Goal: Task Accomplishment & Management: Use online tool/utility

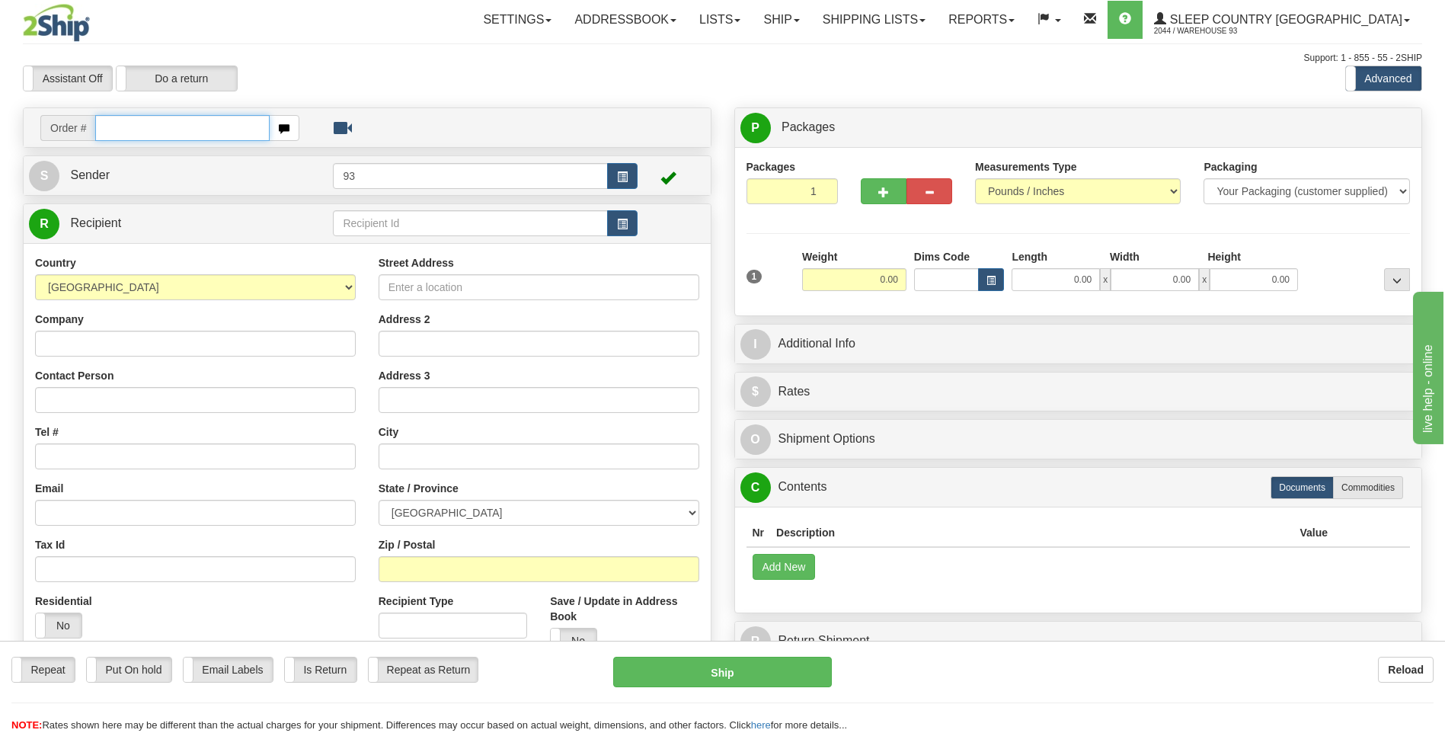
click at [220, 133] on input "text" at bounding box center [182, 128] width 174 height 26
type input "5900I083857"
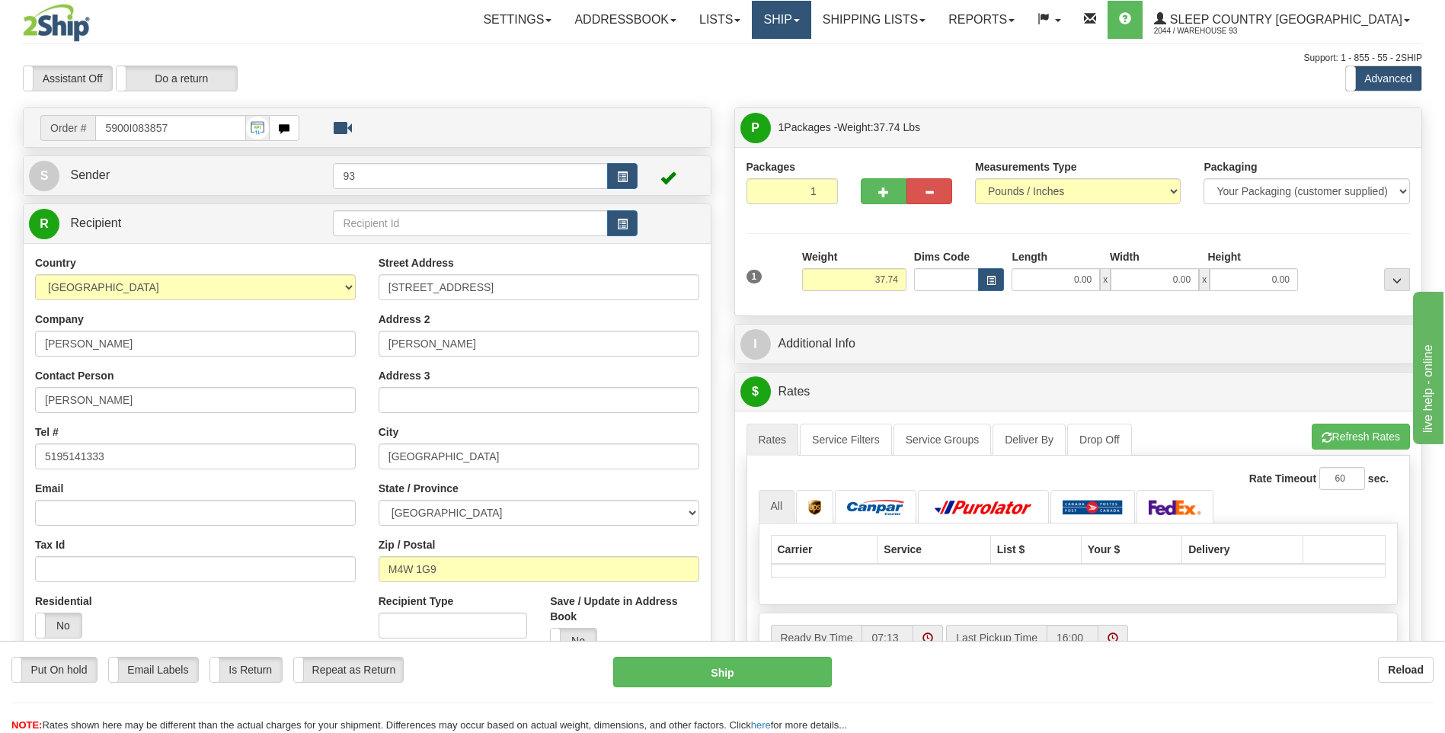
click at [689, 14] on link "Ship" at bounding box center [781, 20] width 59 height 38
click at [689, 50] on span "Ship Screen" at bounding box center [717, 53] width 58 height 12
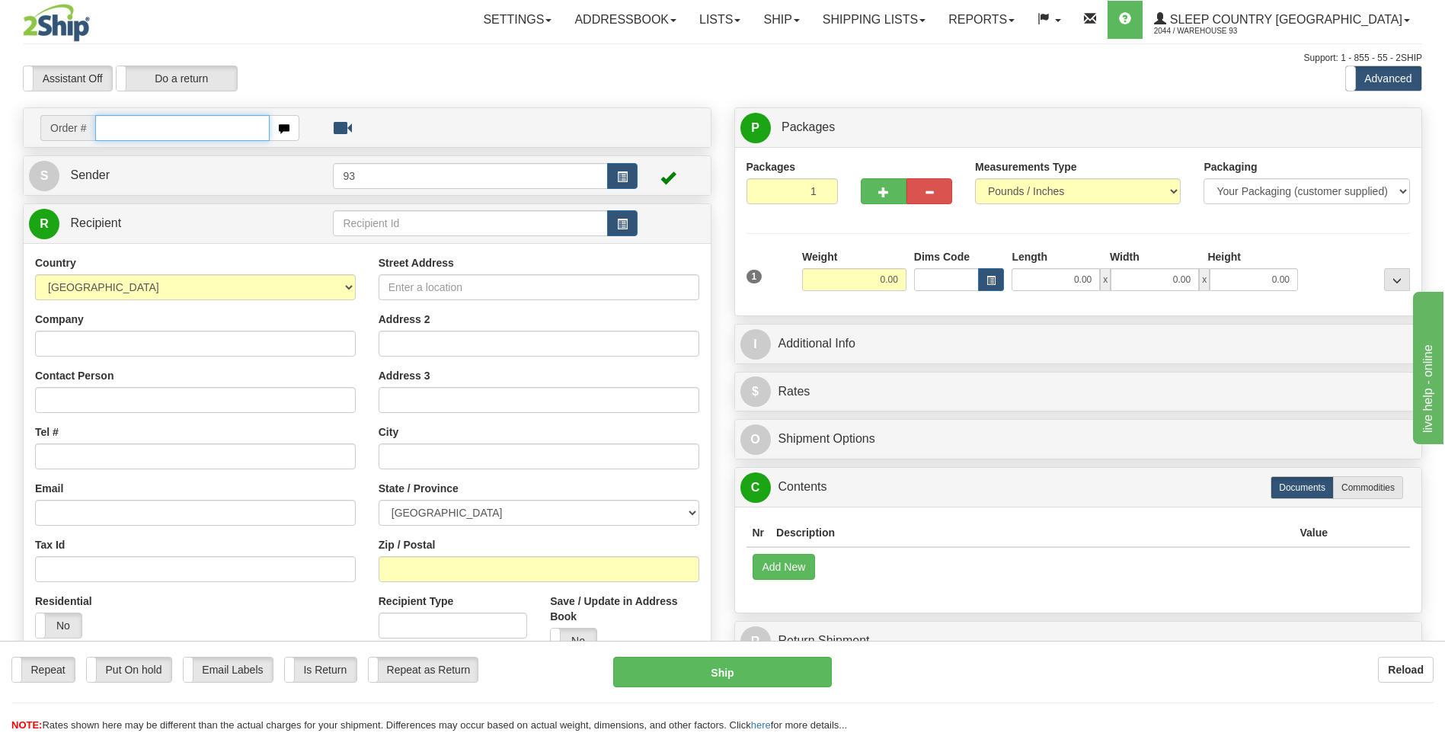
click at [193, 133] on input "text" at bounding box center [182, 128] width 174 height 26
type input "9000I066487"
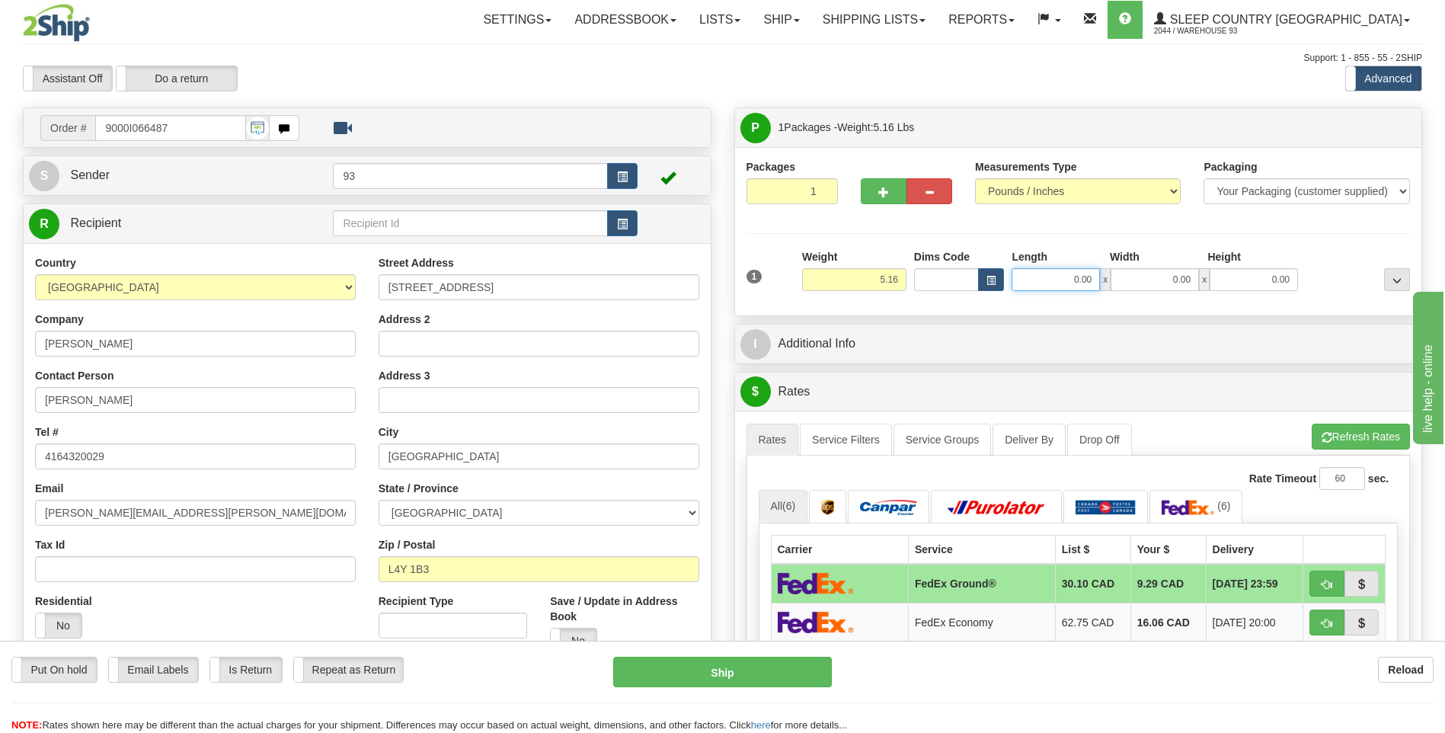
click at [1049, 289] on input "0.00" at bounding box center [1055, 279] width 88 height 23
type input "18.00"
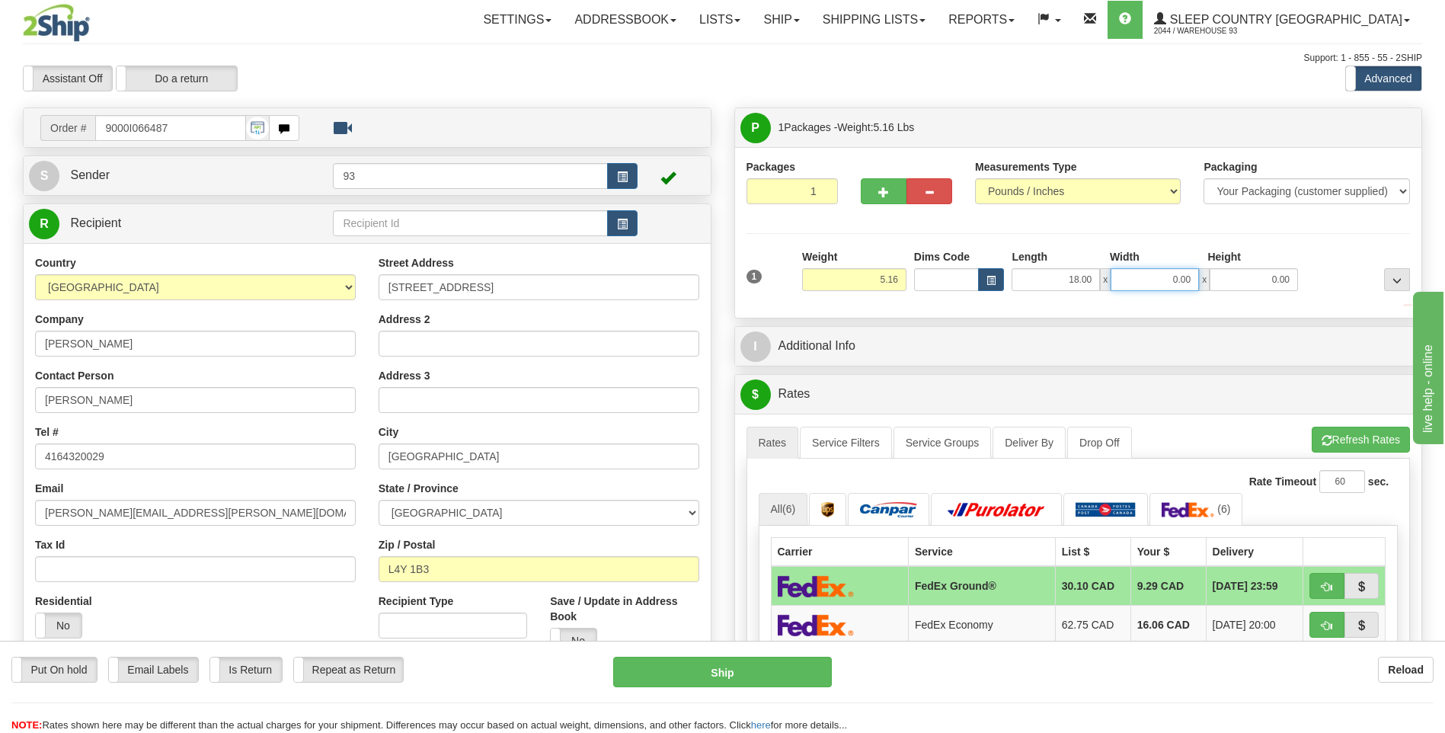
click at [1167, 289] on input "0.00" at bounding box center [1154, 279] width 88 height 23
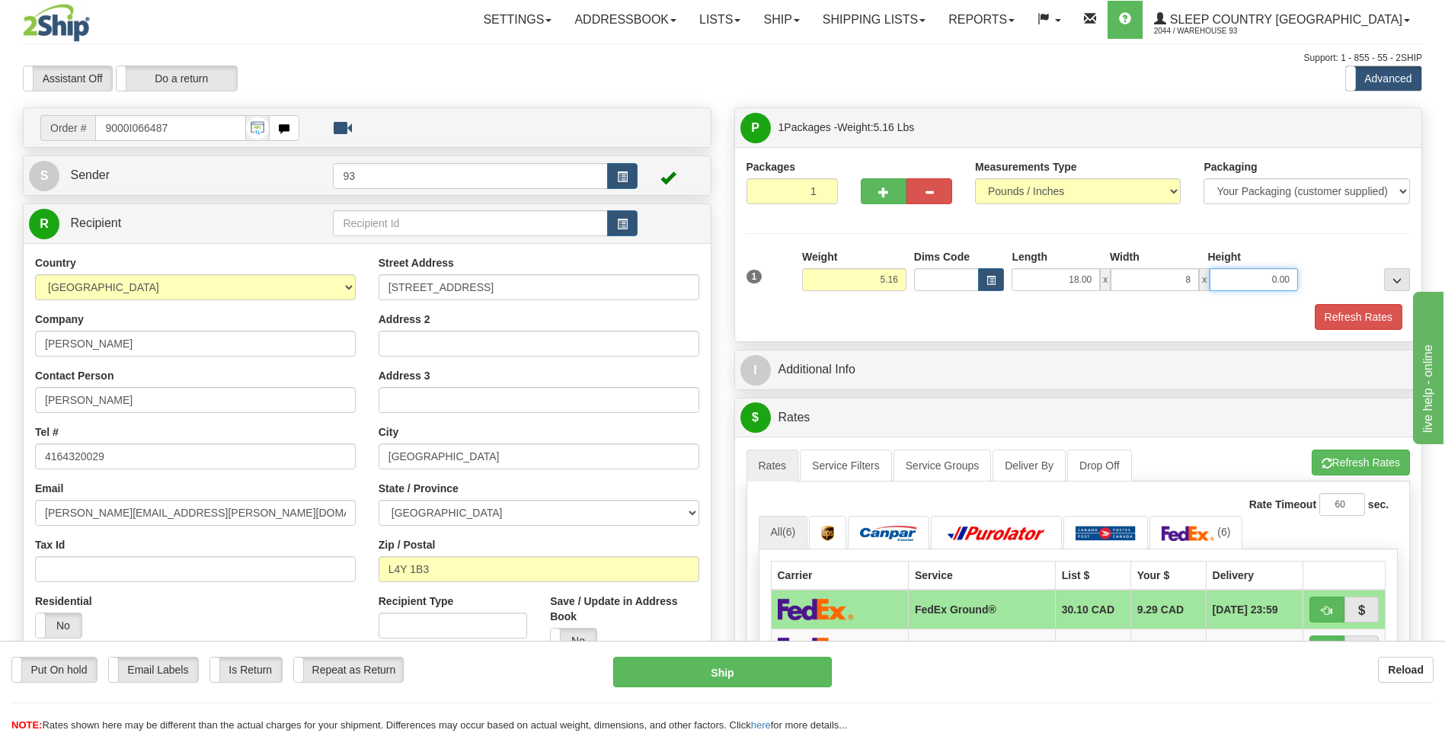
type input "8.00"
click at [1254, 283] on input "0.00" at bounding box center [1253, 279] width 88 height 23
type input "8.00"
click at [1359, 313] on button "Refresh Rates" at bounding box center [1358, 317] width 88 height 26
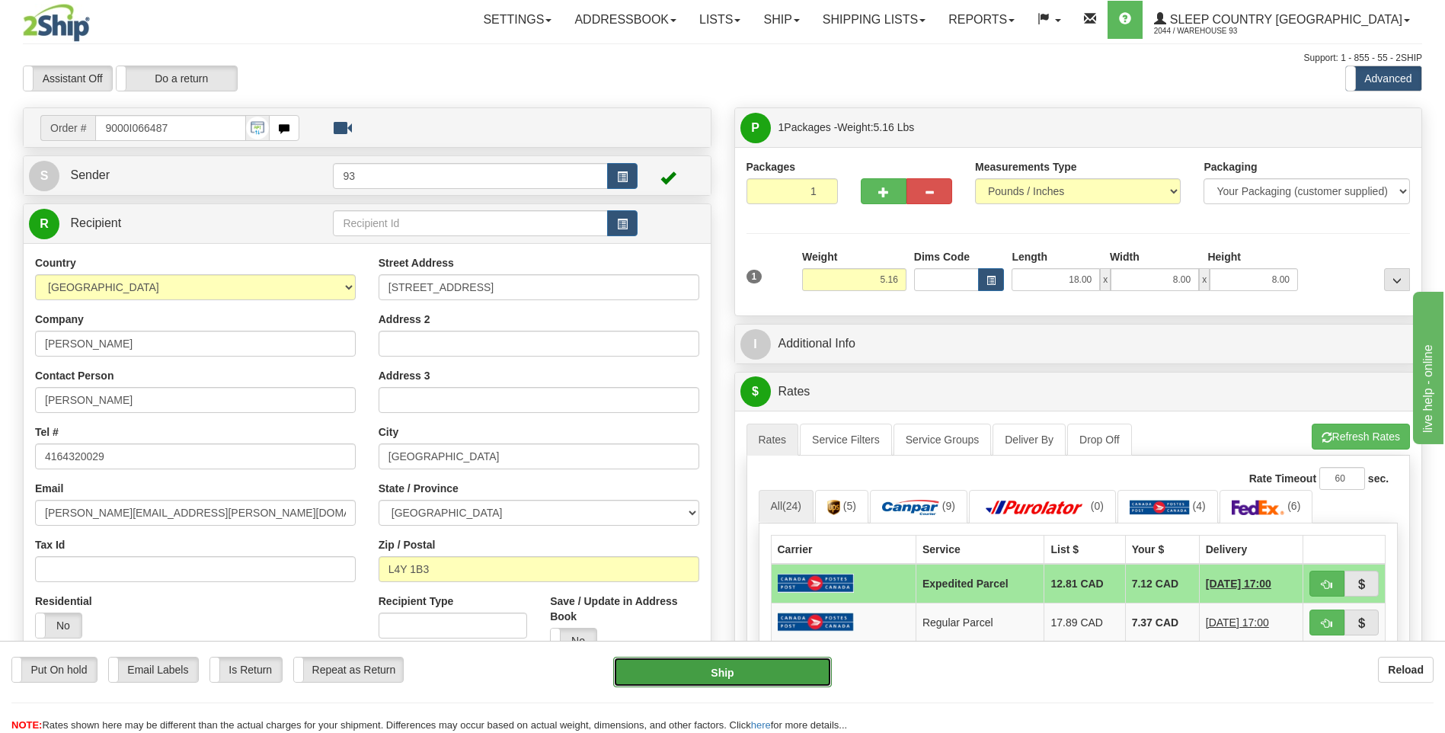
click at [735, 678] on button "Ship" at bounding box center [722, 671] width 218 height 30
type input "DOM.EP"
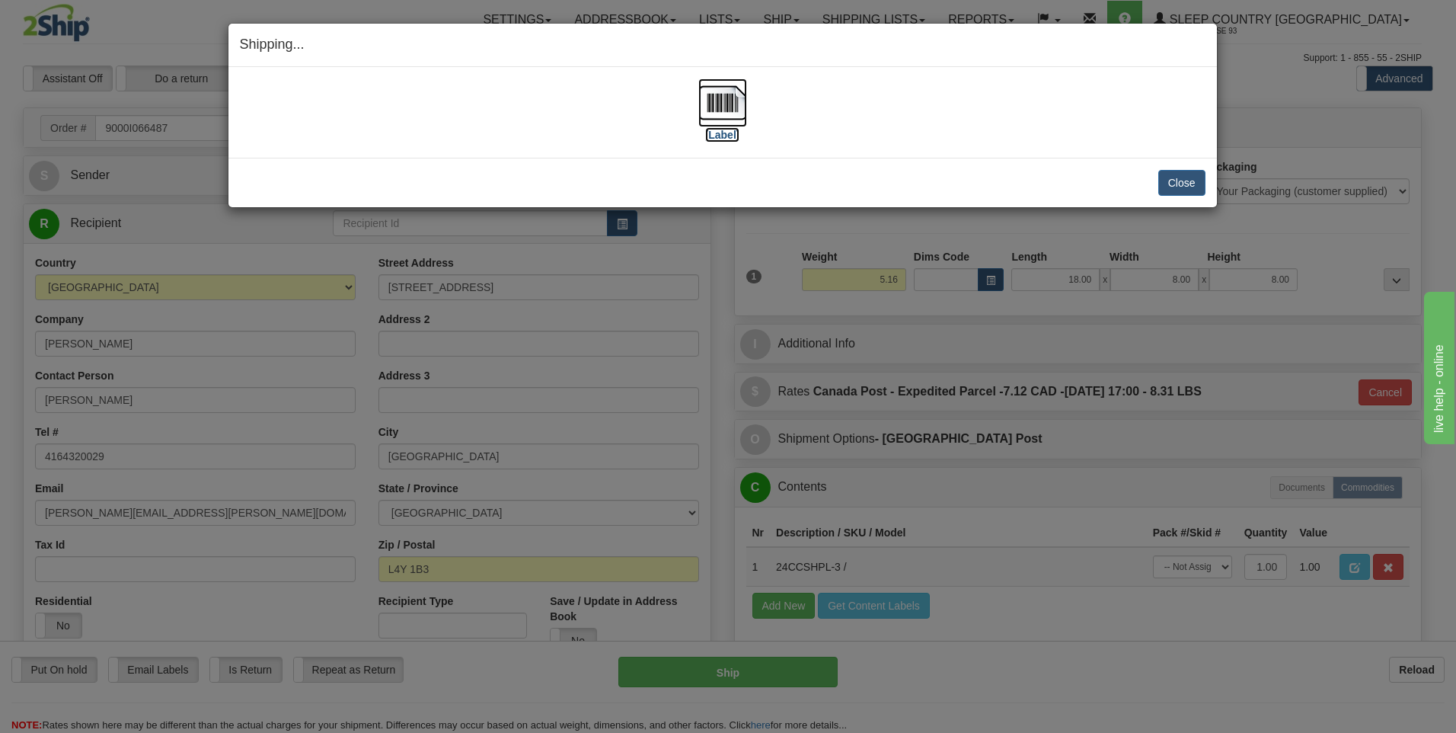
click at [728, 102] on img at bounding box center [722, 102] width 49 height 49
click at [1186, 176] on button "Close" at bounding box center [1181, 183] width 47 height 26
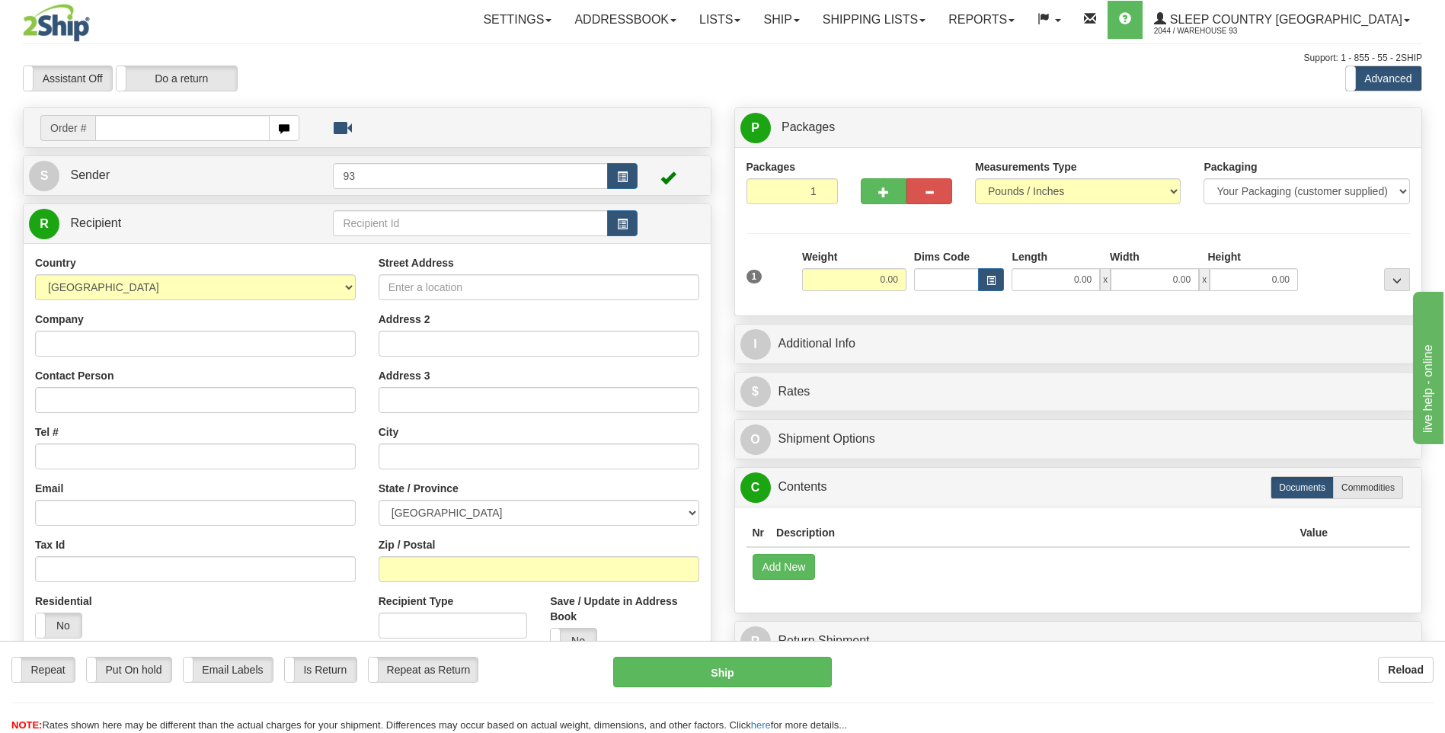
click at [145, 126] on input "text" at bounding box center [182, 128] width 174 height 26
type input "9000I080982"
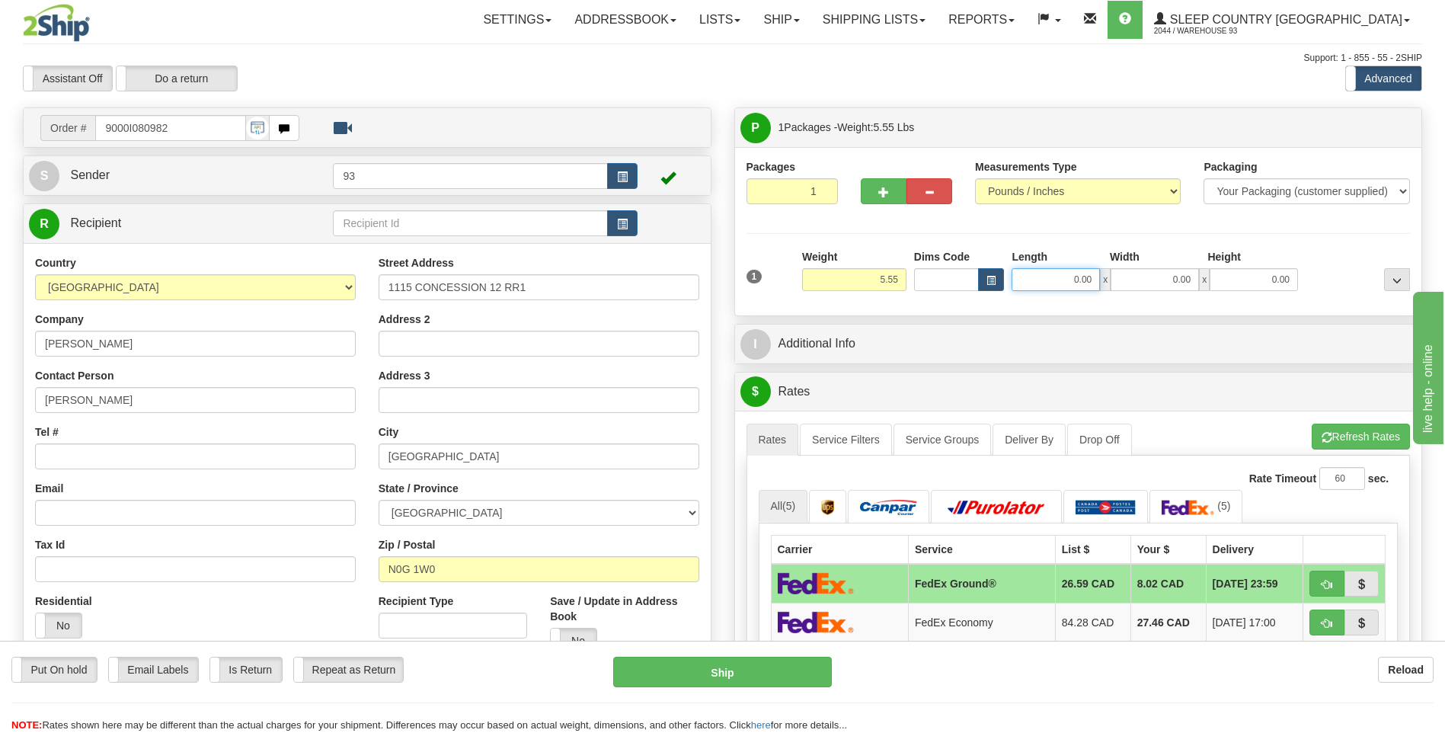
click at [1040, 282] on input "0.00" at bounding box center [1055, 279] width 88 height 23
type input "12.00"
click at [1135, 278] on input "0.00" at bounding box center [1154, 279] width 88 height 23
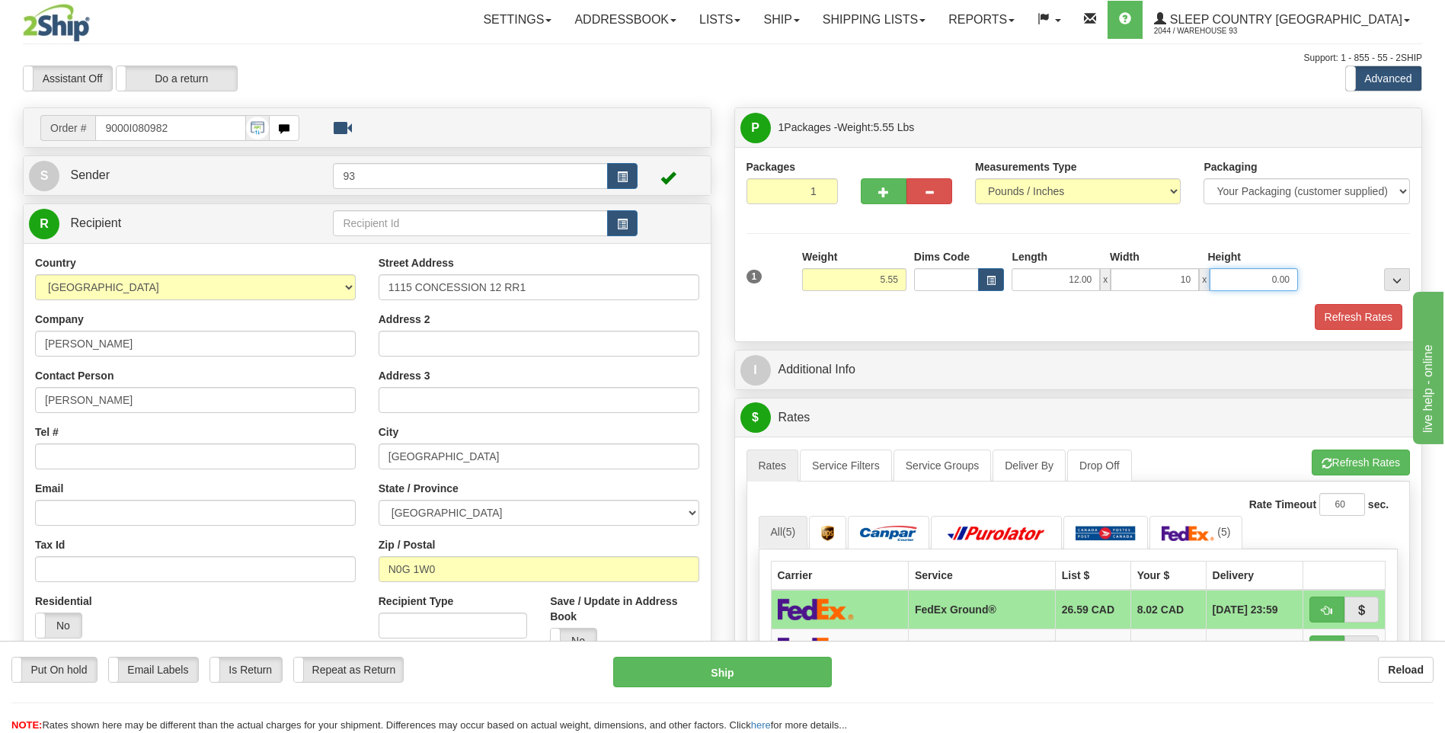
type input "10.00"
click at [1264, 275] on input "0.00" at bounding box center [1253, 279] width 88 height 23
type input "5.00"
click at [1363, 321] on button "Refresh Rates" at bounding box center [1358, 317] width 88 height 26
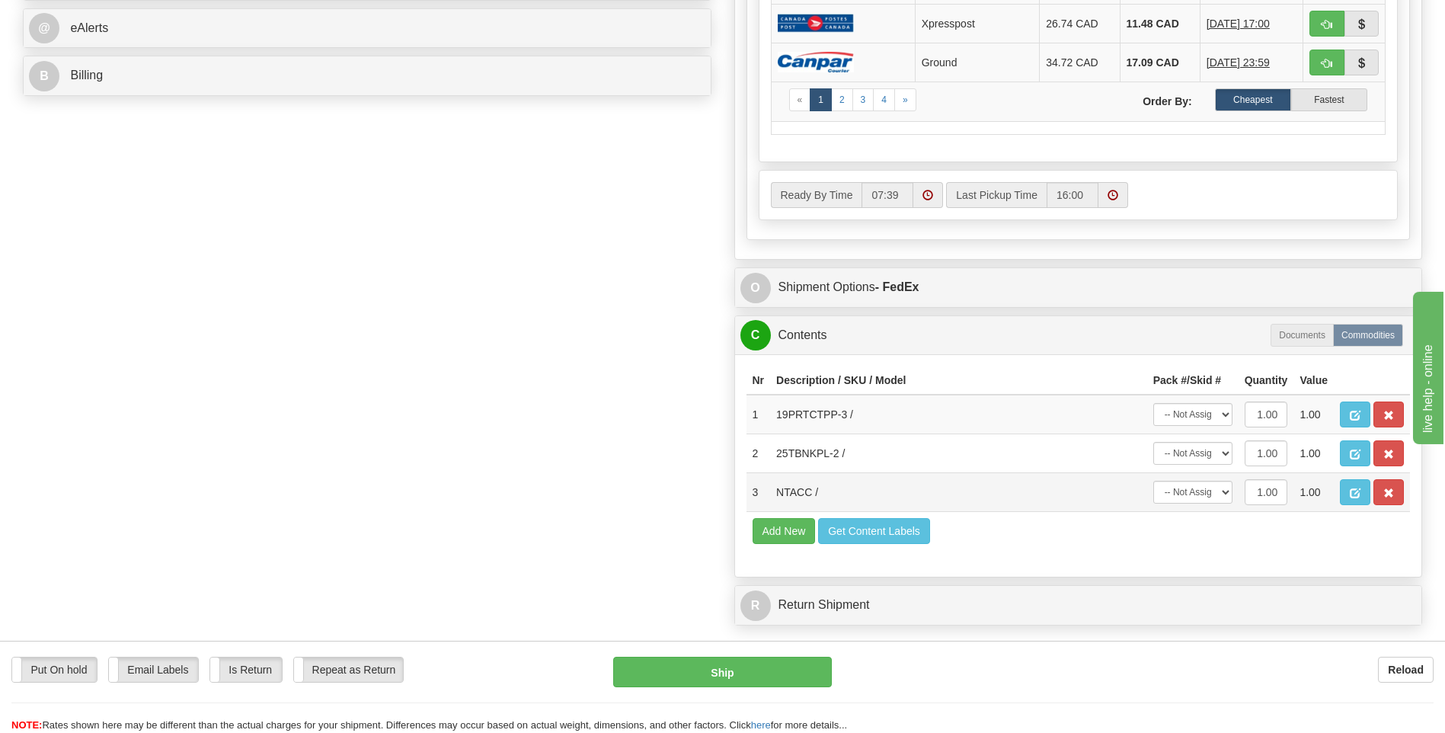
scroll to position [685, 0]
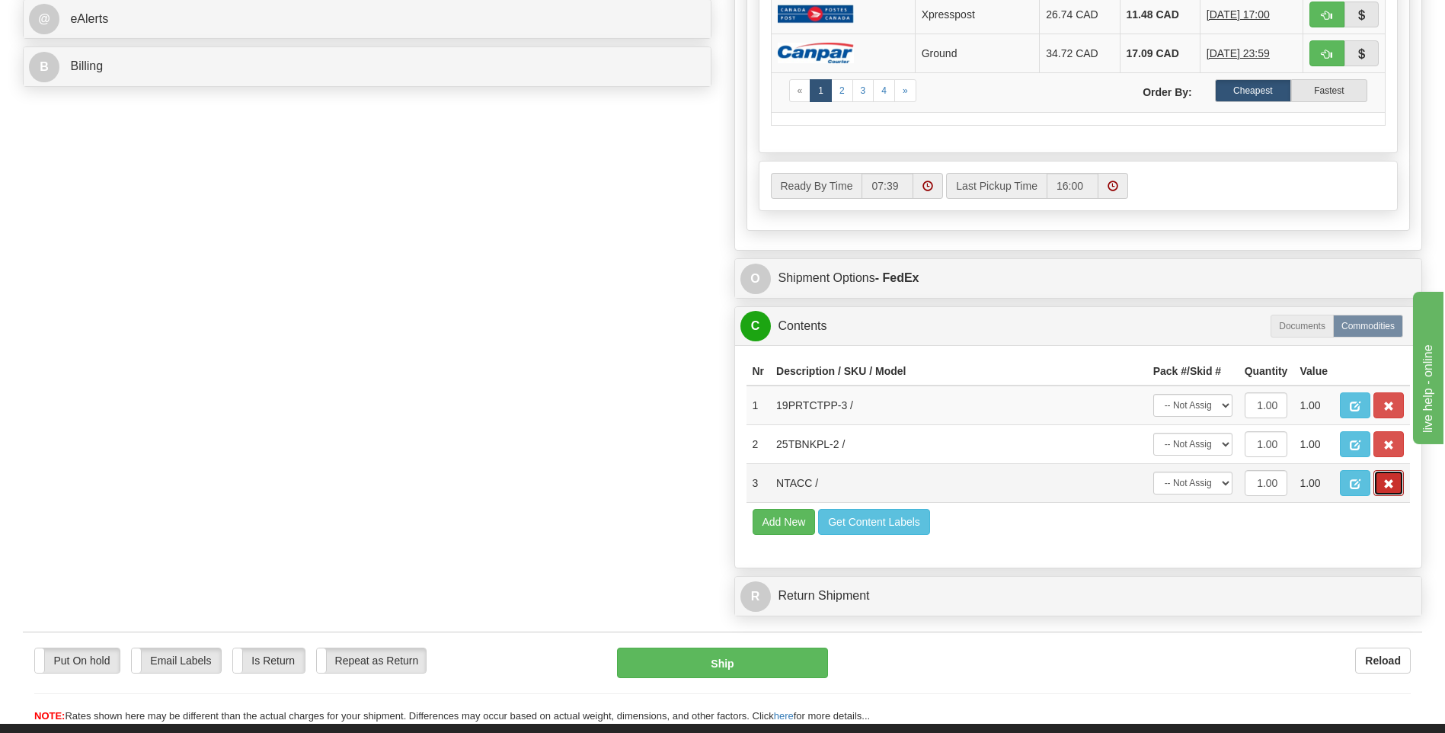
click at [1391, 484] on span "button" at bounding box center [1388, 484] width 11 height 10
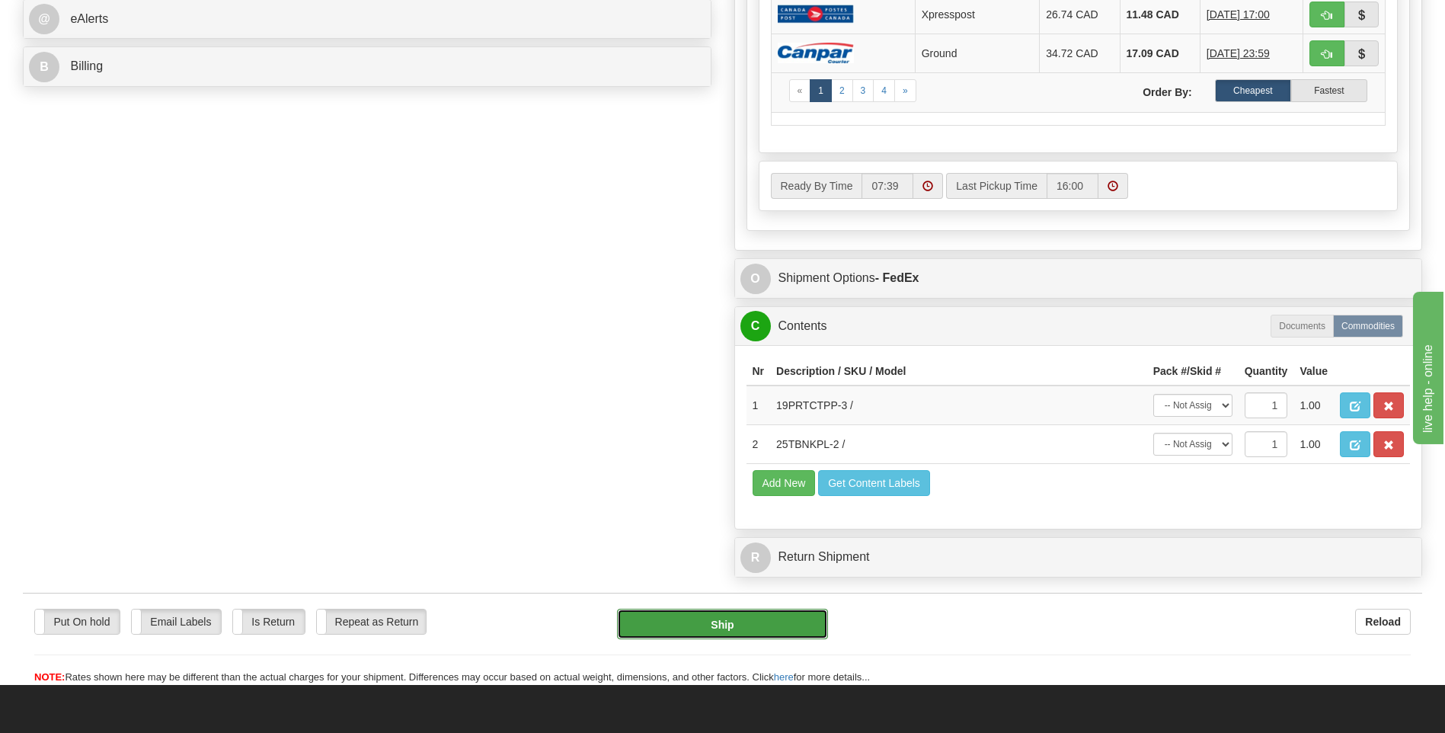
click at [712, 629] on button "Ship" at bounding box center [722, 623] width 210 height 30
type input "92"
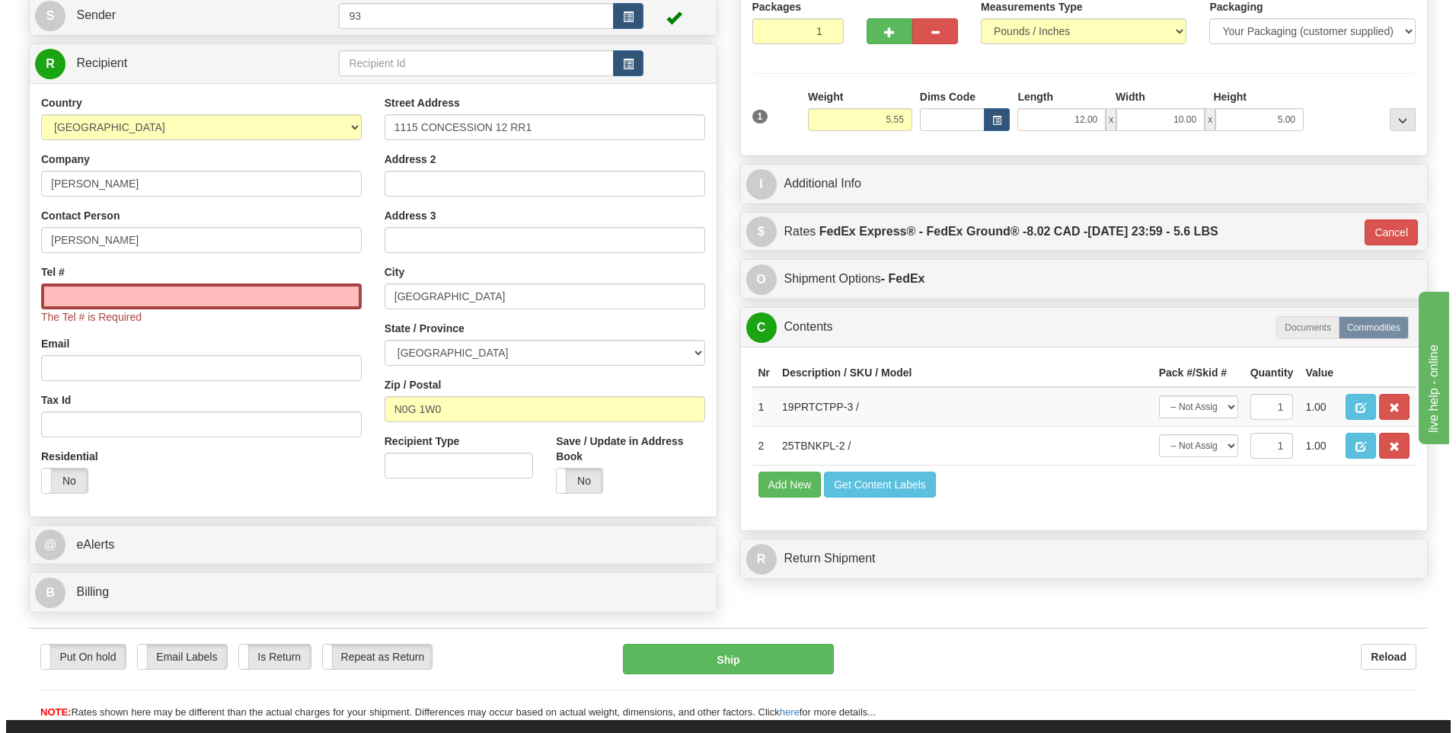
scroll to position [158, 0]
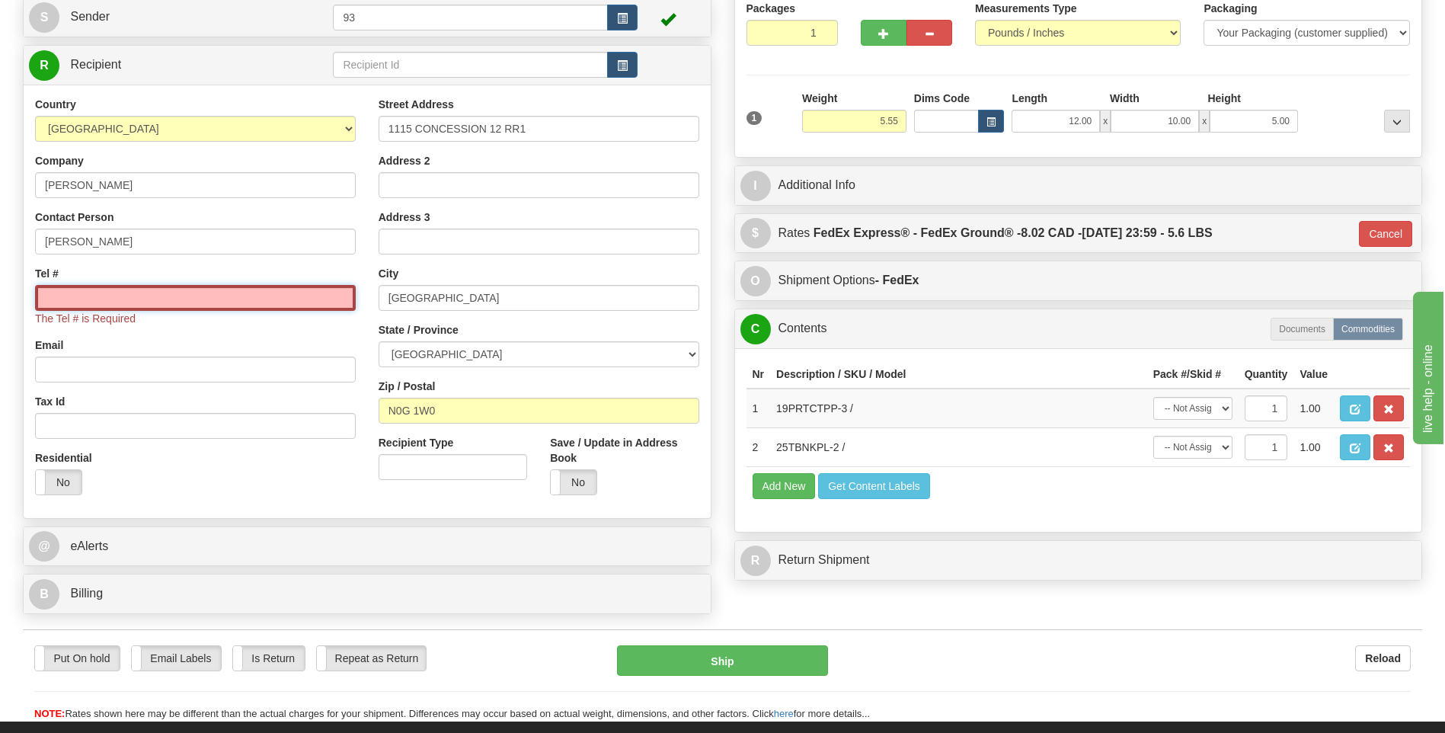
click at [238, 304] on input "Tel #" at bounding box center [195, 298] width 321 height 26
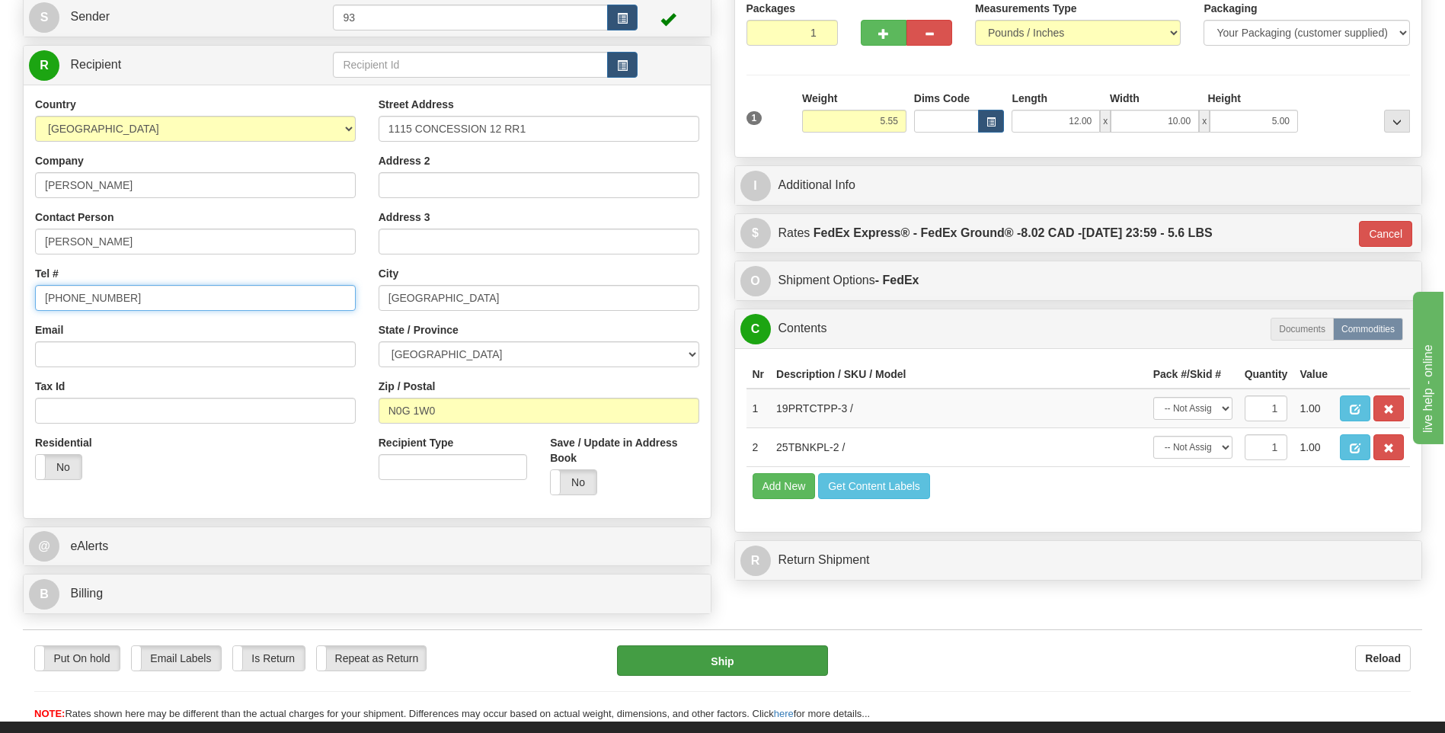
type input "519-392-6142"
click at [763, 653] on button "Ship" at bounding box center [722, 660] width 210 height 30
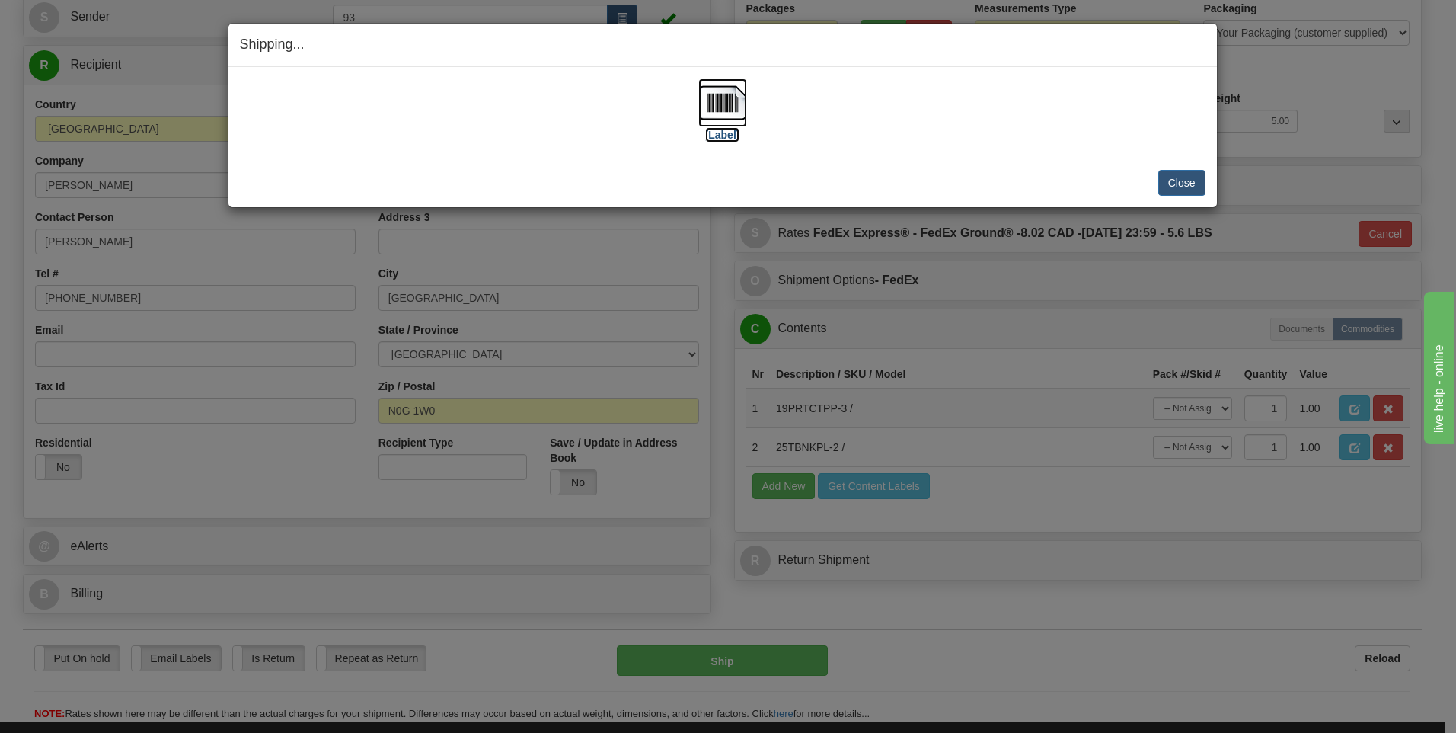
click at [714, 95] on img at bounding box center [722, 102] width 49 height 49
click at [1180, 185] on button "Close" at bounding box center [1181, 183] width 47 height 26
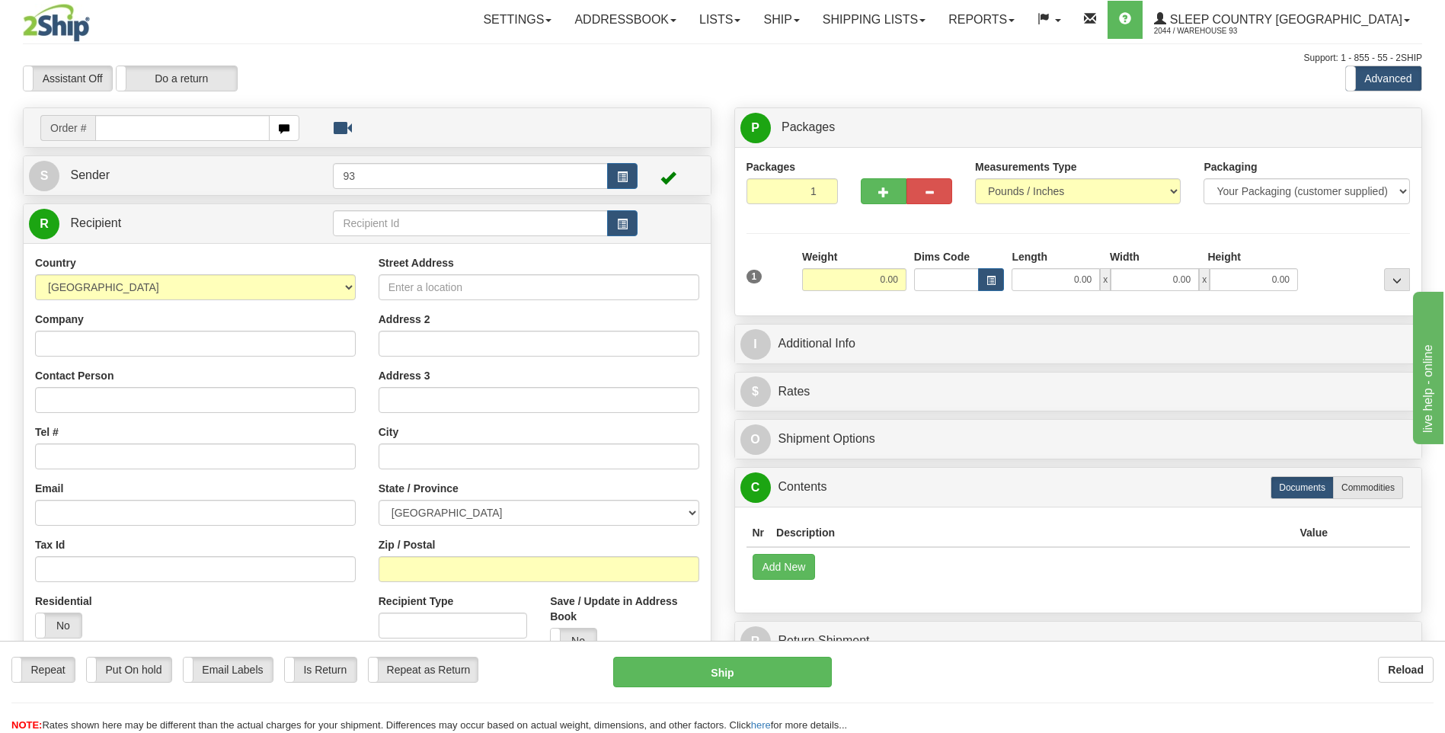
click at [126, 127] on input "text" at bounding box center [182, 128] width 174 height 26
type input "9000I082872"
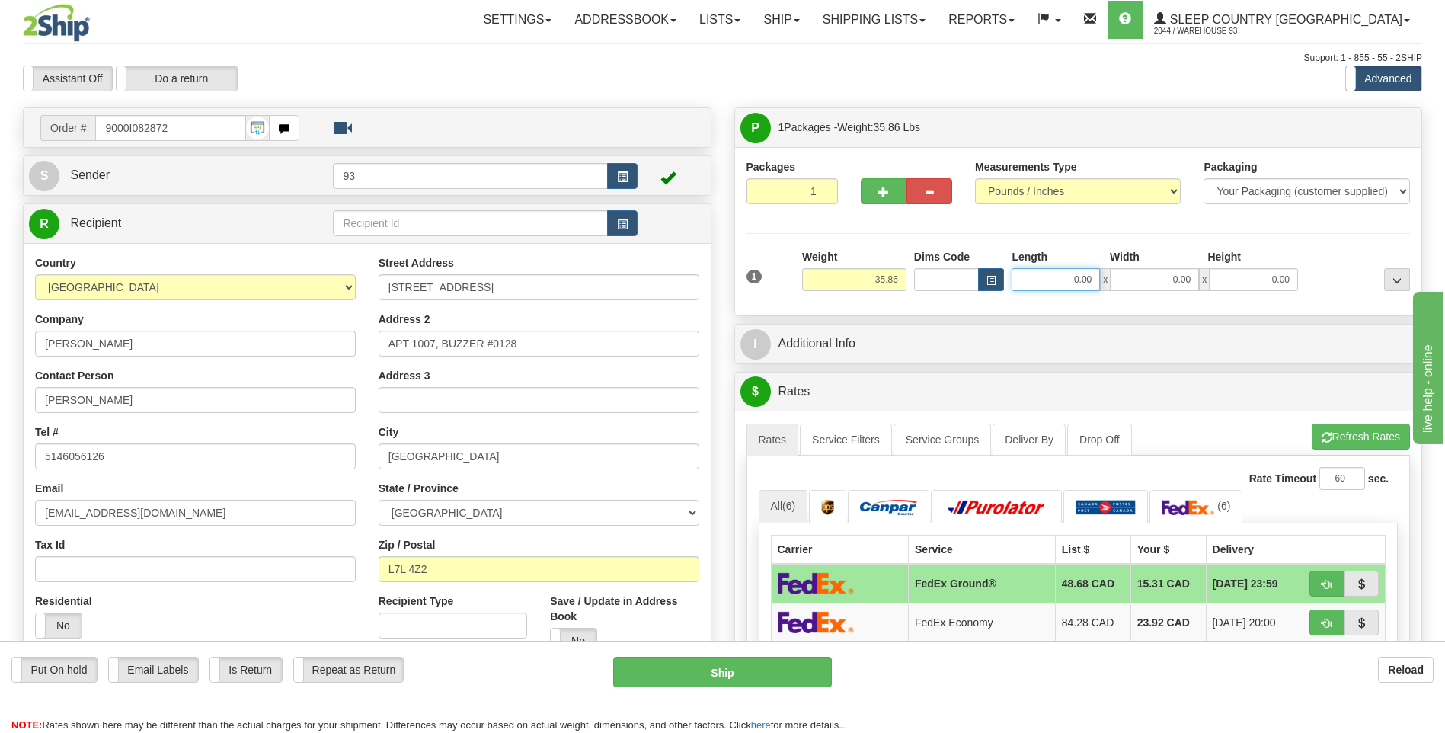
click at [1061, 279] on input "0.00" at bounding box center [1055, 279] width 88 height 23
type input "40.00"
click at [1143, 287] on input "0.00" at bounding box center [1154, 279] width 88 height 23
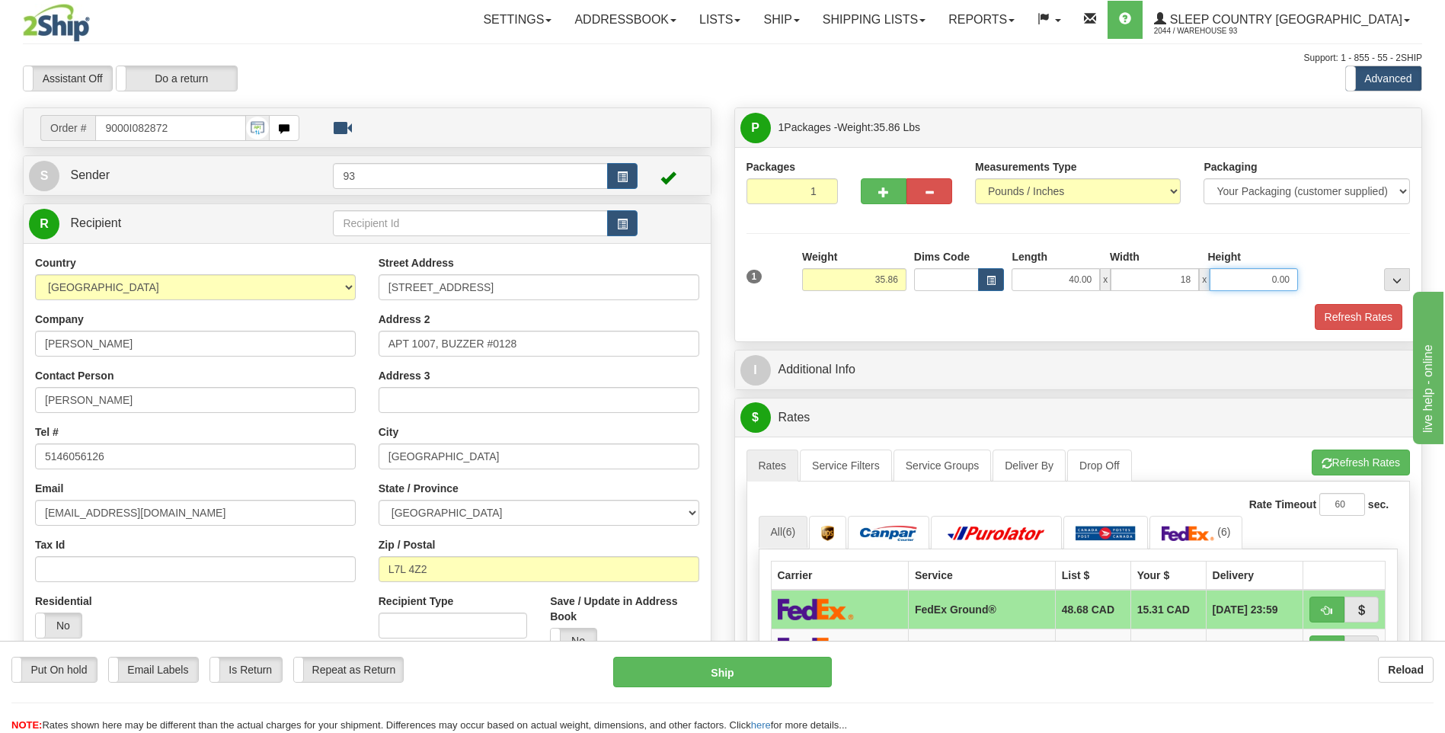
type input "18.00"
click at [1248, 281] on input "0.00" at bounding box center [1253, 279] width 88 height 23
type input "18.00"
click at [1356, 309] on button "Refresh Rates" at bounding box center [1358, 317] width 88 height 26
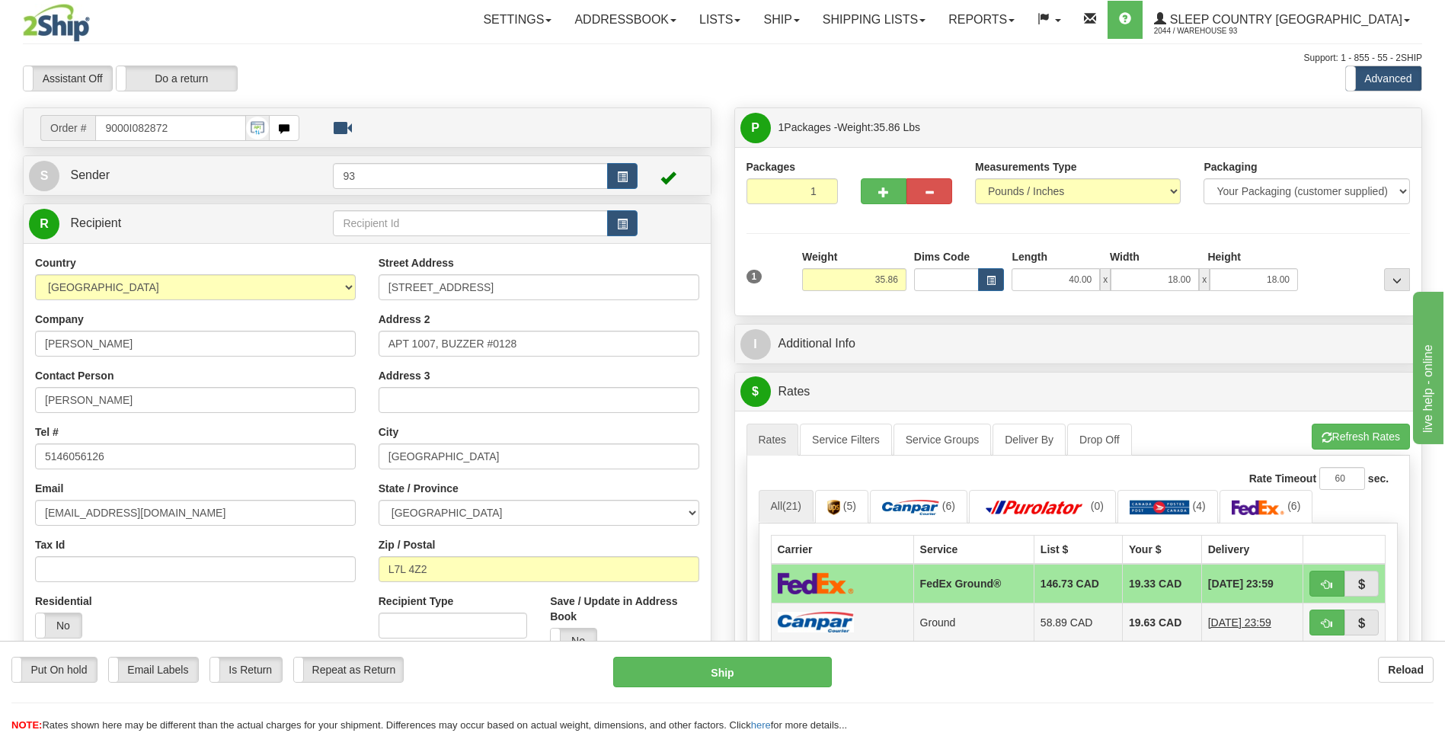
click at [852, 621] on img at bounding box center [816, 622] width 76 height 21
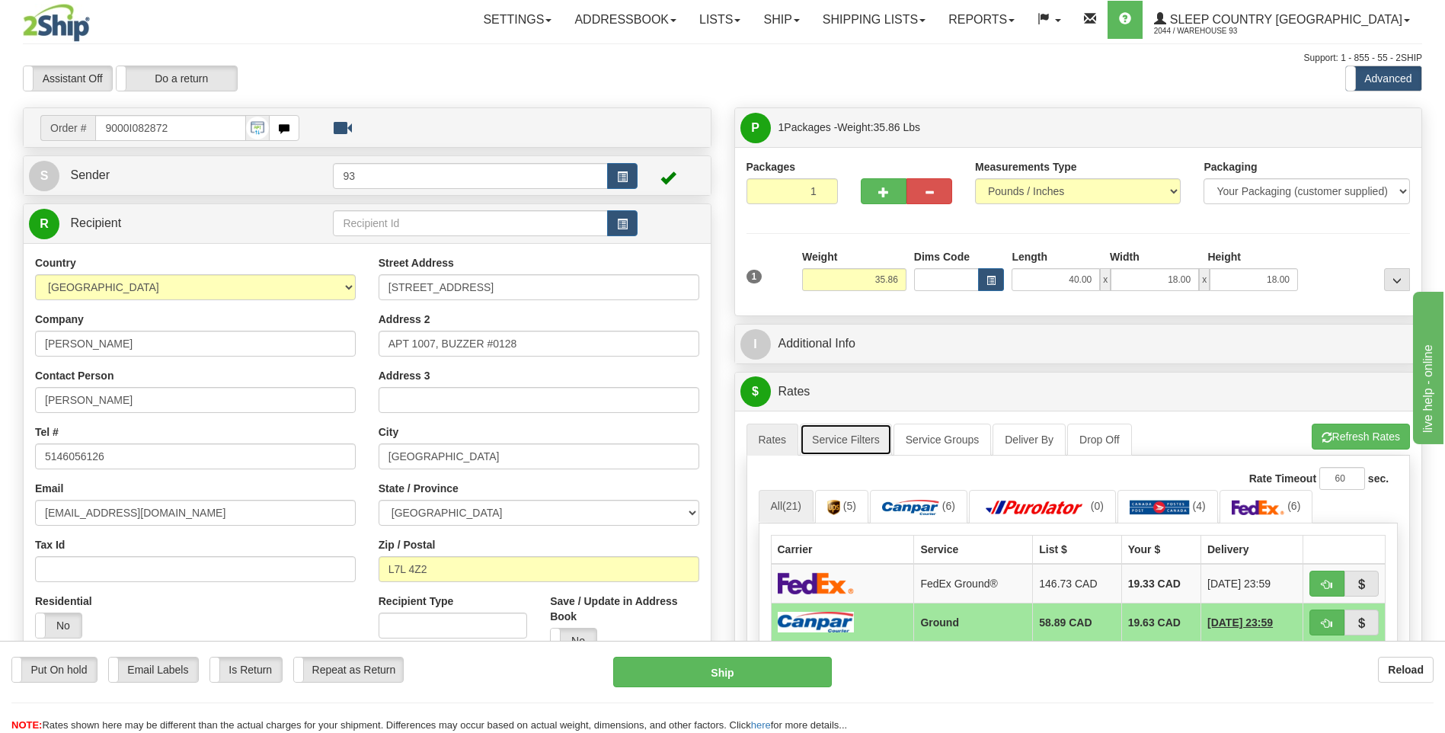
click at [832, 430] on link "Service Filters" at bounding box center [846, 439] width 92 height 32
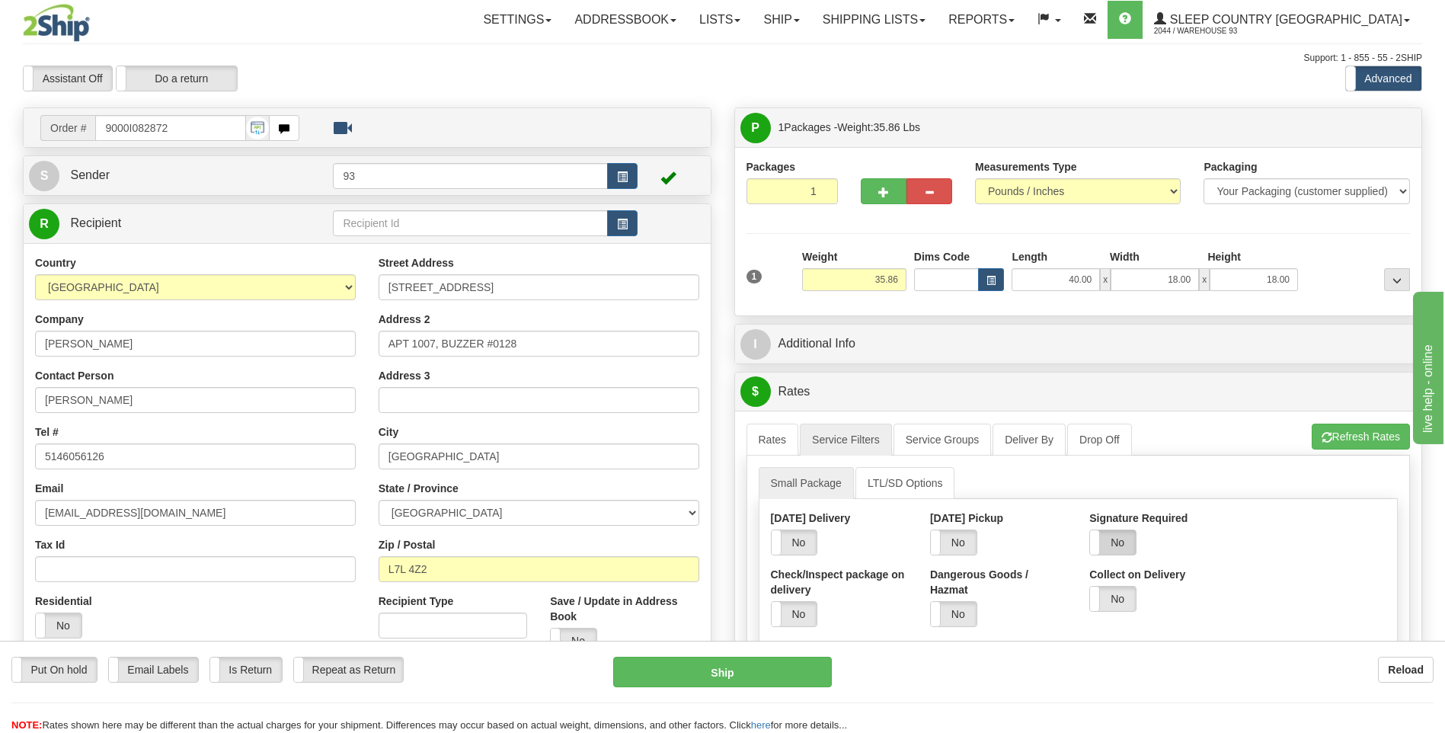
click at [1123, 545] on label "No" at bounding box center [1113, 542] width 46 height 24
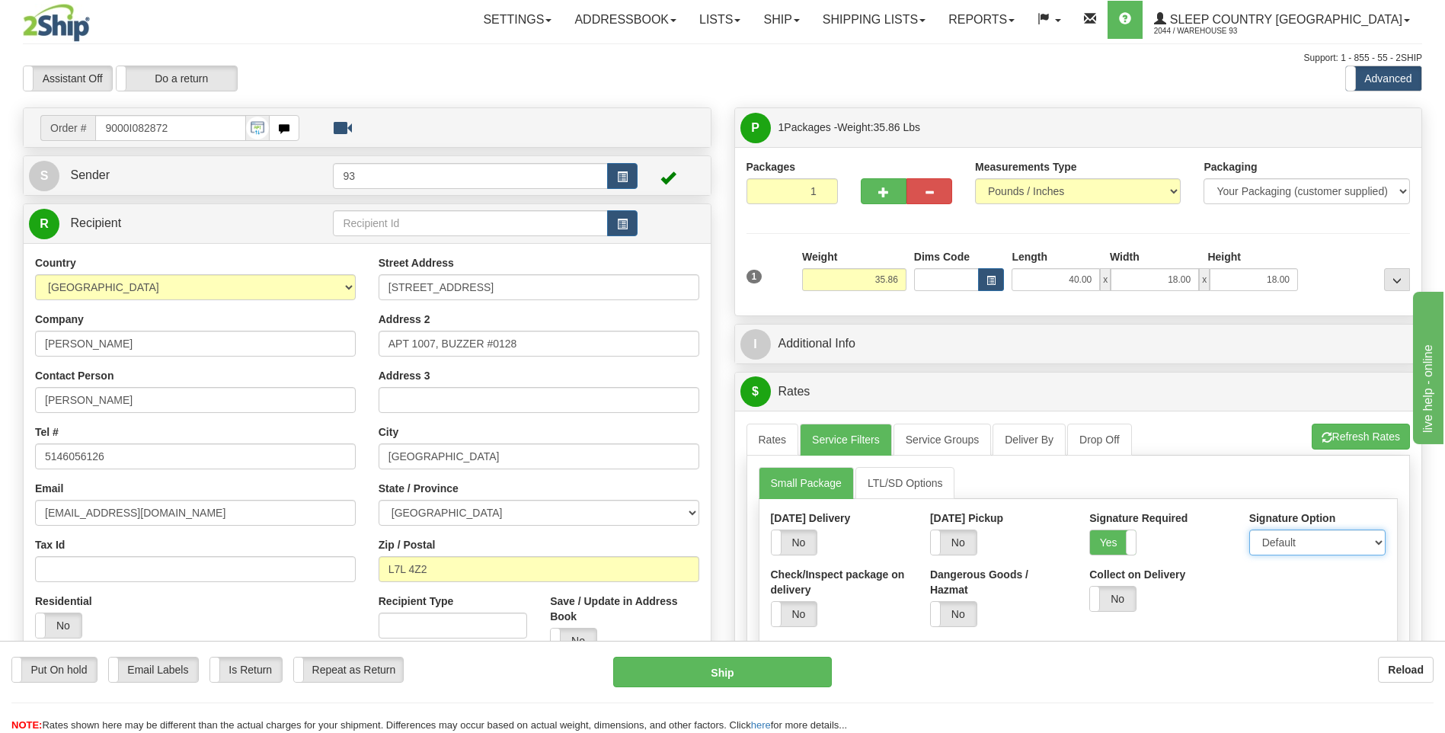
click at [1294, 542] on select "Default Adult Direct Indirect No Signature Required" at bounding box center [1317, 542] width 136 height 26
select select "1"
click at [1249, 529] on select "Default Adult Direct Indirect No Signature Required" at bounding box center [1317, 542] width 136 height 26
click at [785, 436] on link "Rates" at bounding box center [772, 439] width 53 height 32
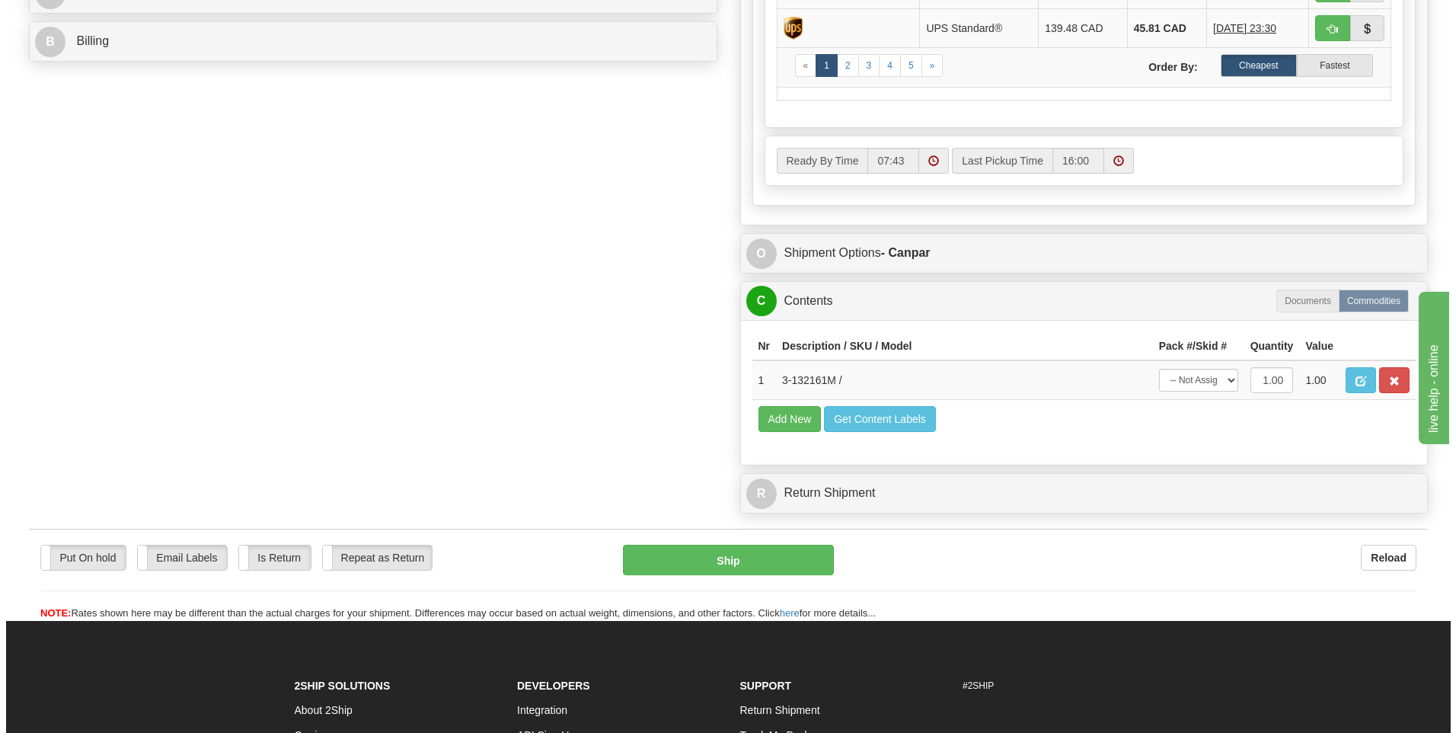
scroll to position [762, 0]
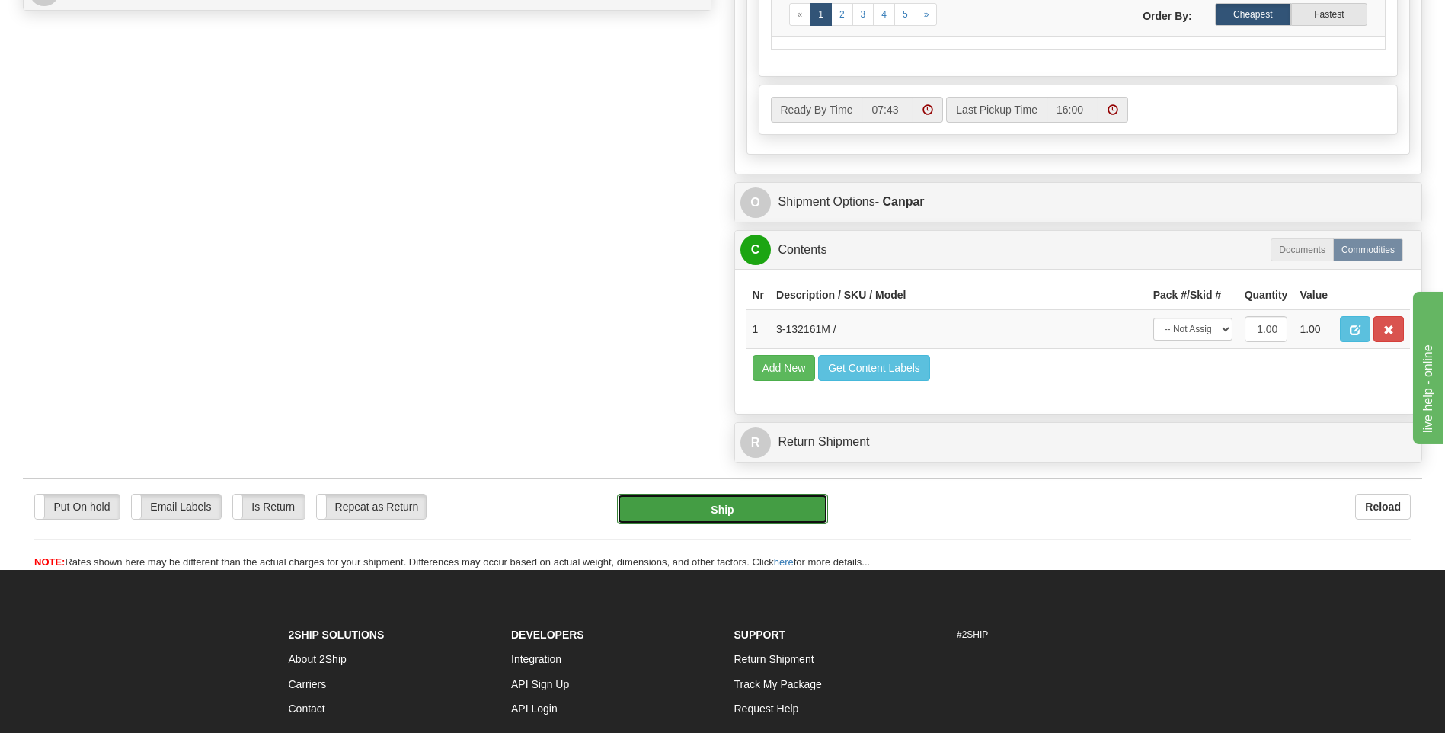
click at [714, 506] on button "Ship" at bounding box center [722, 508] width 210 height 30
type input "1"
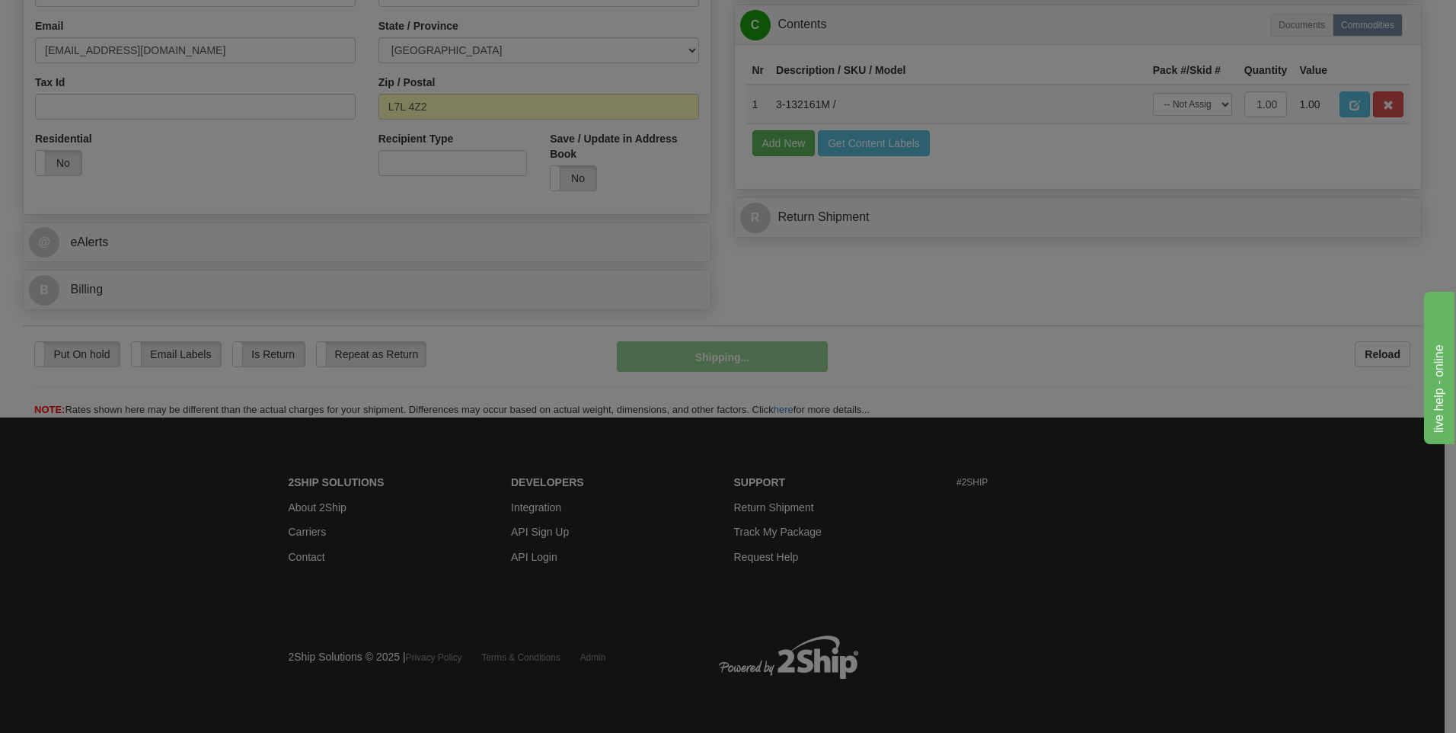
scroll to position [463, 0]
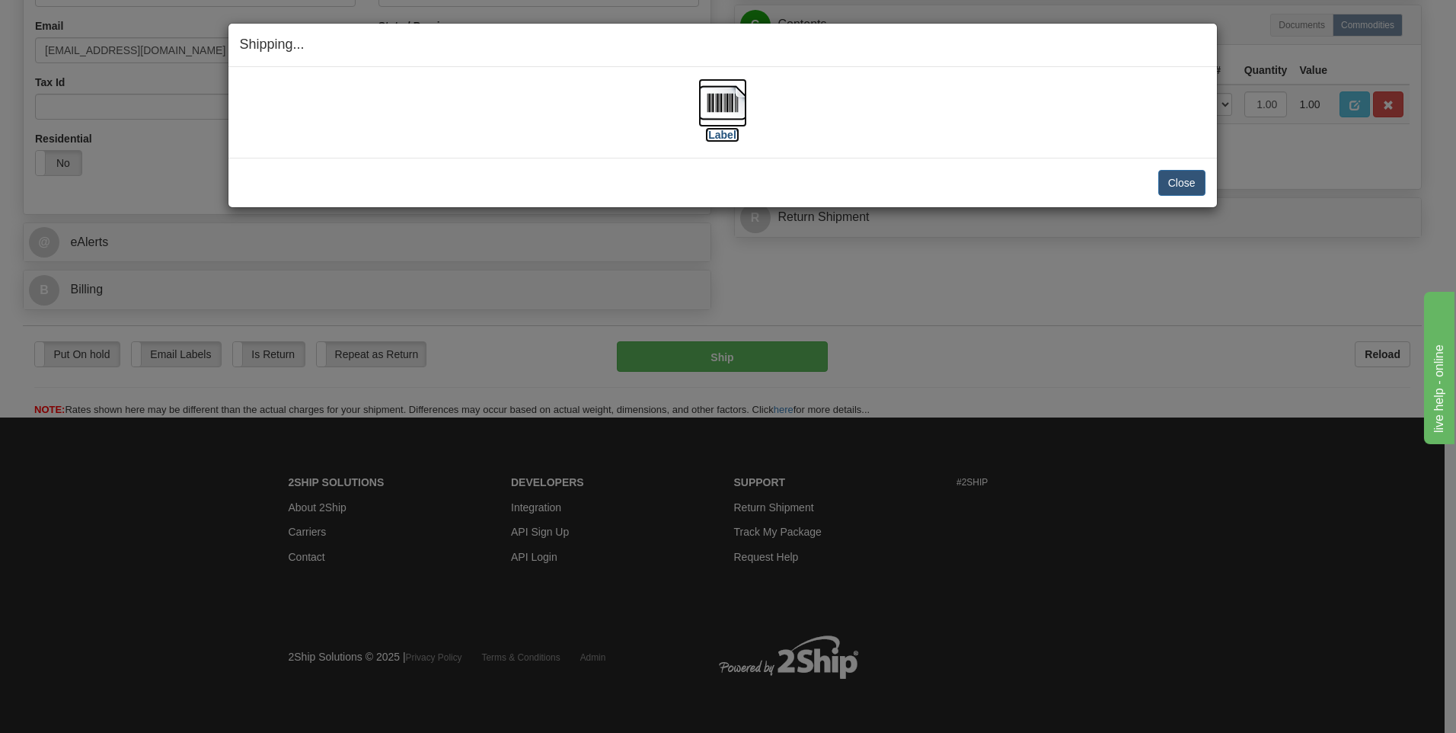
click at [741, 97] on img at bounding box center [722, 102] width 49 height 49
click at [1182, 193] on button "Close" at bounding box center [1181, 183] width 47 height 26
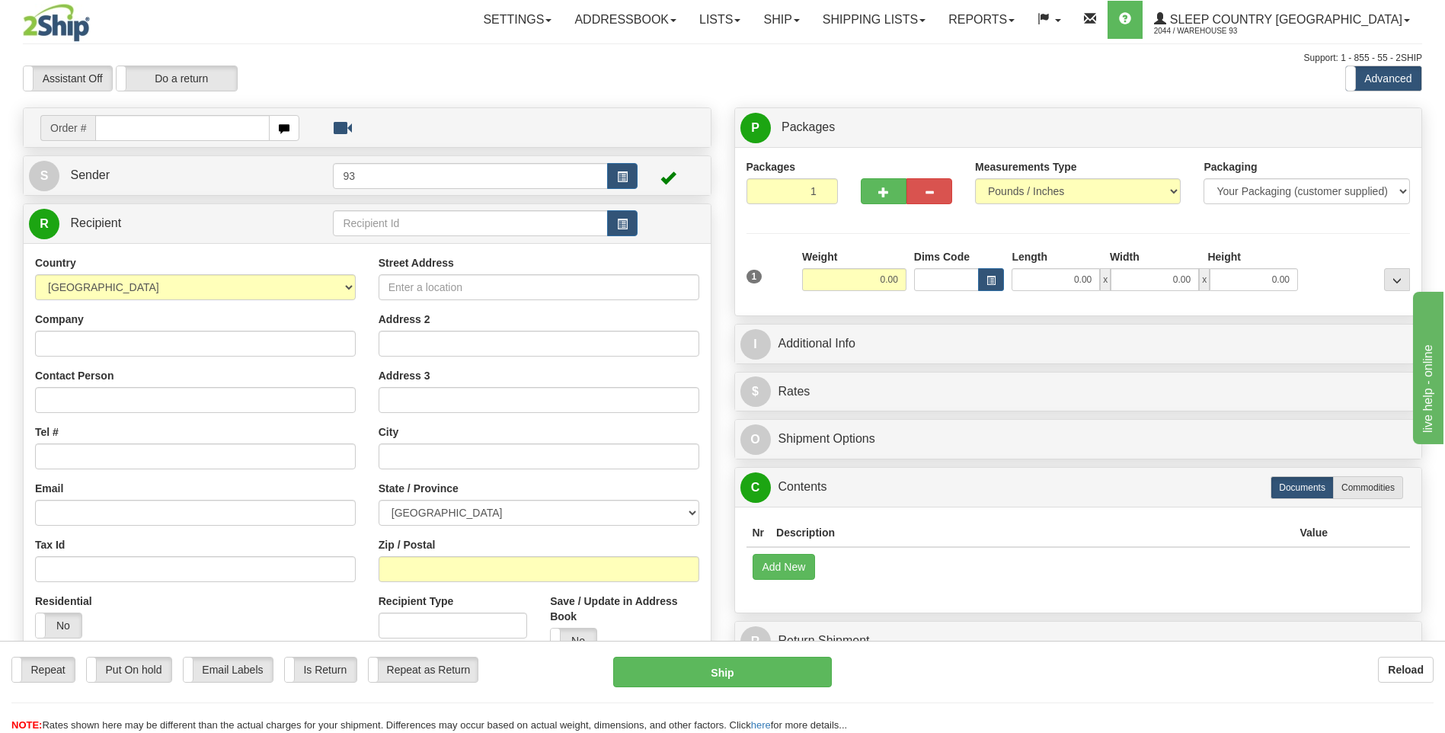
click at [220, 122] on input "text" at bounding box center [182, 128] width 174 height 26
type input "9000I082886"
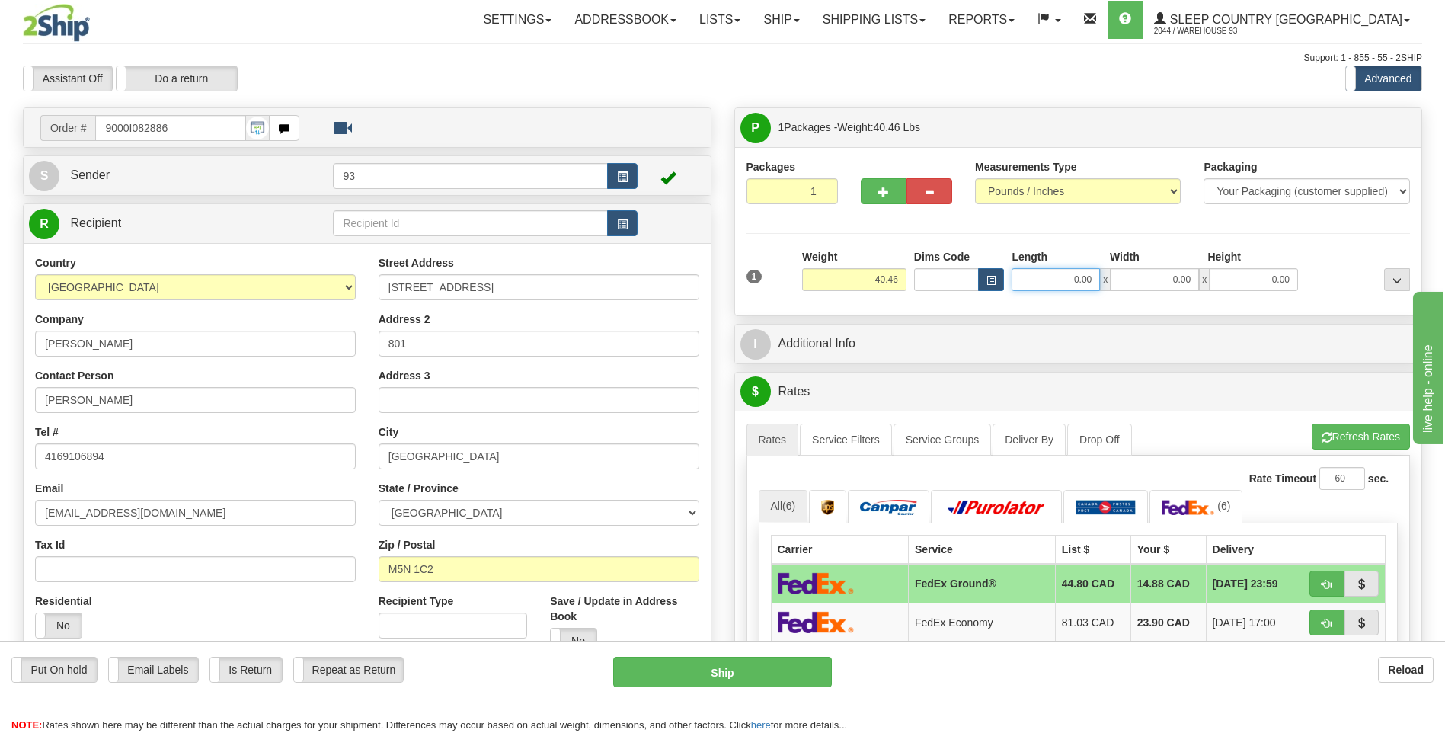
click at [1065, 277] on input "0.00" at bounding box center [1055, 279] width 88 height 23
type input "40.00"
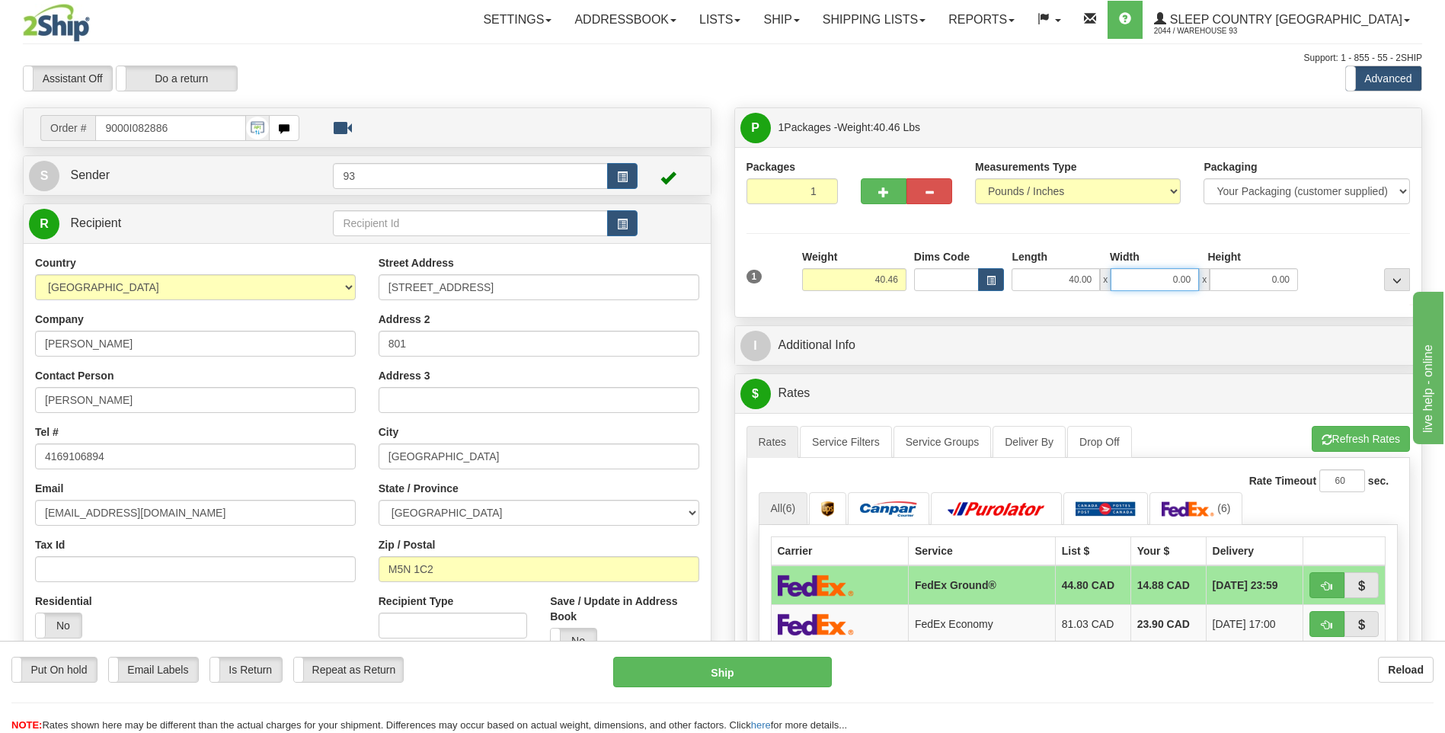
click at [1143, 277] on input "0.00" at bounding box center [1154, 279] width 88 height 23
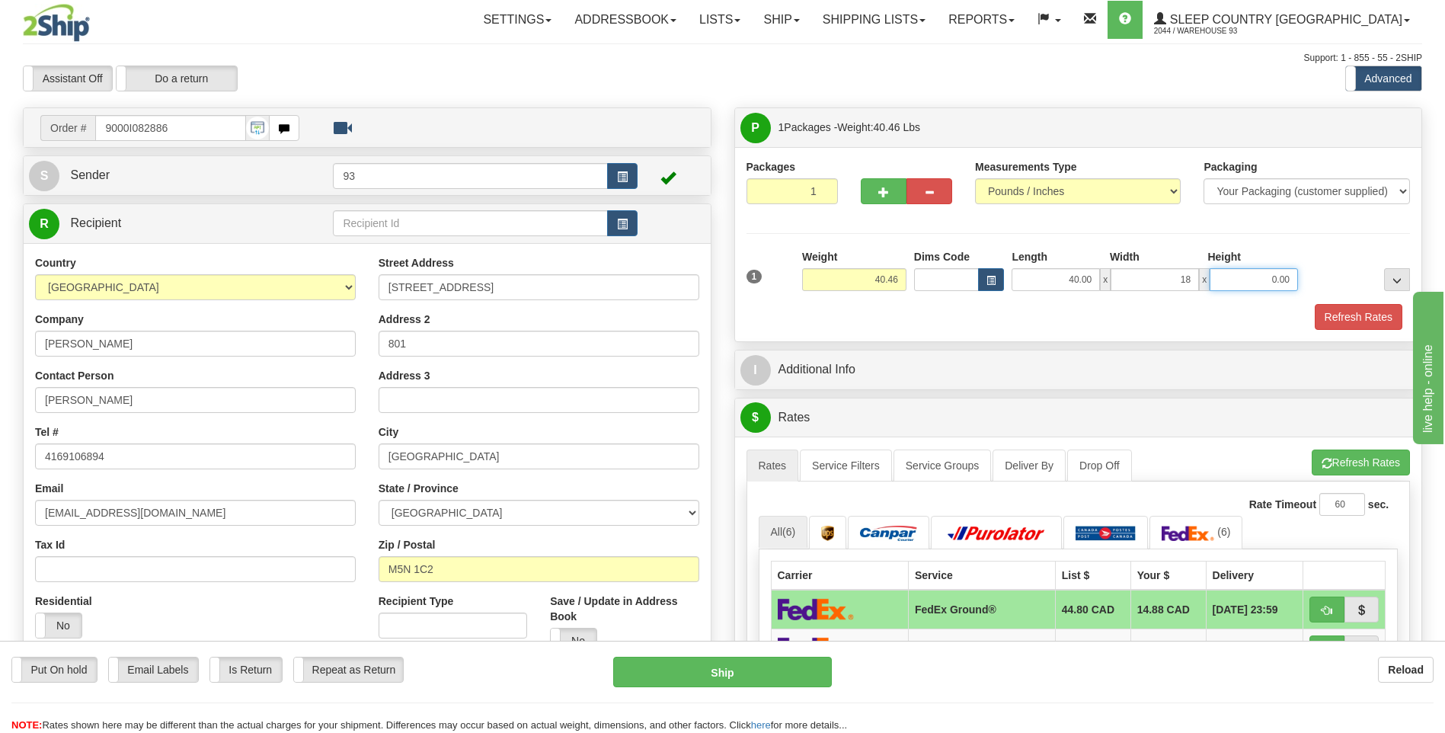
type input "18.00"
click at [1234, 274] on input "0.00" at bounding box center [1253, 279] width 88 height 23
type input "18.00"
click at [1333, 311] on button "Refresh Rates" at bounding box center [1358, 317] width 88 height 26
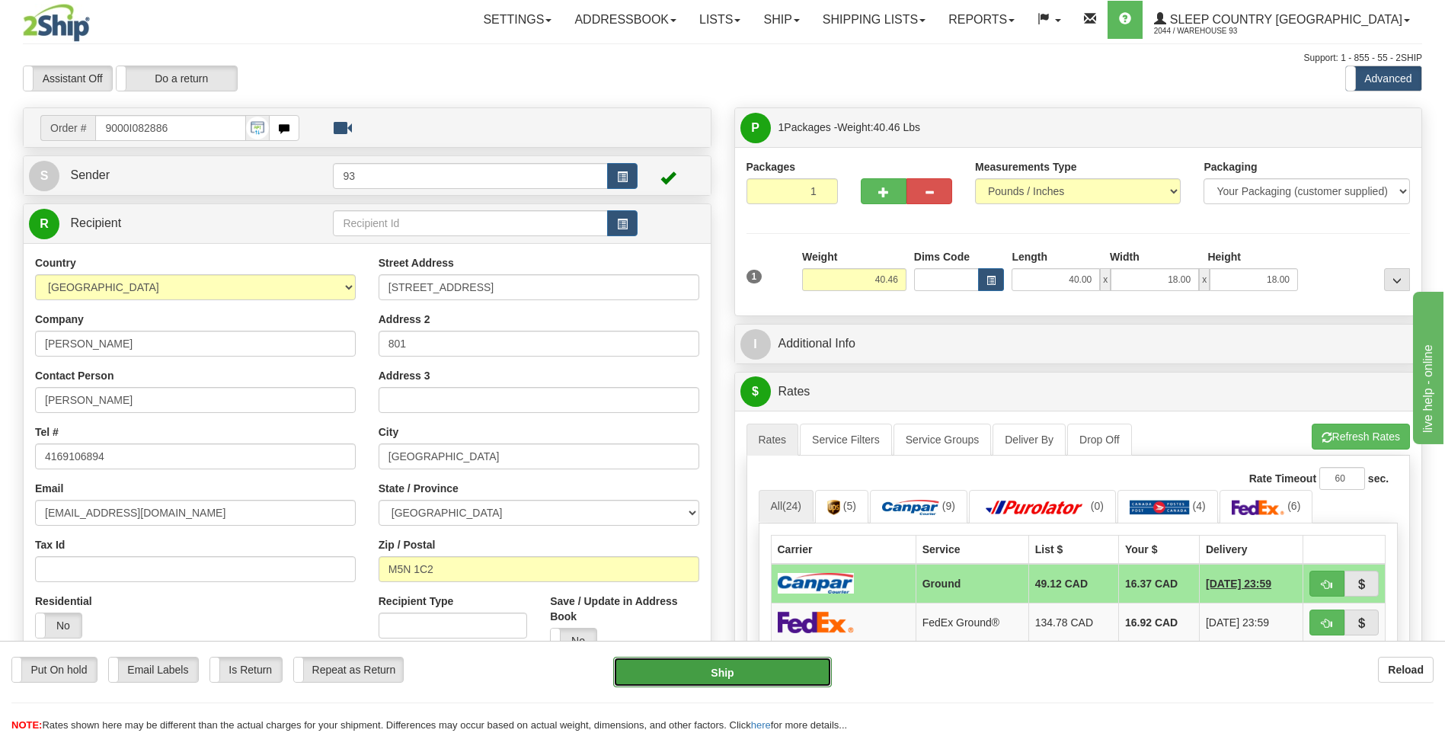
click at [762, 684] on button "Ship" at bounding box center [722, 671] width 218 height 30
type input "1"
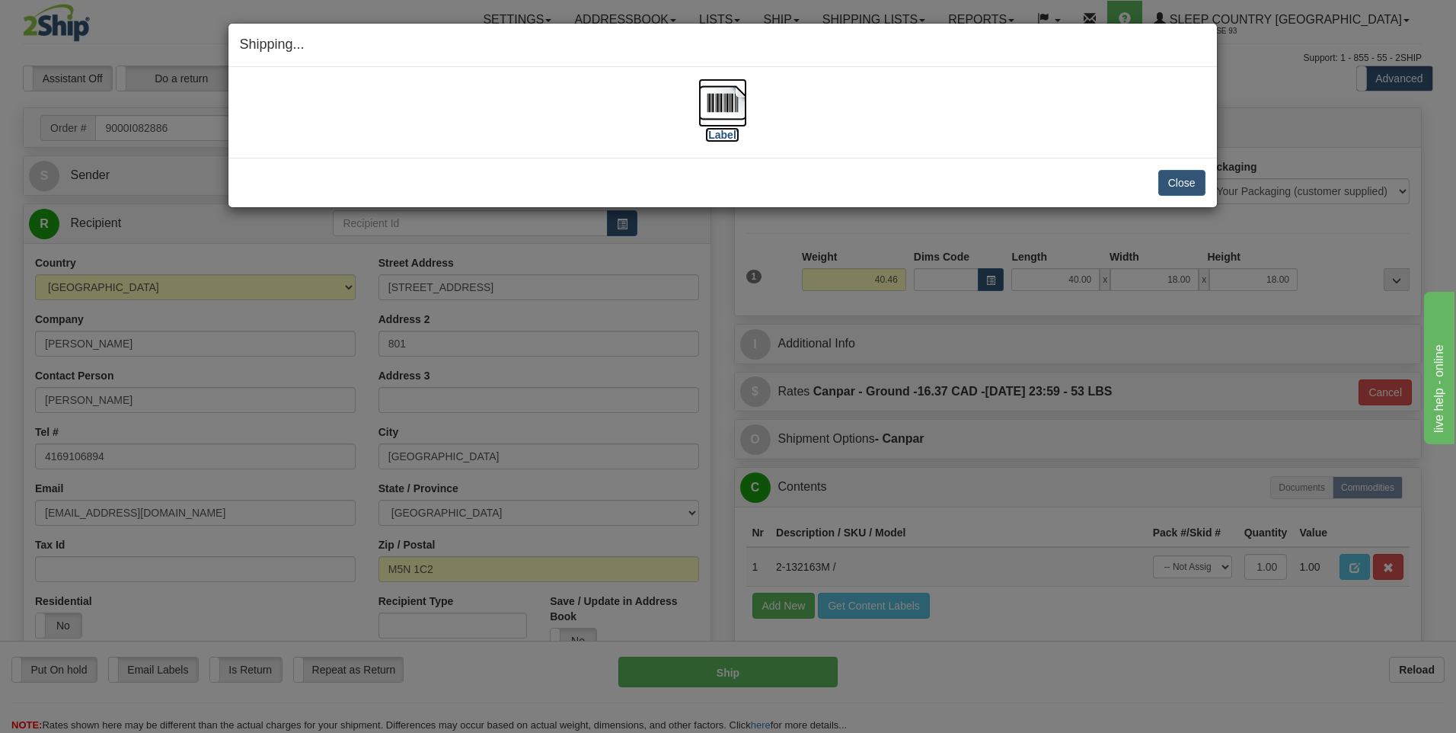
click at [724, 106] on img at bounding box center [722, 102] width 49 height 49
click at [1191, 183] on button "Close" at bounding box center [1181, 183] width 47 height 26
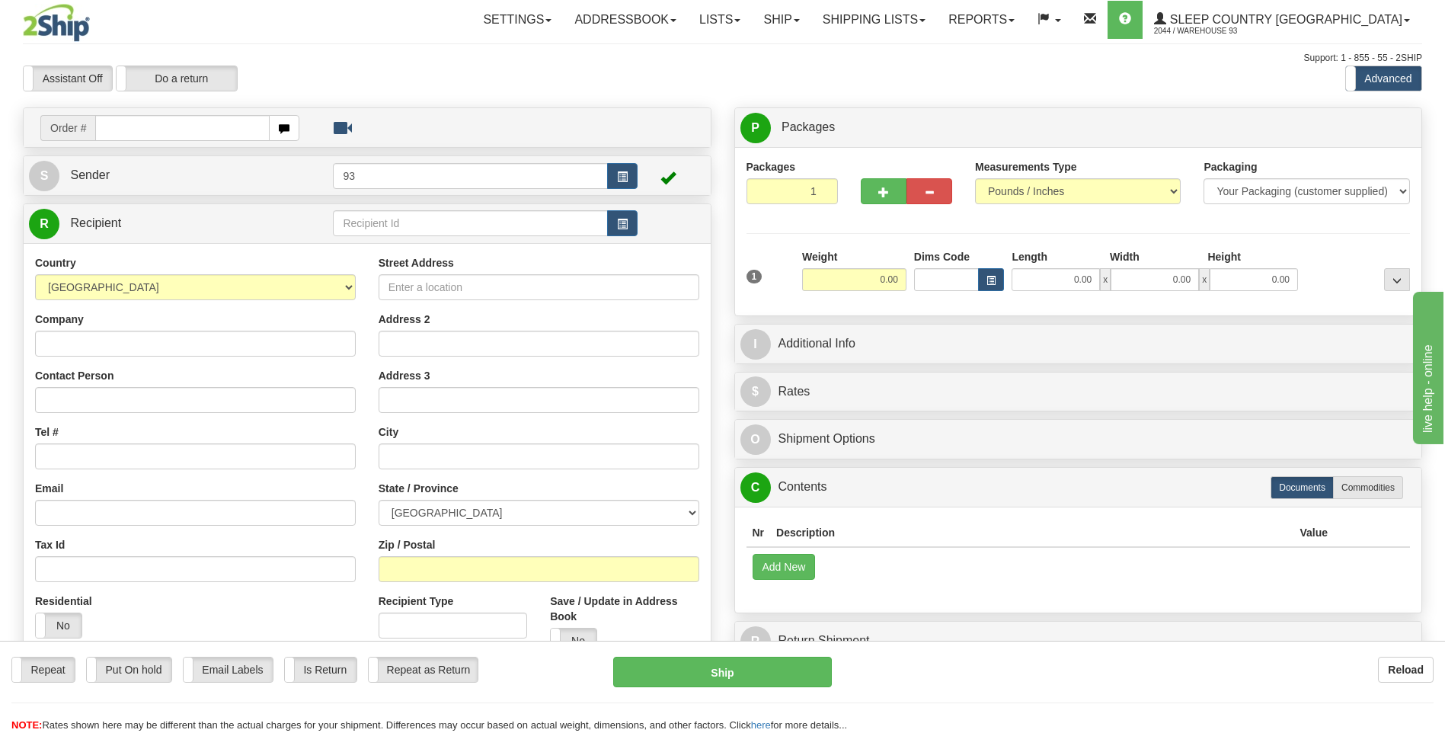
click at [146, 127] on input "text" at bounding box center [182, 128] width 174 height 26
type input "9000I082889"
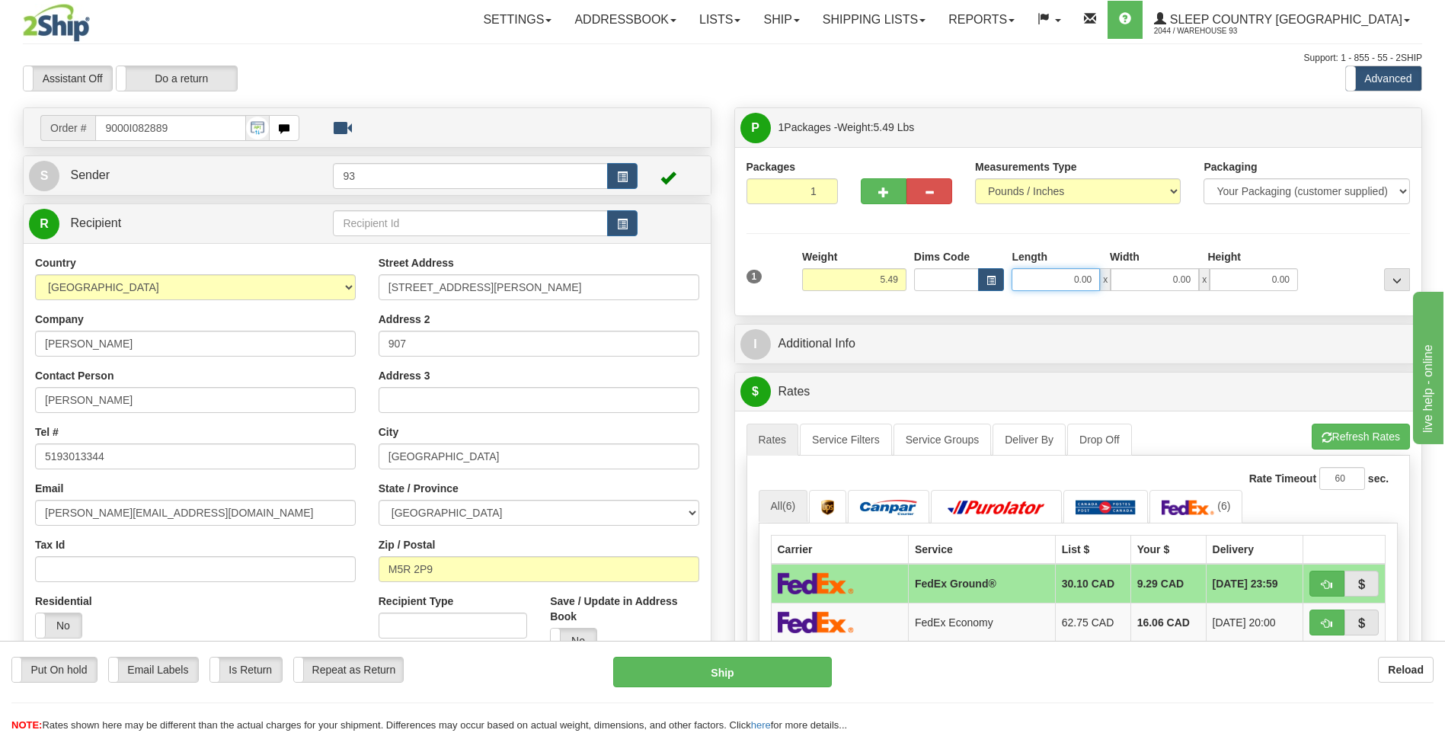
click at [1036, 274] on input "0.00" at bounding box center [1055, 279] width 88 height 23
type input "18.00"
click at [1183, 270] on input "0.00" at bounding box center [1154, 279] width 88 height 23
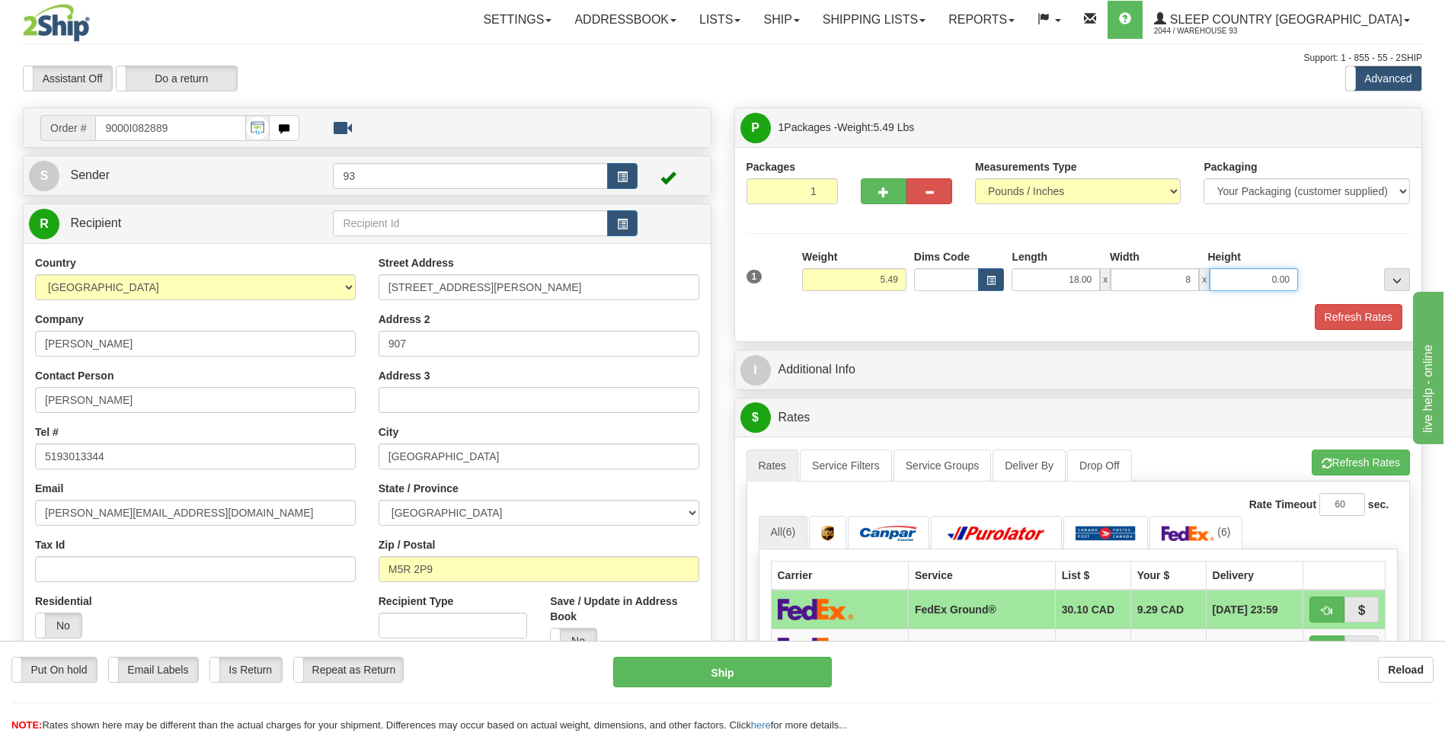
type input "8.00"
click at [1269, 282] on input "0.00" at bounding box center [1253, 279] width 88 height 23
type input "8.00"
click at [1365, 322] on button "Refresh Rates" at bounding box center [1358, 317] width 88 height 26
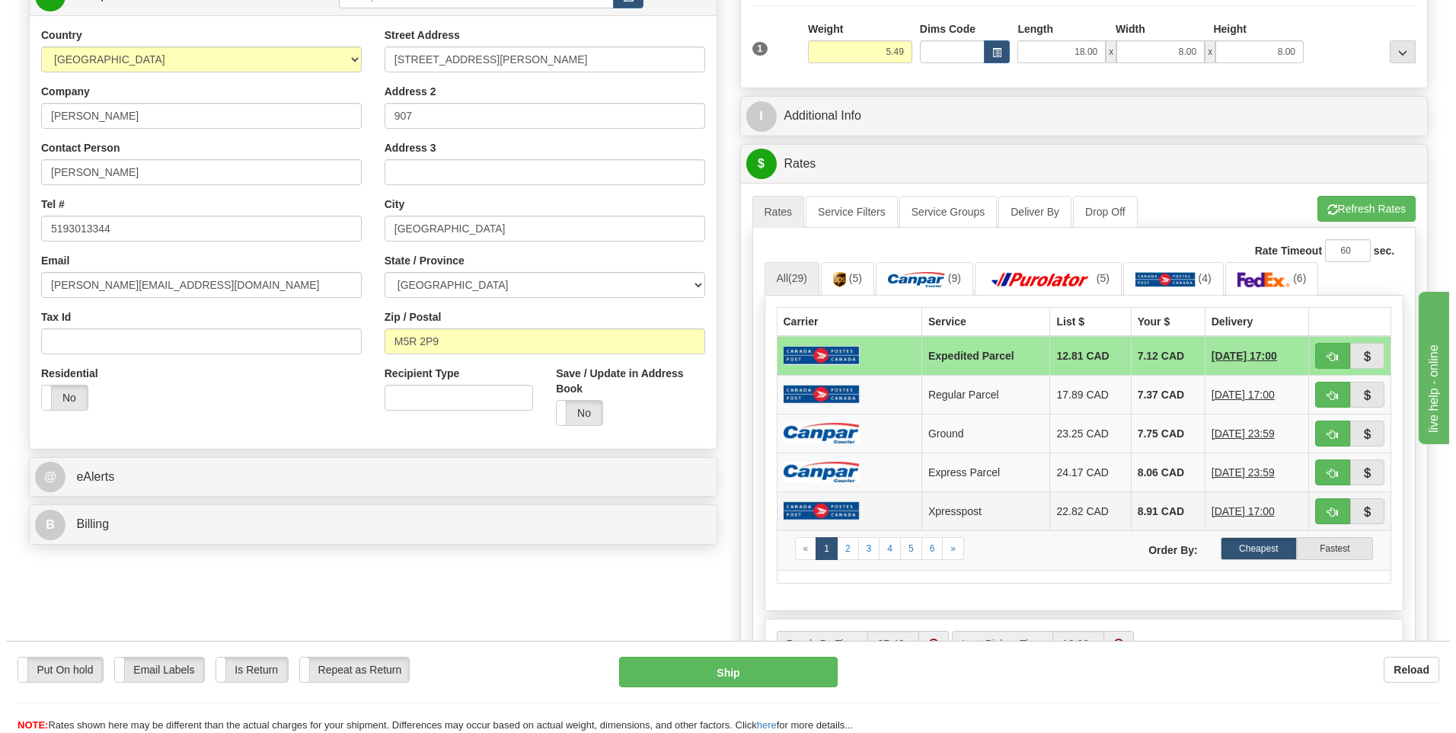
scroll to position [228, 0]
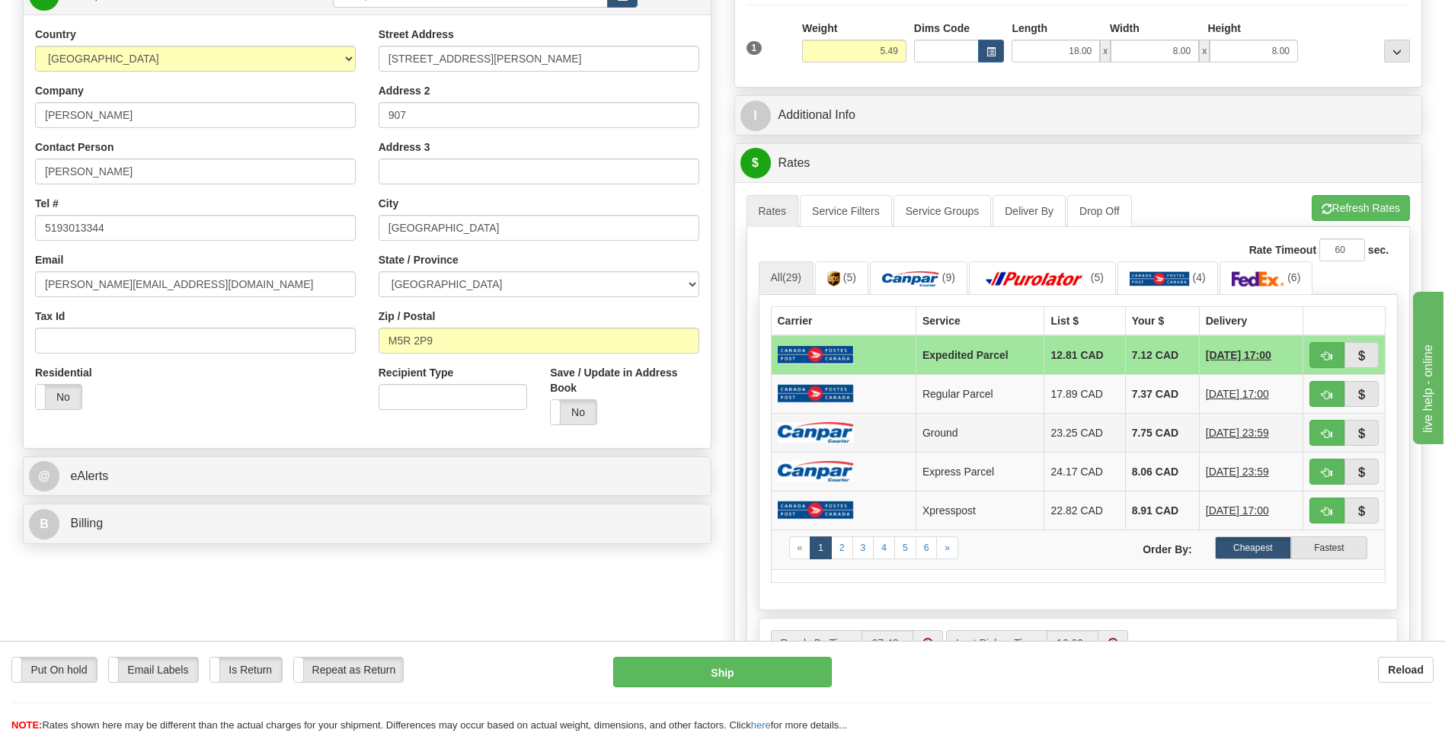
click at [860, 423] on td at bounding box center [843, 432] width 145 height 39
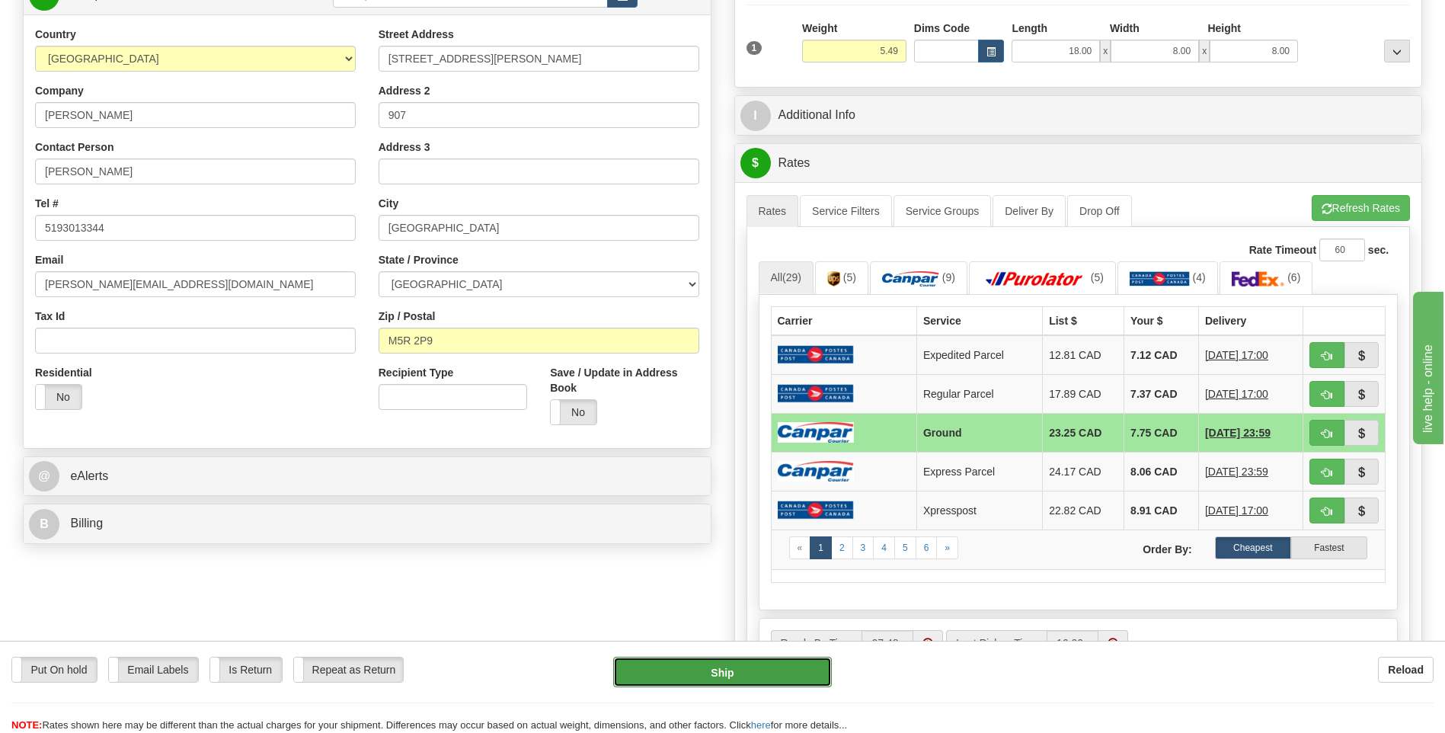
click at [749, 663] on button "Ship" at bounding box center [722, 671] width 218 height 30
type input "1"
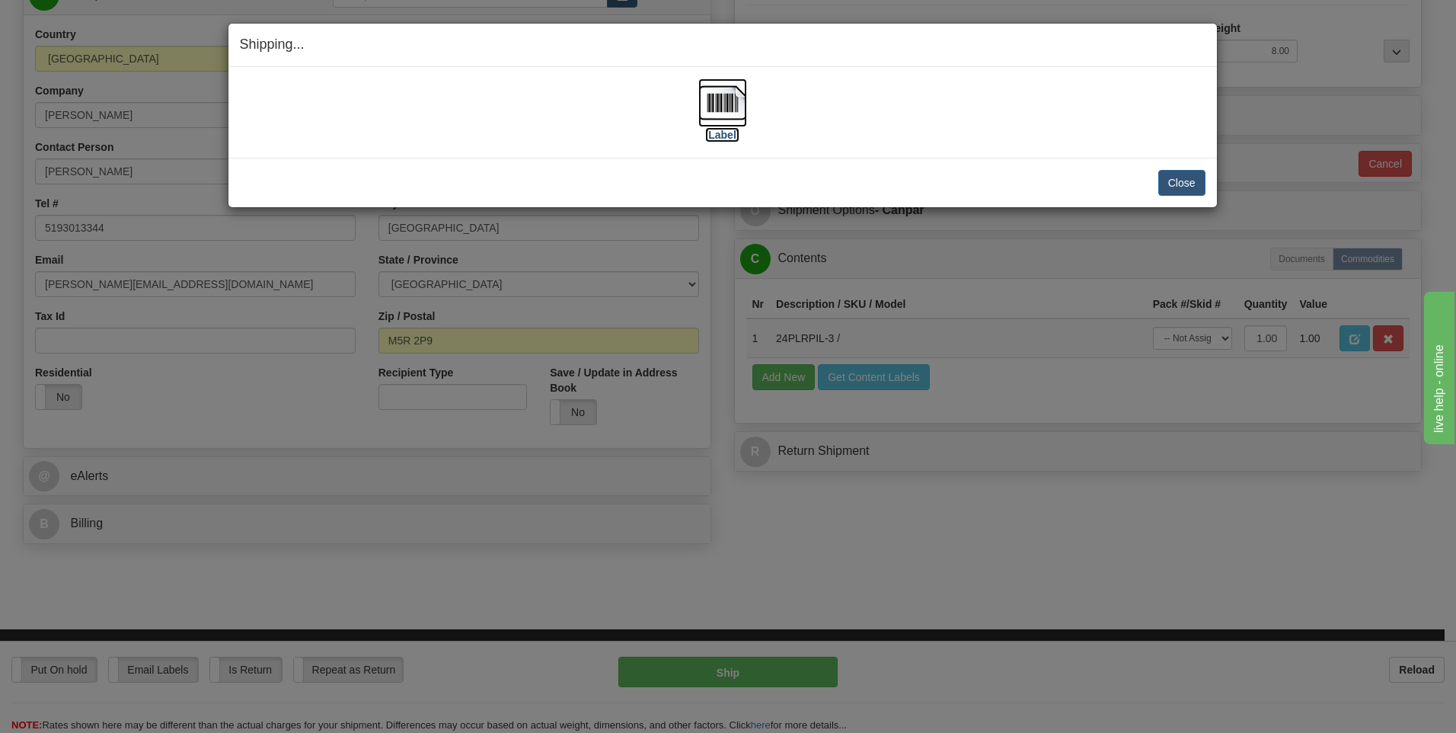
click at [737, 84] on img at bounding box center [722, 102] width 49 height 49
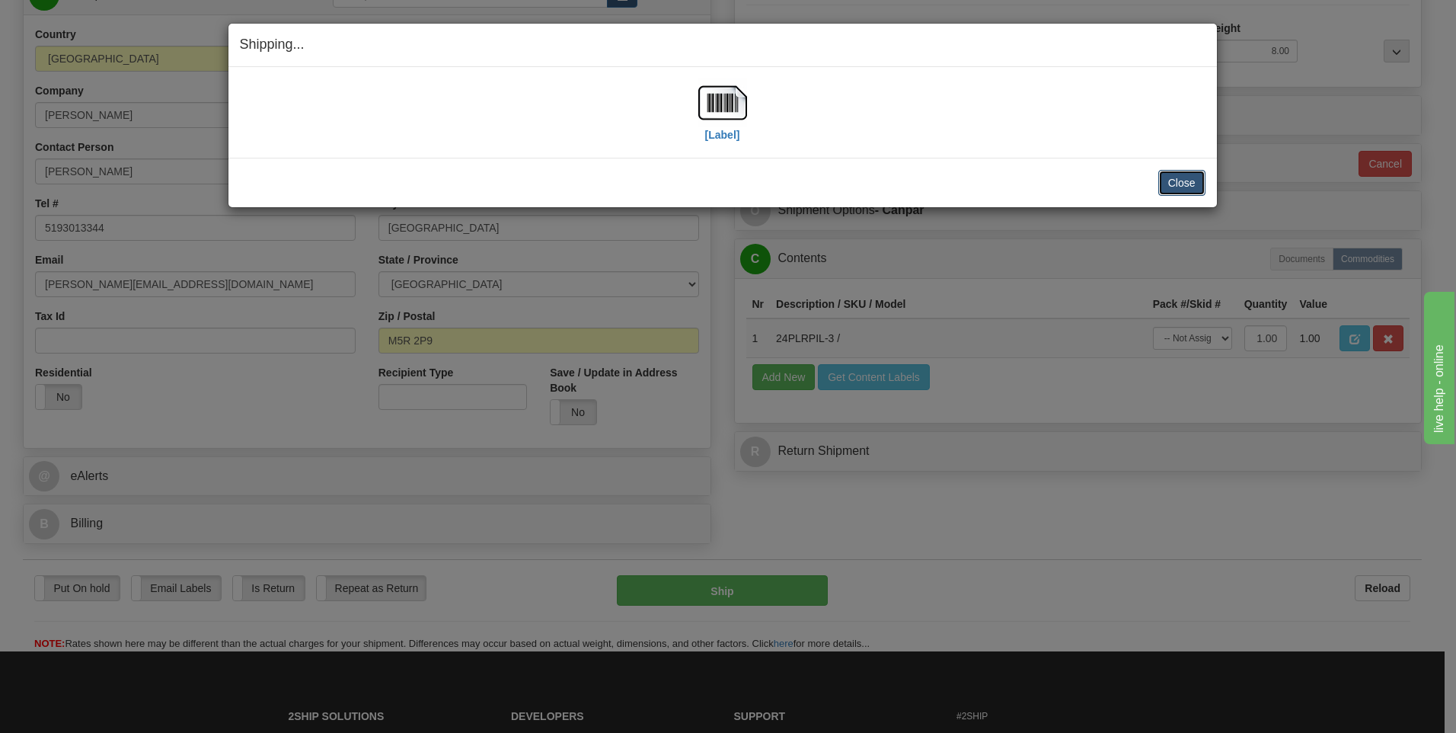
click at [1171, 177] on button "Close" at bounding box center [1181, 183] width 47 height 26
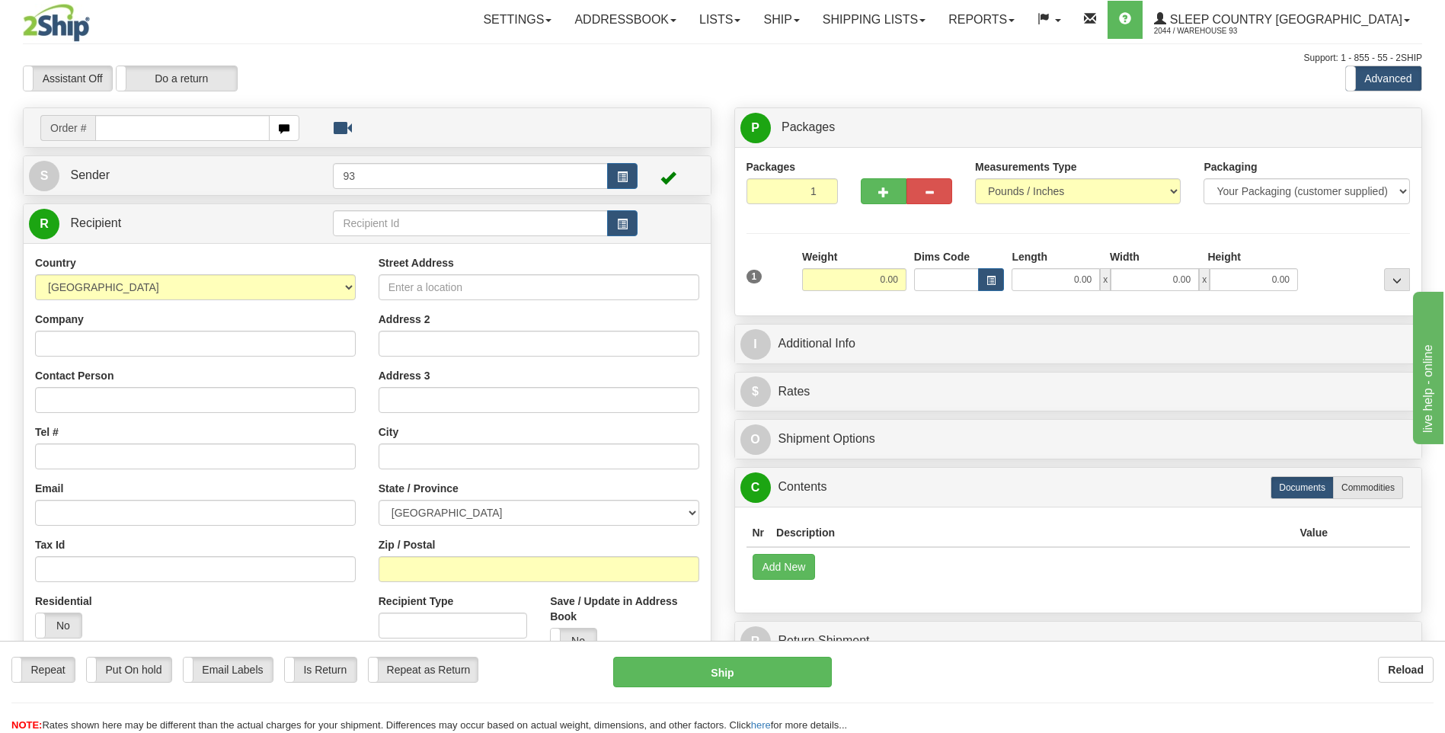
click at [126, 137] on input "text" at bounding box center [182, 128] width 174 height 26
type input "9000I082984"
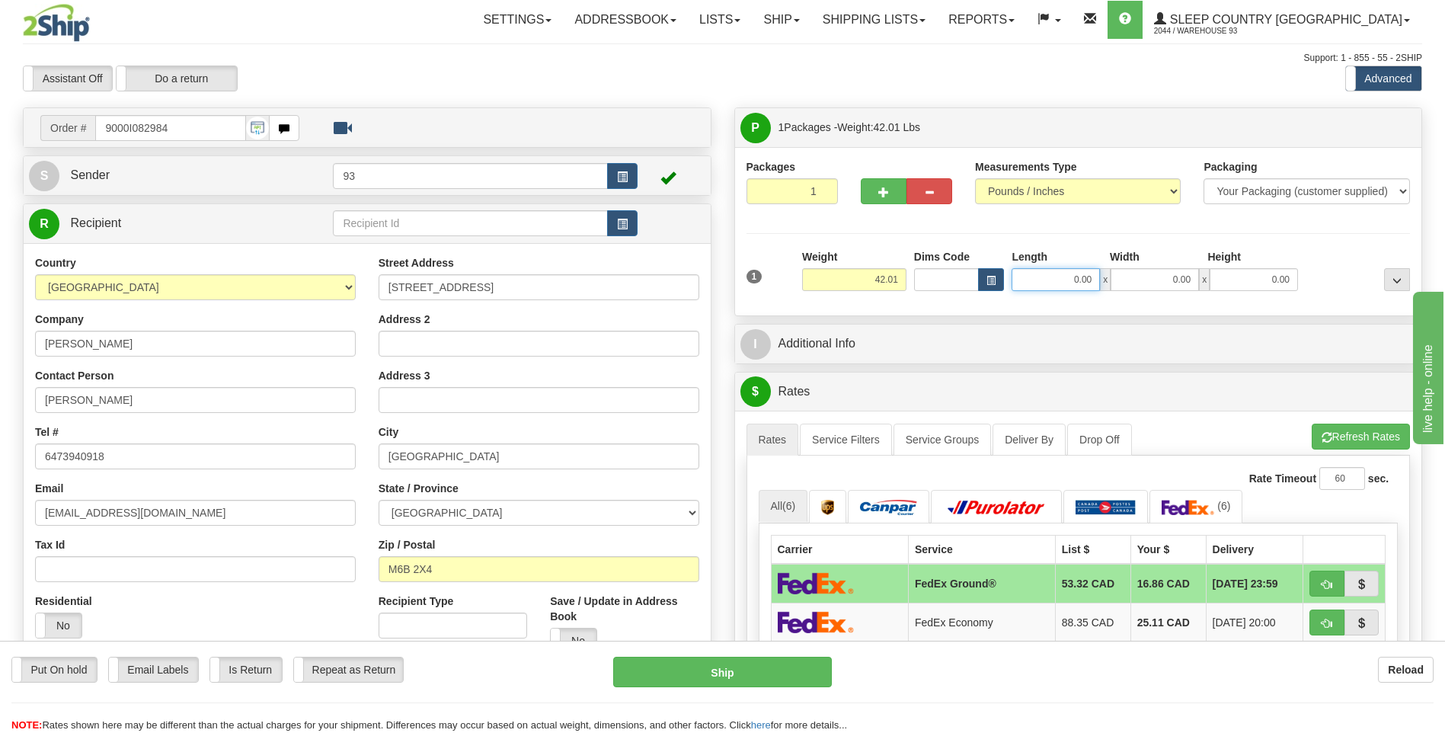
click at [1058, 278] on input "0.00" at bounding box center [1055, 279] width 88 height 23
type input "1"
type input "40.00"
click at [1150, 281] on input "0.00" at bounding box center [1154, 279] width 88 height 23
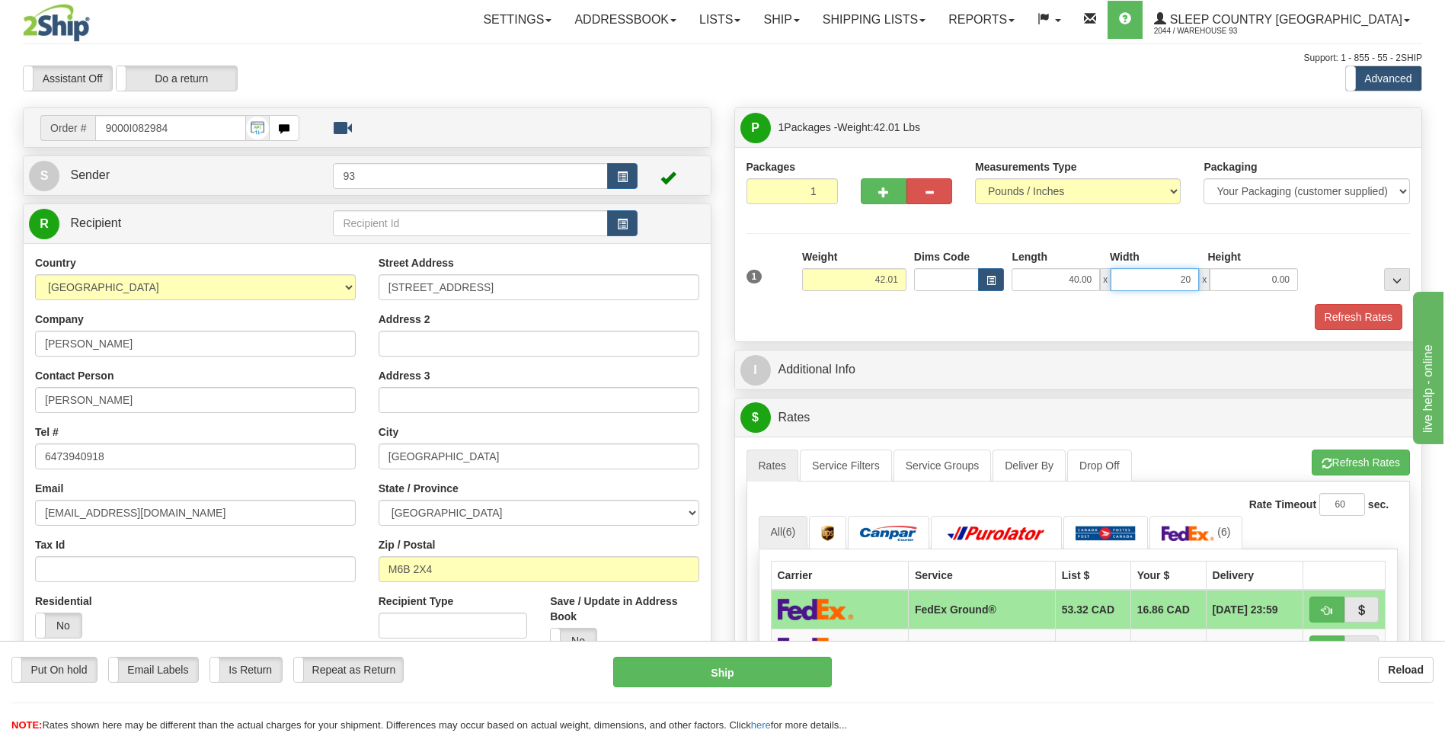
type input "2"
type input "18.00"
click at [1246, 279] on input "0.00" at bounding box center [1253, 279] width 88 height 23
type input "18.00"
click at [1341, 312] on button "Refresh Rates" at bounding box center [1358, 317] width 88 height 26
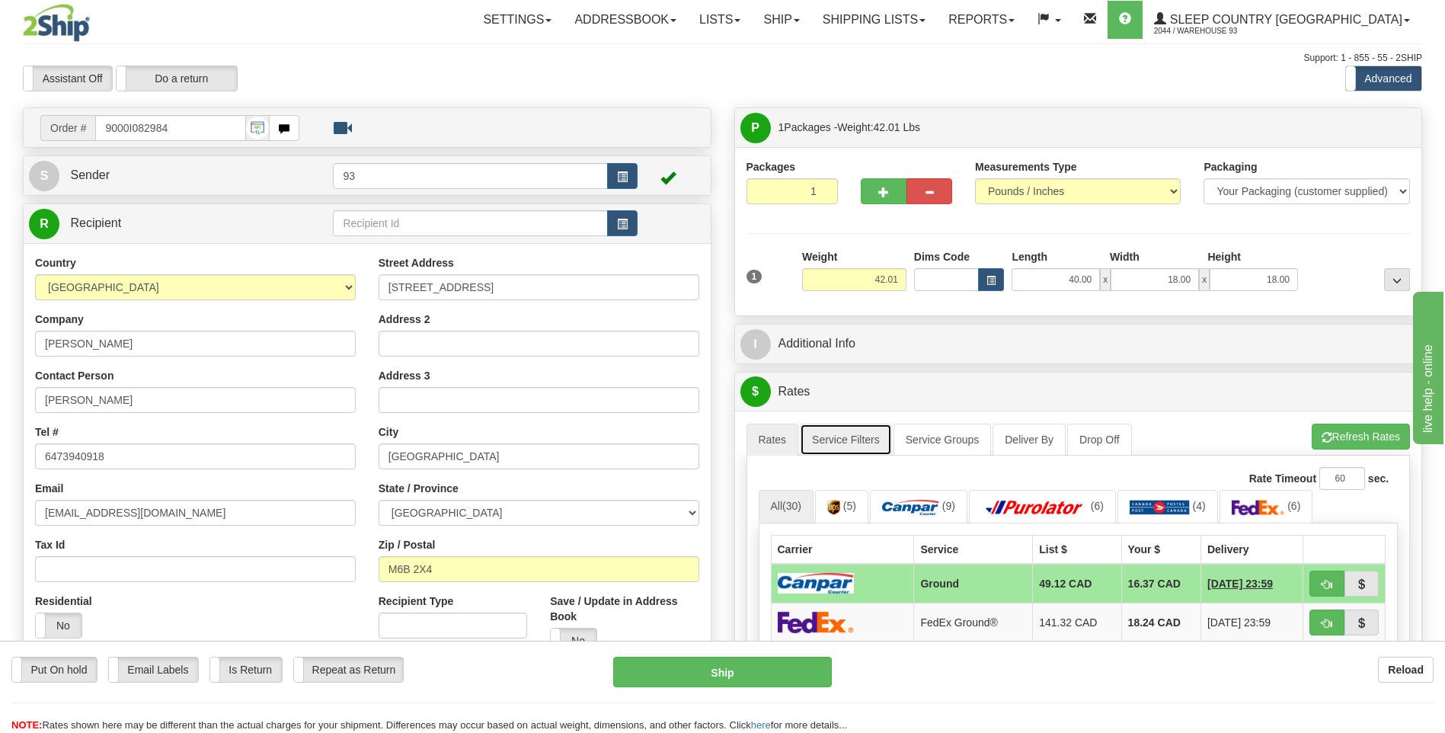
click at [854, 443] on link "Service Filters" at bounding box center [846, 439] width 92 height 32
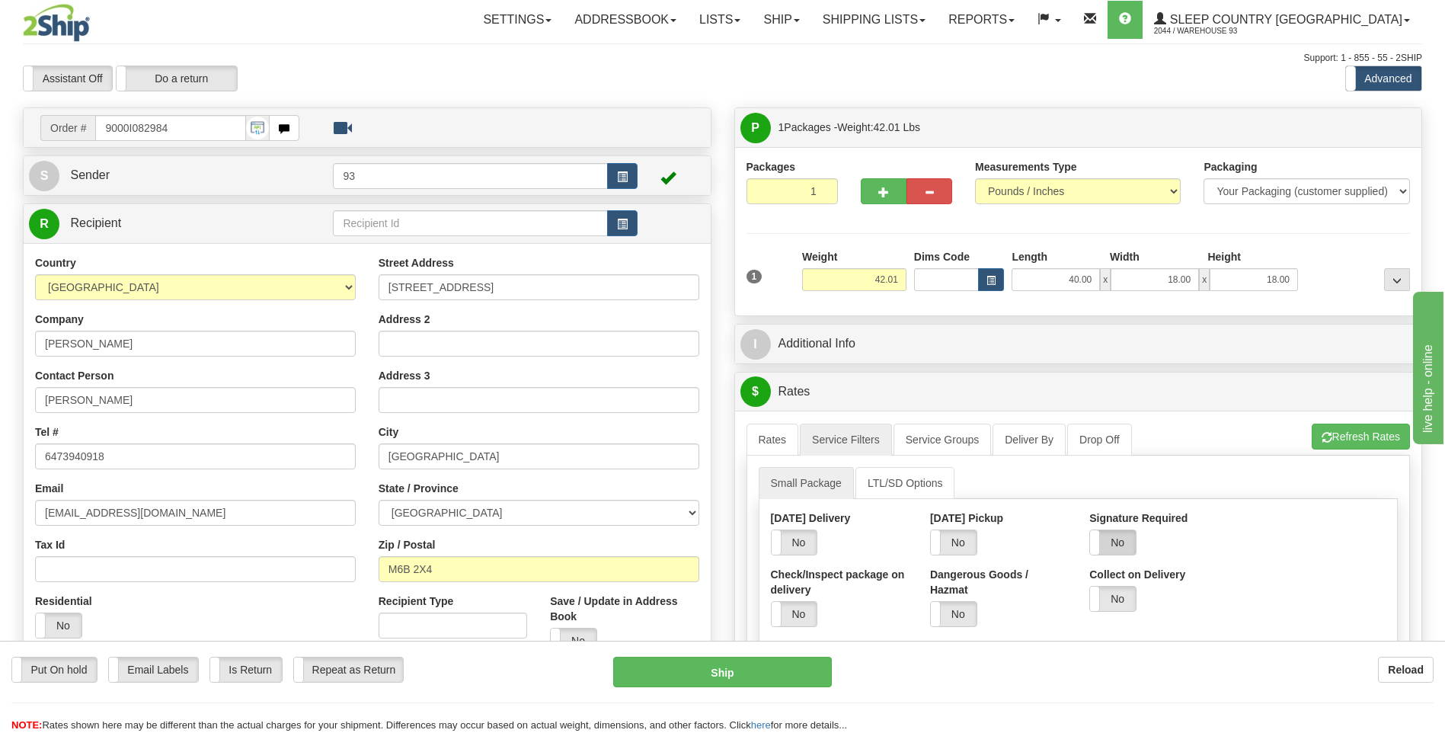
click at [1124, 544] on label "No" at bounding box center [1113, 542] width 46 height 24
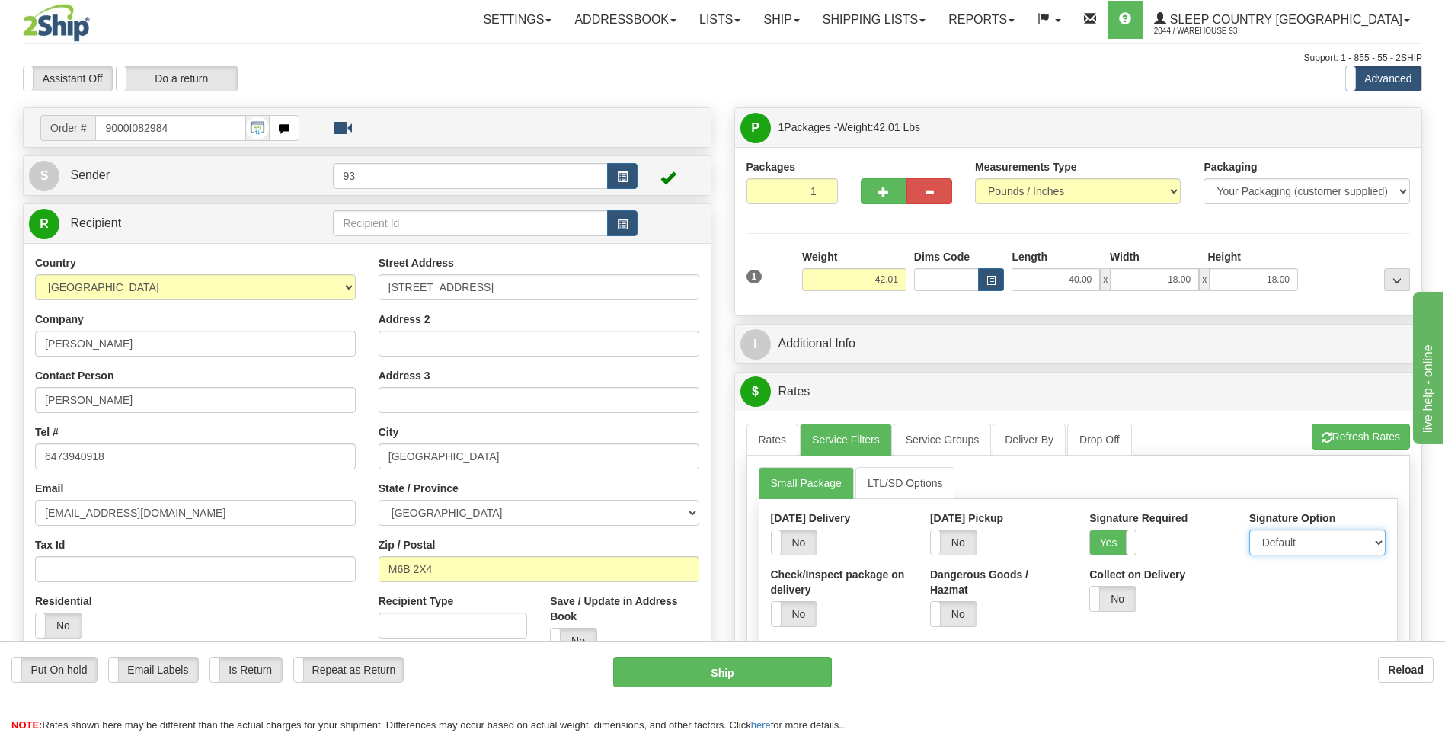
click at [1304, 533] on select "Default Adult Direct Indirect No Signature Required" at bounding box center [1317, 542] width 136 height 26
select select "1"
click at [1249, 529] on select "Default Adult Direct Indirect No Signature Required" at bounding box center [1317, 542] width 136 height 26
click at [758, 435] on link "Rates" at bounding box center [772, 439] width 53 height 32
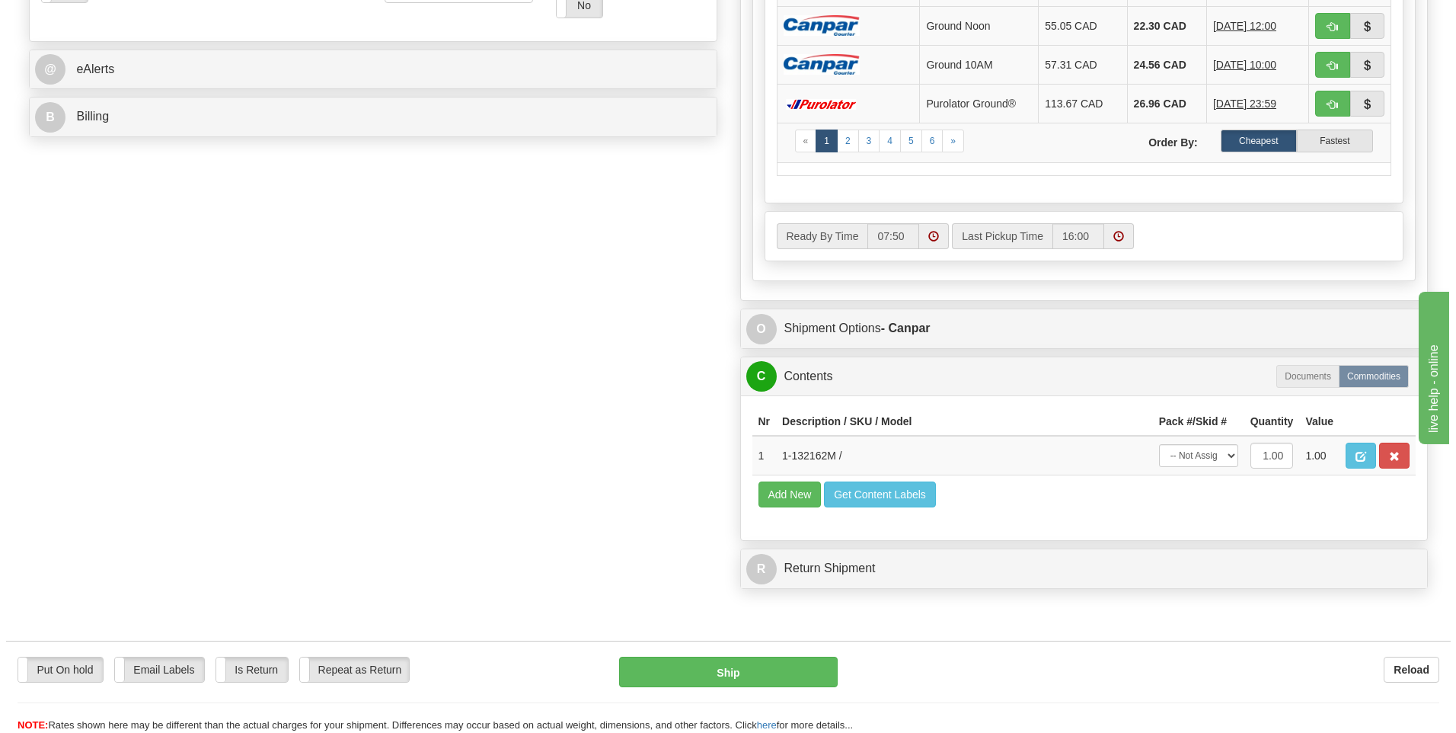
scroll to position [685, 0]
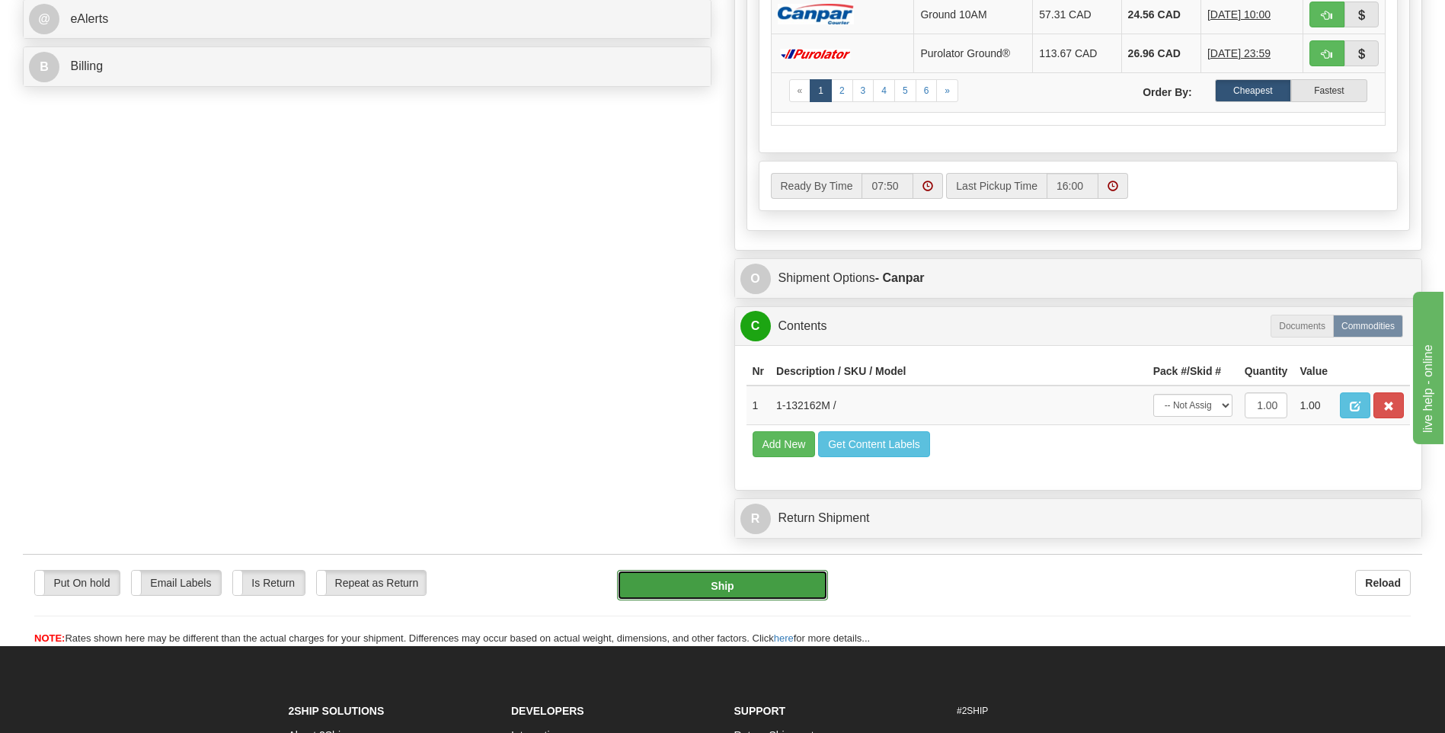
click at [763, 580] on button "Ship" at bounding box center [722, 585] width 210 height 30
type input "1"
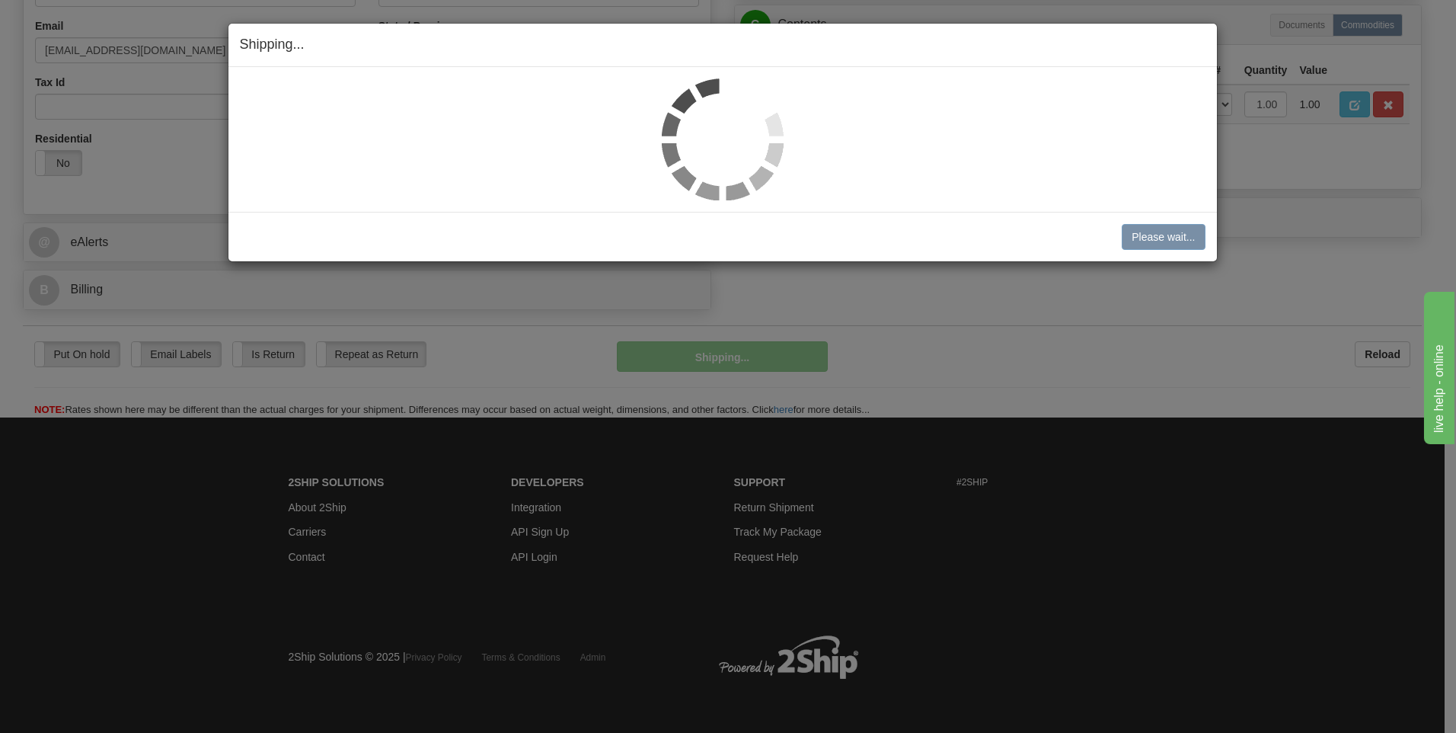
scroll to position [463, 0]
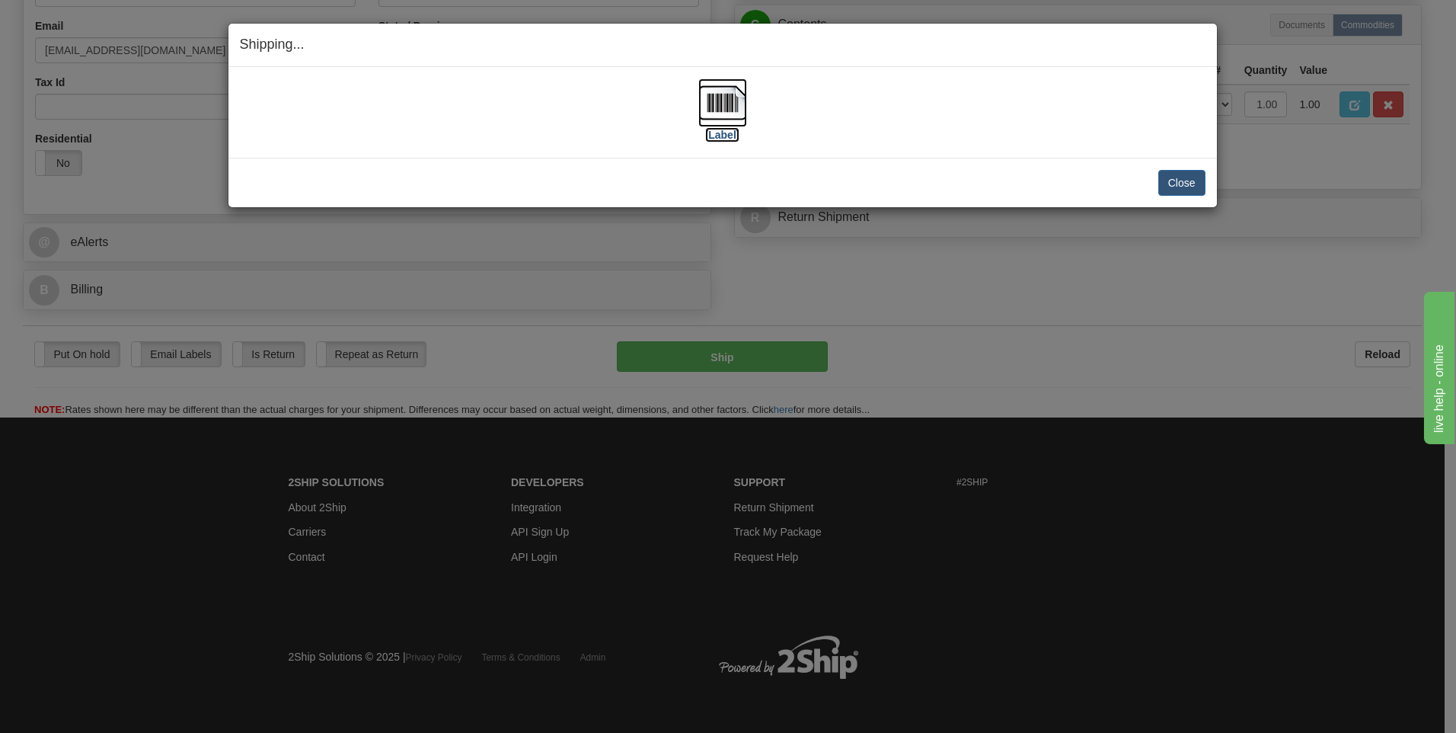
click at [720, 93] on img at bounding box center [722, 102] width 49 height 49
click at [1180, 182] on button "Close" at bounding box center [1181, 183] width 47 height 26
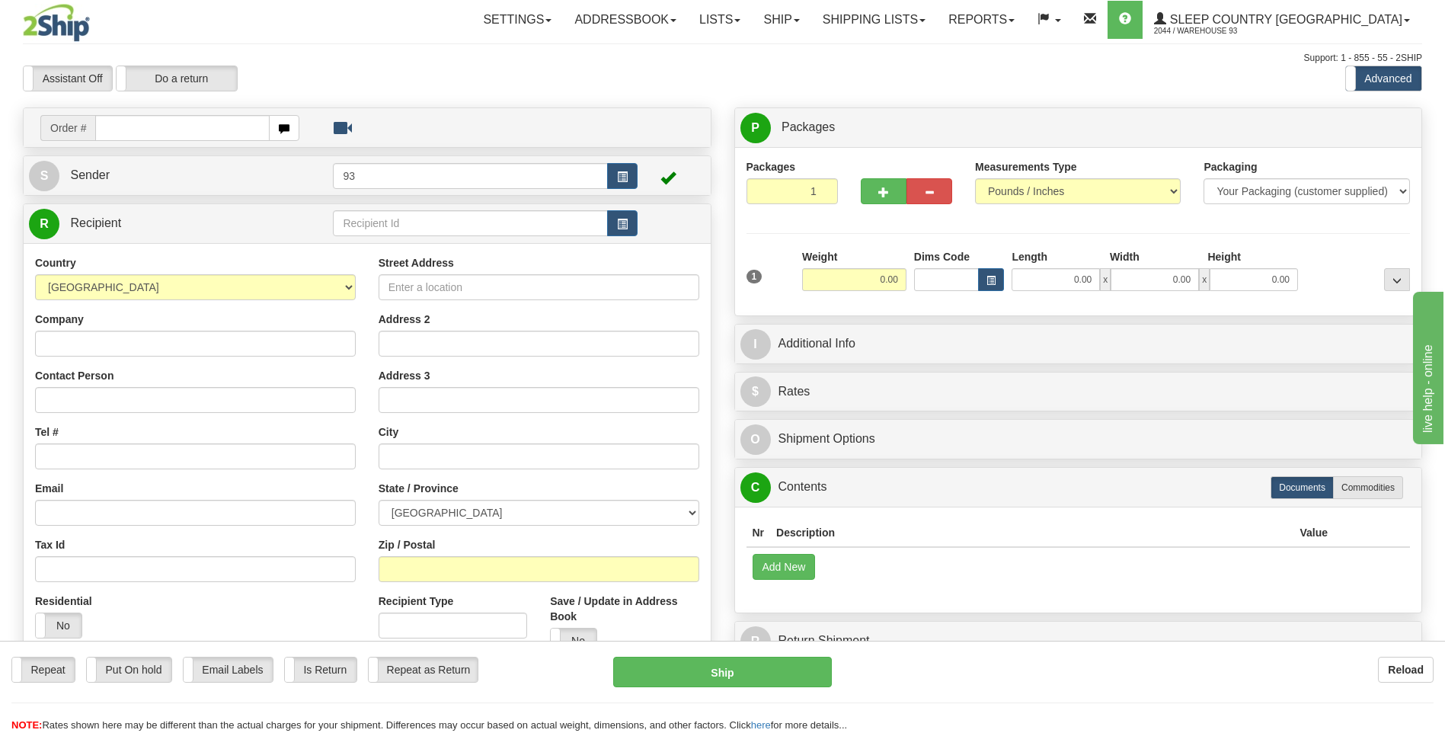
click at [157, 124] on input "text" at bounding box center [182, 128] width 174 height 26
type input "9000I082988"
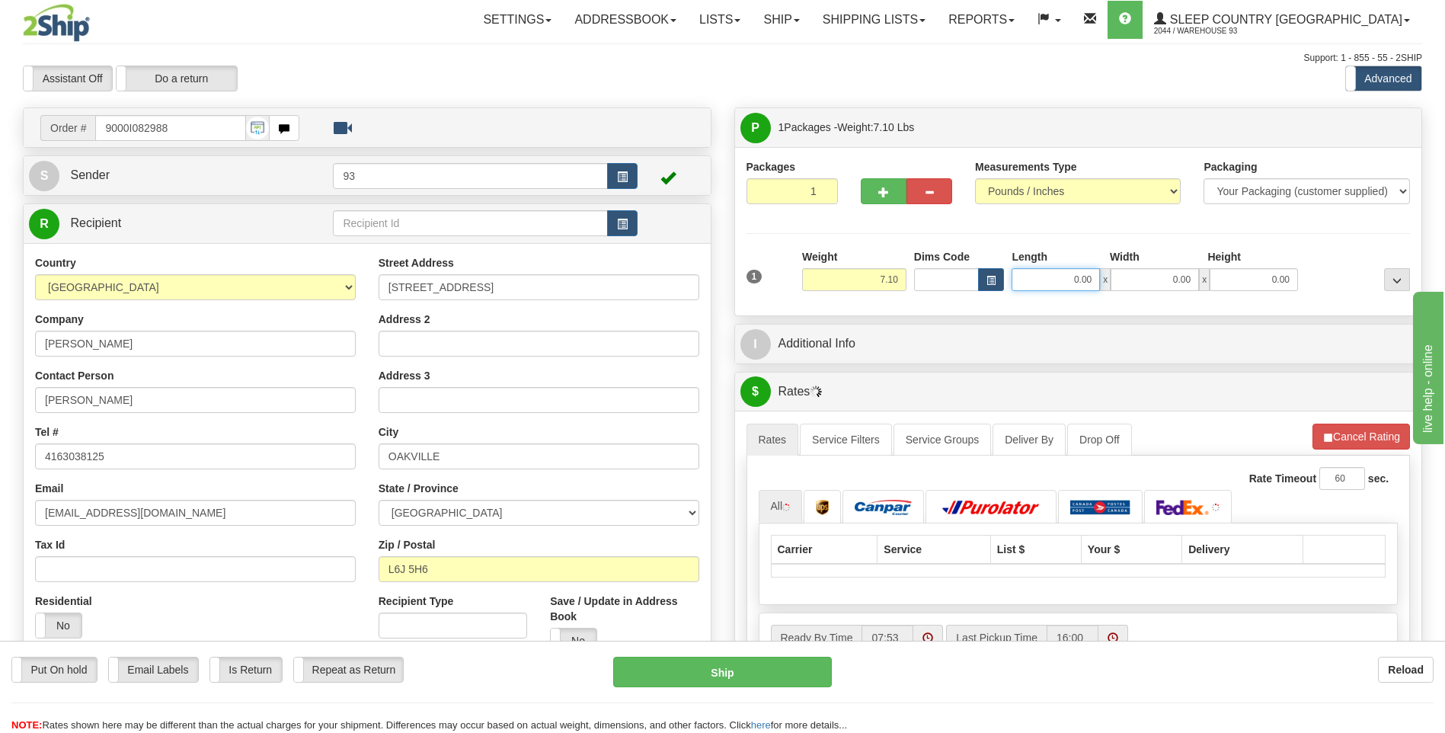
click at [1059, 273] on input "0.00" at bounding box center [1055, 279] width 88 height 23
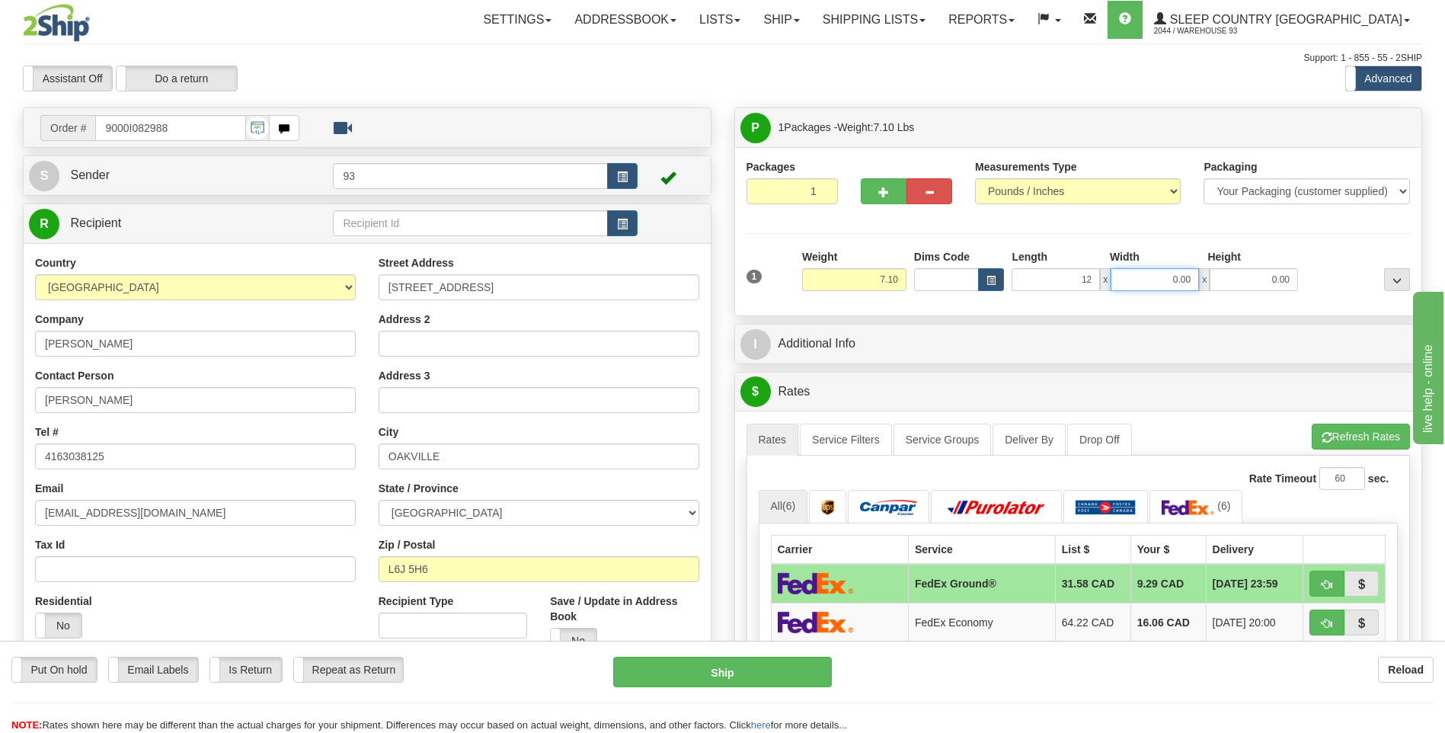
type input "12.00"
click at [1133, 284] on input "0.00" at bounding box center [1154, 279] width 88 height 23
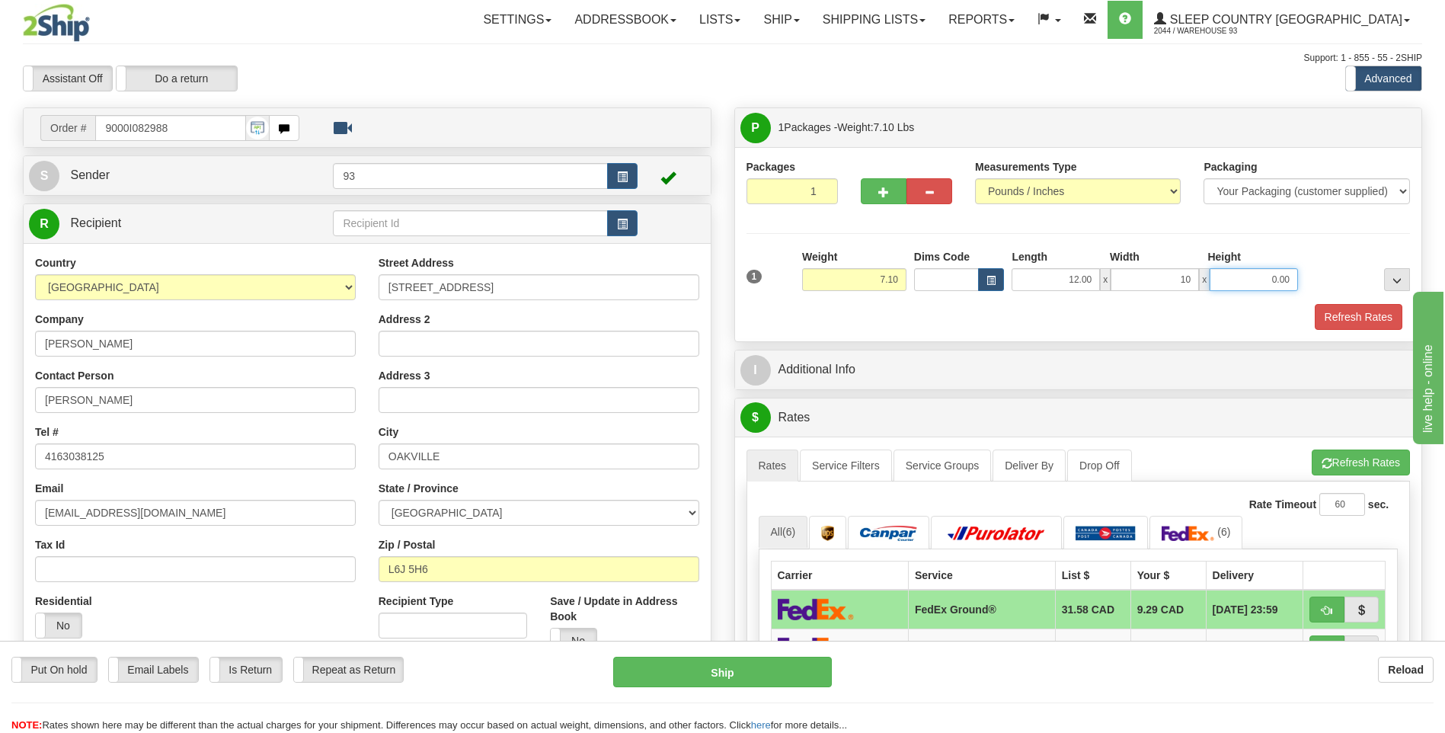
type input "10.00"
click at [1267, 273] on input "0.00" at bounding box center [1253, 279] width 88 height 23
type input "3.00"
click at [1350, 312] on button "Refresh Rates" at bounding box center [1358, 317] width 88 height 26
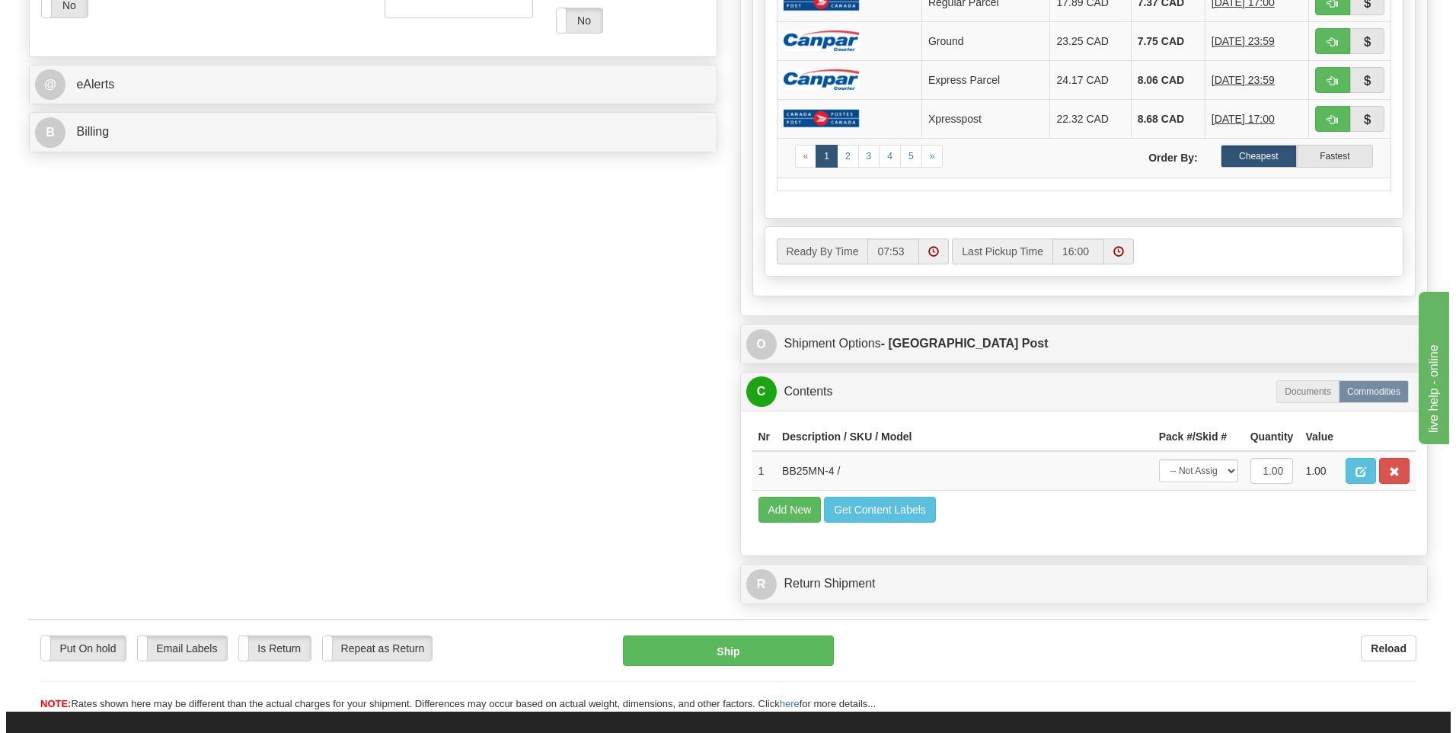
scroll to position [685, 0]
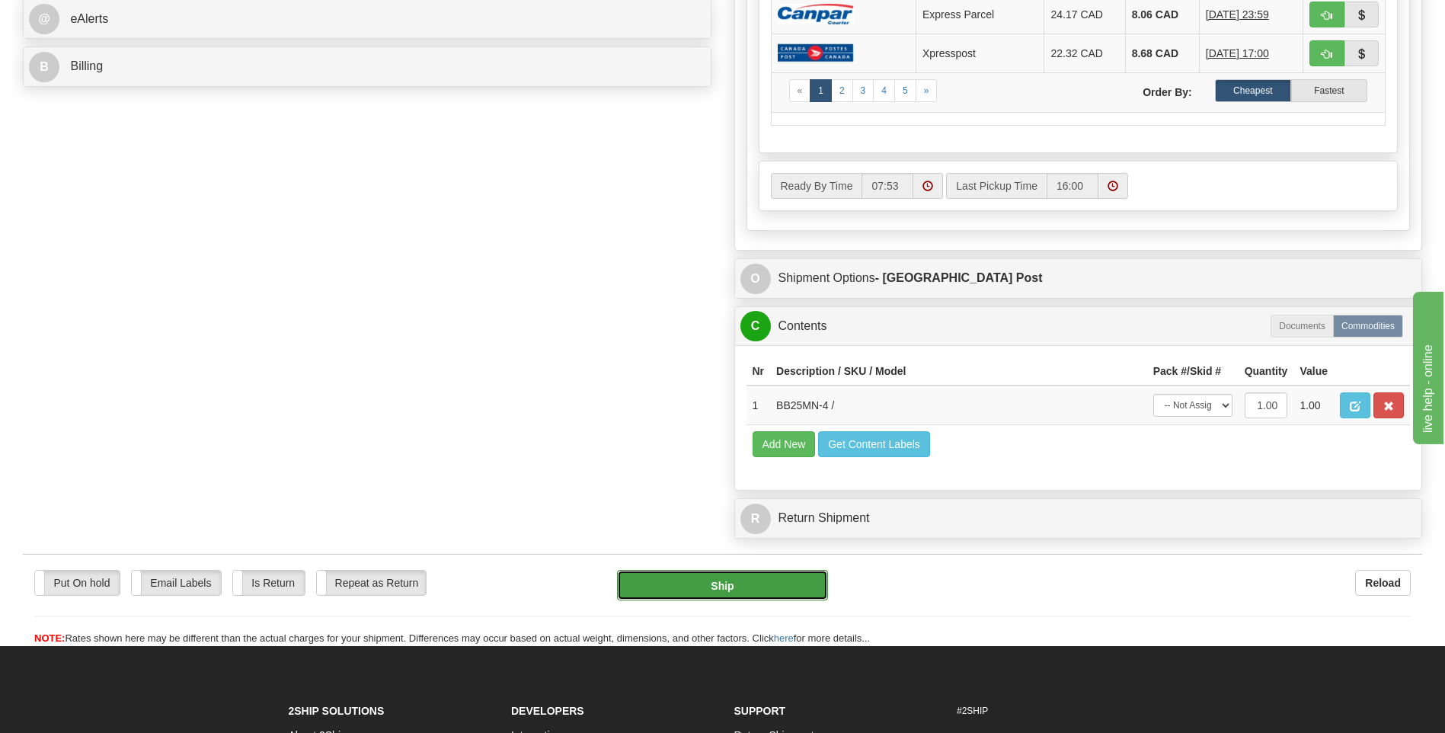
click at [778, 589] on button "Ship" at bounding box center [722, 585] width 210 height 30
type input "DOM.EP"
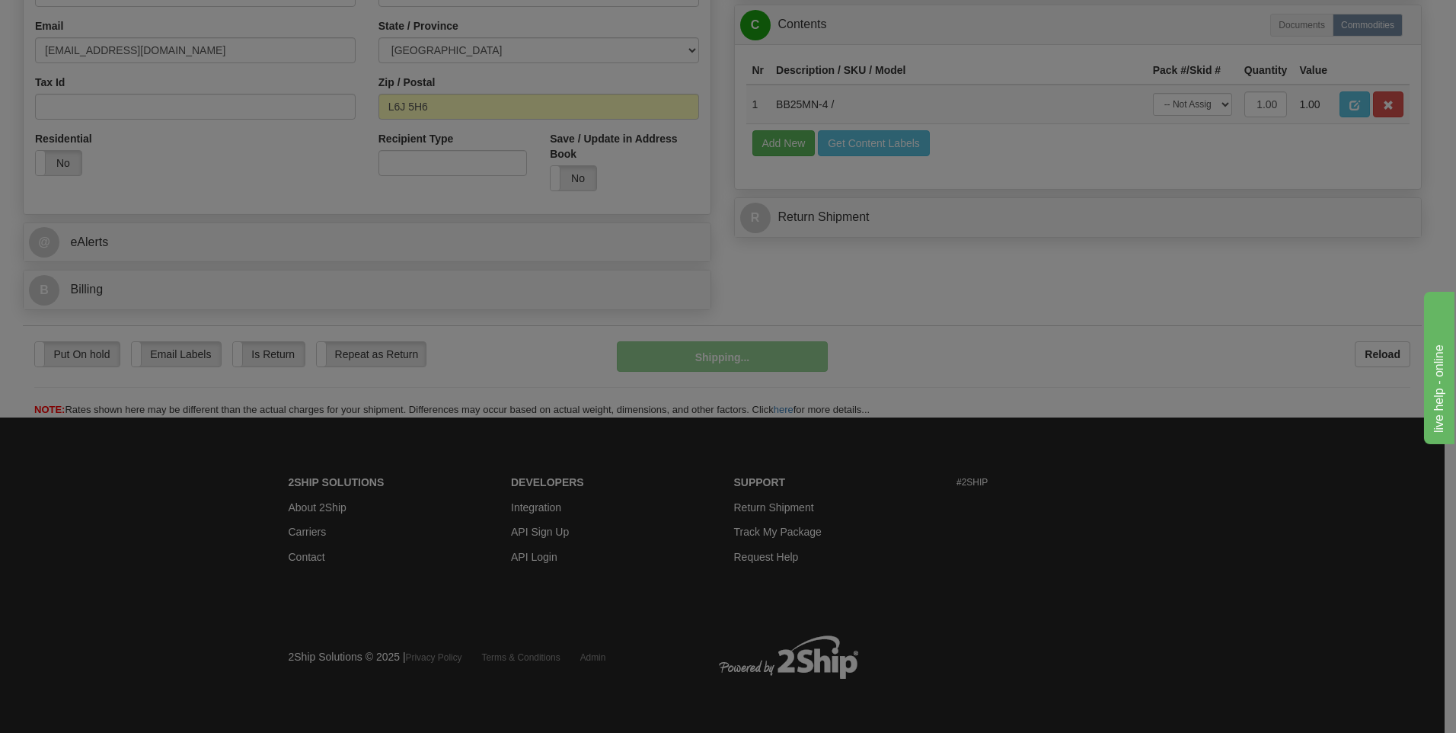
scroll to position [463, 0]
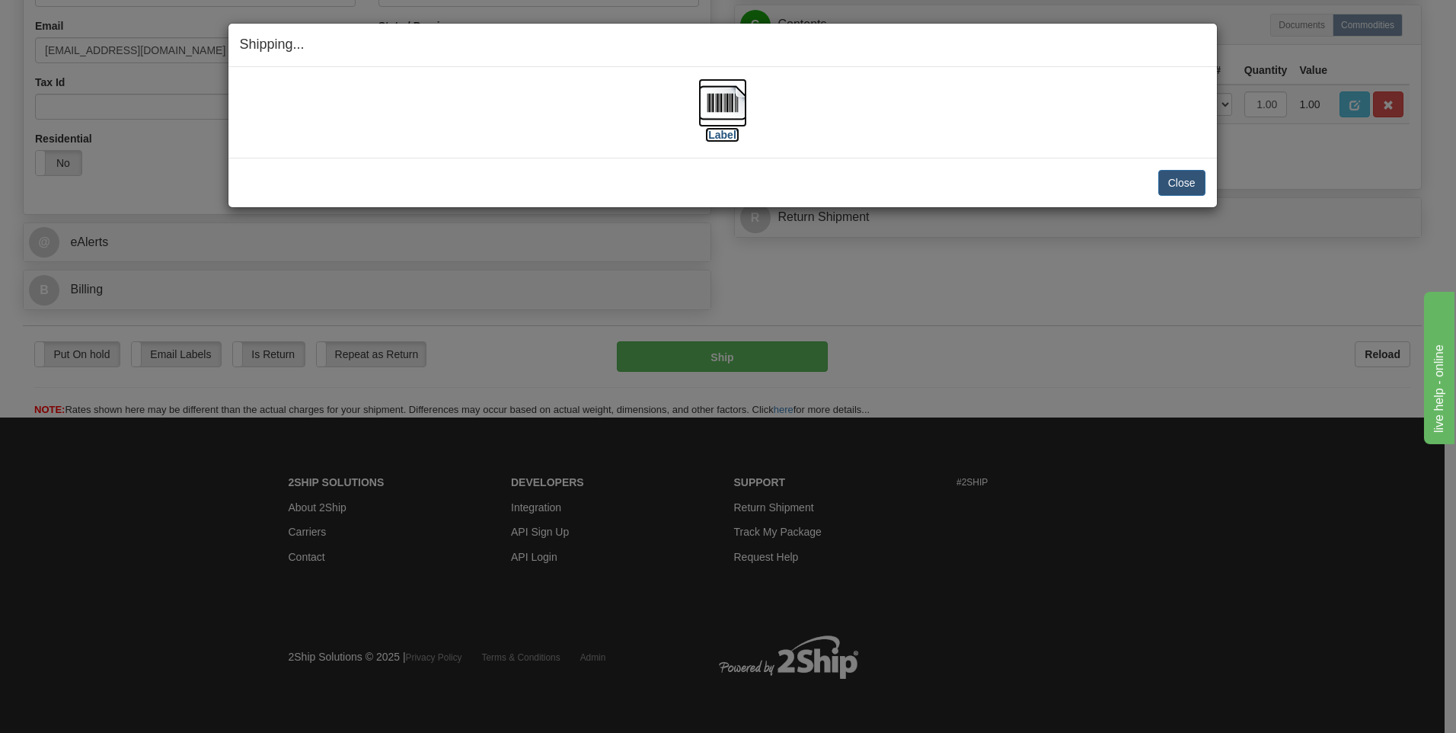
click at [735, 106] on img at bounding box center [722, 102] width 49 height 49
click at [1168, 182] on button "Close" at bounding box center [1181, 183] width 47 height 26
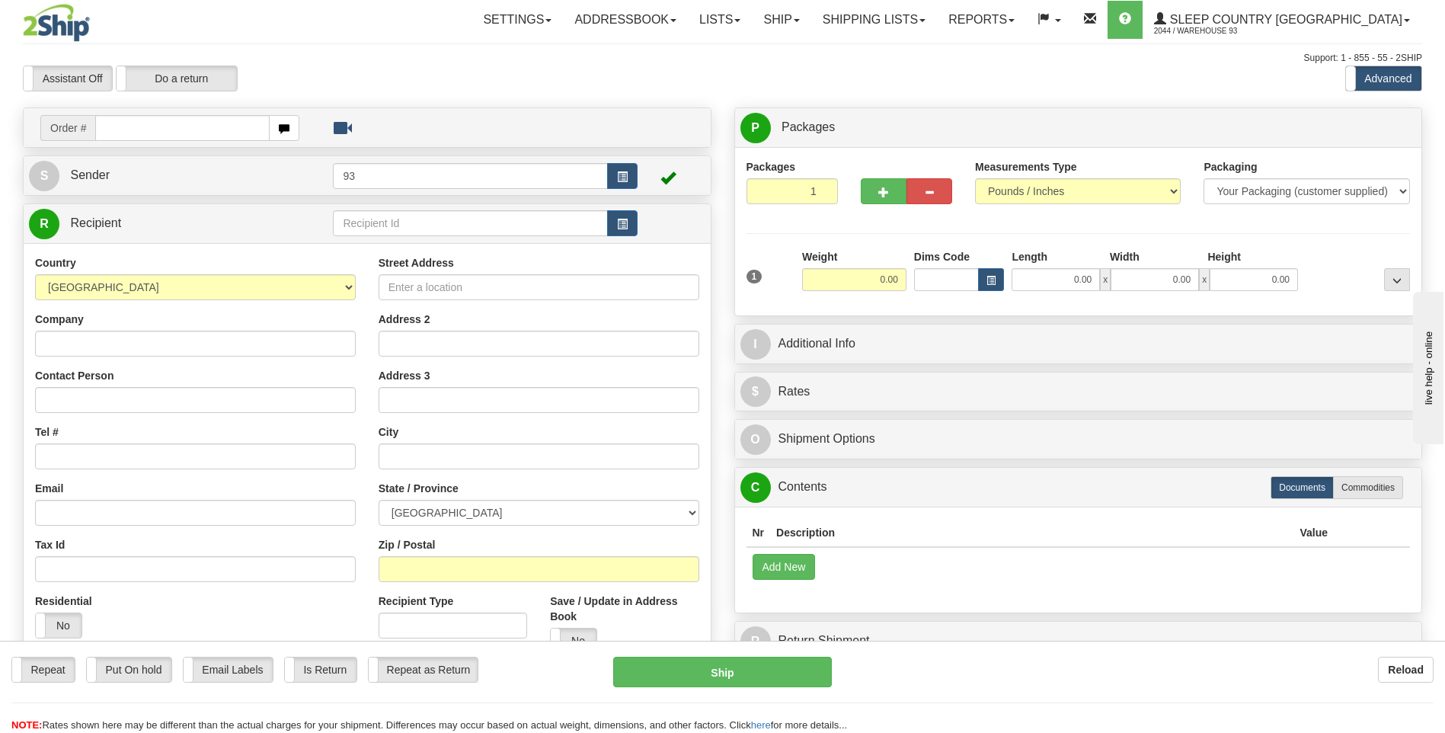
click at [145, 126] on input "text" at bounding box center [182, 128] width 174 height 26
type input "9000I082991"
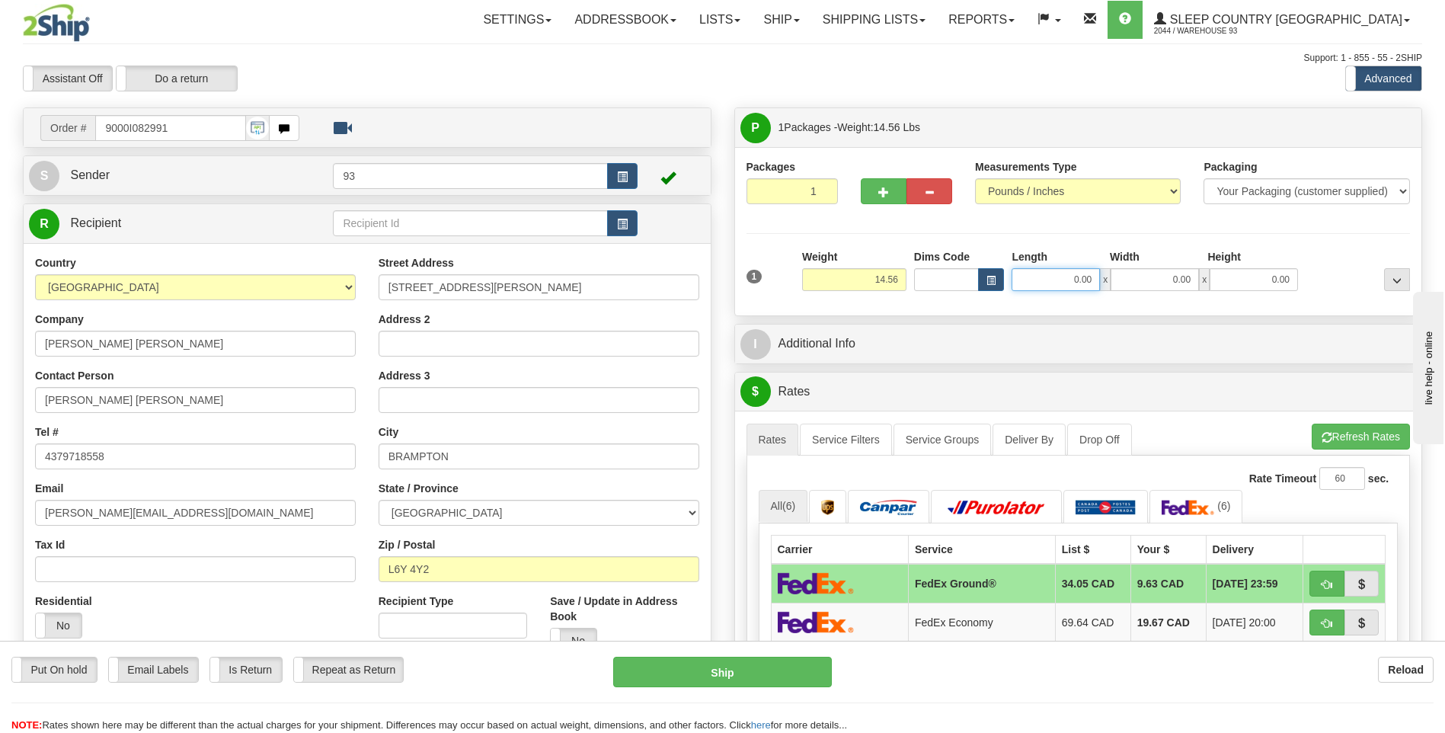
click at [1059, 280] on input "0.00" at bounding box center [1055, 279] width 88 height 23
type input "18.00"
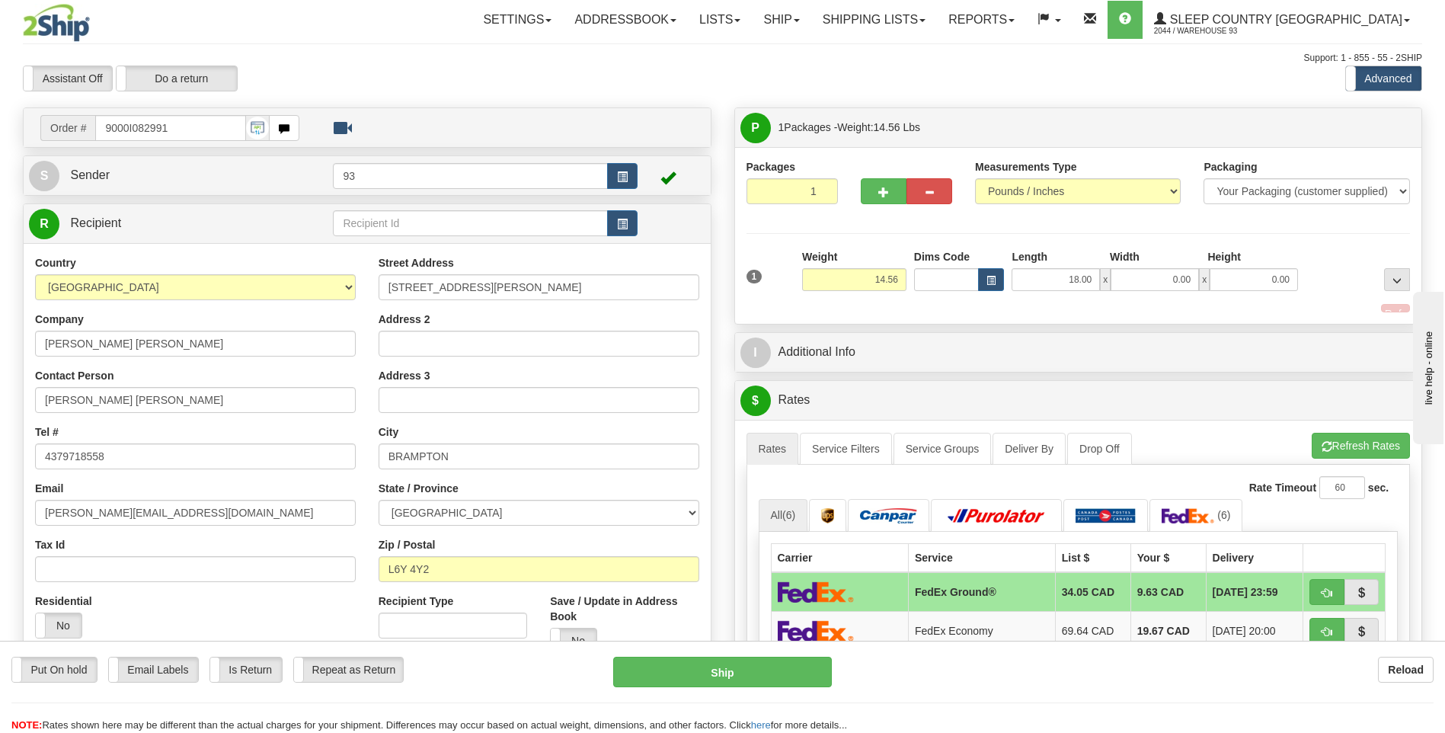
click at [1164, 265] on div "Width" at bounding box center [1155, 258] width 98 height 19
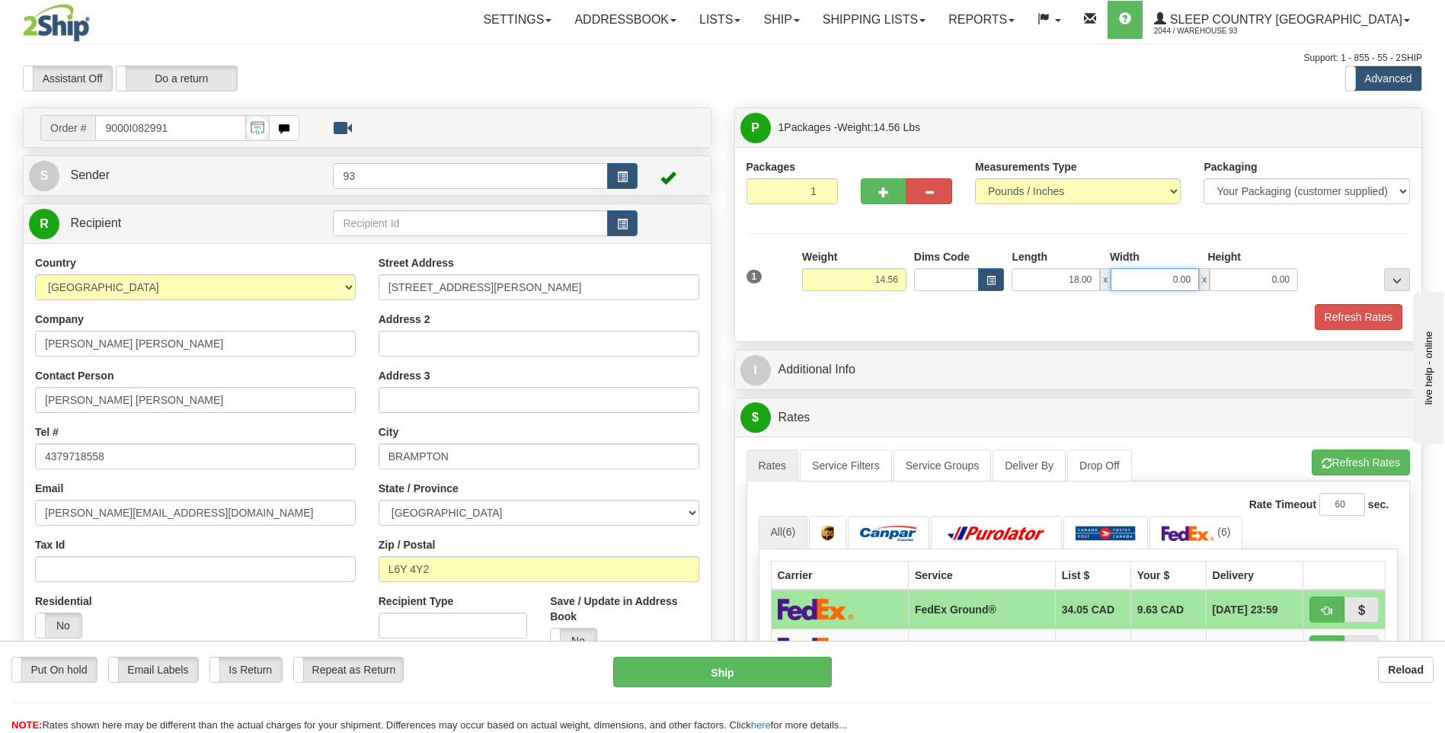
click at [1169, 281] on input "0.00" at bounding box center [1154, 279] width 88 height 23
type input "16.00"
click at [1244, 279] on input "0.00" at bounding box center [1253, 279] width 88 height 23
type input "8.00"
click at [1372, 321] on button "Refresh Rates" at bounding box center [1358, 317] width 88 height 26
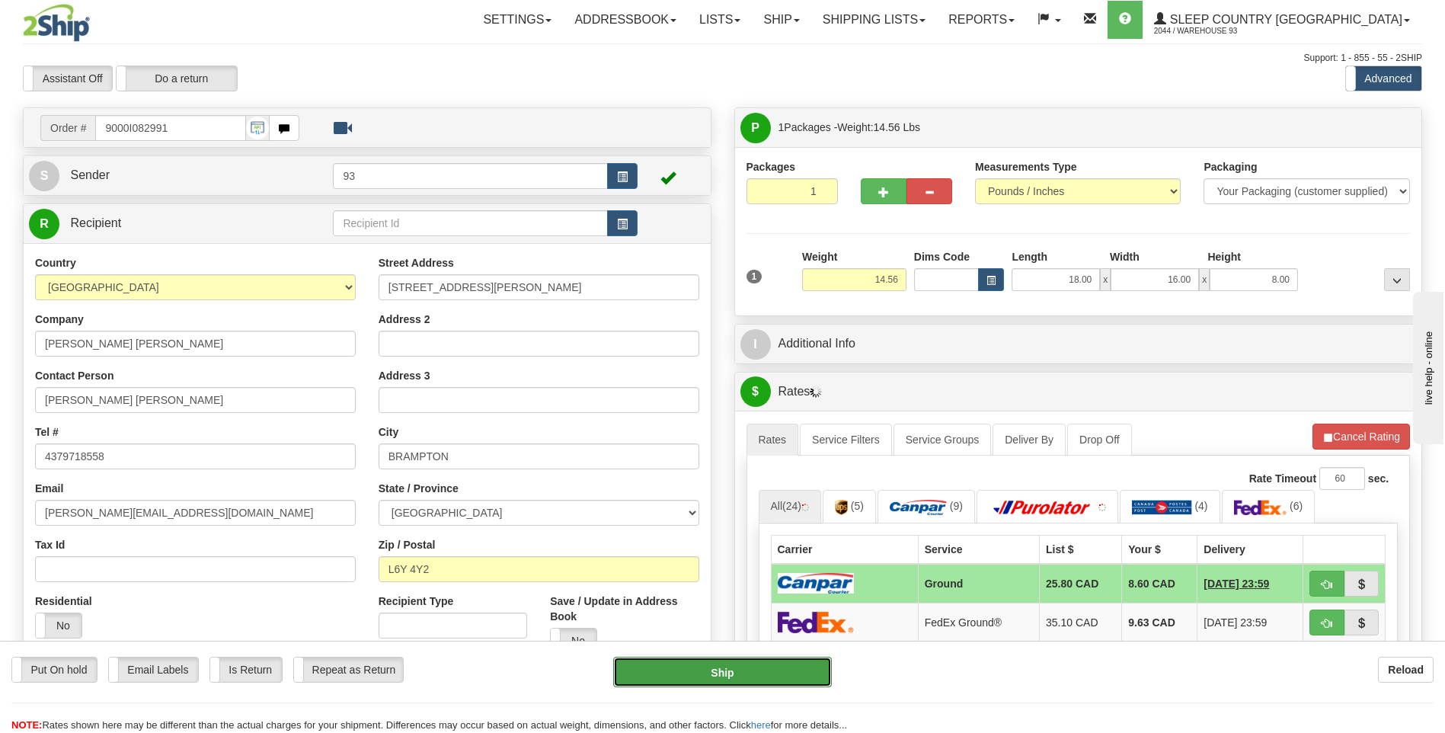
click at [787, 685] on button "Ship" at bounding box center [722, 671] width 218 height 30
type input "1"
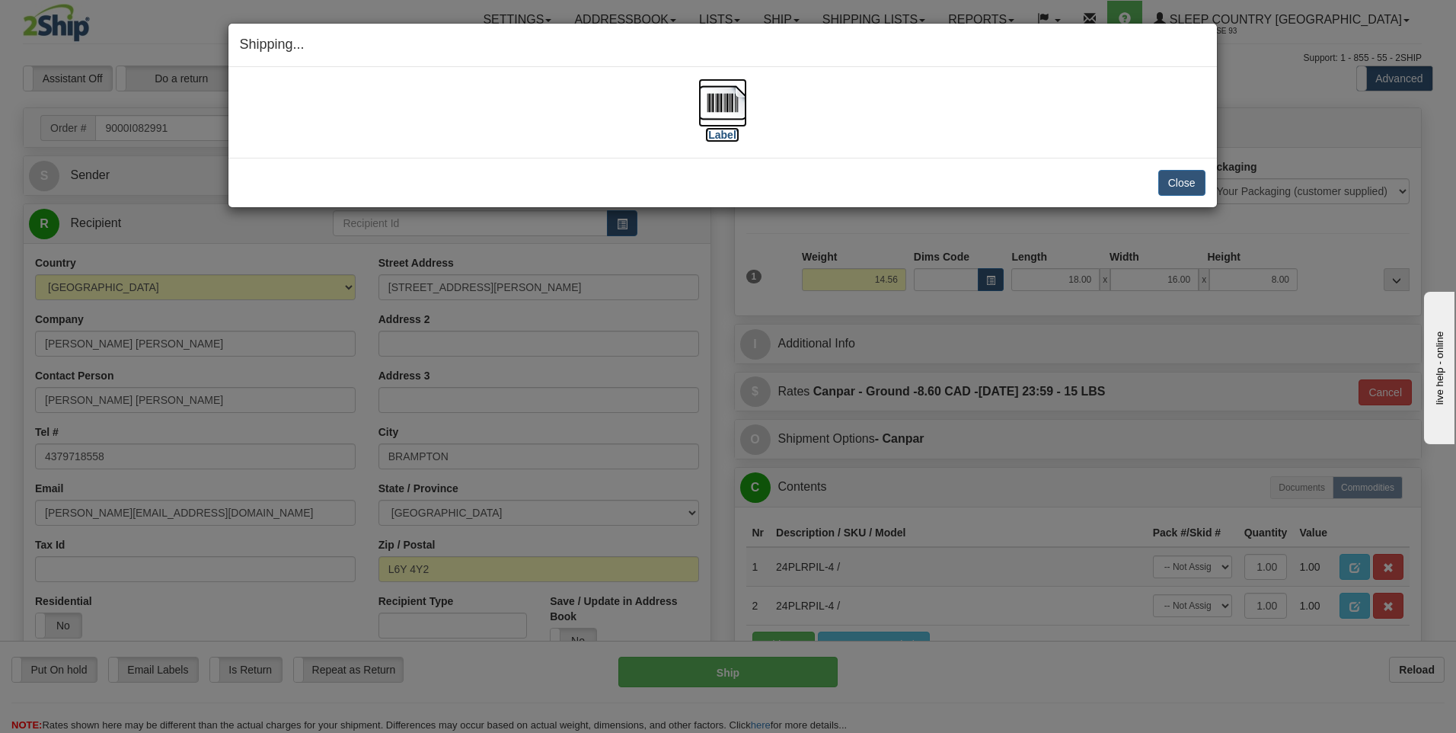
click at [732, 97] on img at bounding box center [722, 102] width 49 height 49
click at [1185, 188] on button "Close" at bounding box center [1181, 183] width 47 height 26
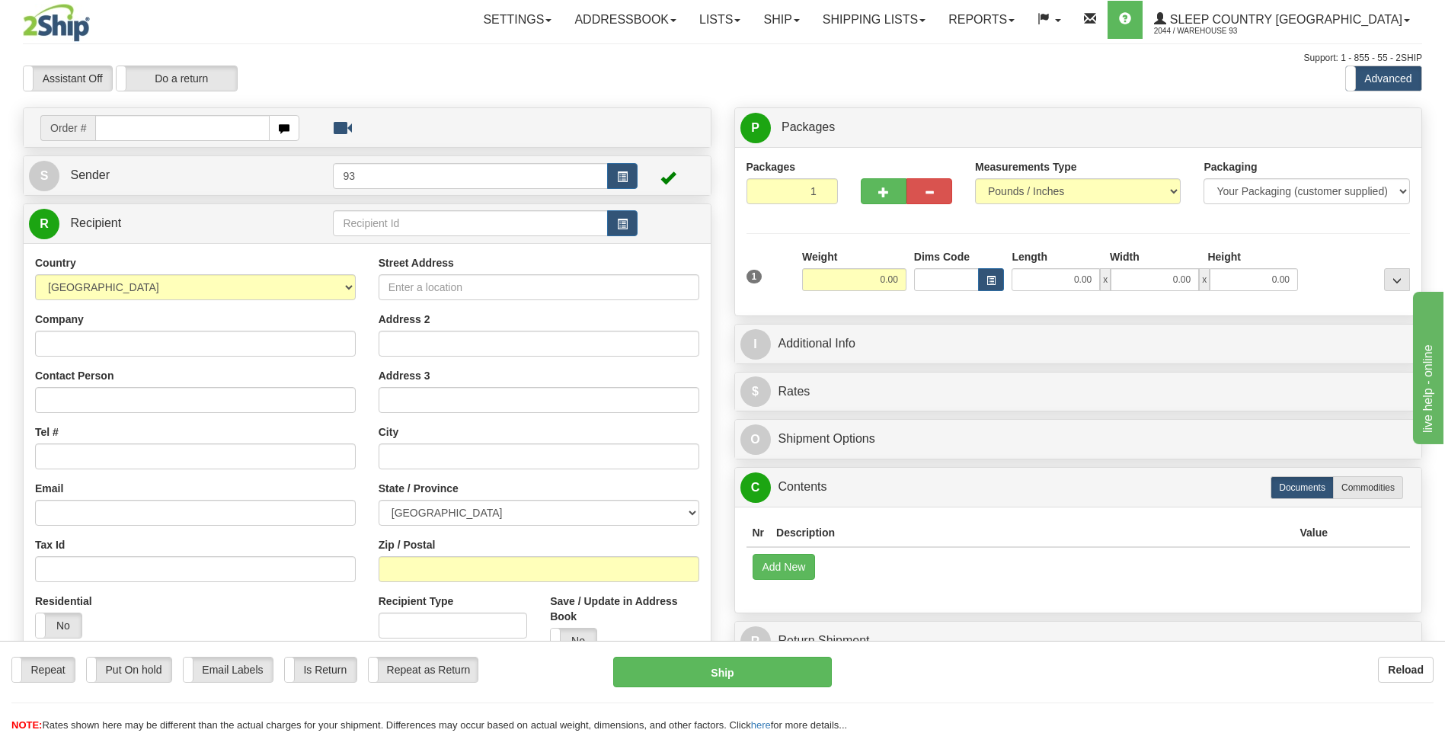
click at [152, 119] on input "text" at bounding box center [182, 128] width 174 height 26
type input "9000I083000"
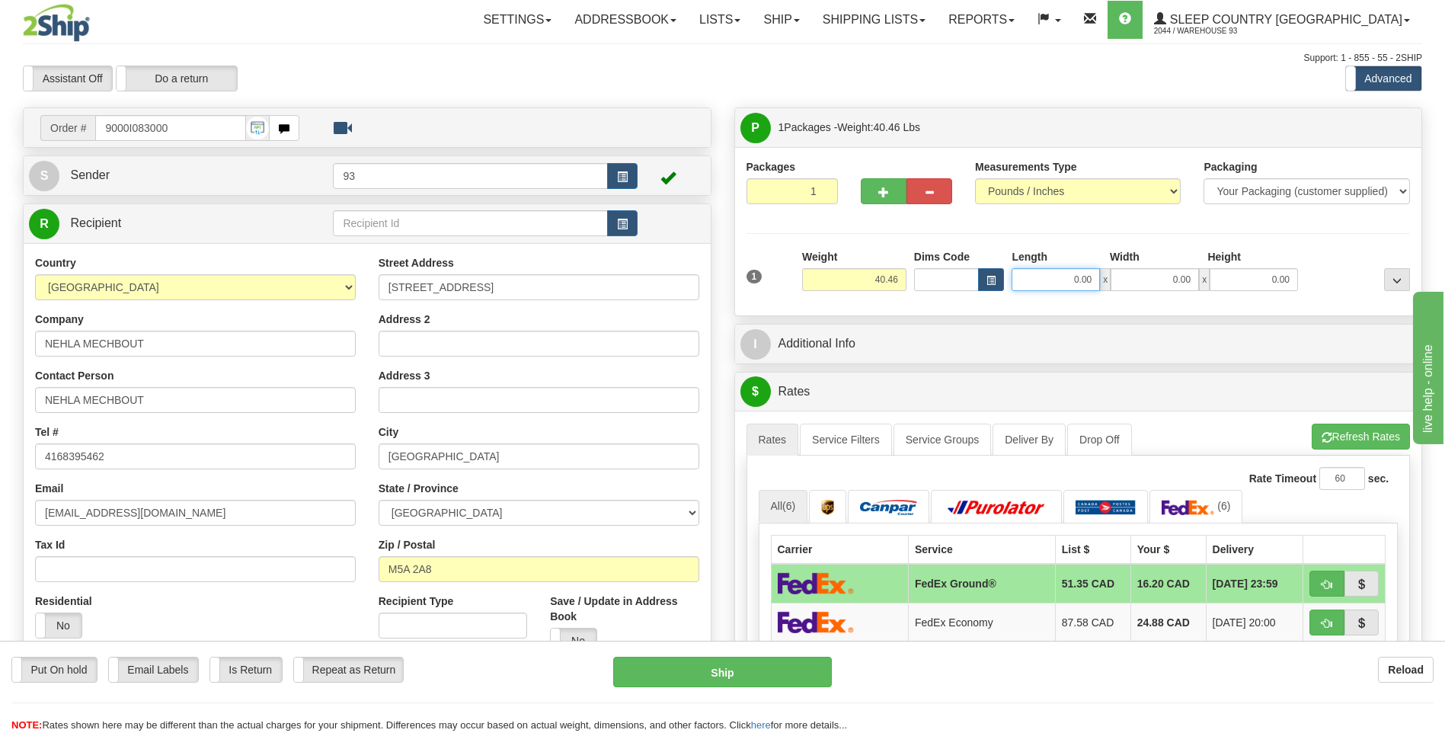
click at [1036, 273] on input "0.00" at bounding box center [1055, 279] width 88 height 23
type input "40.00"
click at [1142, 278] on input "0.00" at bounding box center [1154, 279] width 88 height 23
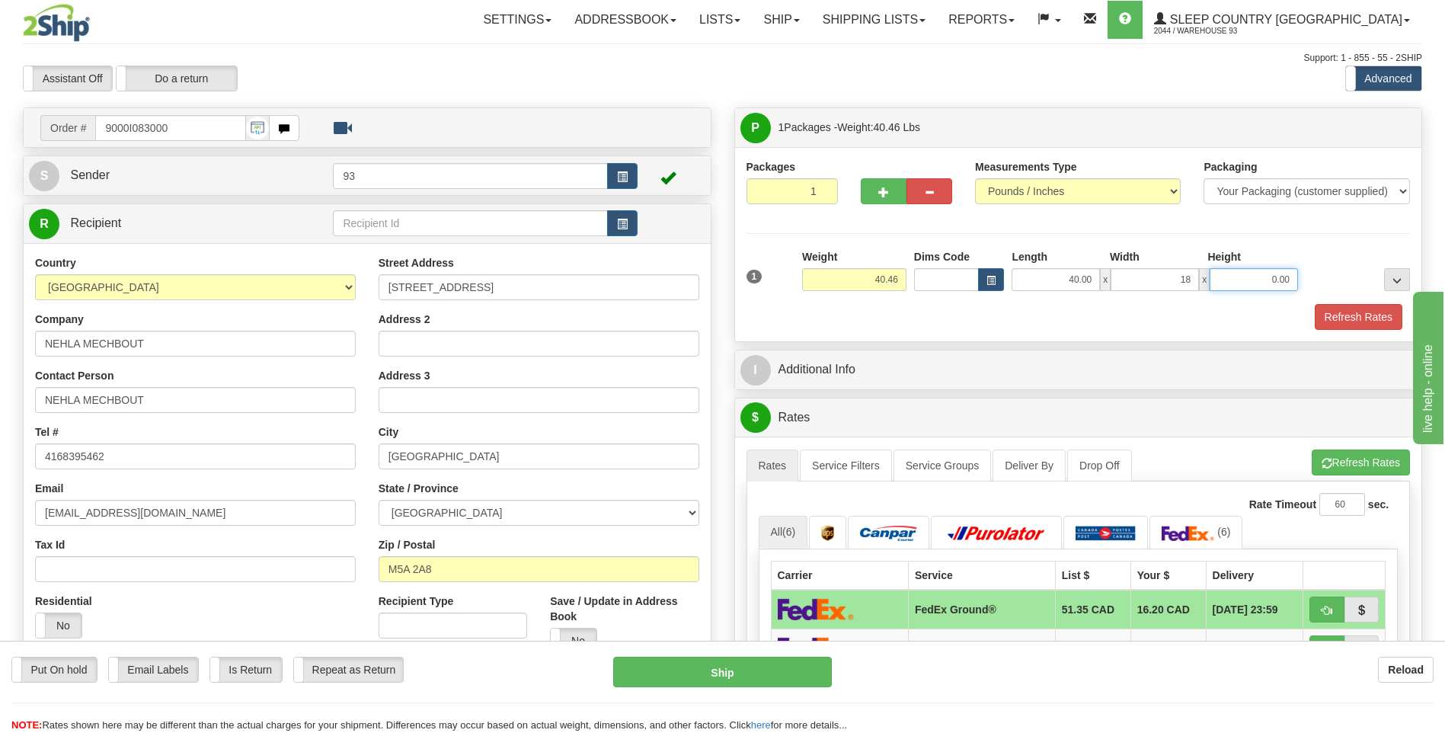
type input "18.00"
click at [1250, 272] on input "0.00" at bounding box center [1253, 279] width 88 height 23
type input "18.00"
click at [1370, 321] on button "Refresh Rates" at bounding box center [1358, 317] width 88 height 26
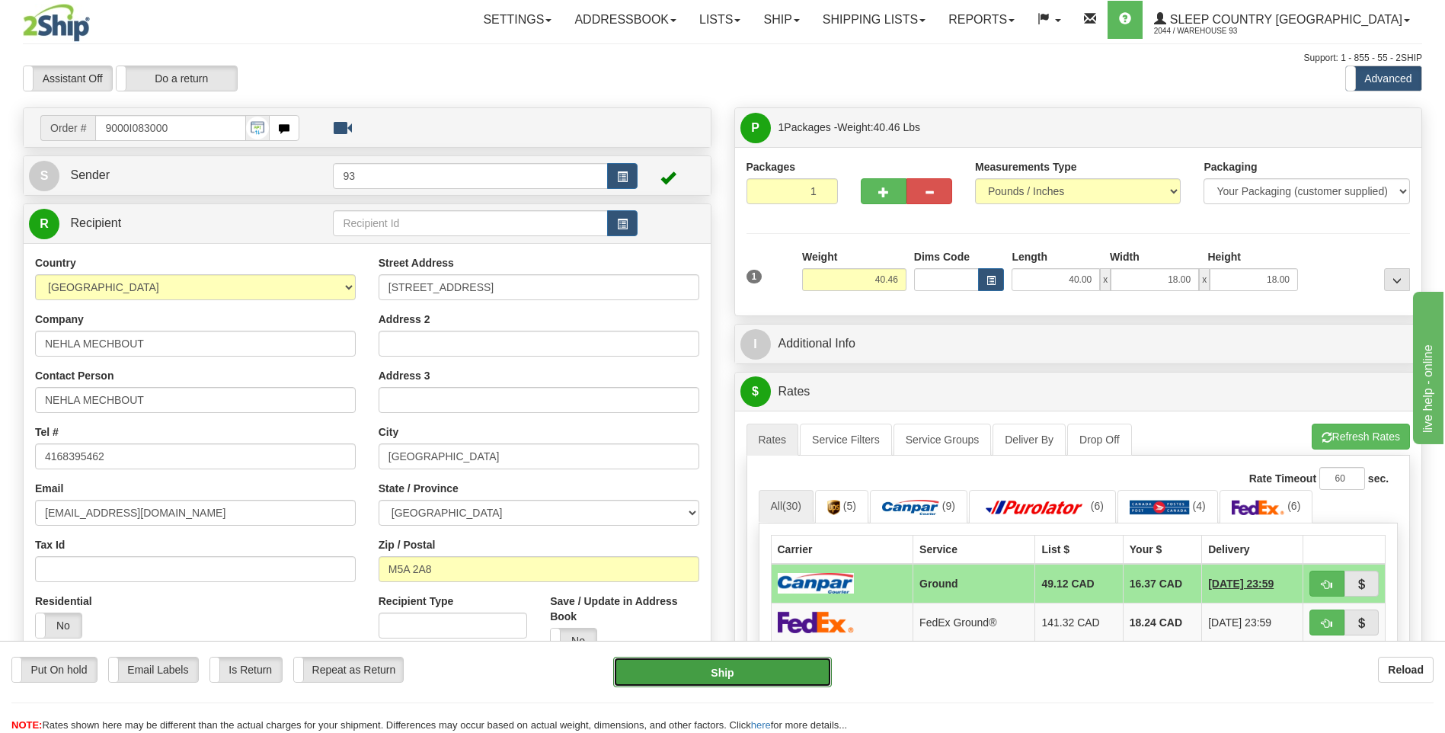
click at [801, 673] on button "Ship" at bounding box center [722, 671] width 218 height 30
type input "1"
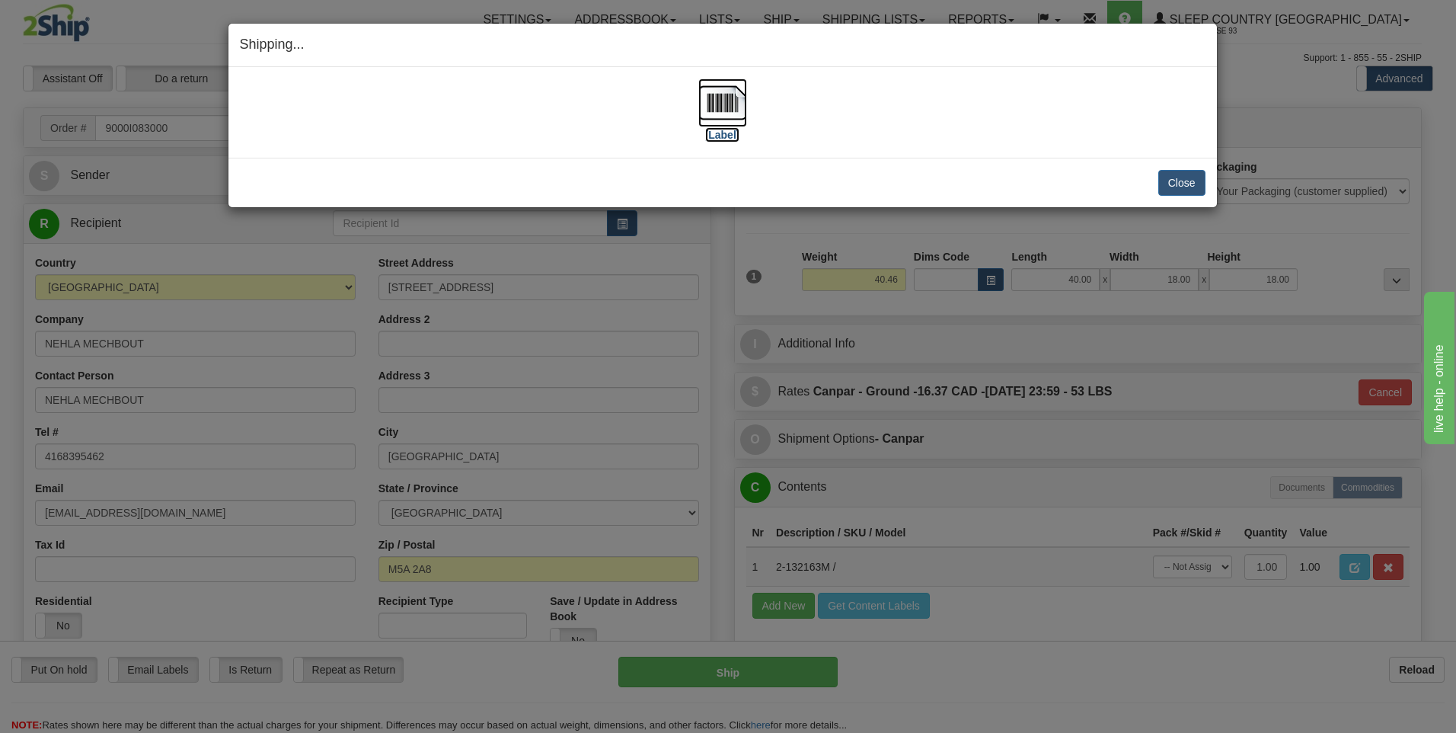
click at [700, 94] on img at bounding box center [722, 102] width 49 height 49
click at [1185, 192] on button "Close" at bounding box center [1181, 183] width 47 height 26
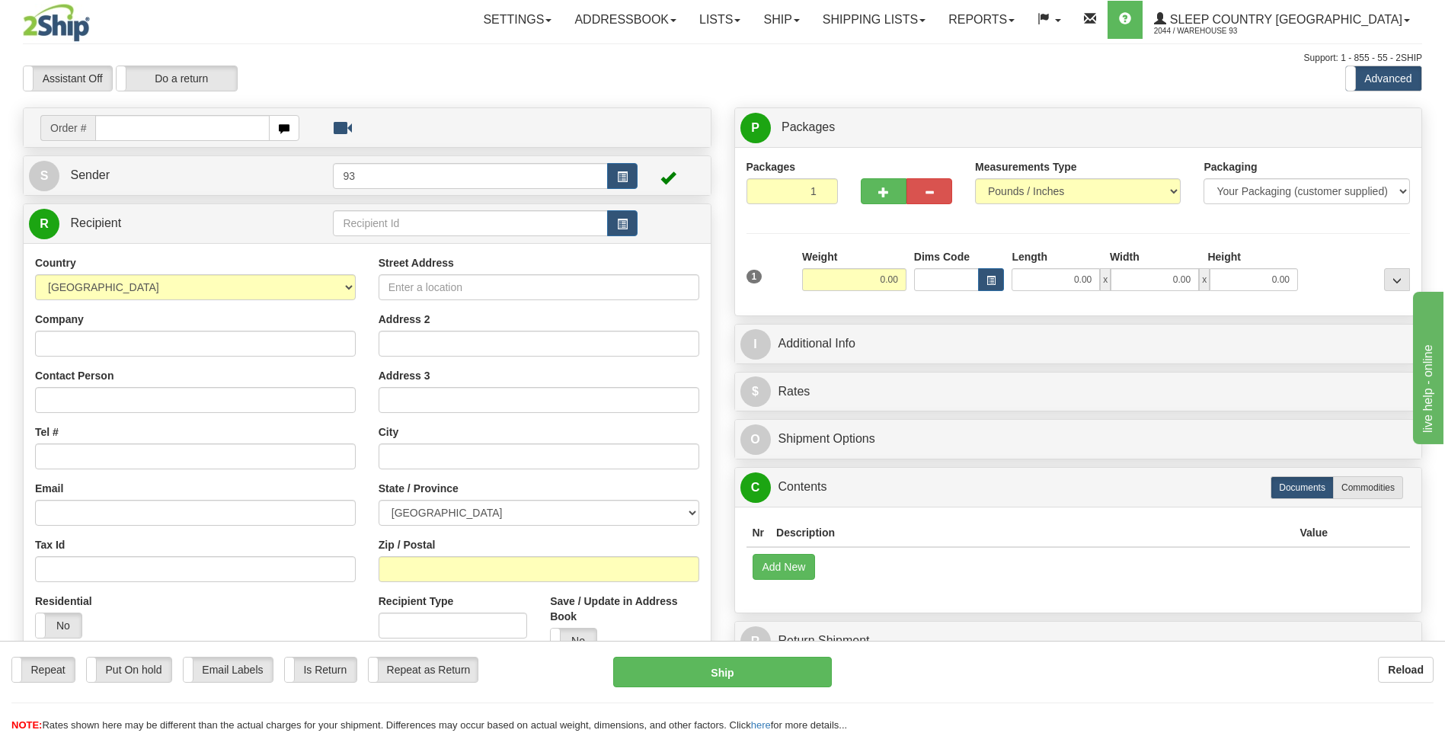
click at [154, 123] on input "text" at bounding box center [182, 128] width 174 height 26
click at [145, 121] on input "`" at bounding box center [182, 128] width 174 height 26
type input "`9007I083069"
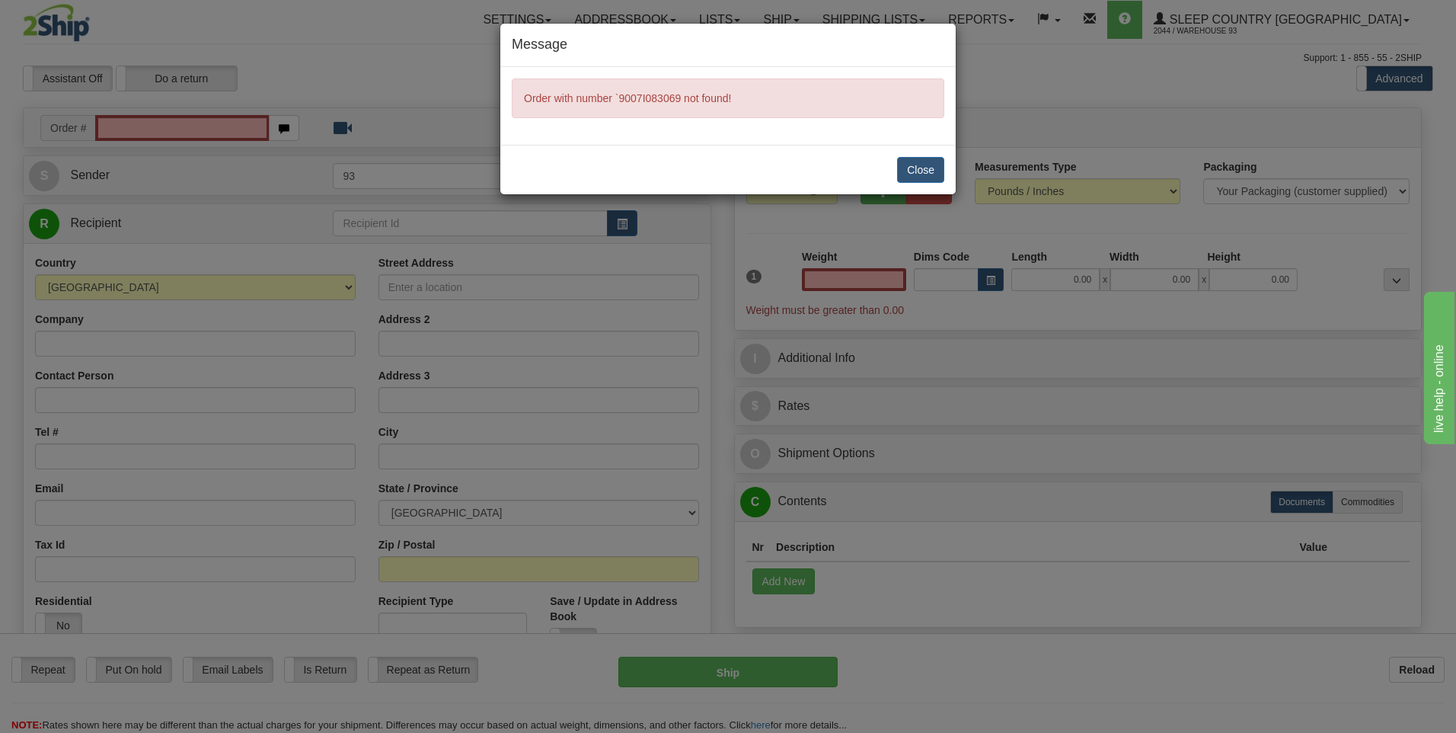
type input "0.00"
click at [921, 171] on button "Close" at bounding box center [920, 170] width 47 height 26
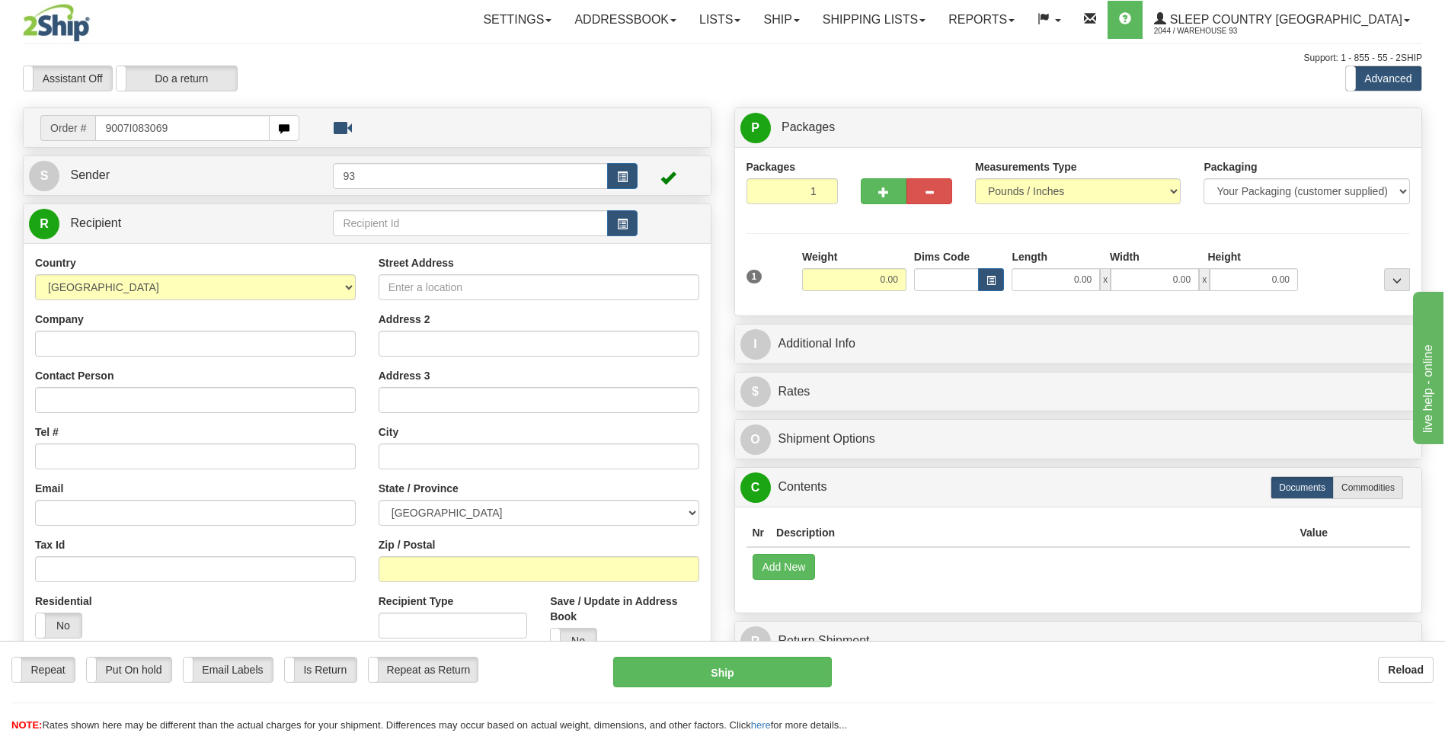
type input "9007I083069"
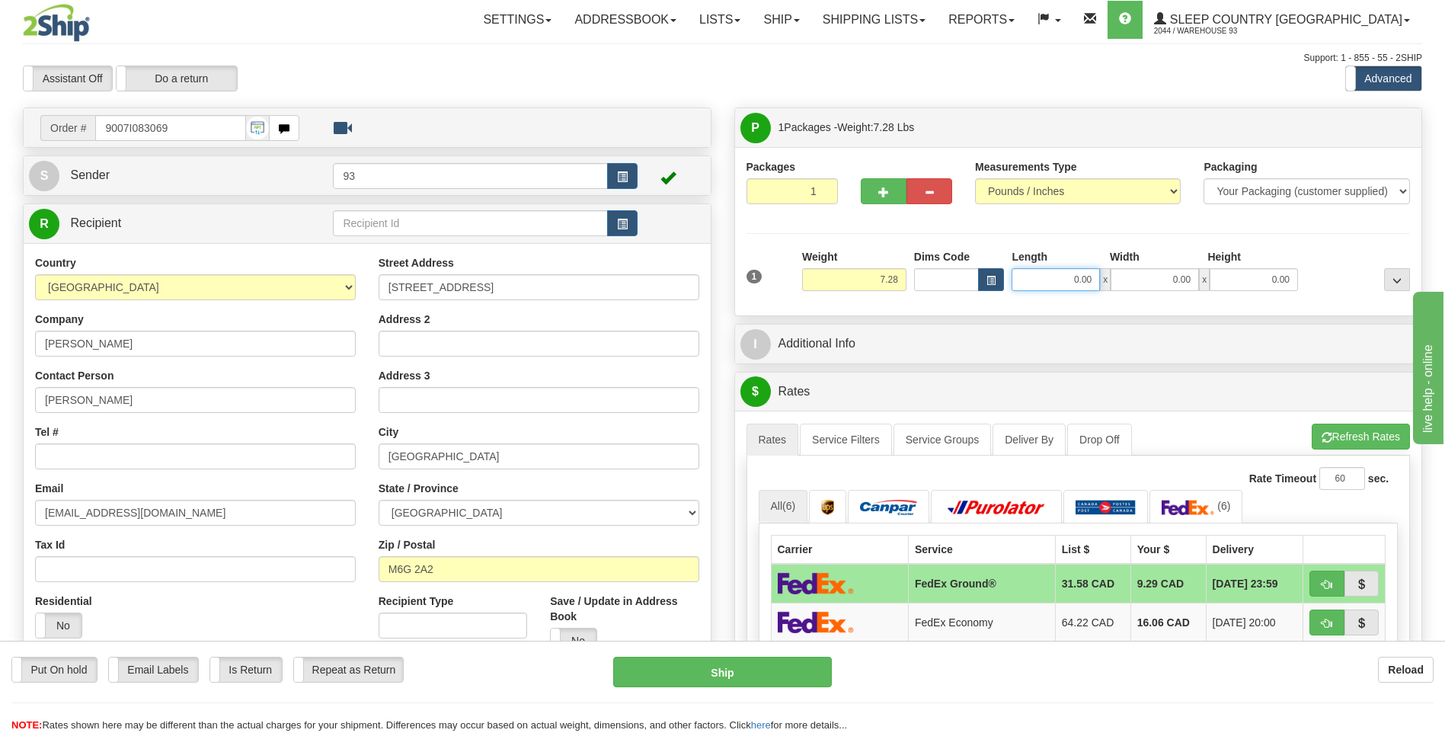
click at [1061, 281] on input "0.00" at bounding box center [1055, 279] width 88 height 23
type input "18.00"
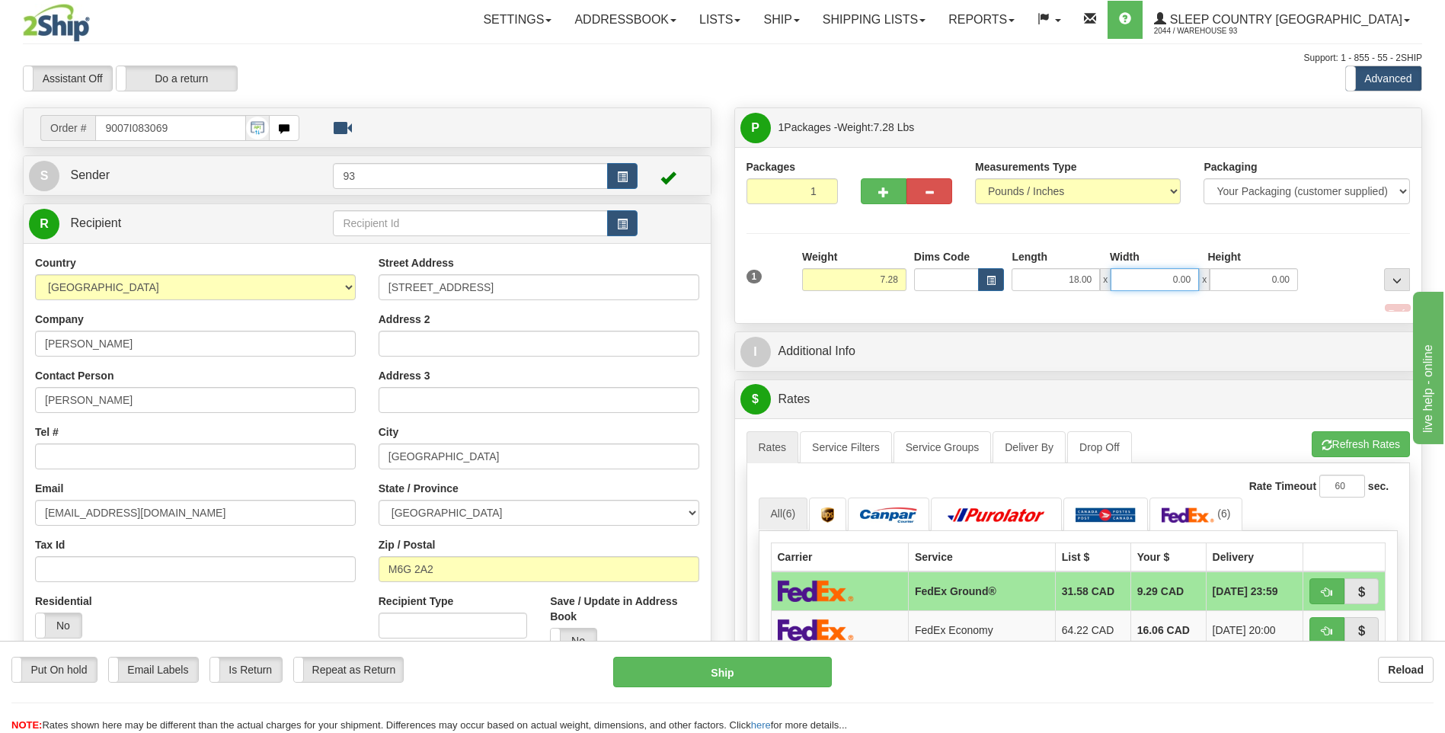
click at [1147, 279] on input "0.00" at bounding box center [1154, 279] width 88 height 23
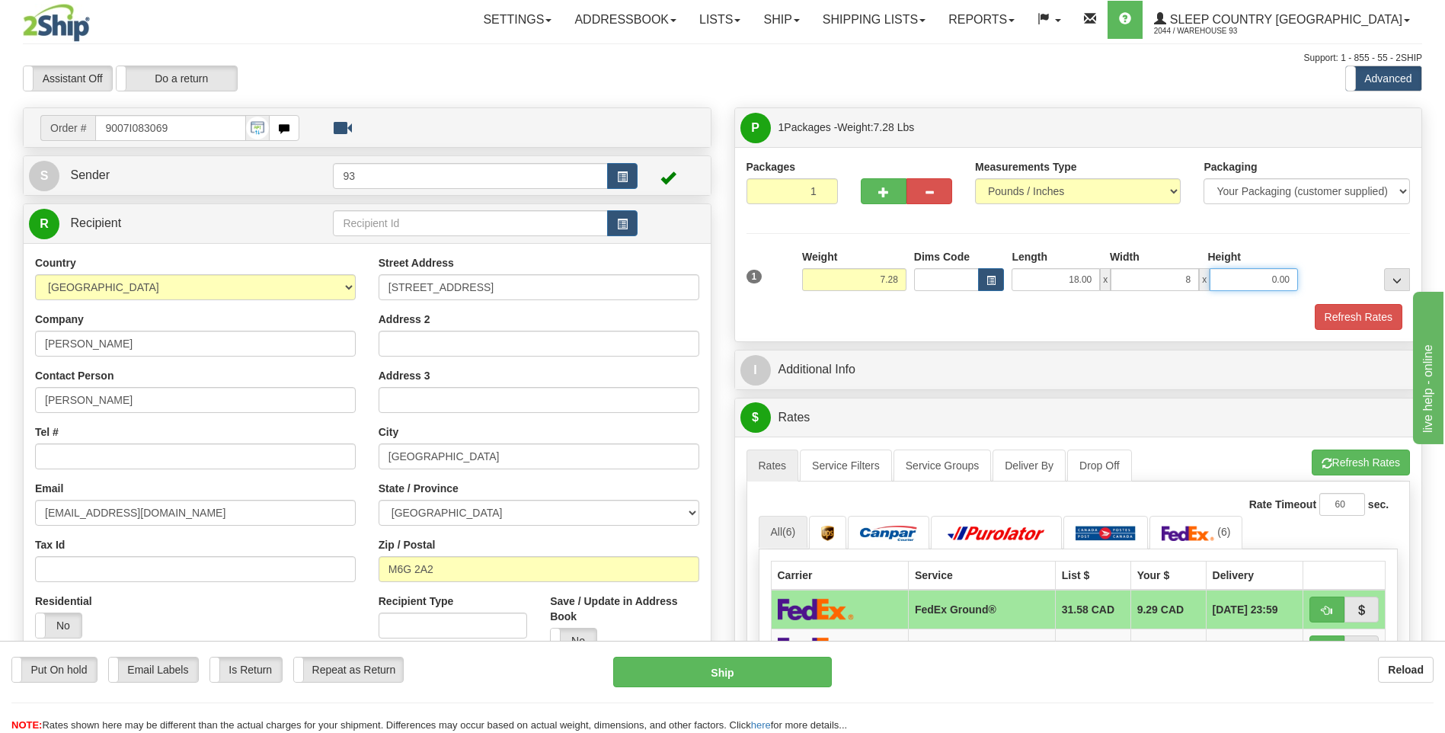
type input "8.00"
click at [1281, 286] on input "0.00" at bounding box center [1253, 279] width 88 height 23
type input "8.00"
click at [1355, 309] on button "Refresh Rates" at bounding box center [1358, 317] width 88 height 26
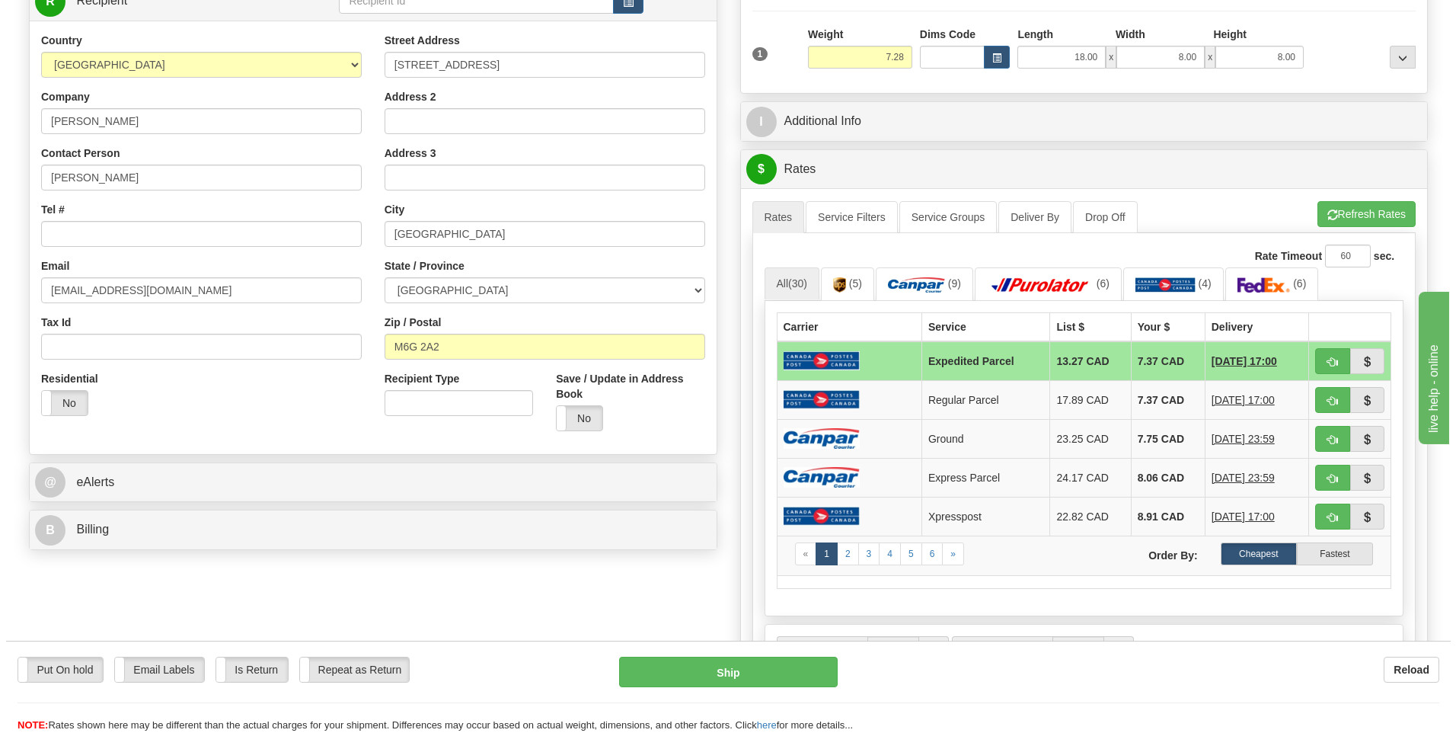
scroll to position [228, 0]
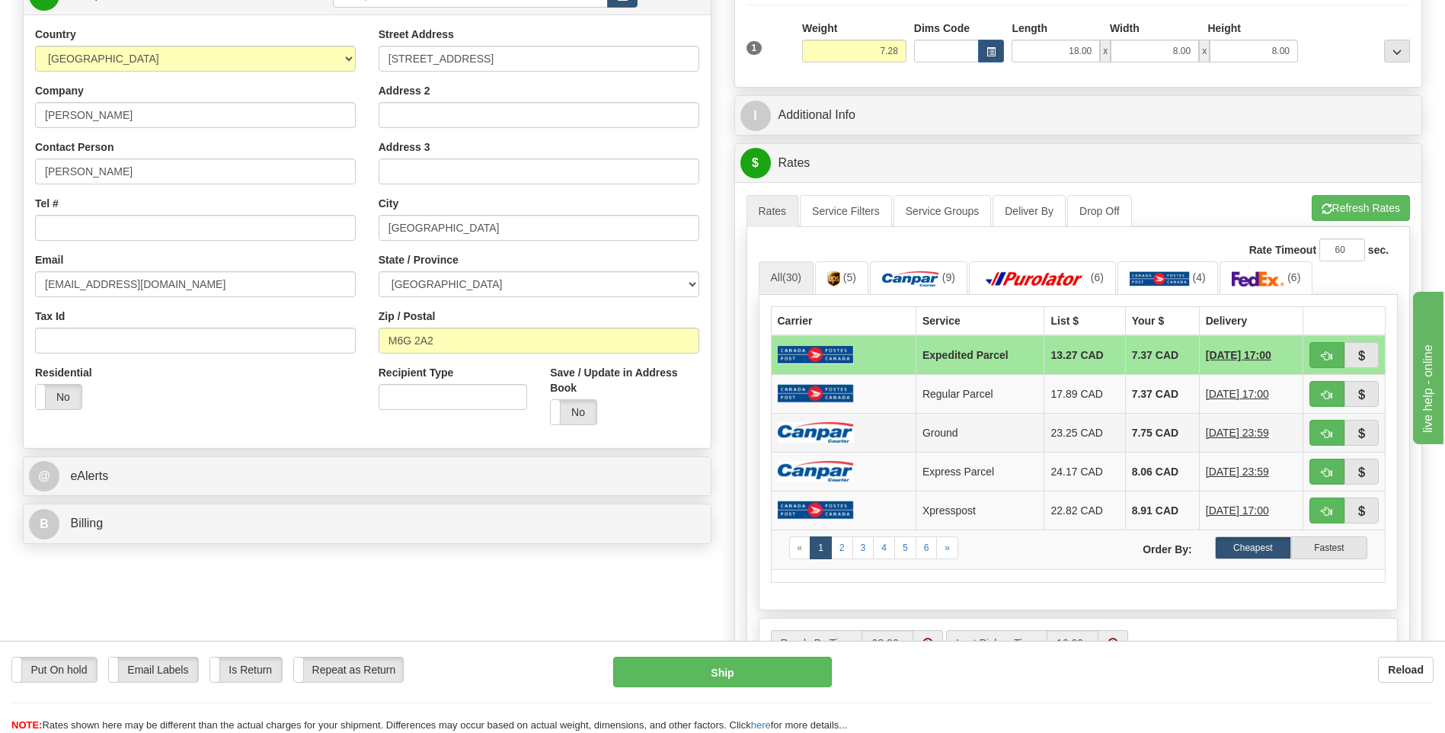
click at [859, 426] on td at bounding box center [843, 432] width 145 height 39
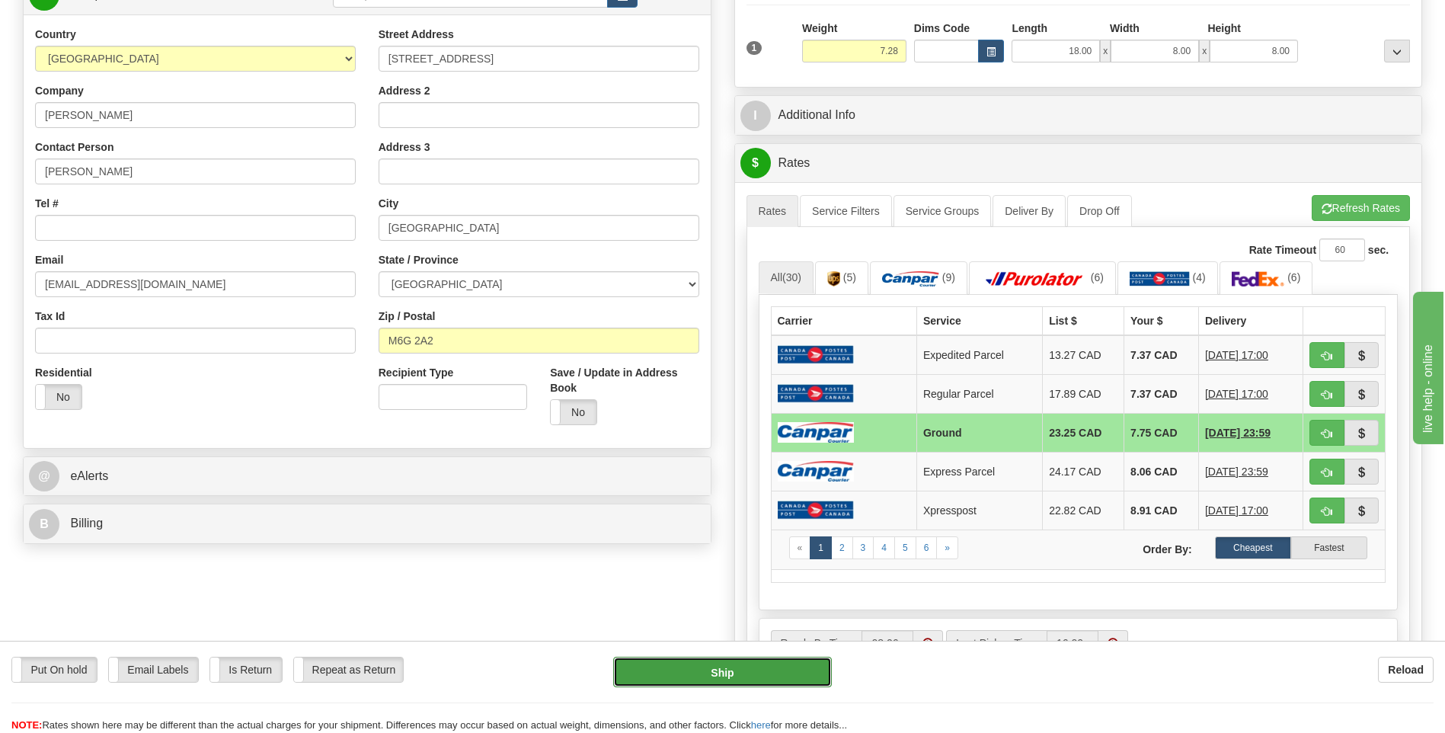
click at [765, 673] on button "Ship" at bounding box center [722, 671] width 218 height 30
type input "1"
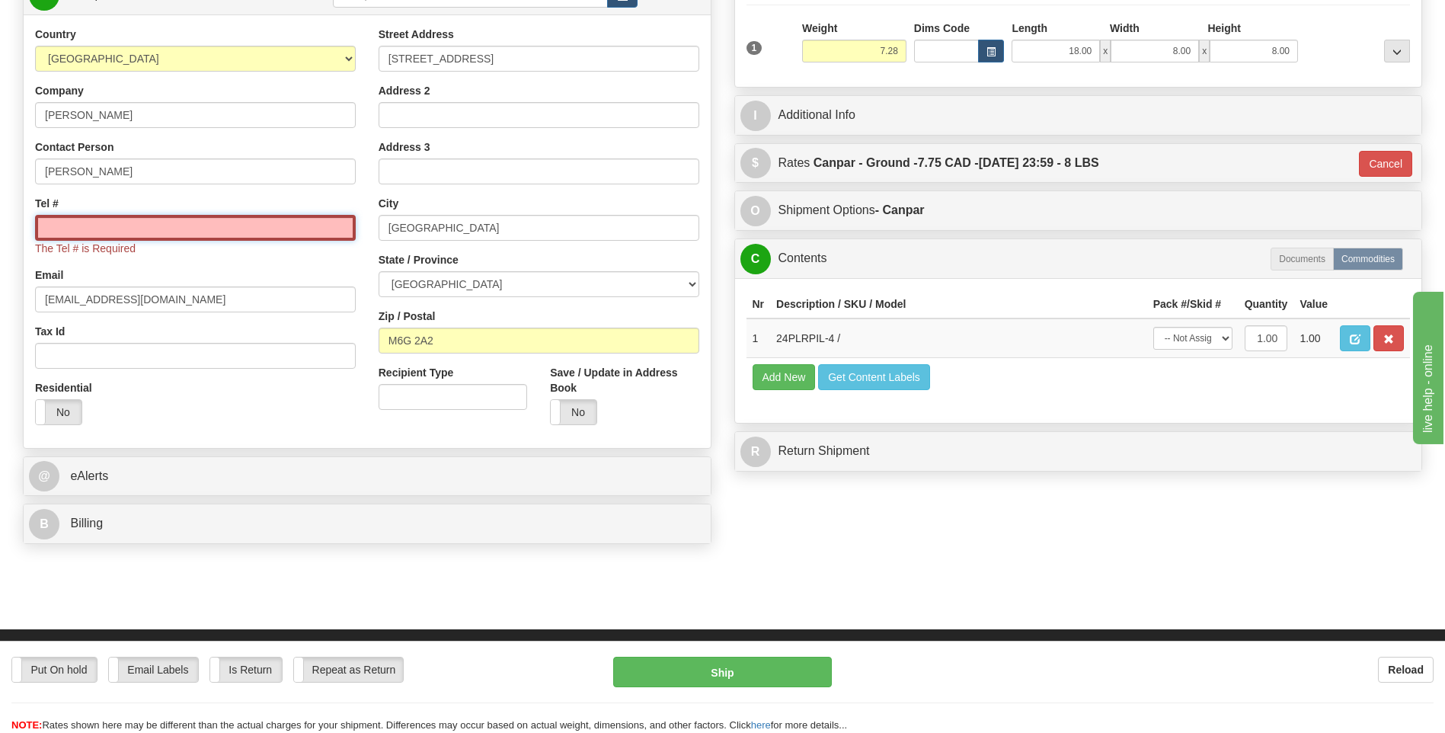
click at [261, 230] on input "Tel #" at bounding box center [195, 228] width 321 height 26
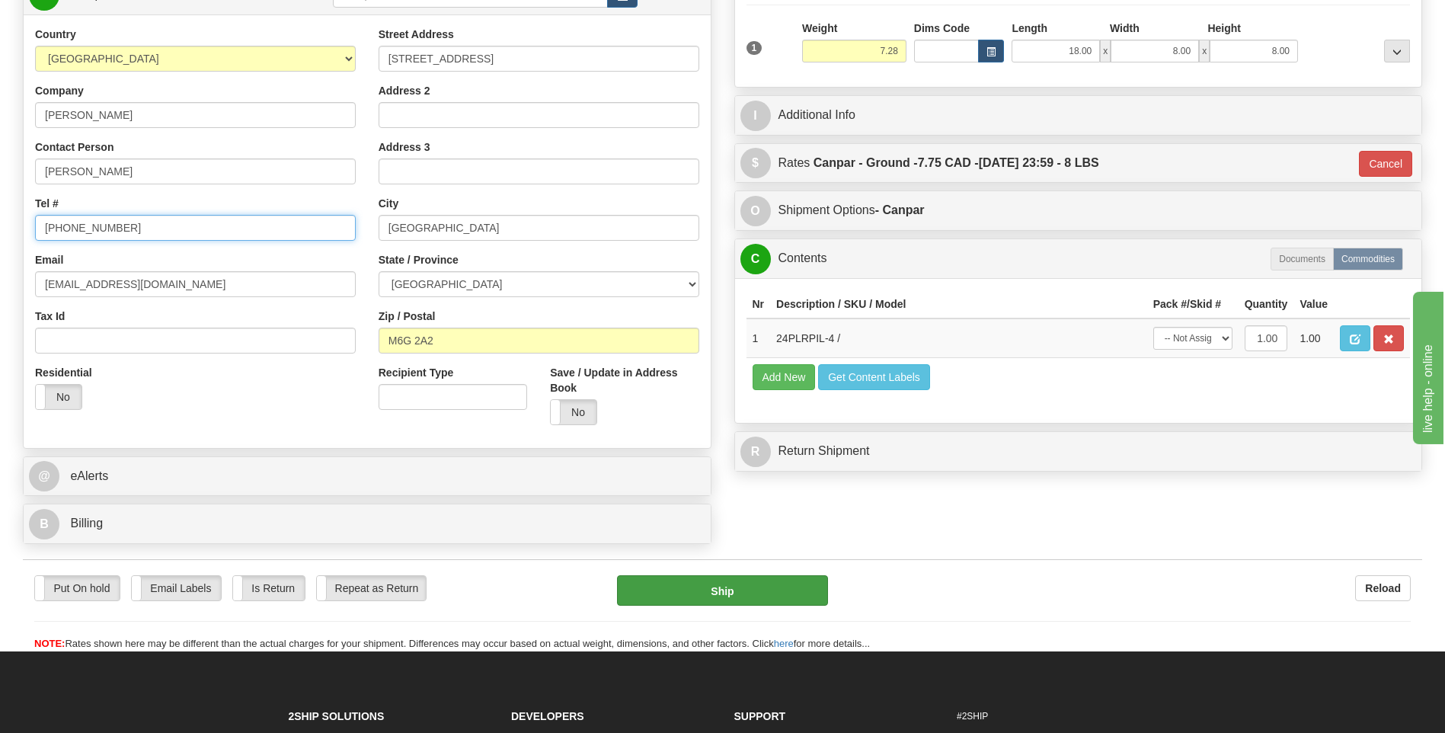
type input "647-801-2022"
click at [730, 587] on button "Ship" at bounding box center [722, 590] width 210 height 30
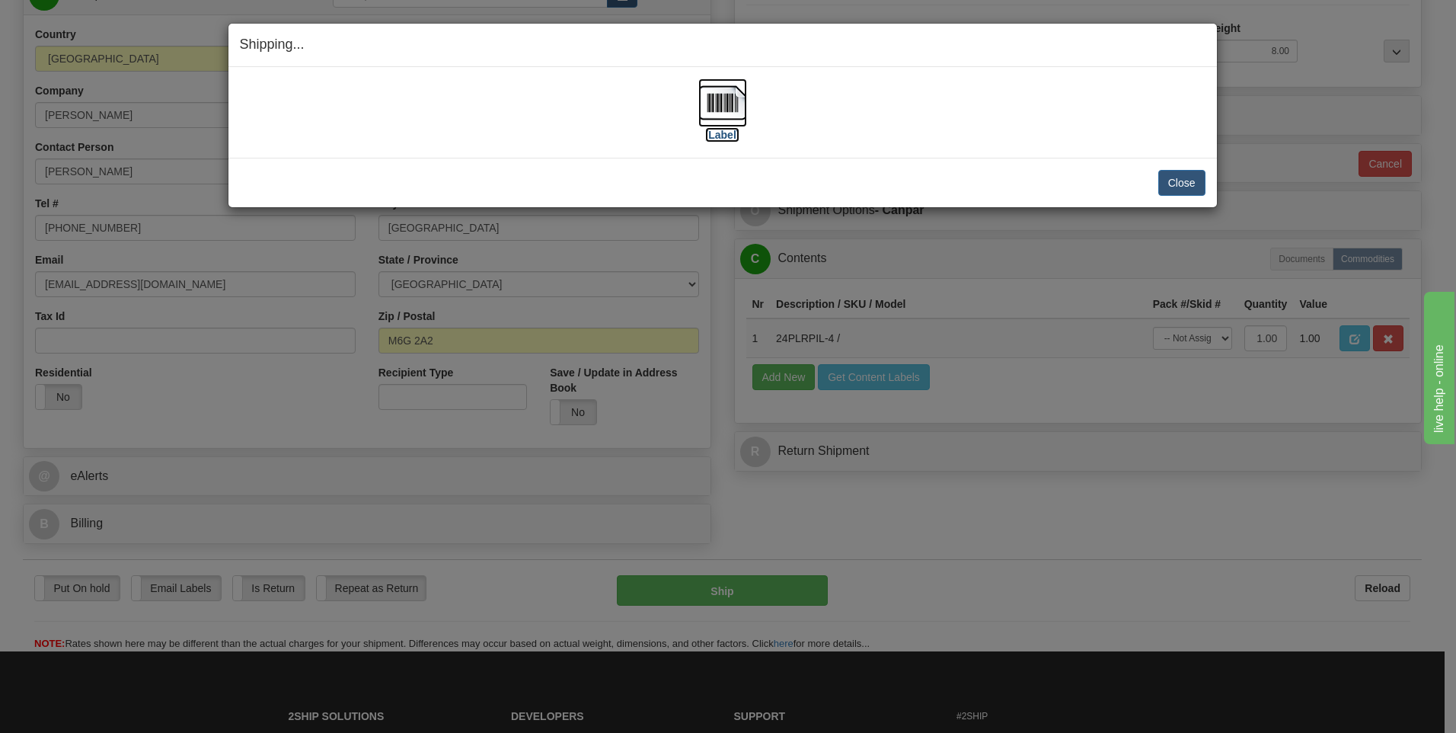
click at [718, 99] on img at bounding box center [722, 102] width 49 height 49
click at [1174, 180] on button "Close" at bounding box center [1181, 183] width 47 height 26
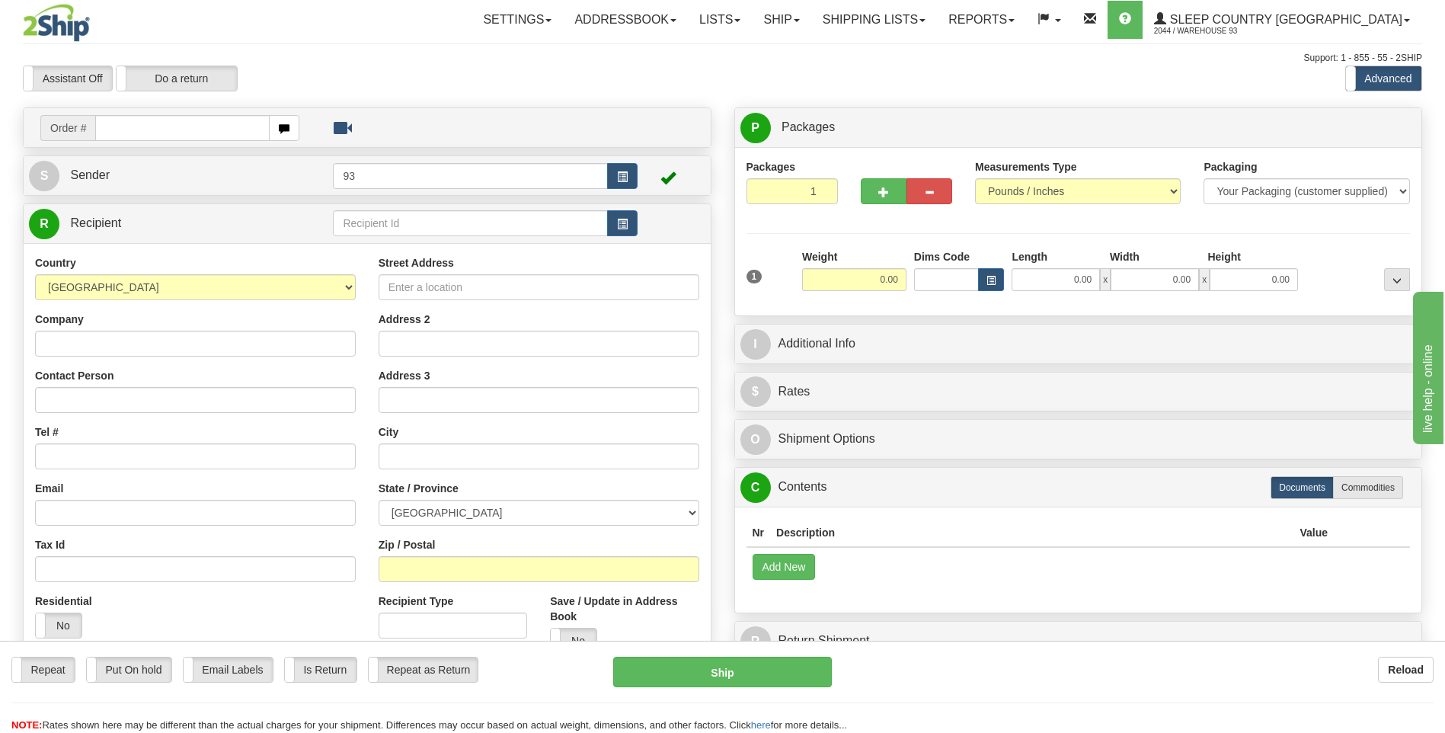
click at [147, 128] on input "text" at bounding box center [182, 128] width 174 height 26
type input "9000I083102"
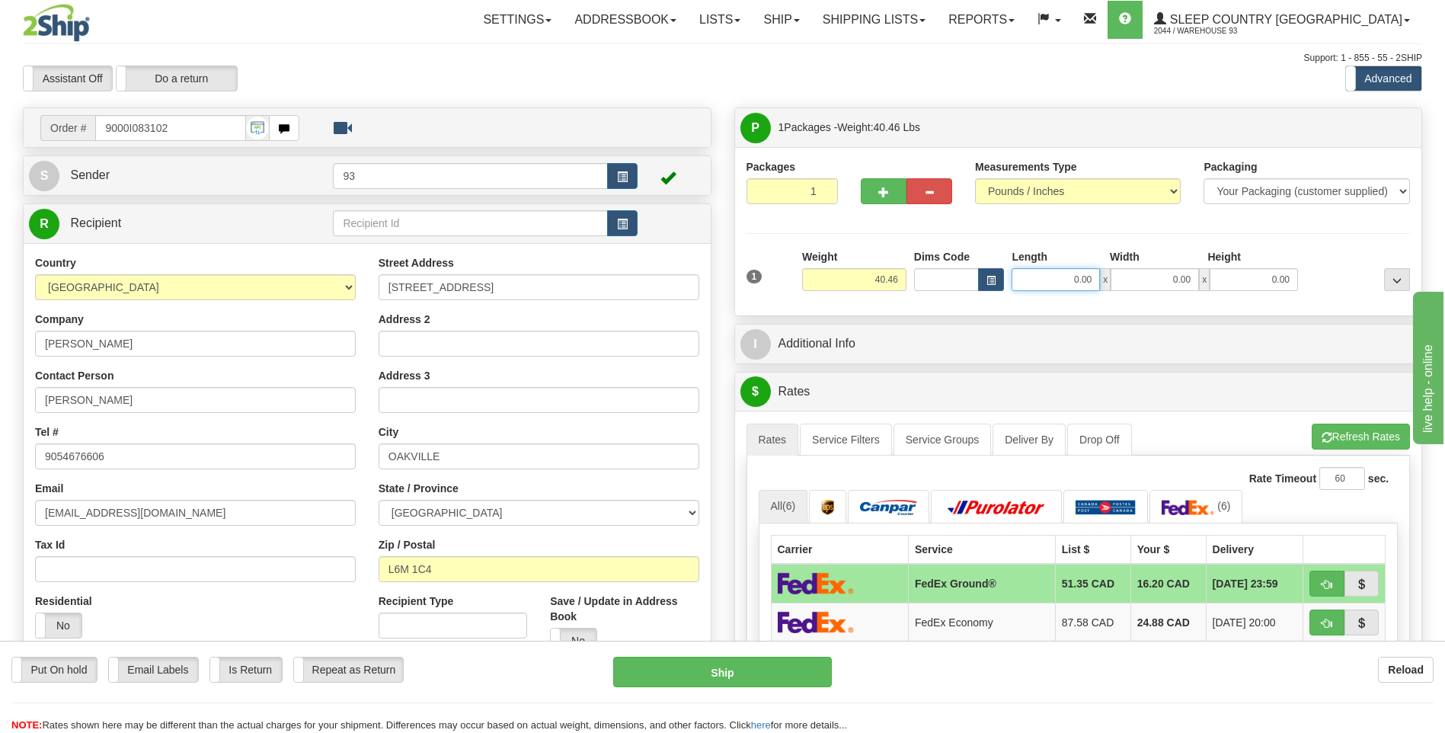
click at [1061, 275] on input "0.00" at bounding box center [1055, 279] width 88 height 23
type input "40.00"
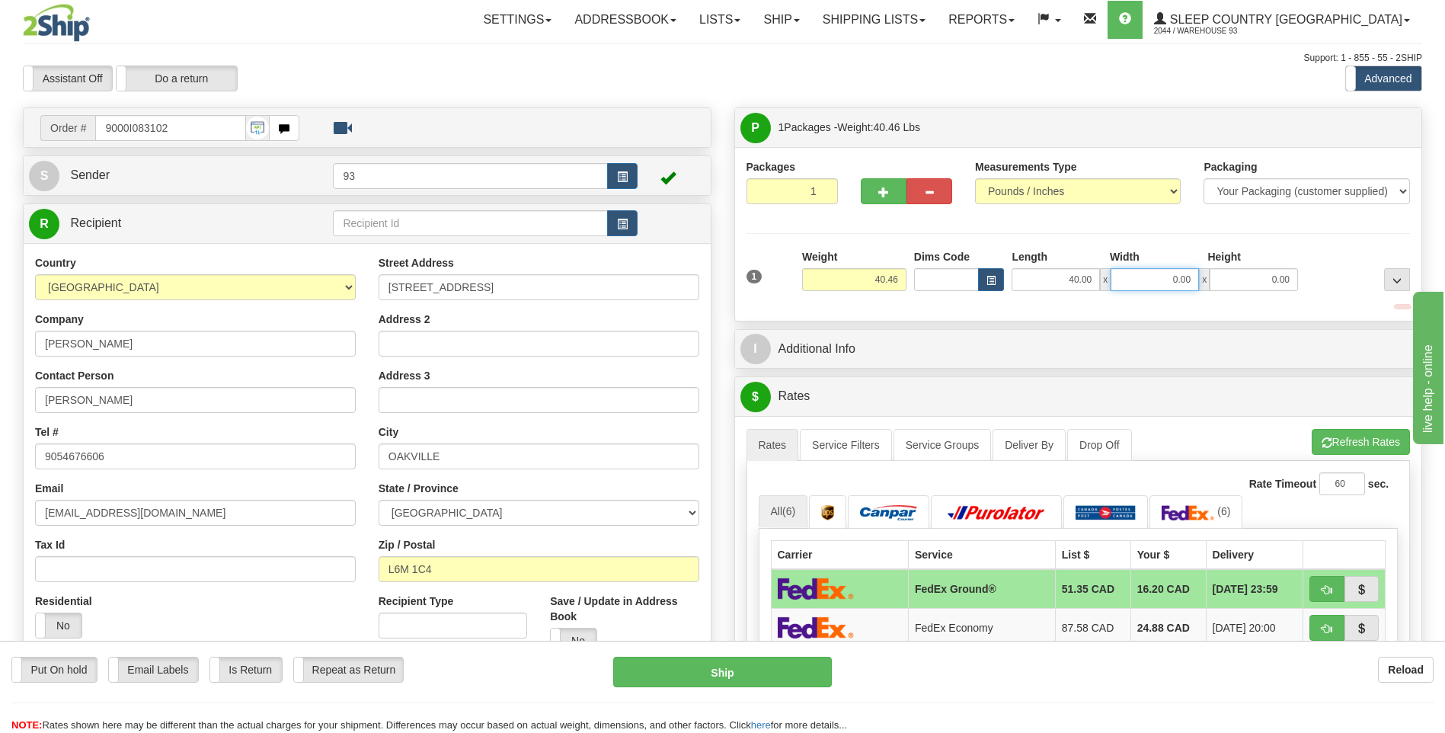
click at [1156, 283] on input "0.00" at bounding box center [1154, 279] width 88 height 23
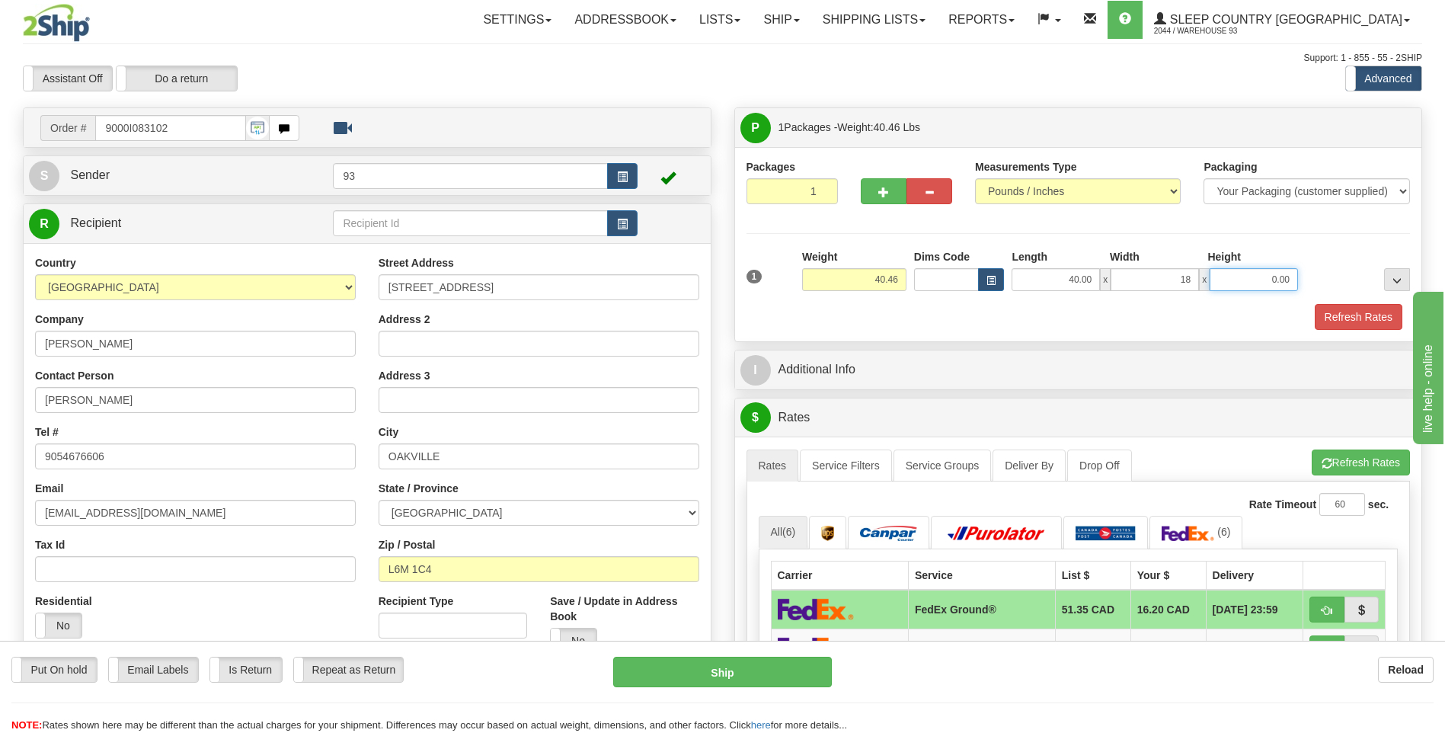
type input "18.00"
click at [1248, 280] on input "0.00" at bounding box center [1253, 279] width 88 height 23
type input "18.00"
click at [1318, 314] on button "Refresh Rates" at bounding box center [1358, 317] width 88 height 26
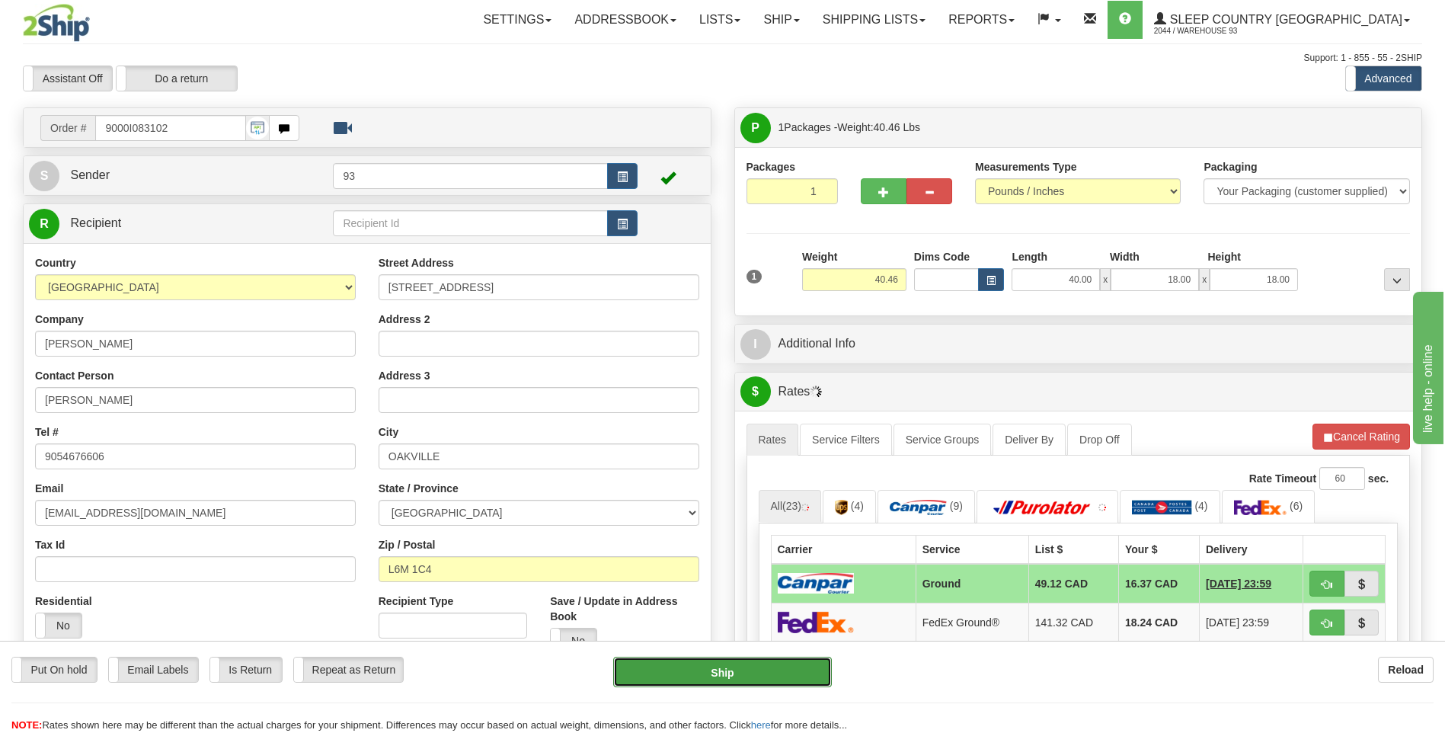
click at [790, 669] on button "Ship" at bounding box center [722, 671] width 218 height 30
type input "1"
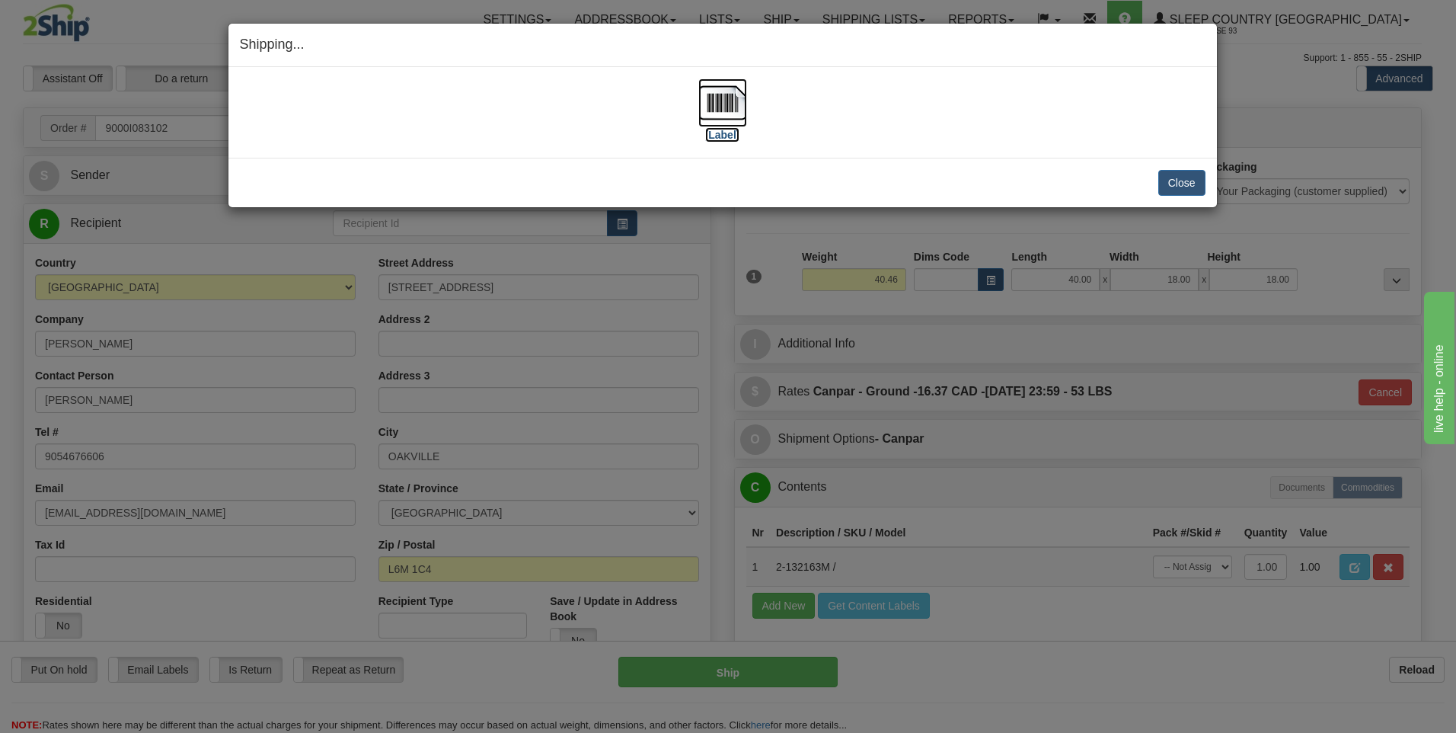
click at [712, 94] on img at bounding box center [722, 102] width 49 height 49
click at [1174, 182] on button "Close" at bounding box center [1181, 183] width 47 height 26
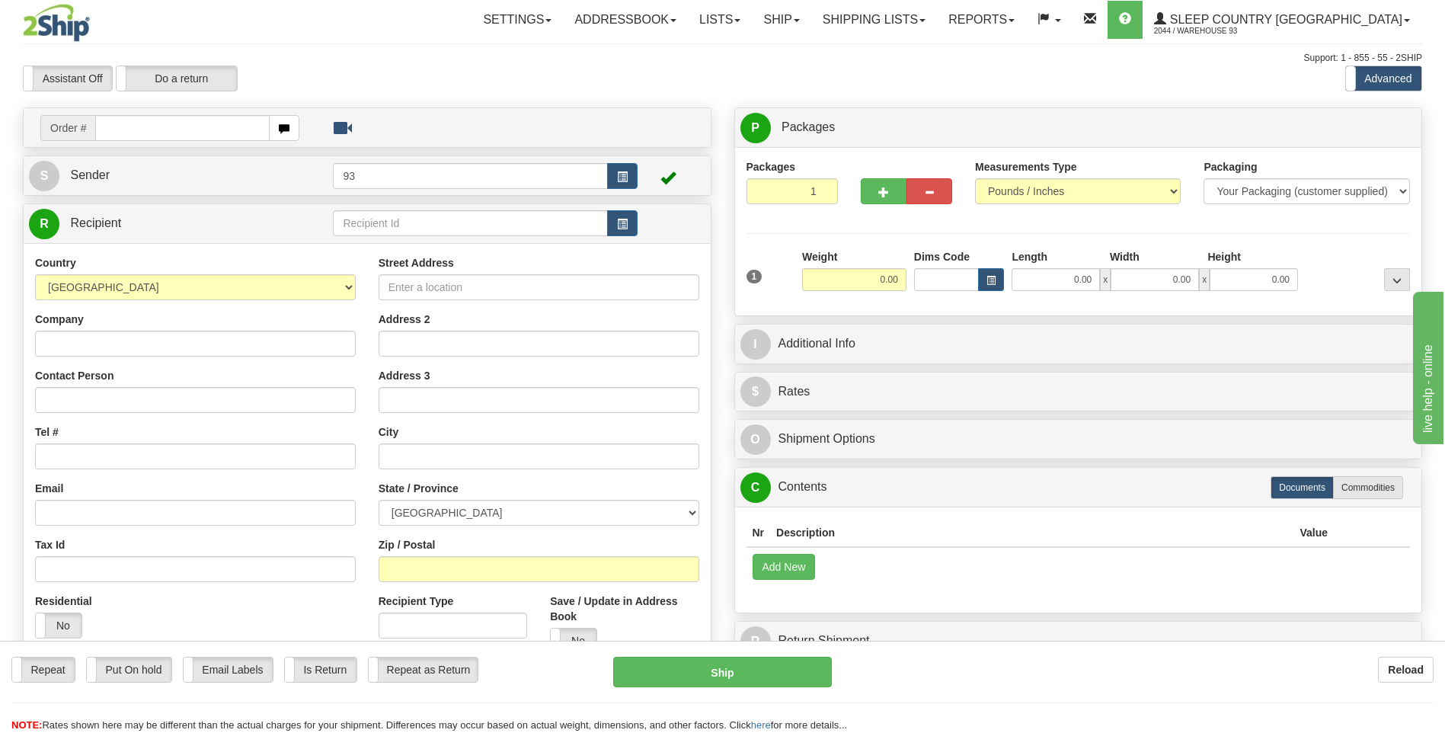
click at [179, 131] on input "text" at bounding box center [182, 128] width 174 height 26
type input "9000I083247"
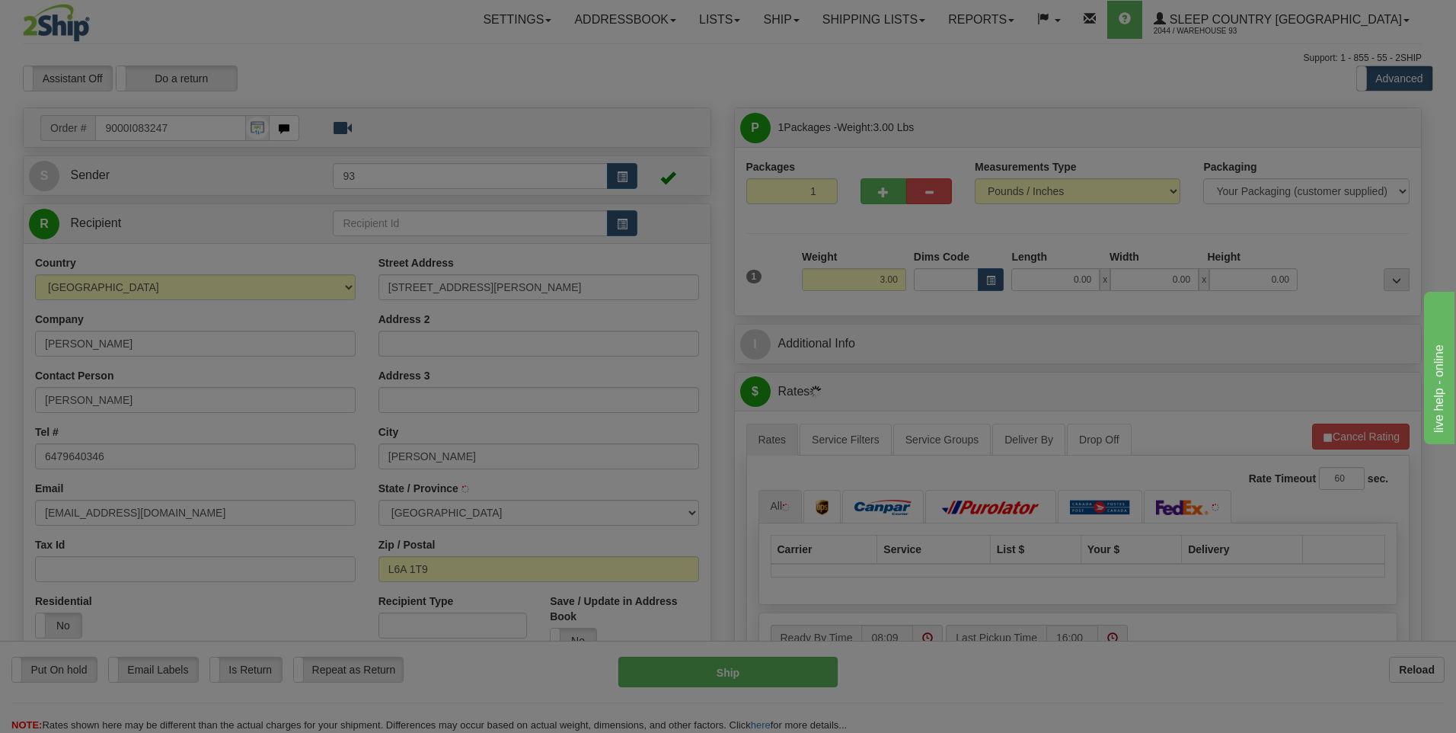
type input "MAPLE"
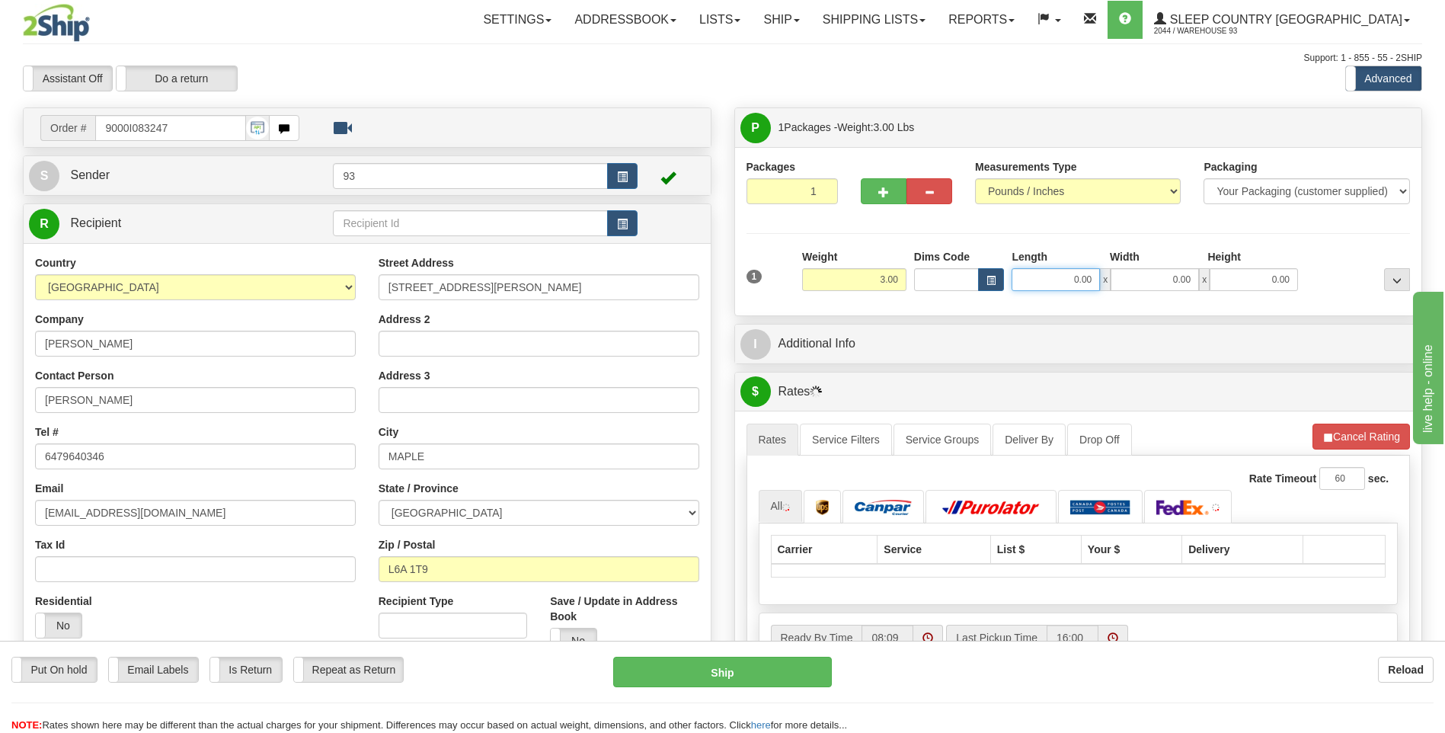
click at [1027, 279] on input "0.00" at bounding box center [1055, 279] width 88 height 23
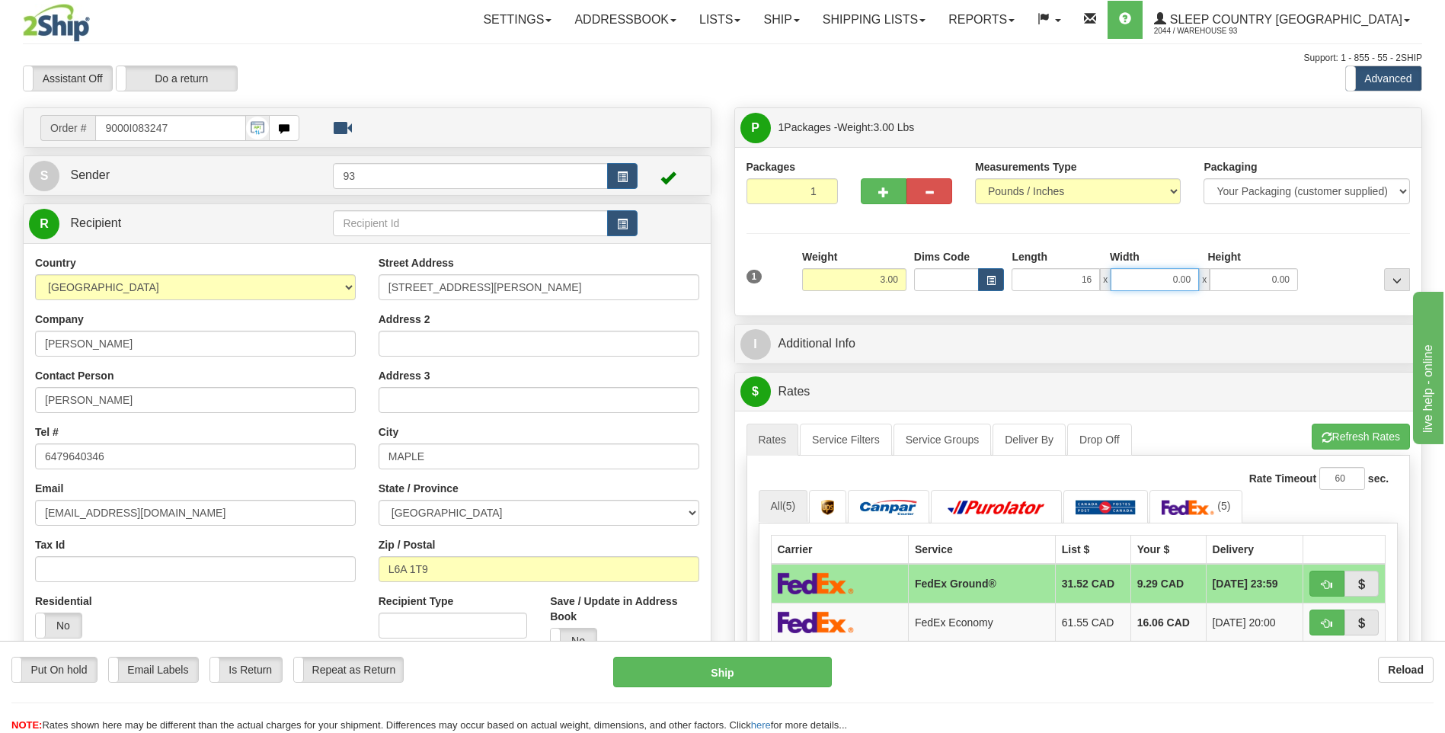
type input "16.00"
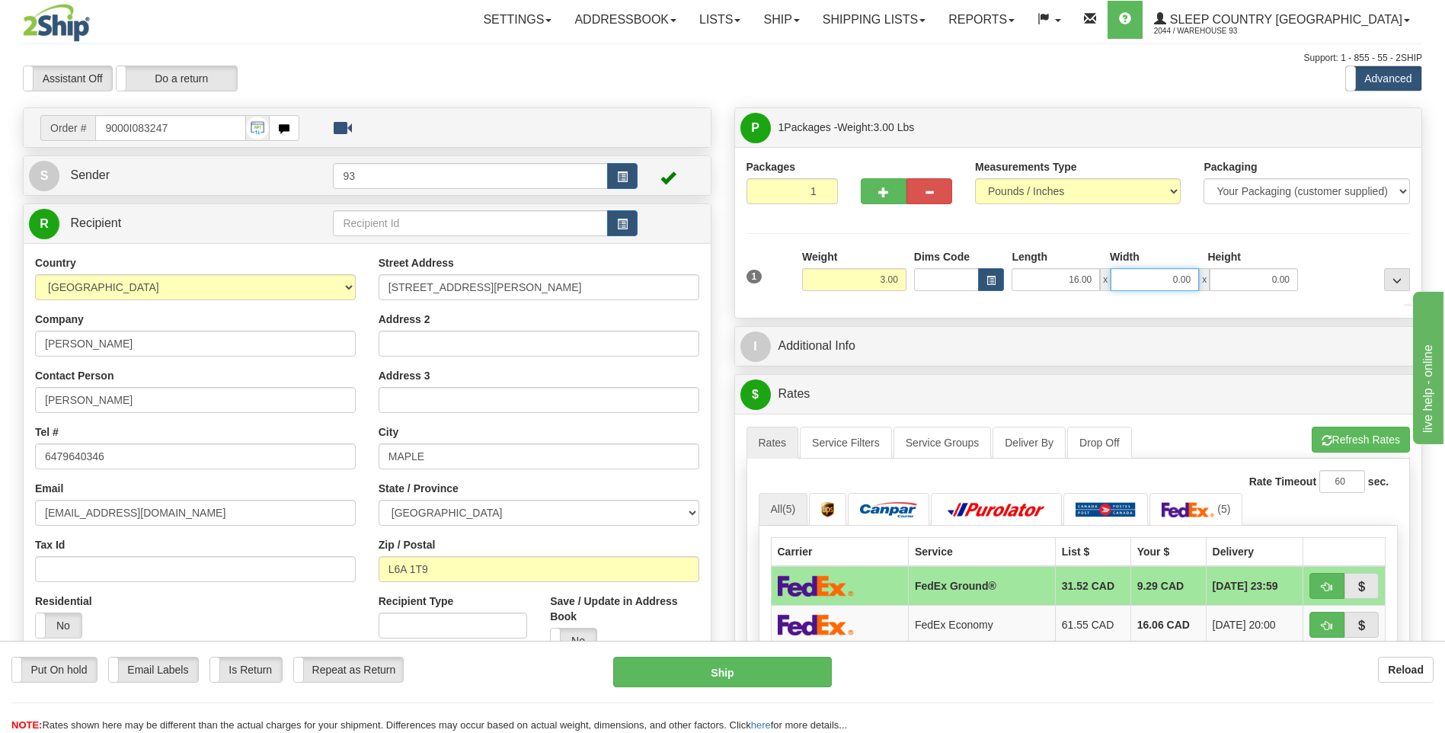
click at [1151, 276] on input "0.00" at bounding box center [1154, 279] width 88 height 23
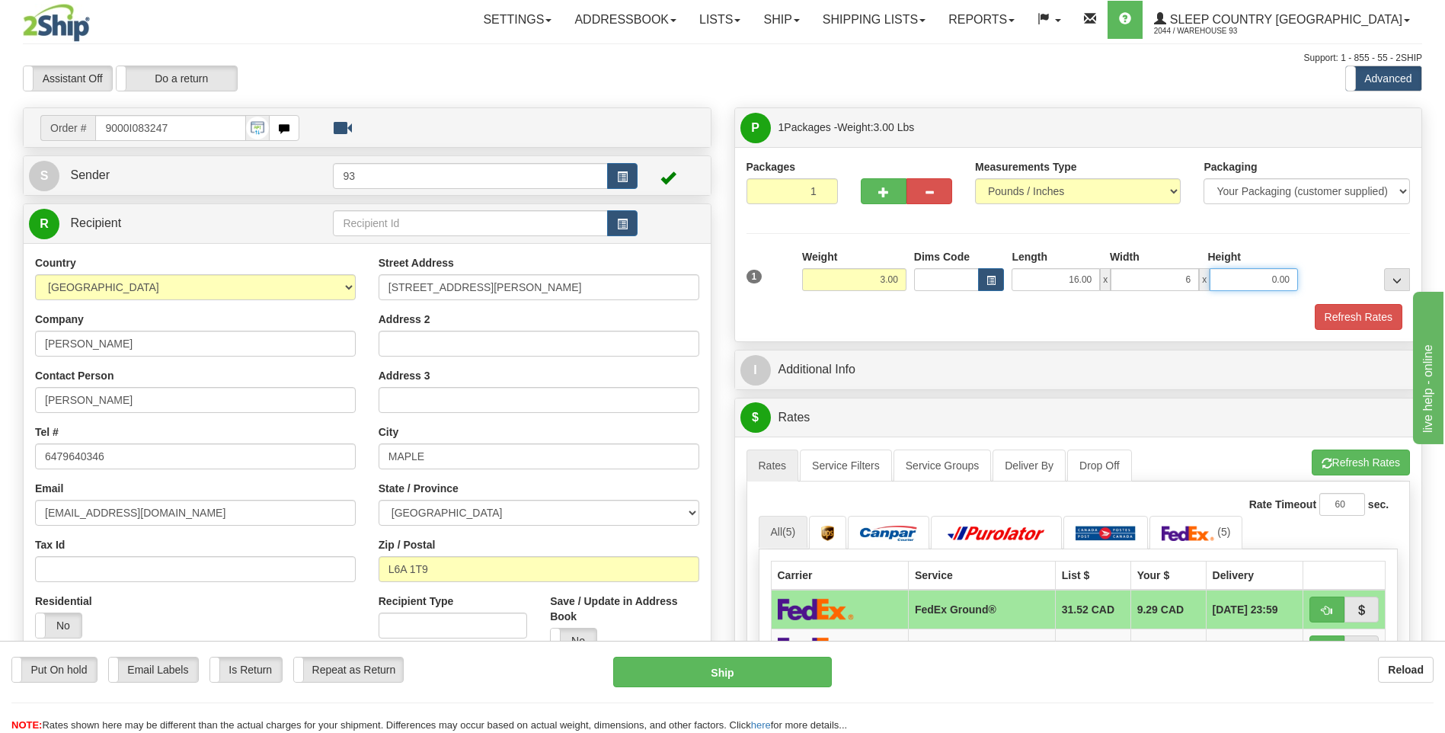
type input "6.00"
click at [1267, 289] on input "0.00" at bounding box center [1253, 279] width 88 height 23
type input "6.00"
click at [1353, 323] on button "Refresh Rates" at bounding box center [1358, 317] width 88 height 26
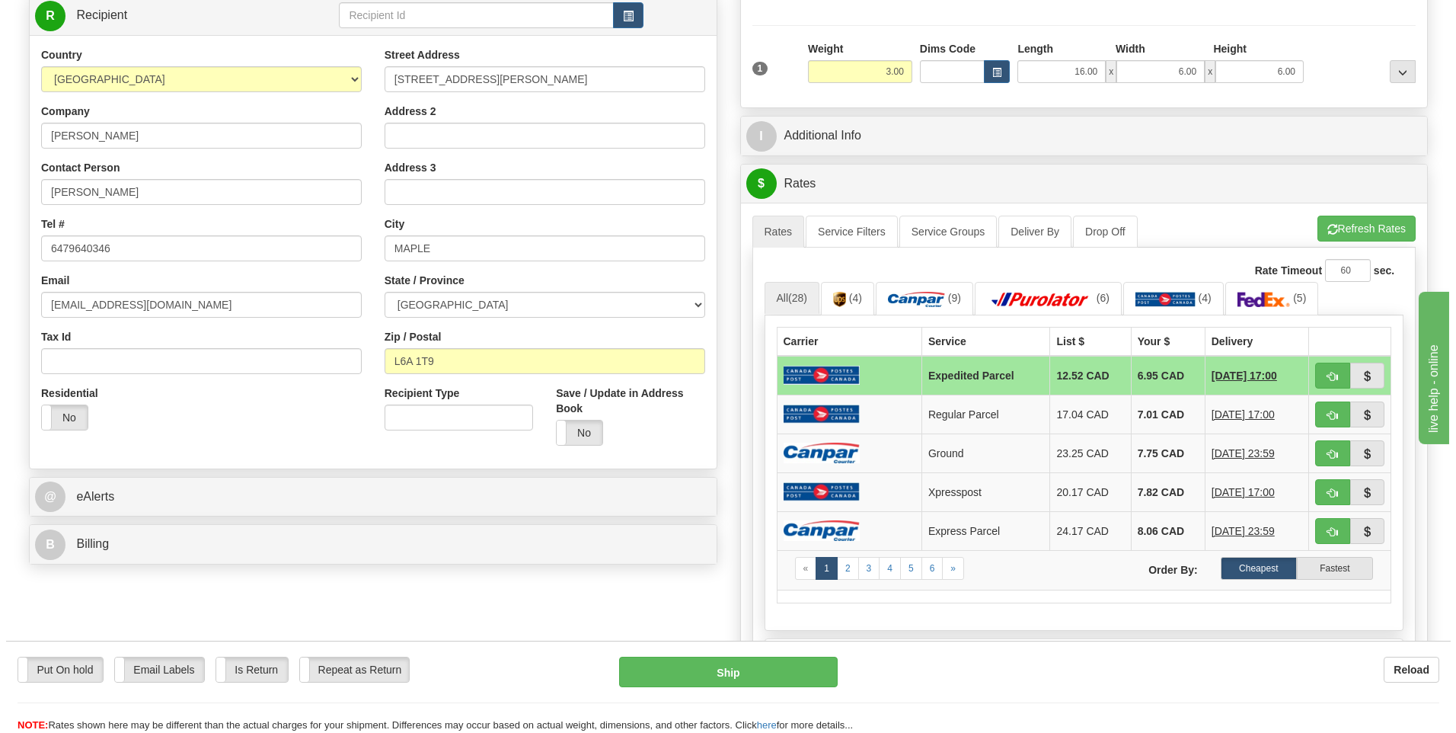
scroll to position [228, 0]
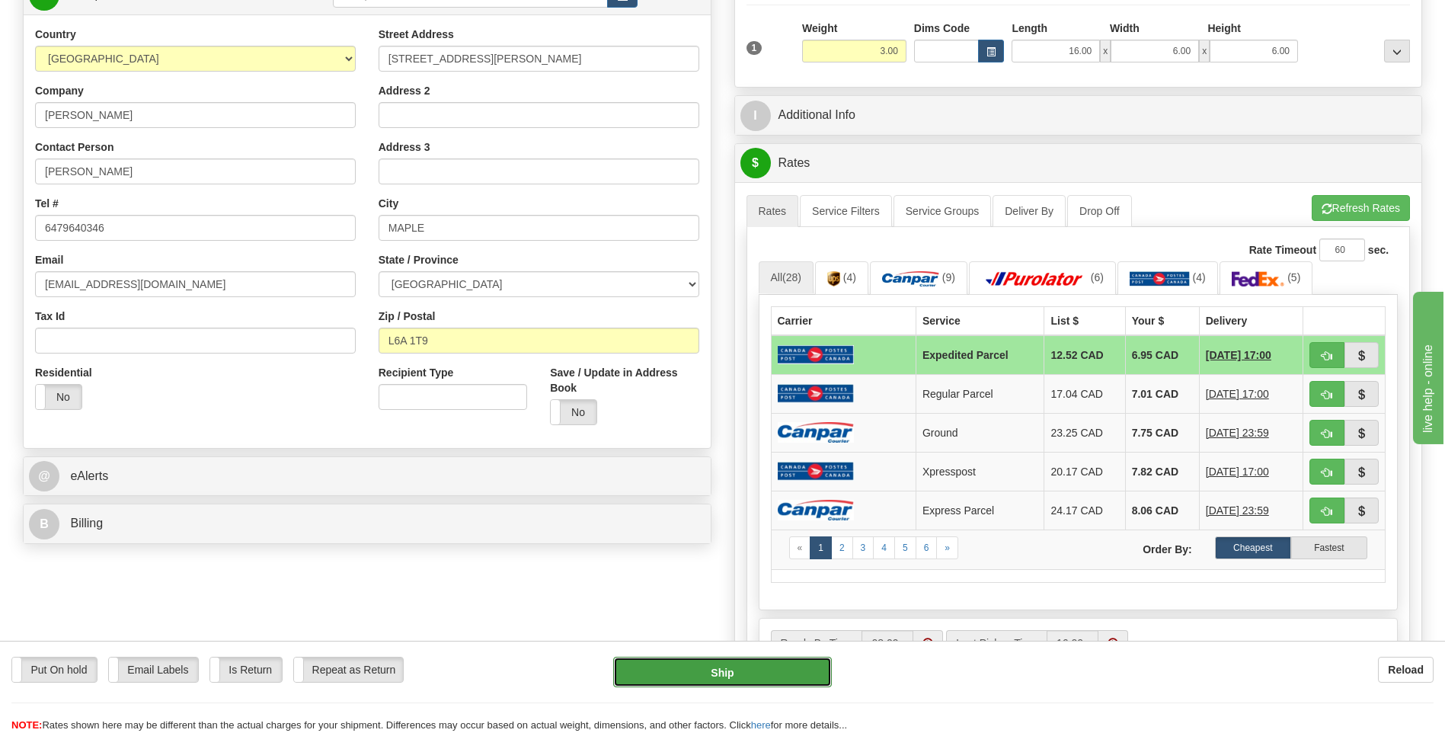
click at [781, 665] on button "Ship" at bounding box center [722, 671] width 218 height 30
type input "DOM.EP"
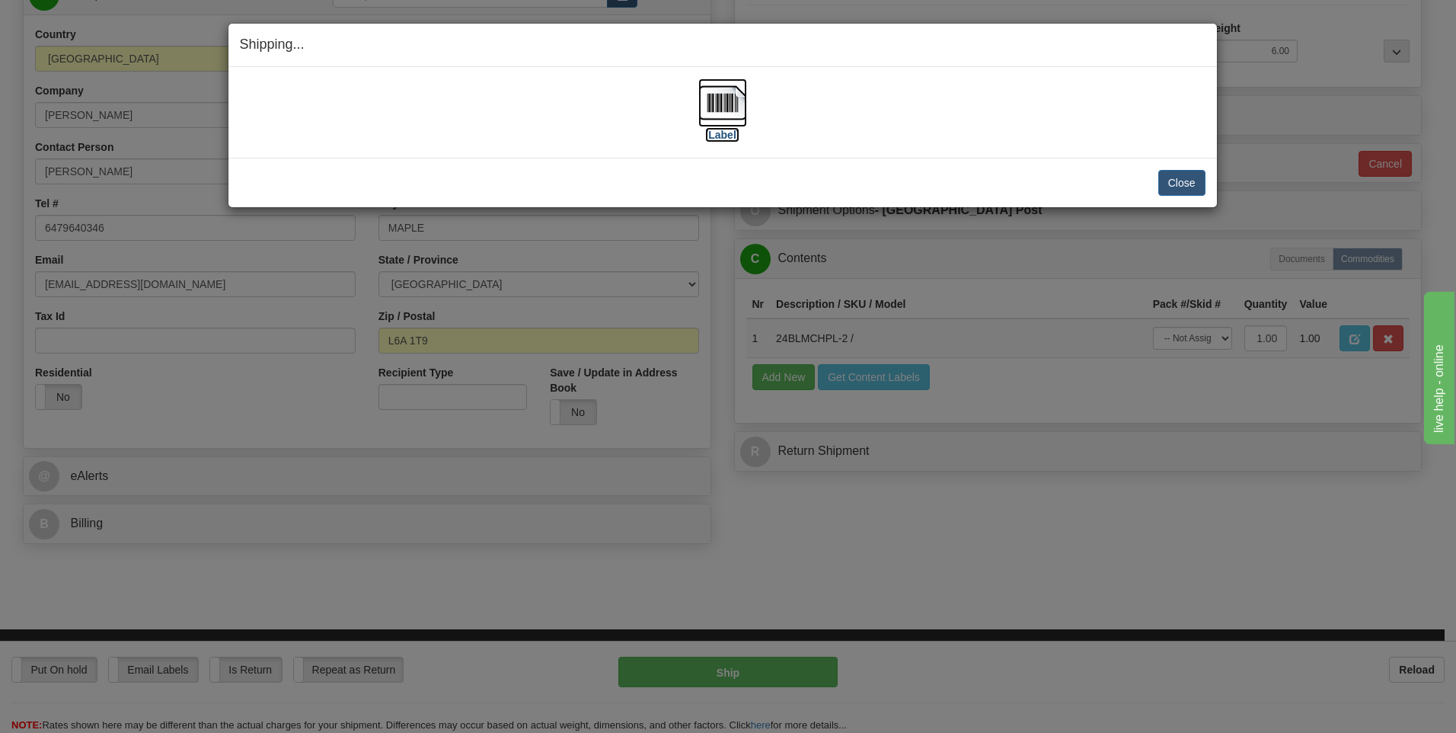
click at [730, 101] on img at bounding box center [722, 102] width 49 height 49
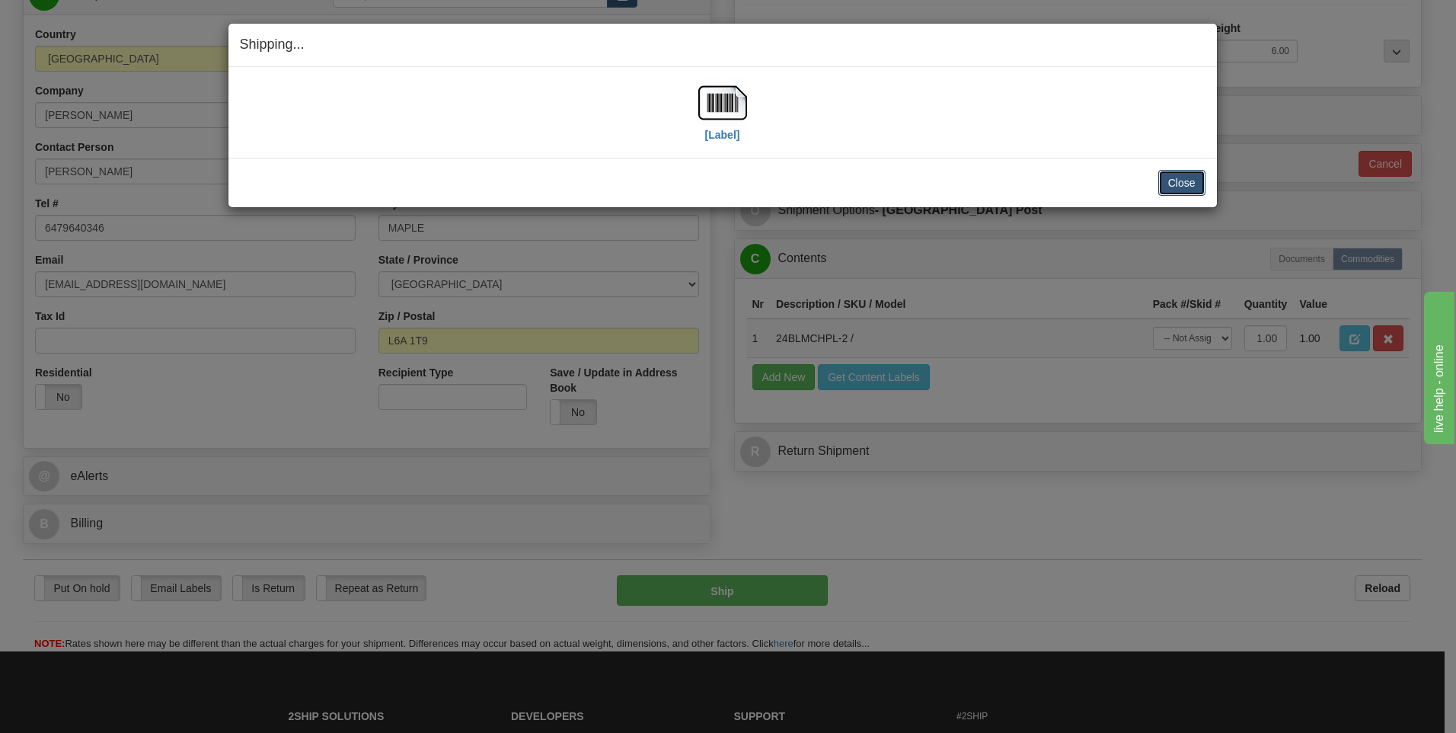
click at [1184, 183] on button "Close" at bounding box center [1181, 183] width 47 height 26
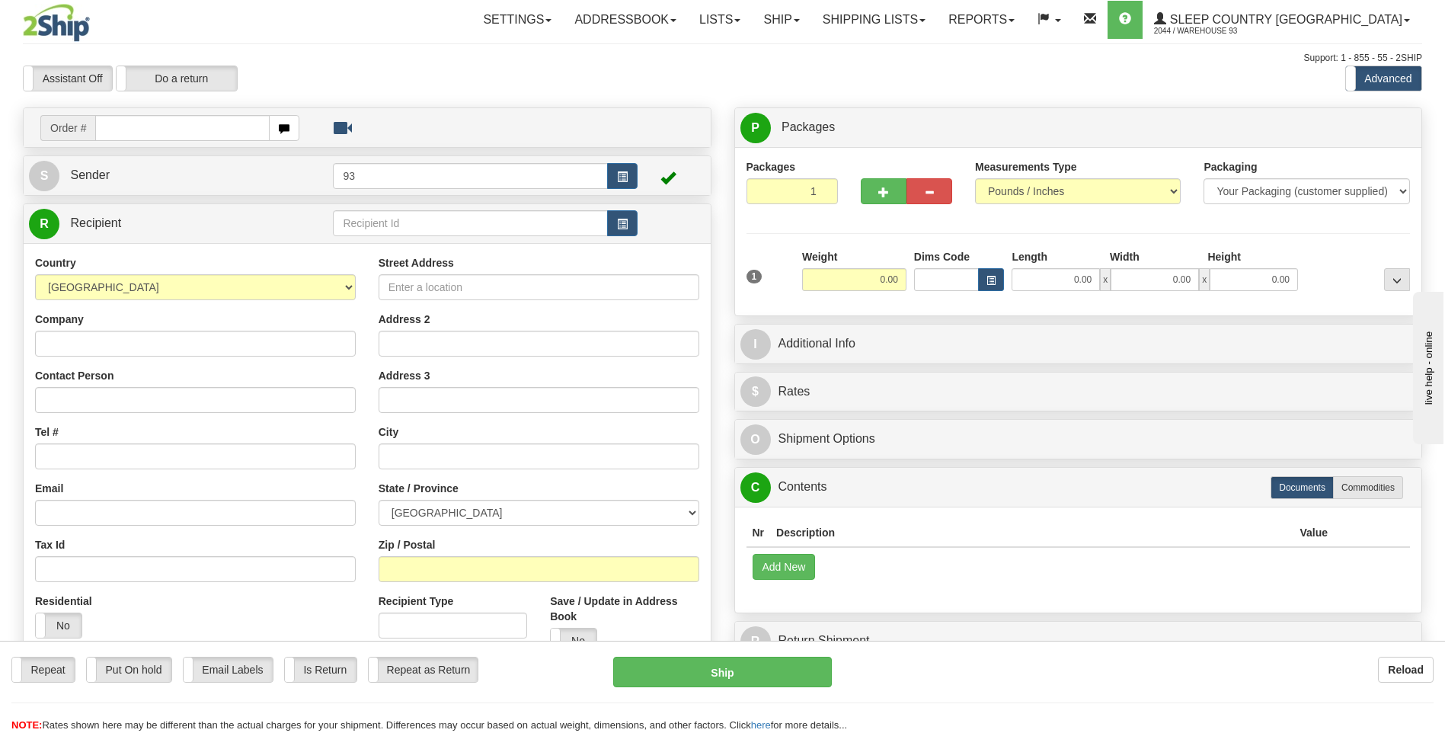
click at [181, 124] on input "text" at bounding box center [182, 128] width 174 height 26
type input "9000I083369"
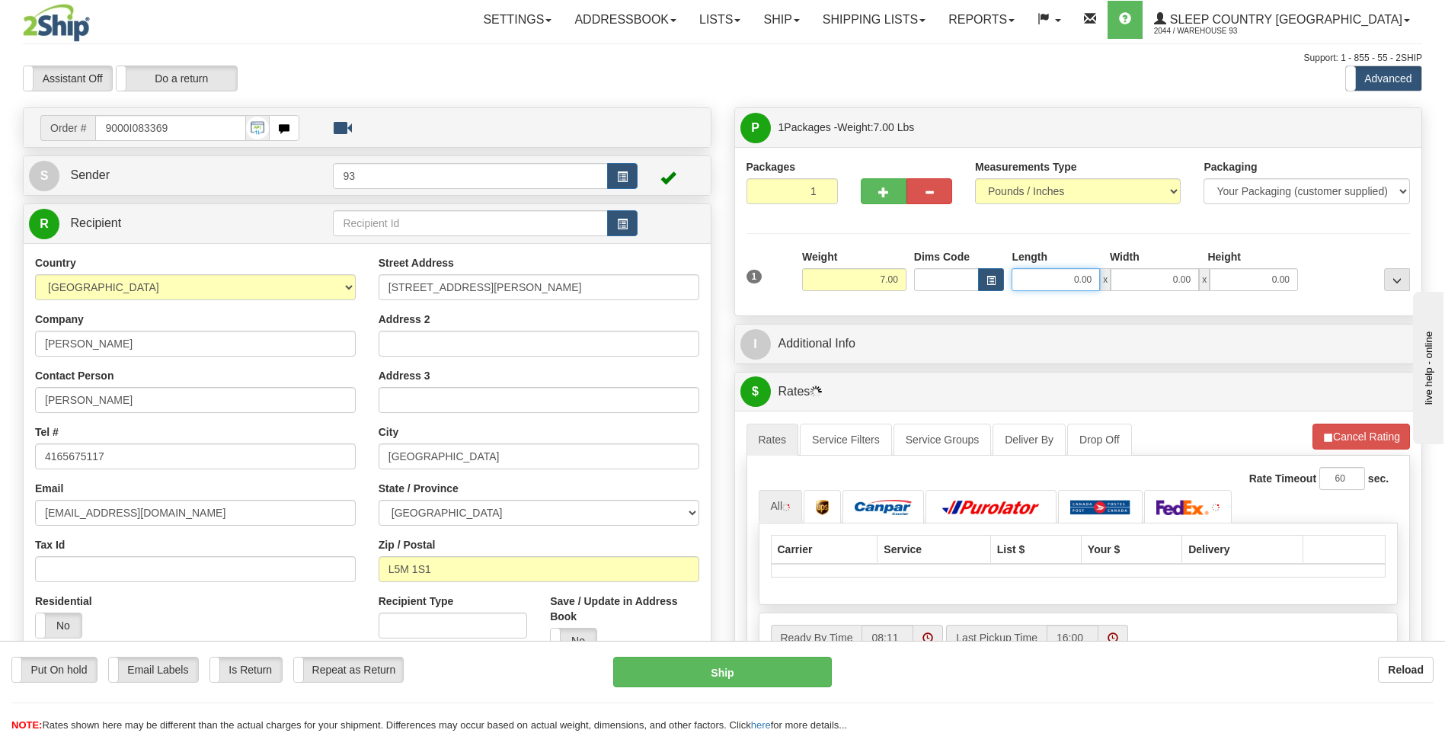
click at [1056, 286] on input "0.00" at bounding box center [1055, 279] width 88 height 23
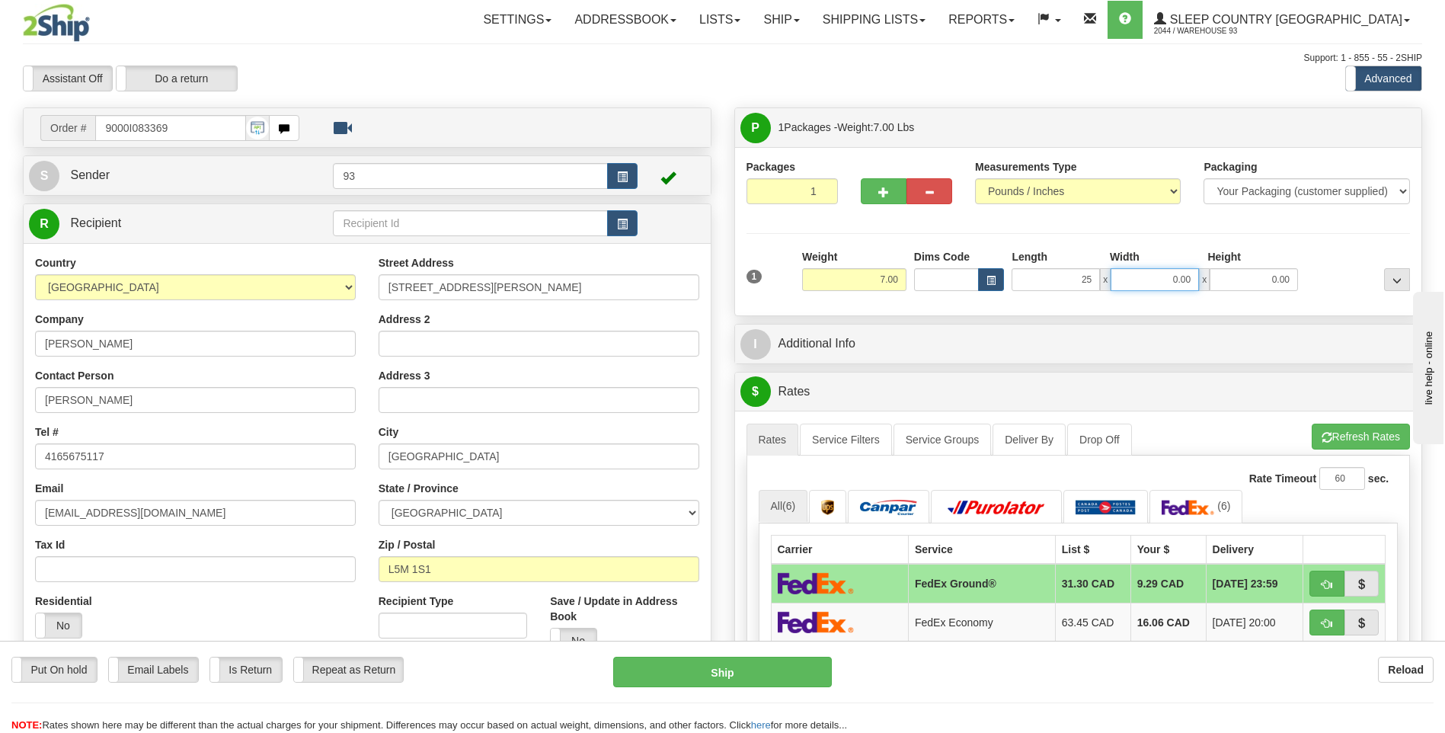
type input "25.00"
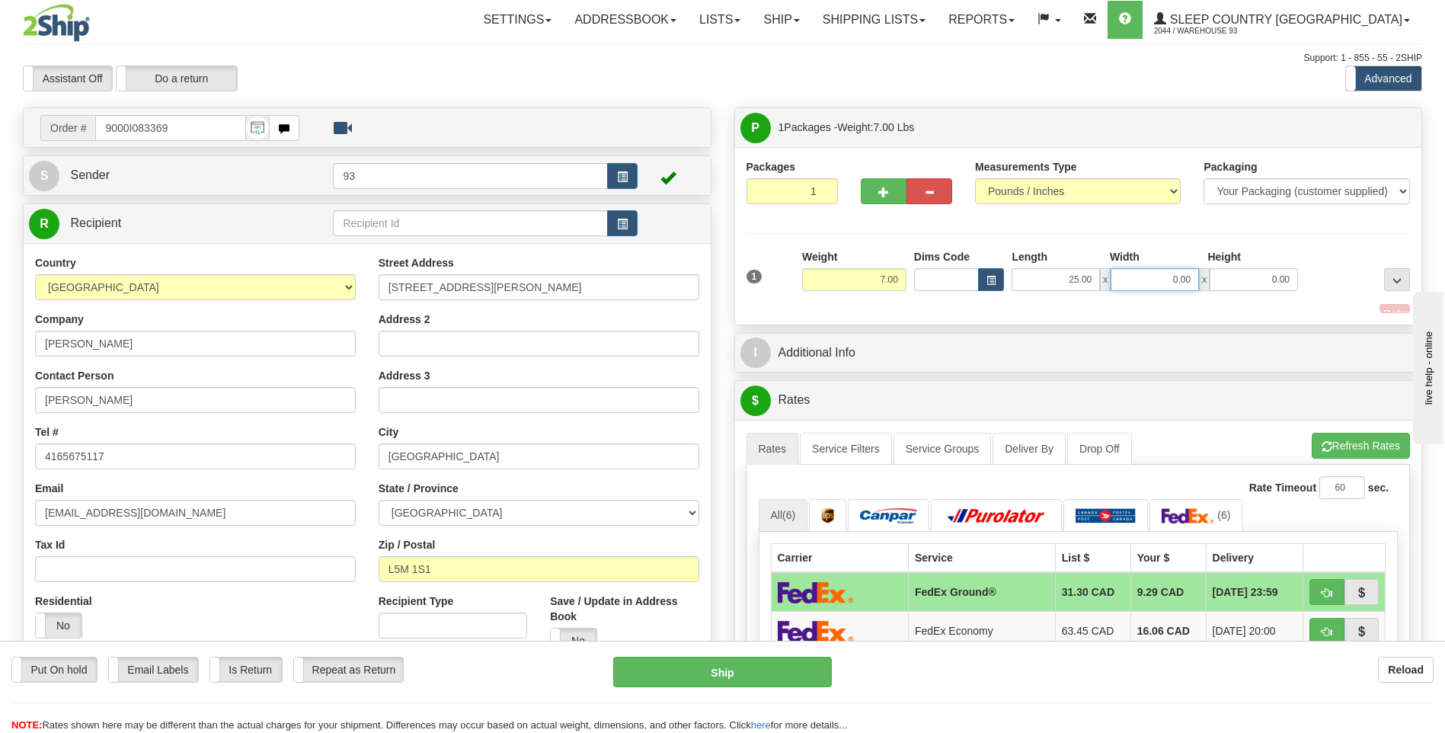
click at [1161, 278] on input "0.00" at bounding box center [1154, 279] width 88 height 23
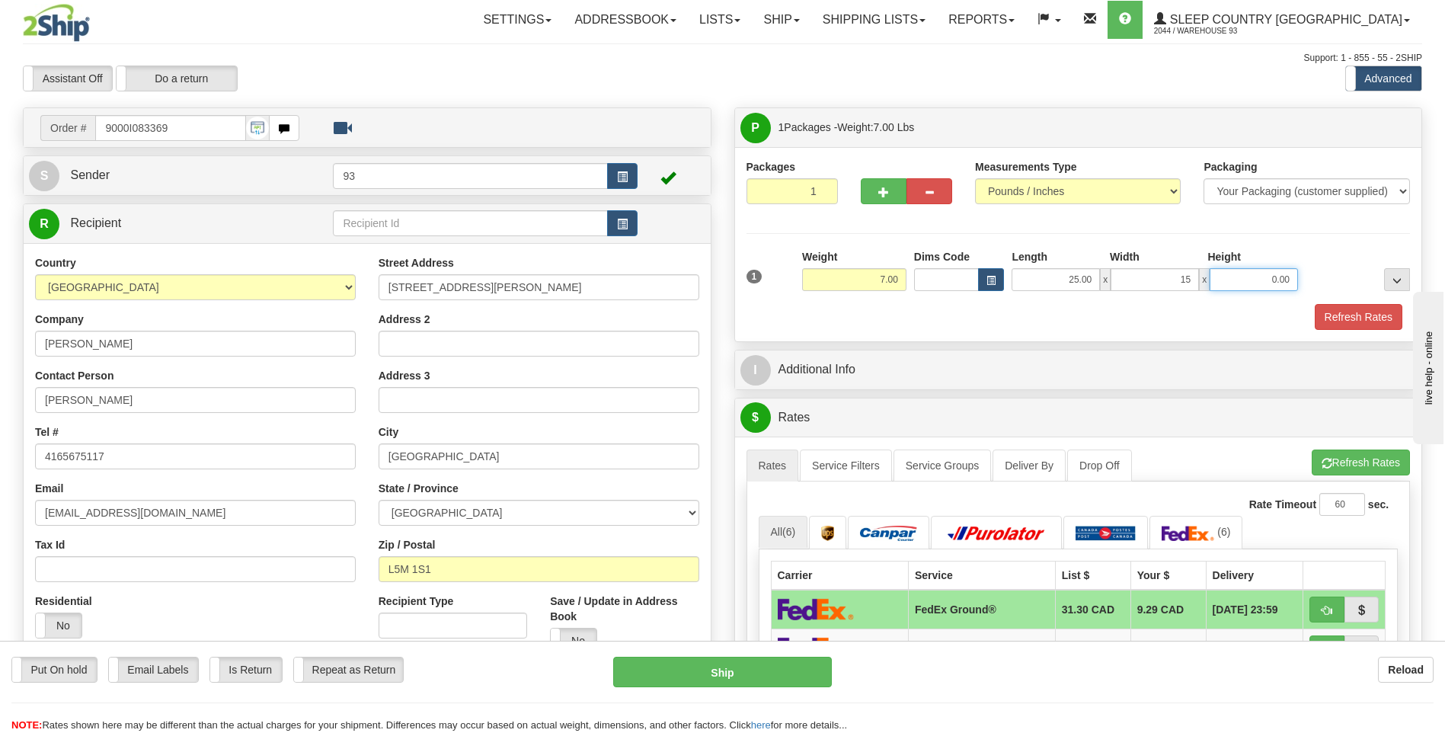
type input "15.00"
click at [1266, 285] on input "0.00" at bounding box center [1253, 279] width 88 height 23
type input "10.00"
click at [1338, 302] on div at bounding box center [1079, 302] width 672 height 1
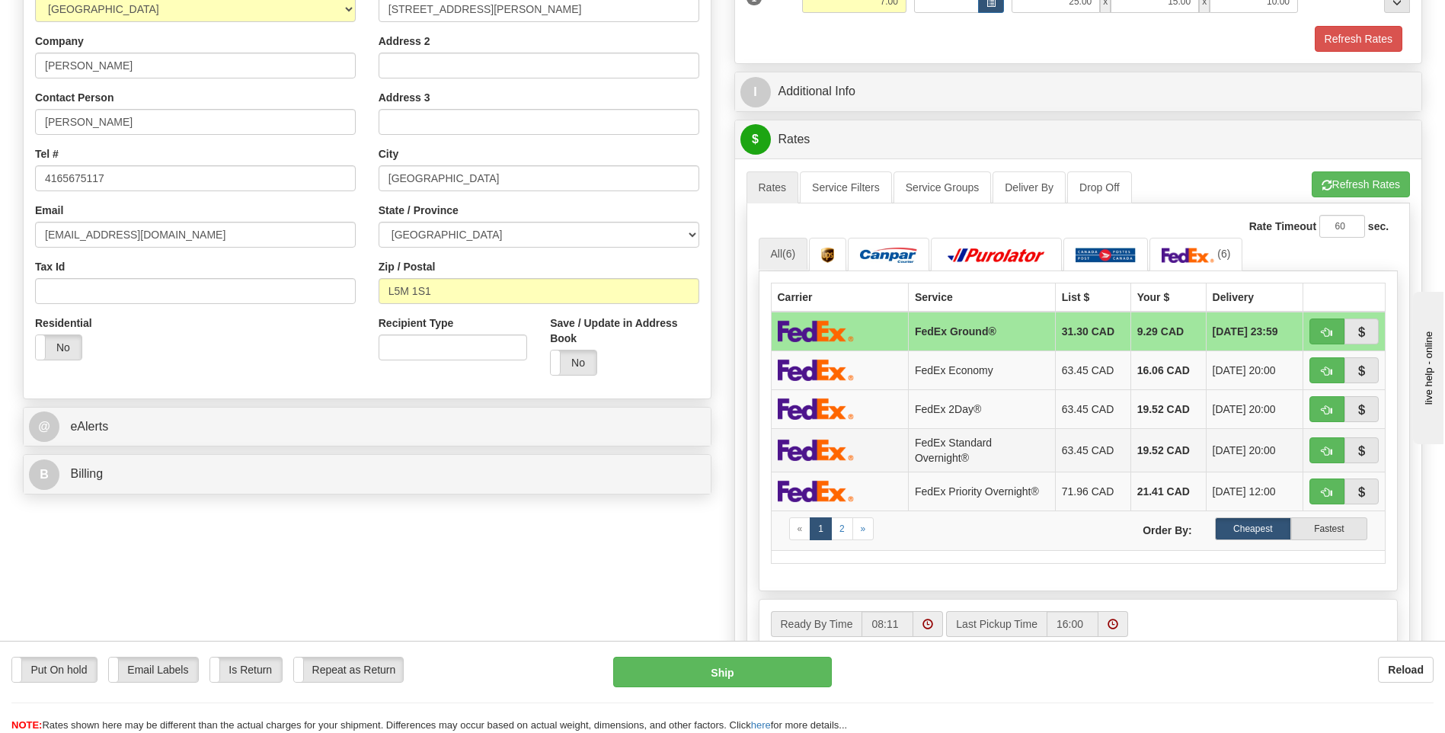
scroll to position [305, 0]
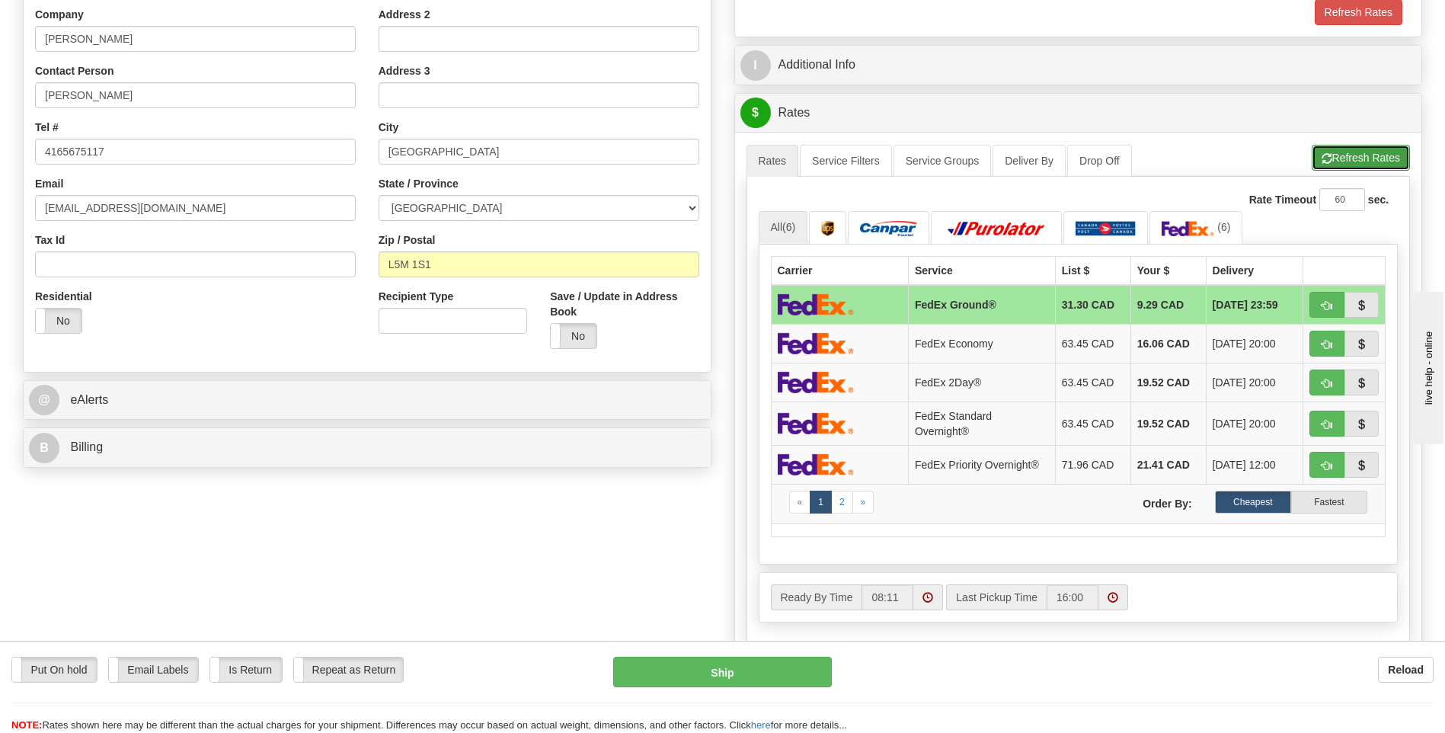
click at [1335, 152] on button "Refresh Rates" at bounding box center [1360, 158] width 98 height 26
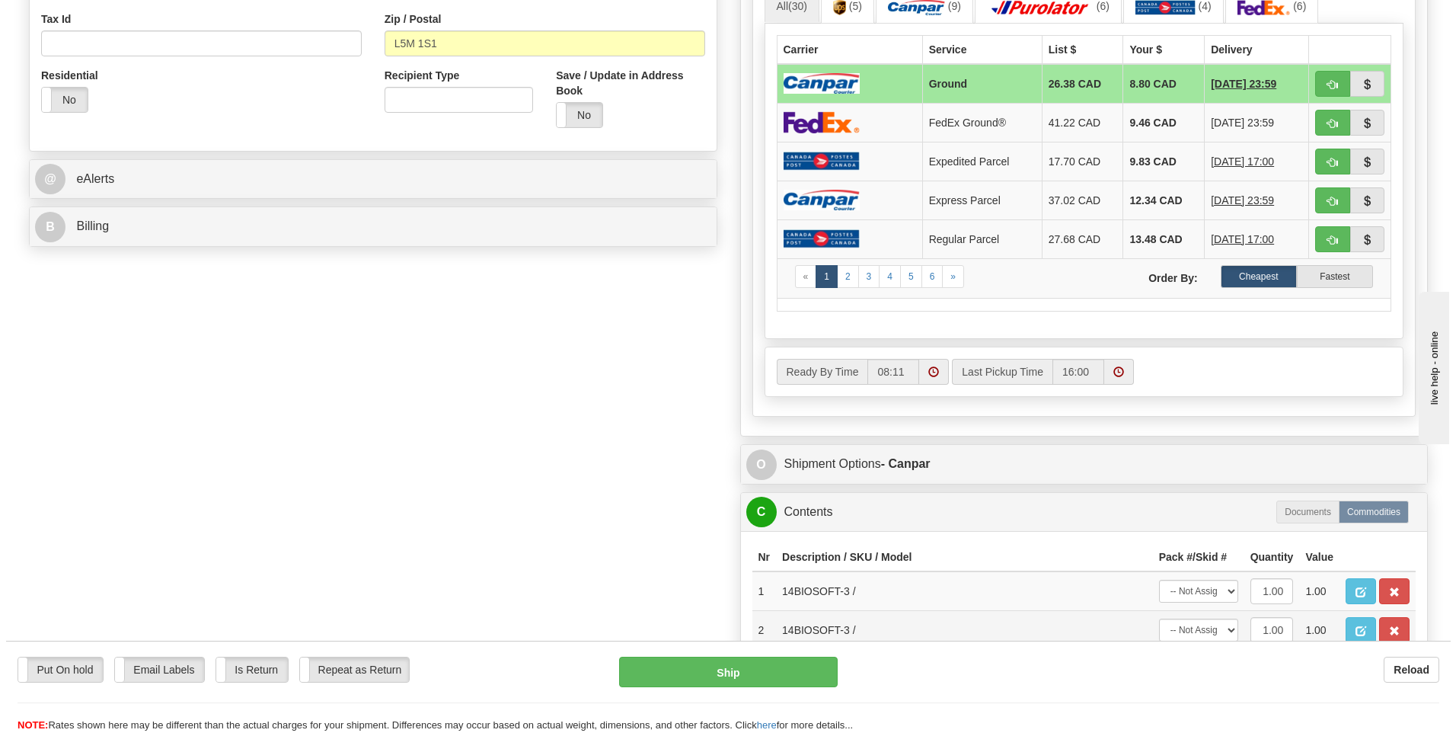
scroll to position [533, 0]
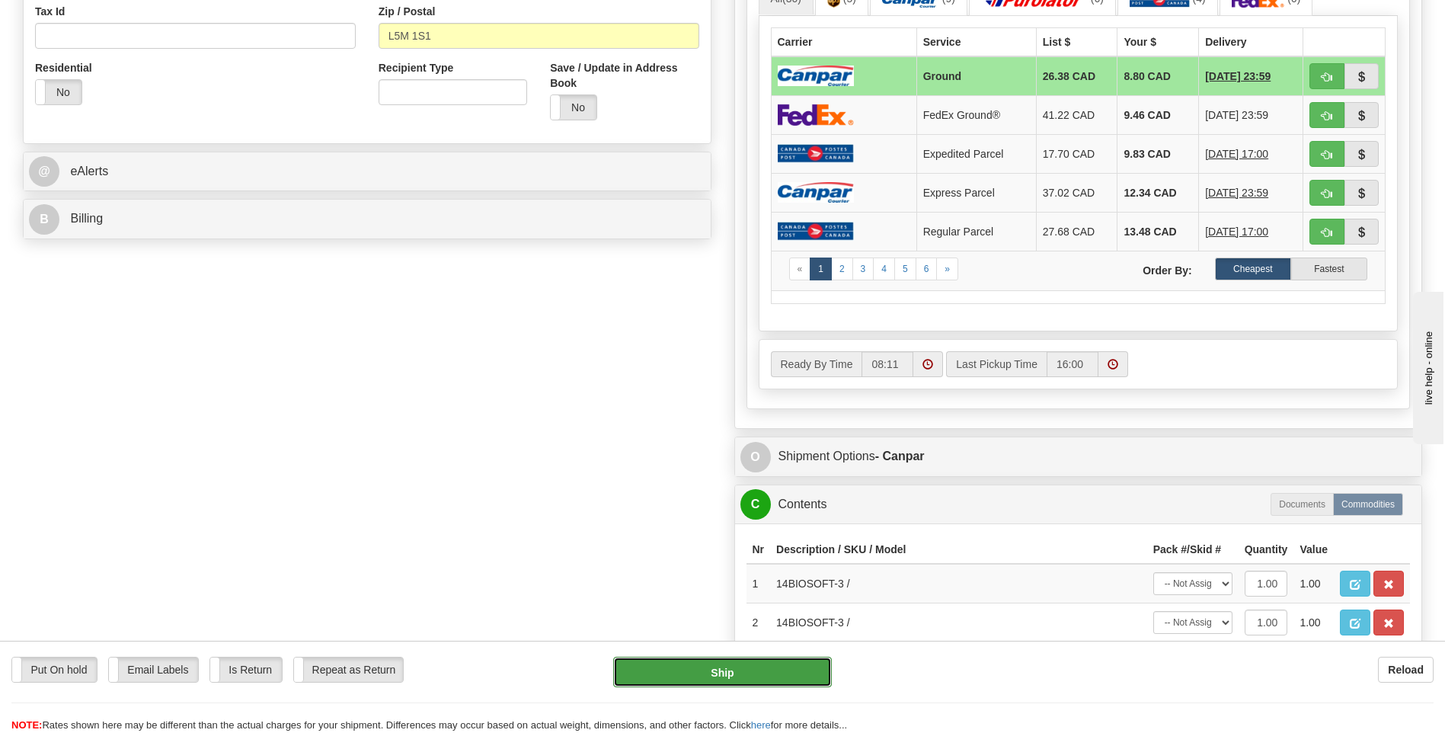
click at [795, 664] on button "Ship" at bounding box center [722, 671] width 218 height 30
type input "1"
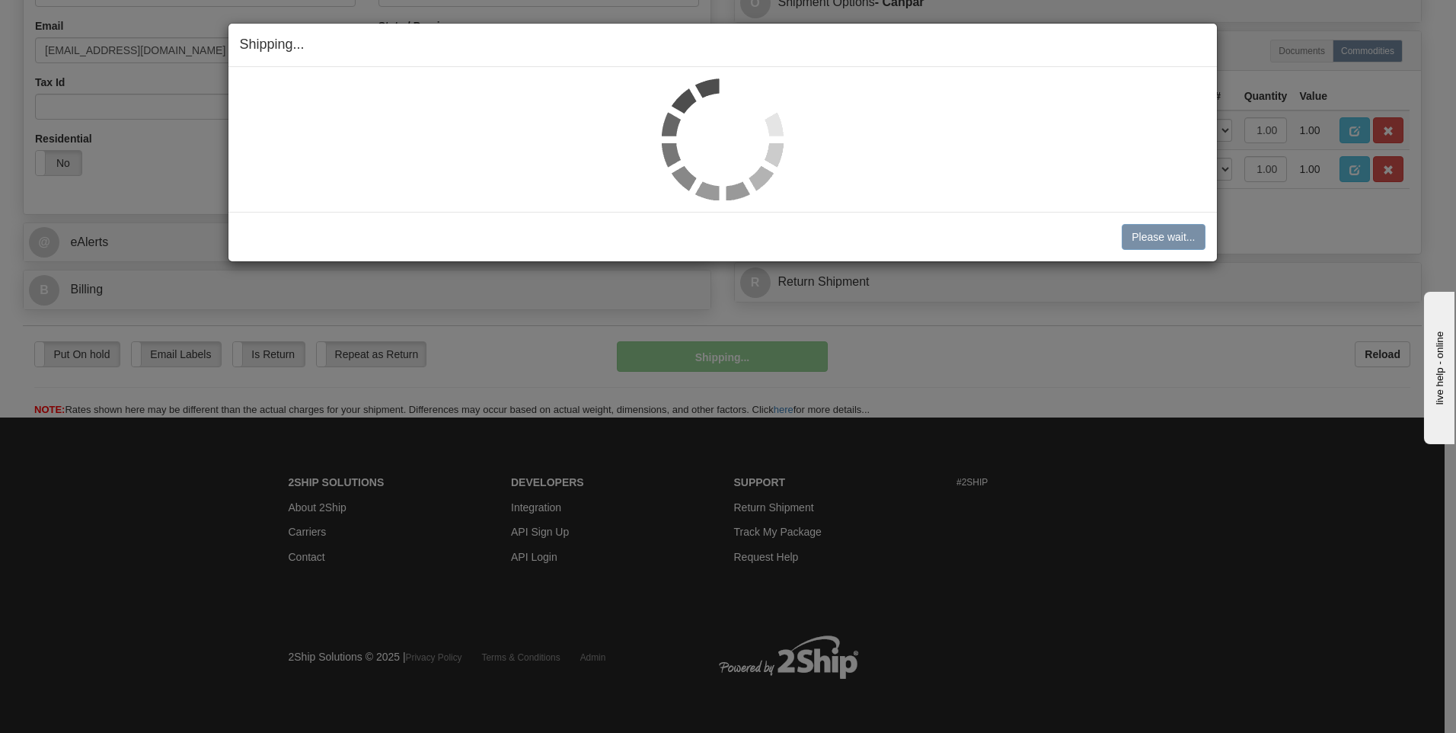
scroll to position [463, 0]
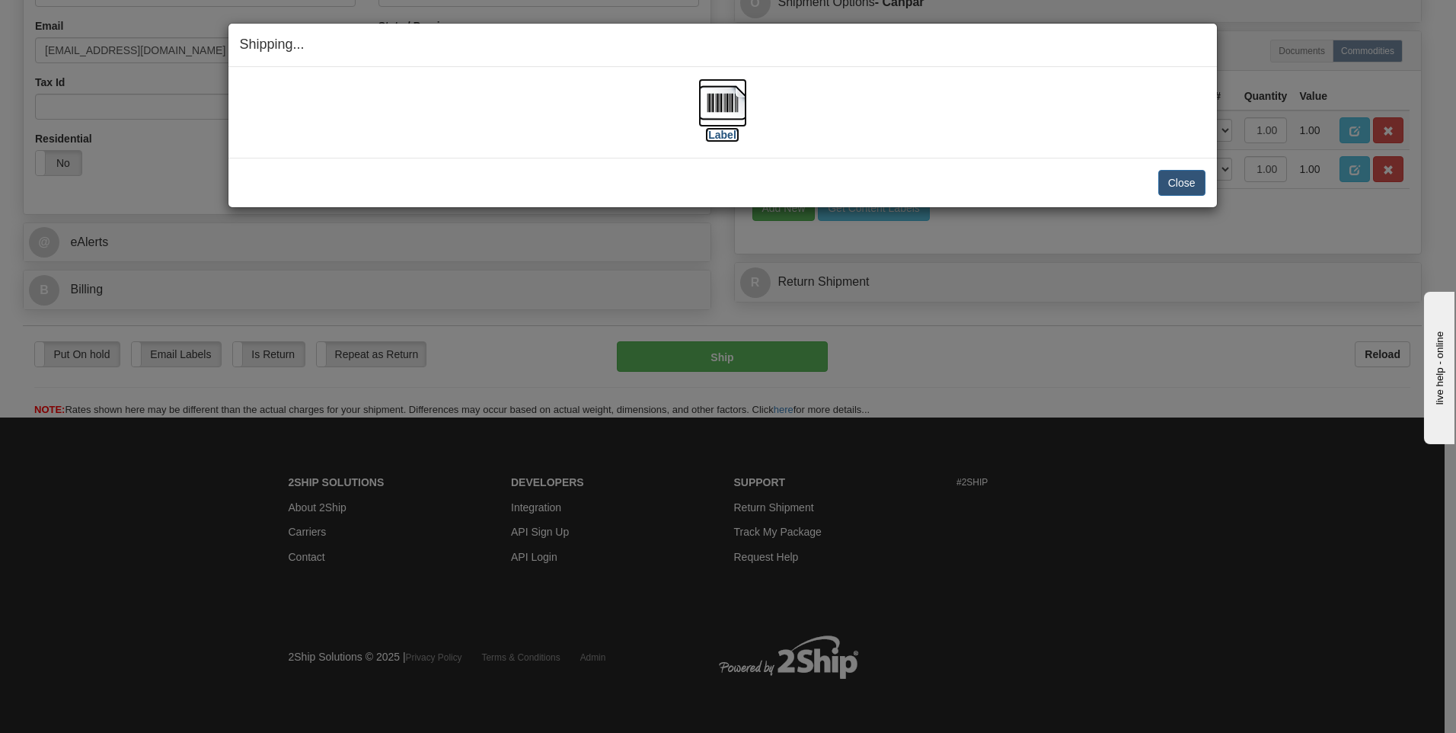
click at [711, 94] on img at bounding box center [722, 102] width 49 height 49
click at [1170, 190] on button "Close" at bounding box center [1181, 183] width 47 height 26
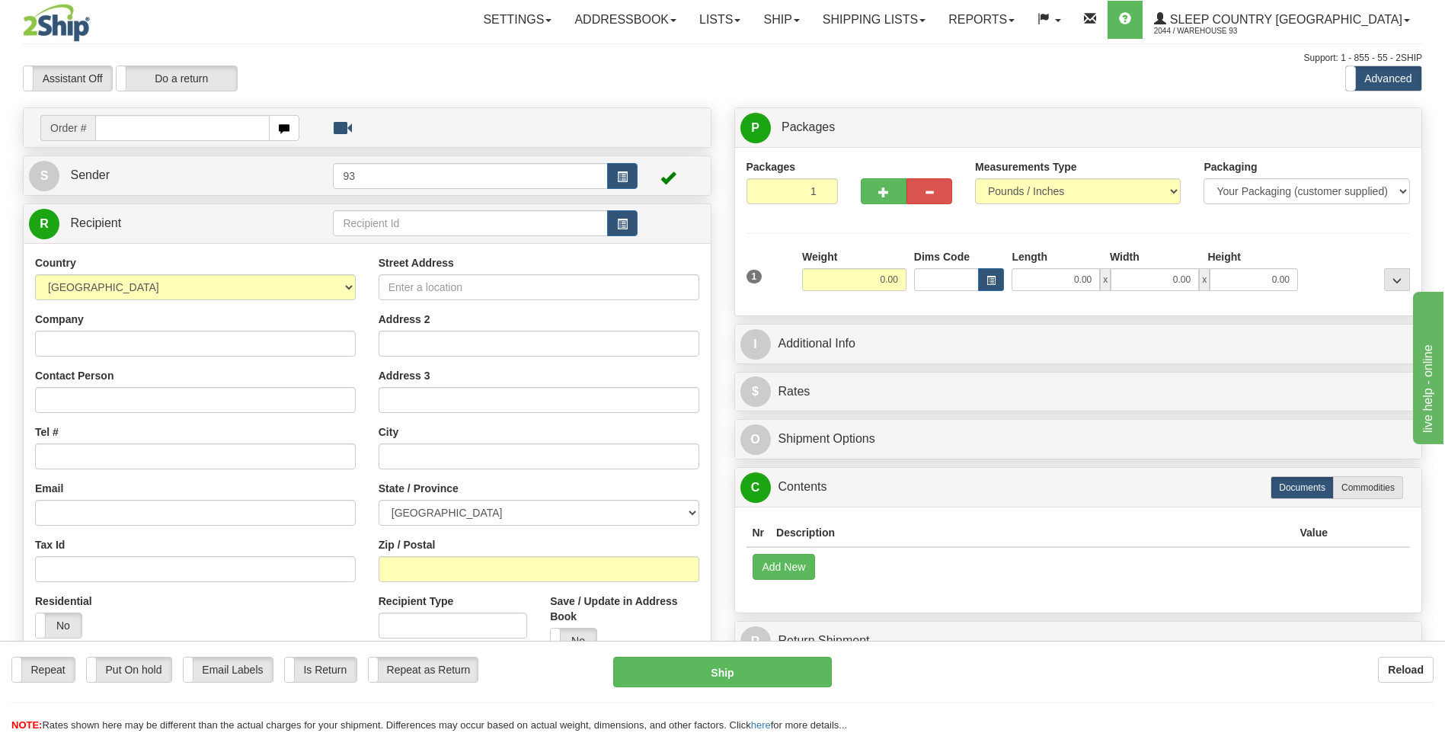
click at [191, 116] on input "text" at bounding box center [182, 128] width 174 height 26
click at [196, 133] on input "text" at bounding box center [182, 128] width 174 height 26
type input "5900I083406"
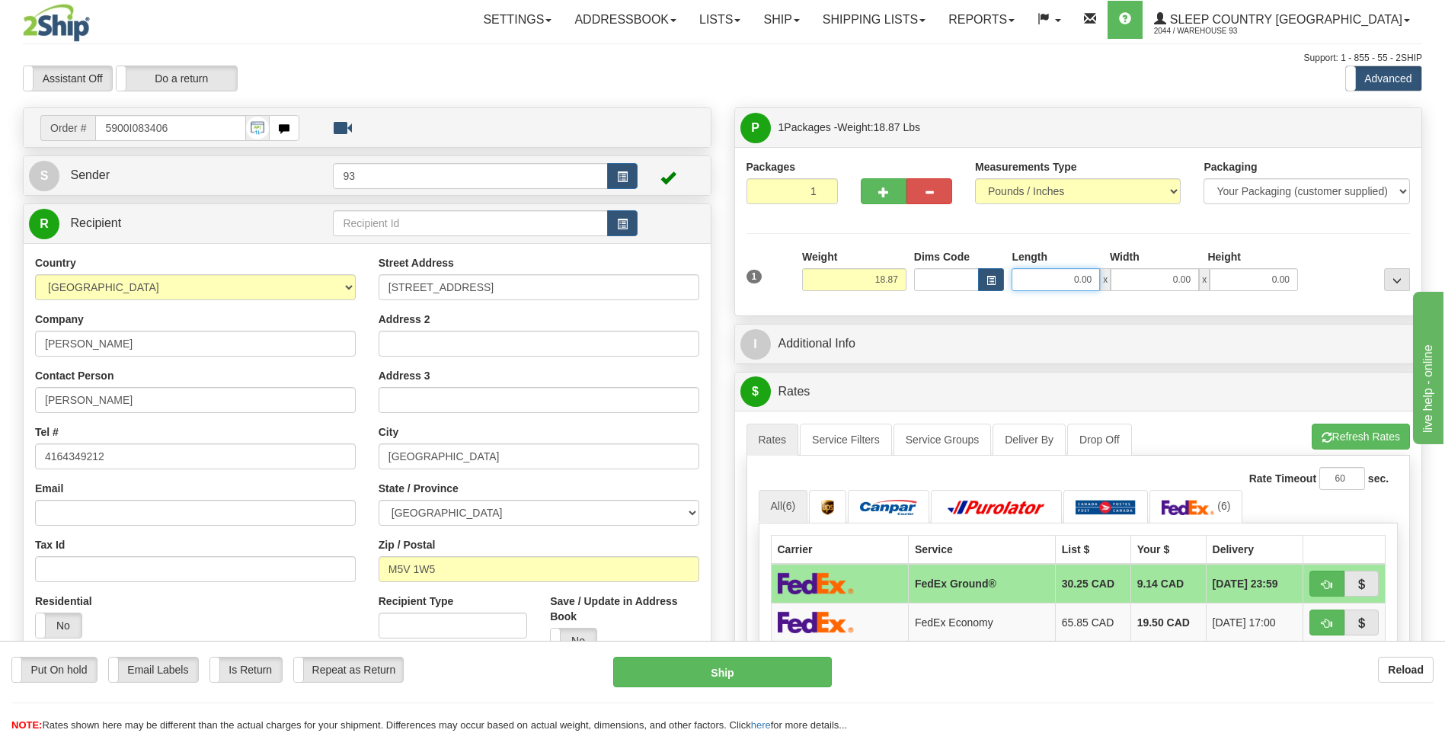
click at [1054, 285] on input "0.00" at bounding box center [1055, 279] width 88 height 23
type input "18.00"
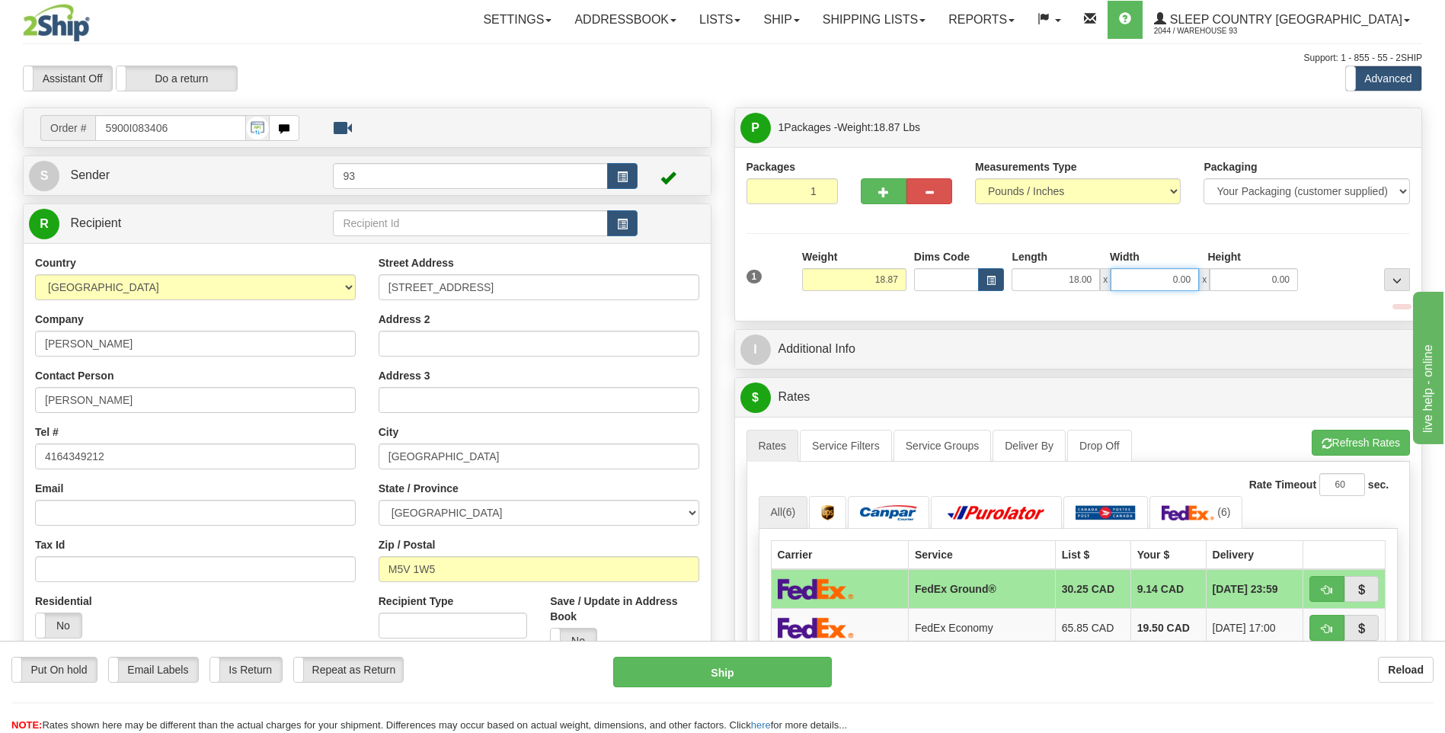
click at [1155, 275] on input "0.00" at bounding box center [1154, 279] width 88 height 23
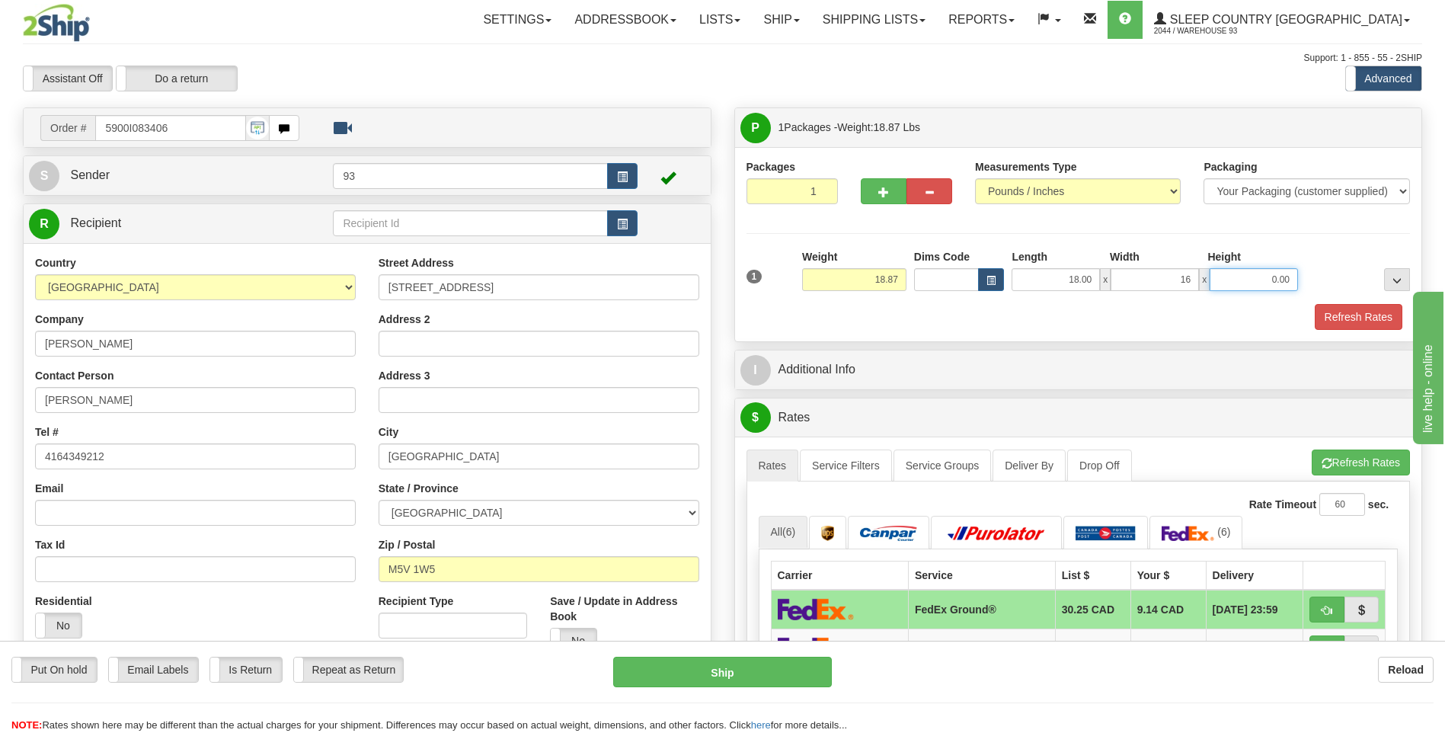
type input "16.00"
click at [1237, 282] on input "0.00" at bounding box center [1253, 279] width 88 height 23
type input "16.00"
click at [1347, 315] on button "Refresh Rates" at bounding box center [1358, 317] width 88 height 26
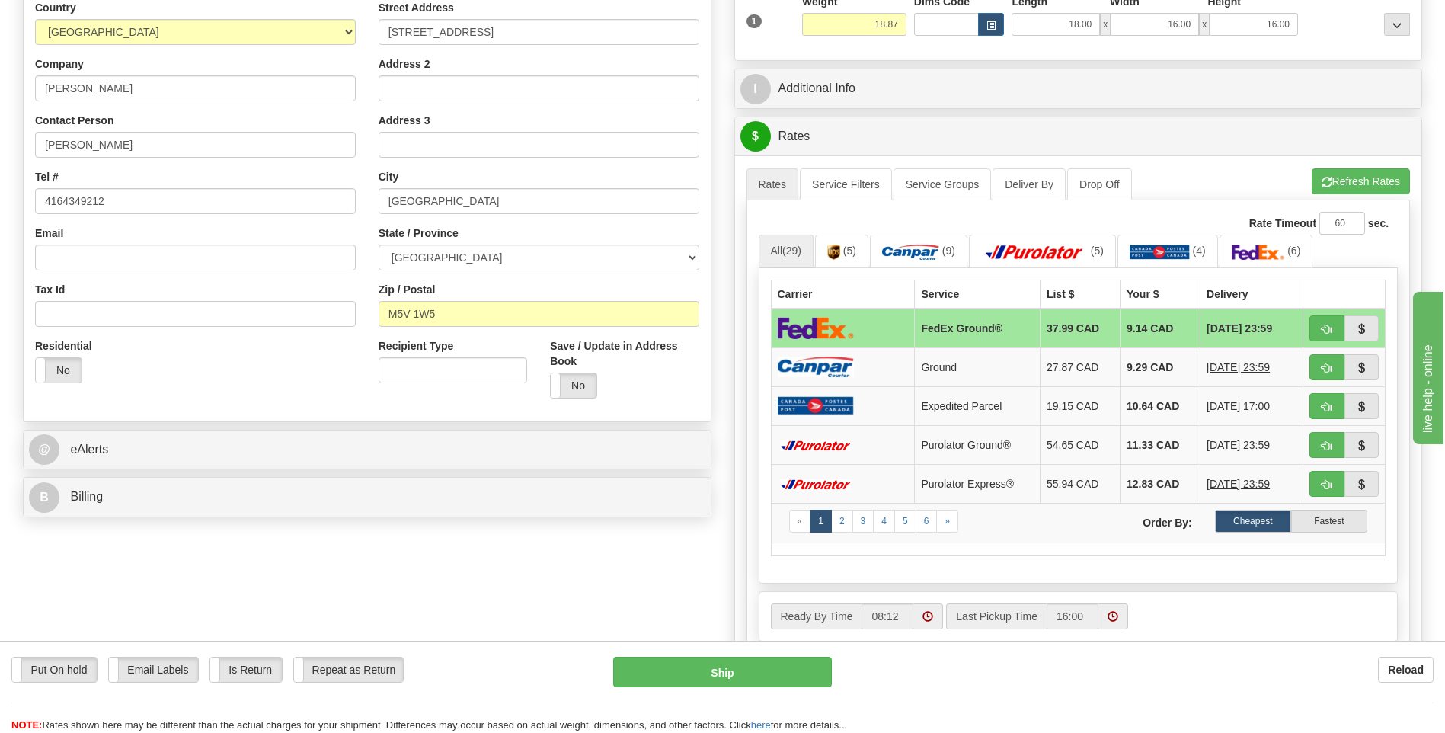
scroll to position [305, 0]
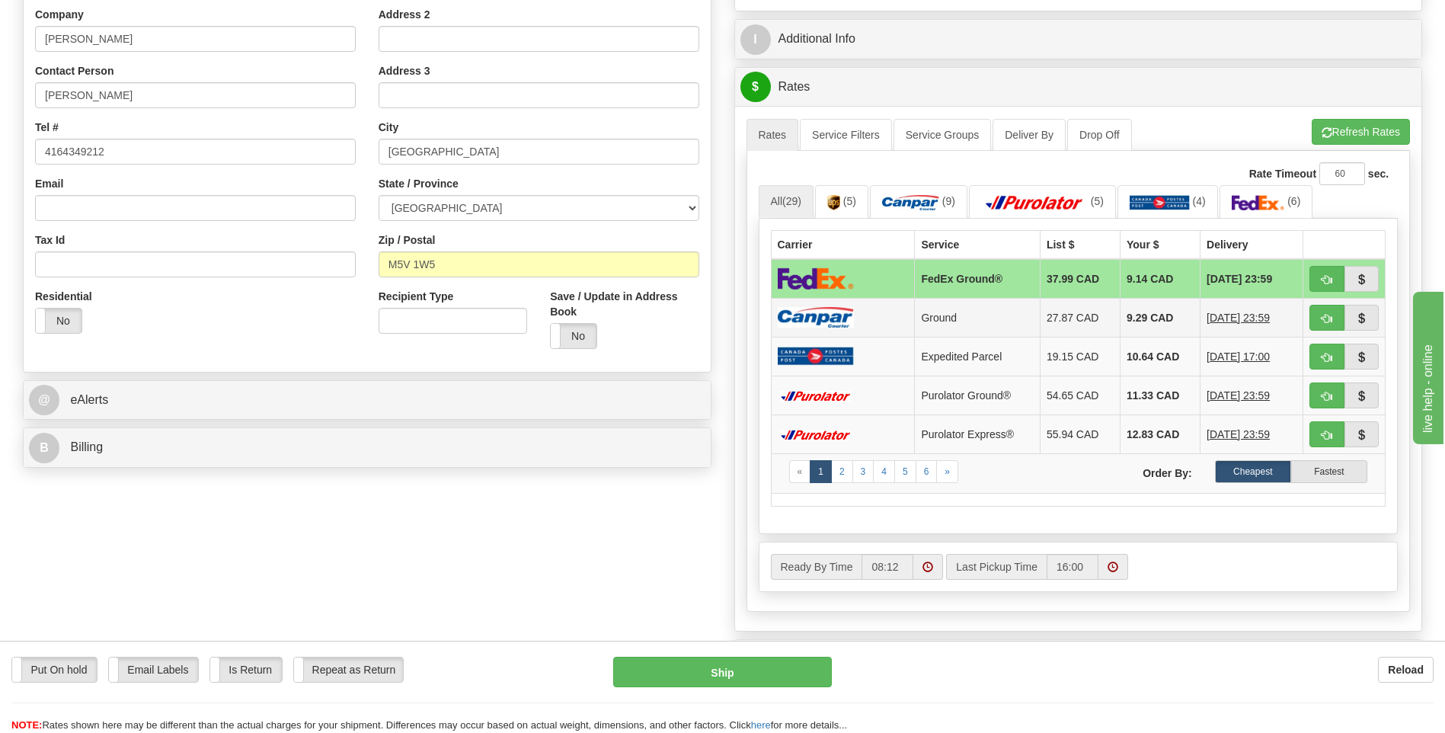
click at [855, 311] on td at bounding box center [843, 317] width 144 height 39
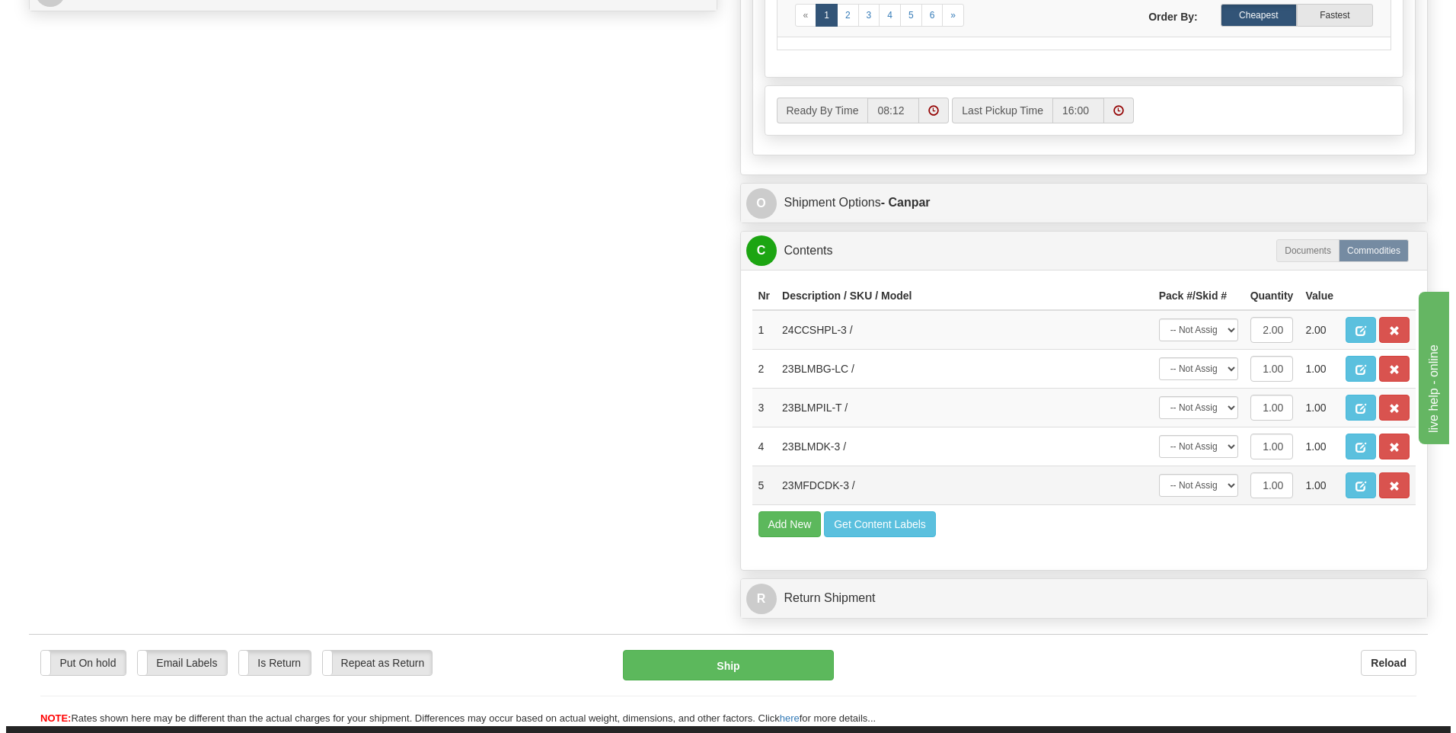
scroll to position [762, 0]
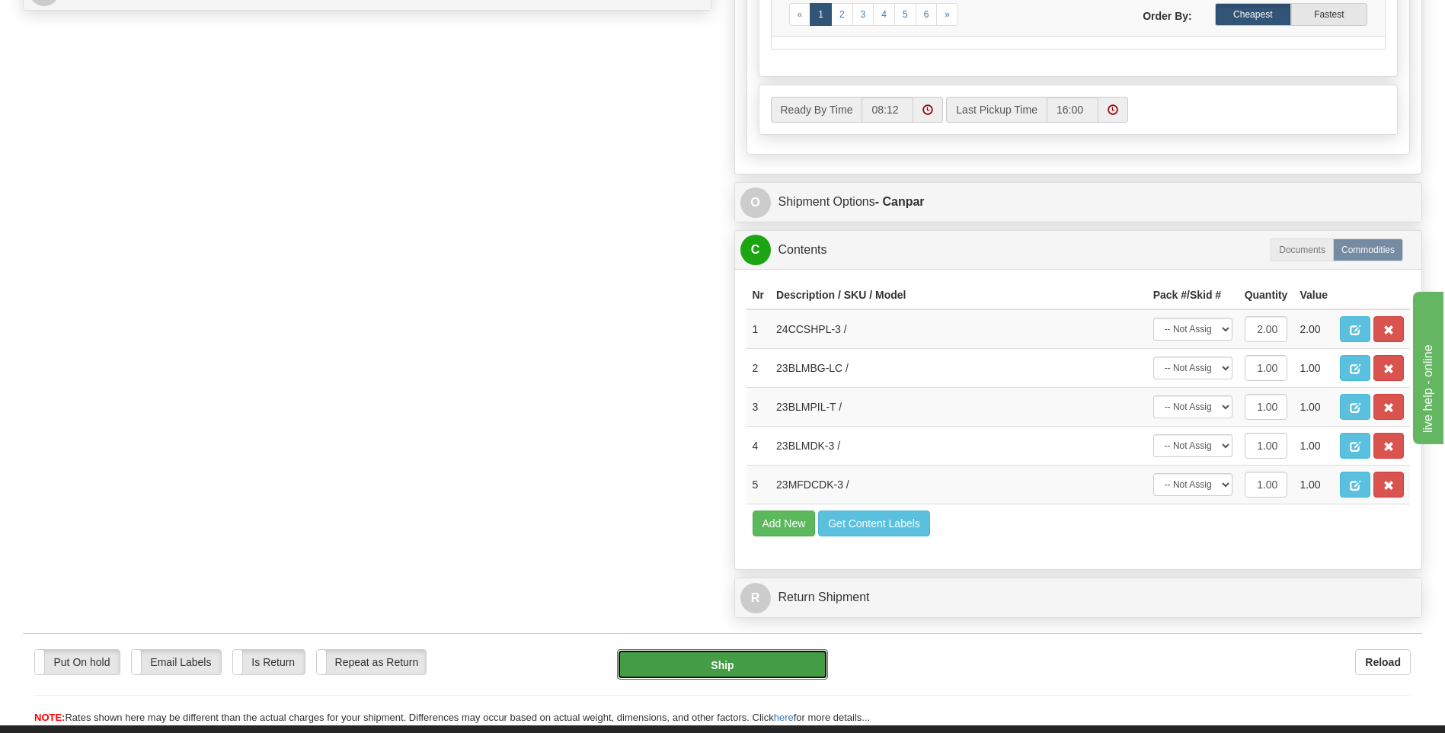
click at [798, 665] on button "Ship" at bounding box center [722, 664] width 210 height 30
type input "1"
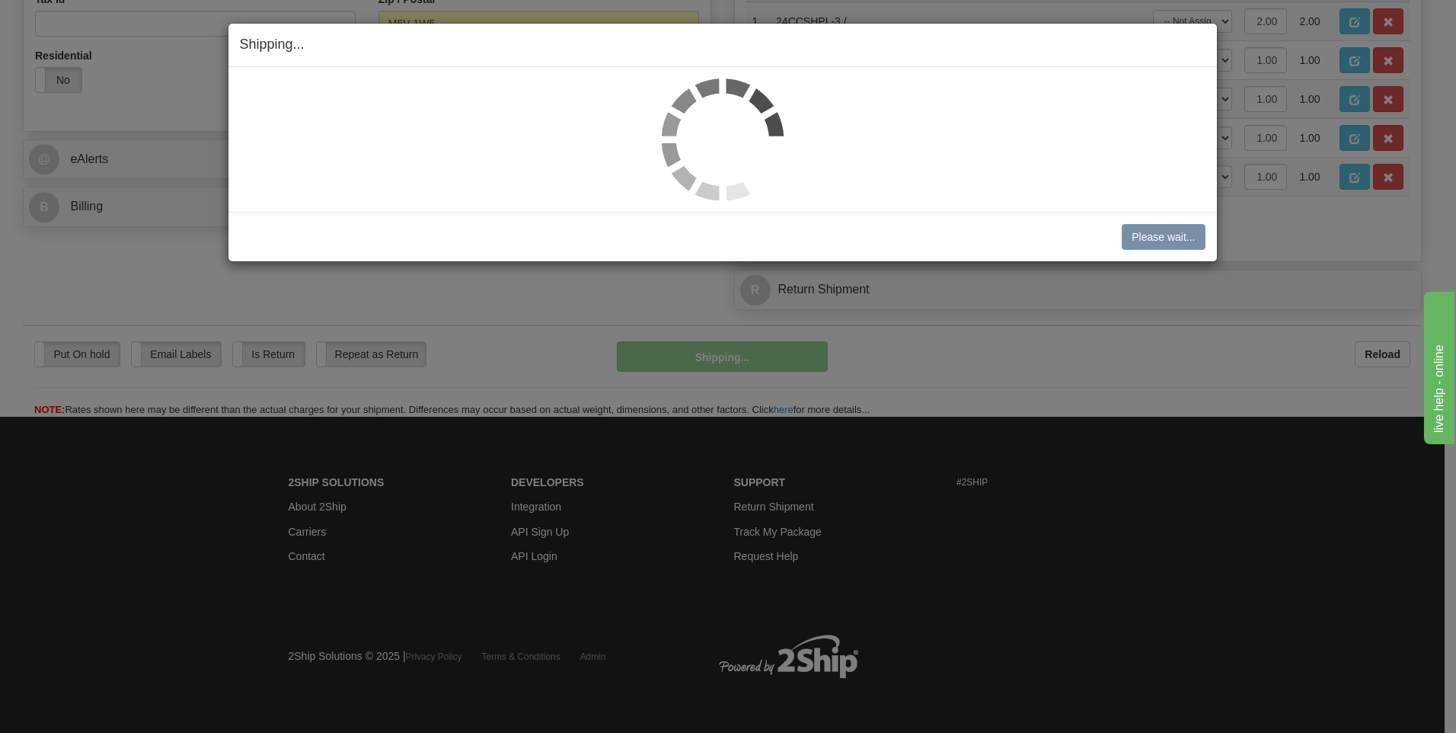
scroll to position [545, 0]
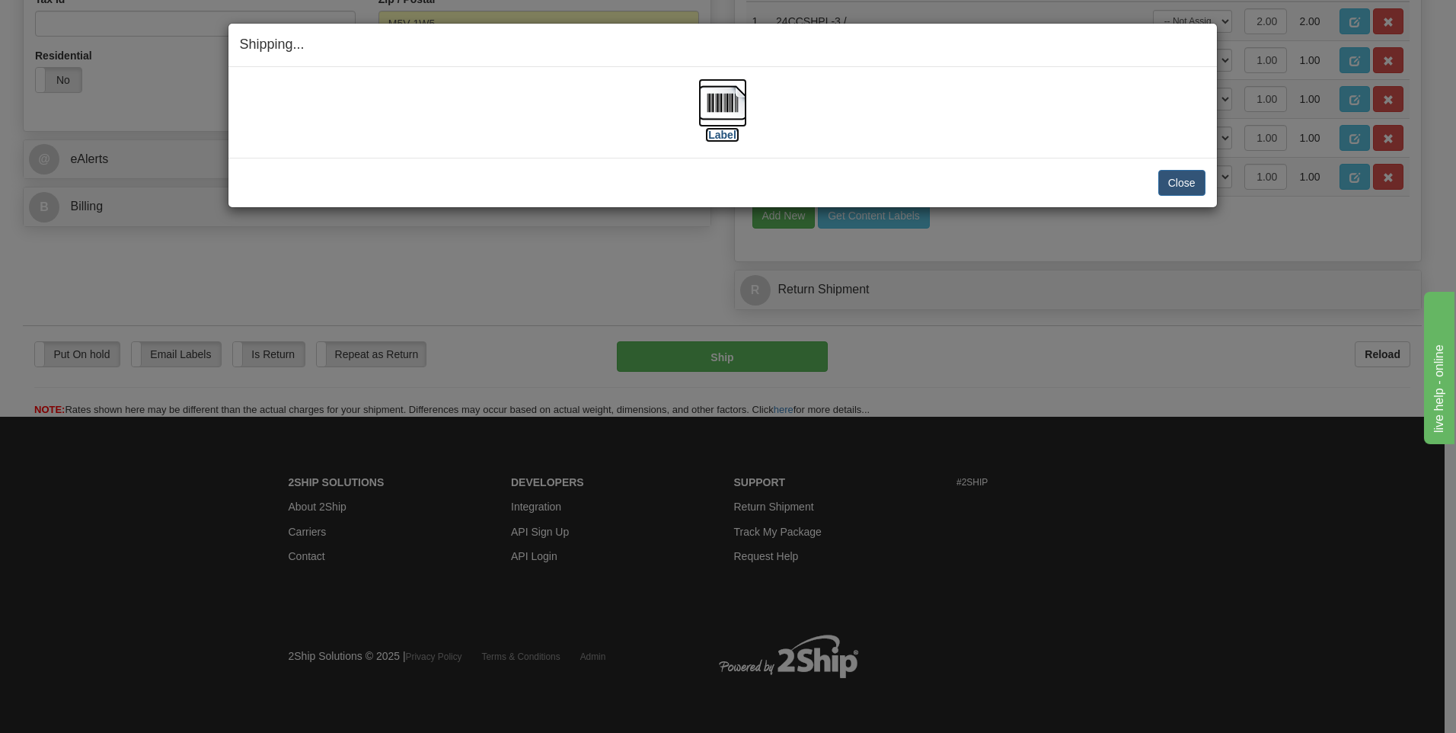
click at [713, 99] on img at bounding box center [722, 102] width 49 height 49
click at [1175, 189] on button "Close" at bounding box center [1181, 183] width 47 height 26
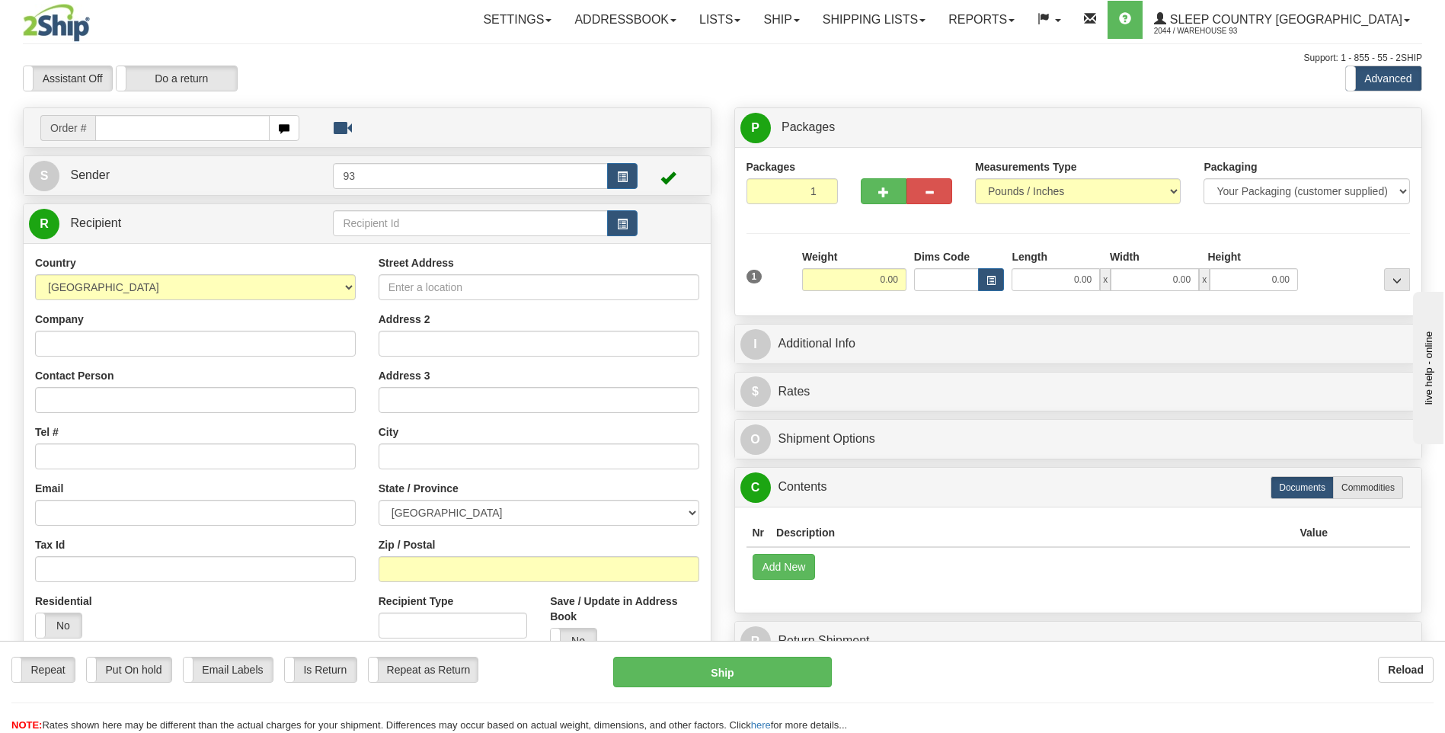
click at [139, 132] on input "text" at bounding box center [182, 128] width 174 height 26
type input "5900I083432"
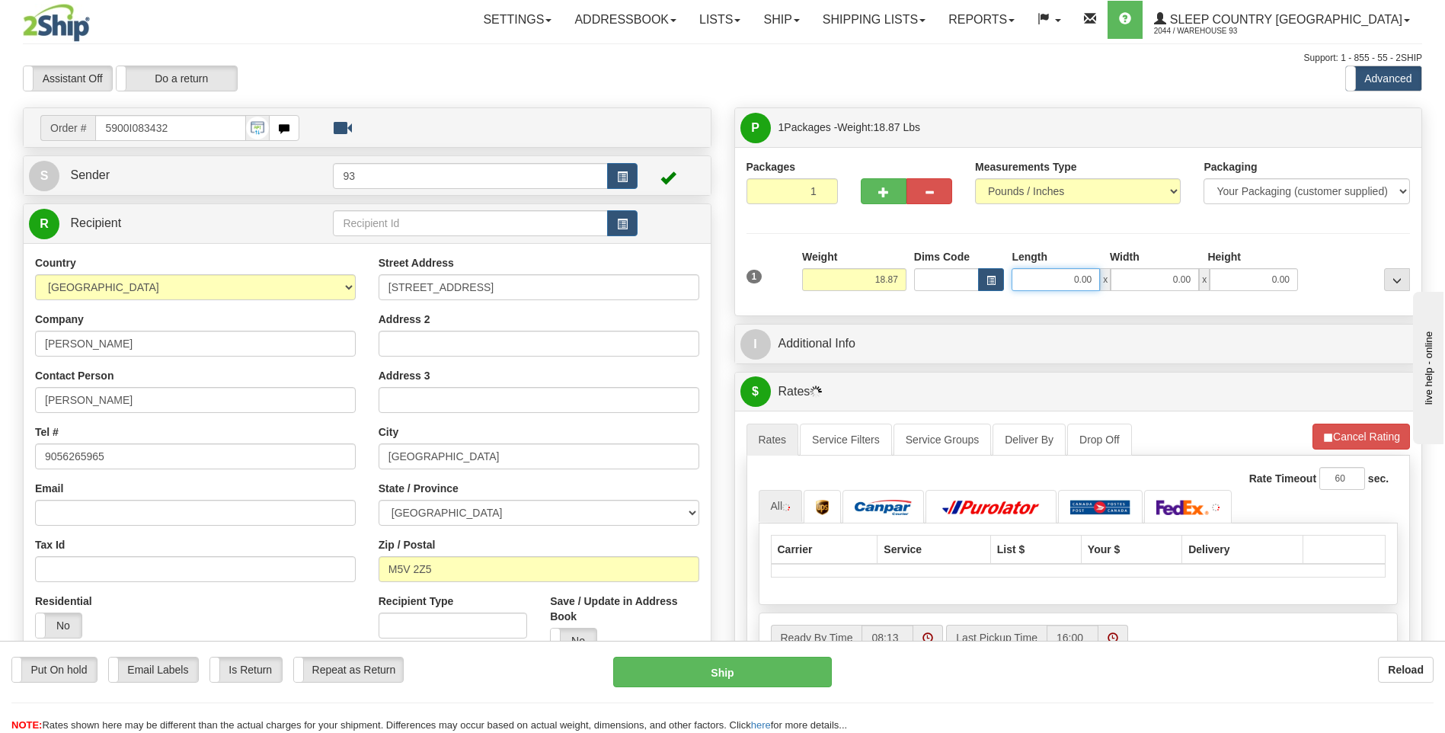
click at [1034, 277] on input "0.00" at bounding box center [1055, 279] width 88 height 23
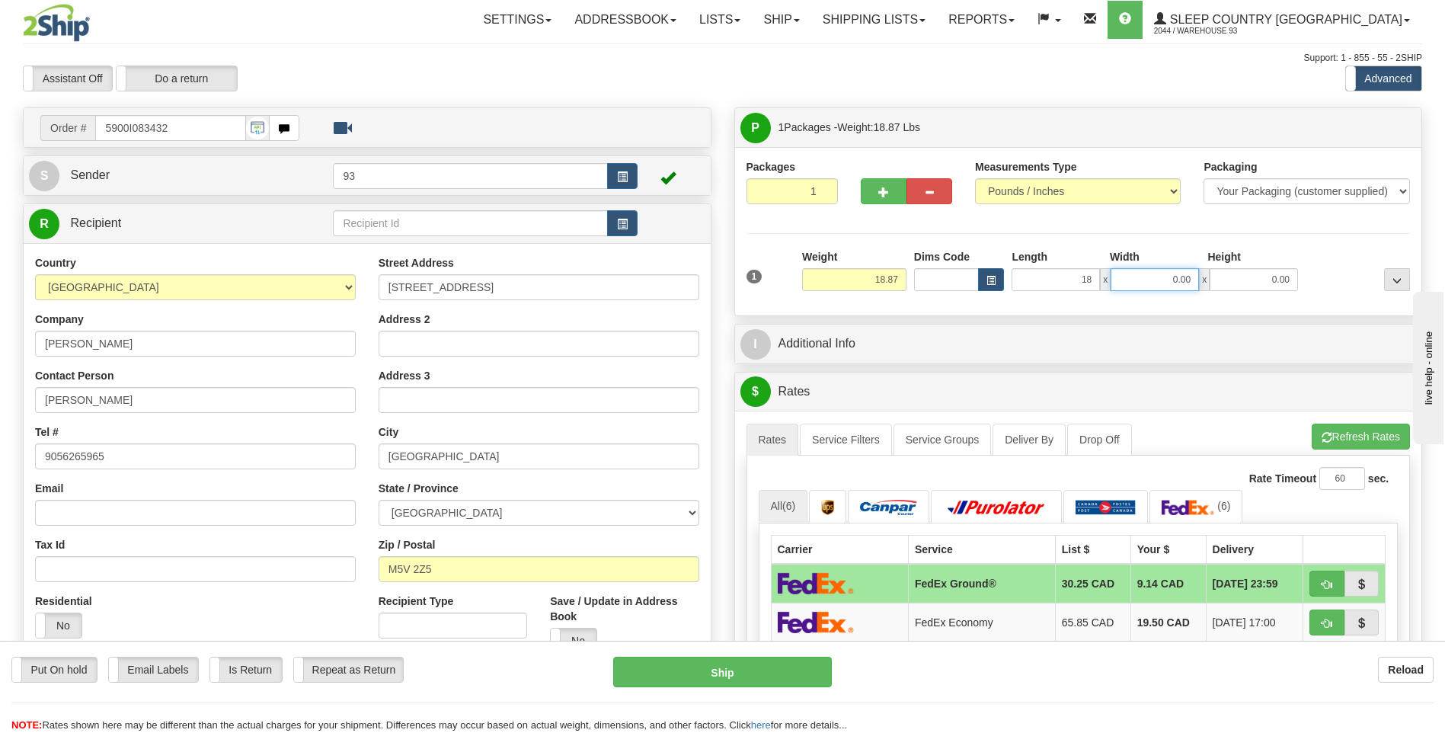
type input "18.00"
click at [1159, 270] on input "0.00" at bounding box center [1154, 279] width 88 height 23
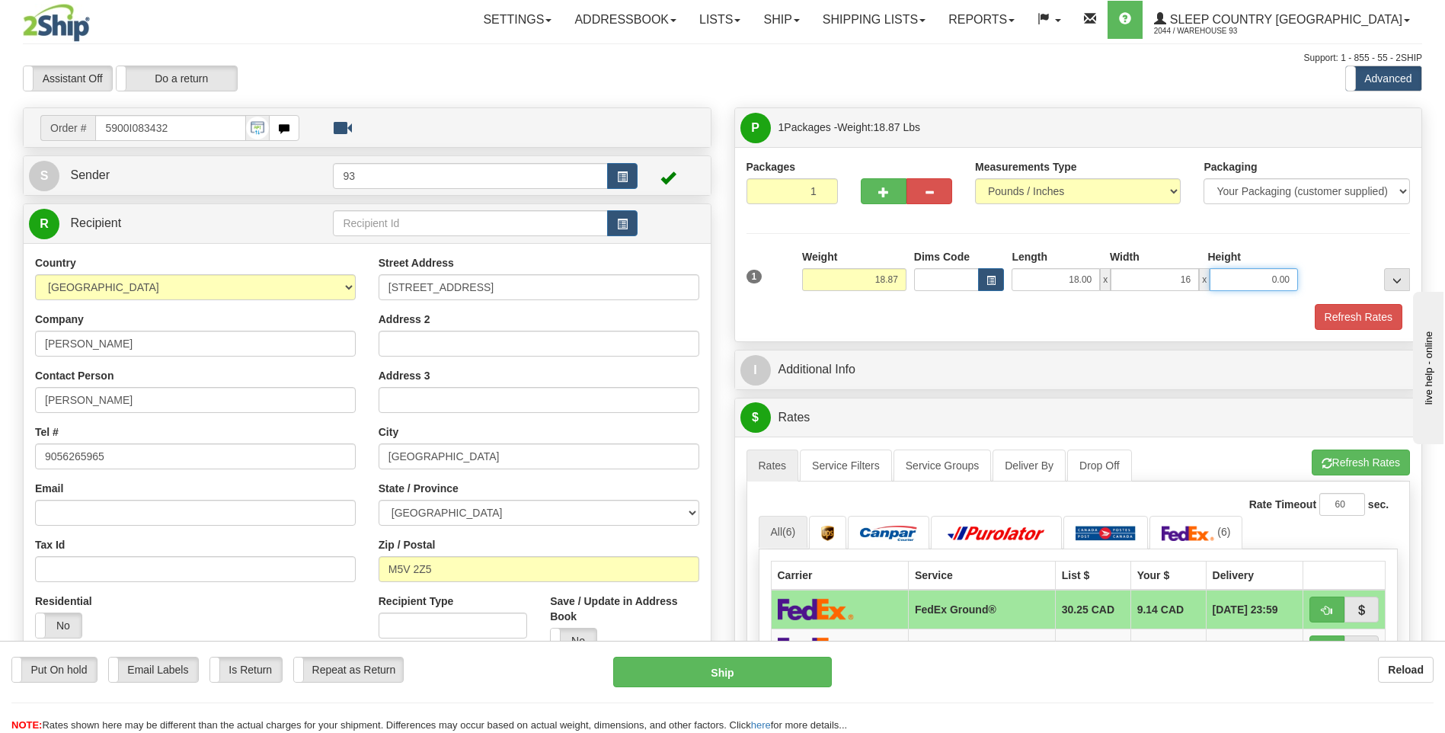
type input "16.00"
click at [1250, 285] on input "0.00" at bounding box center [1253, 279] width 88 height 23
type input "16.00"
click at [1356, 316] on button "Refresh Rates" at bounding box center [1358, 317] width 88 height 26
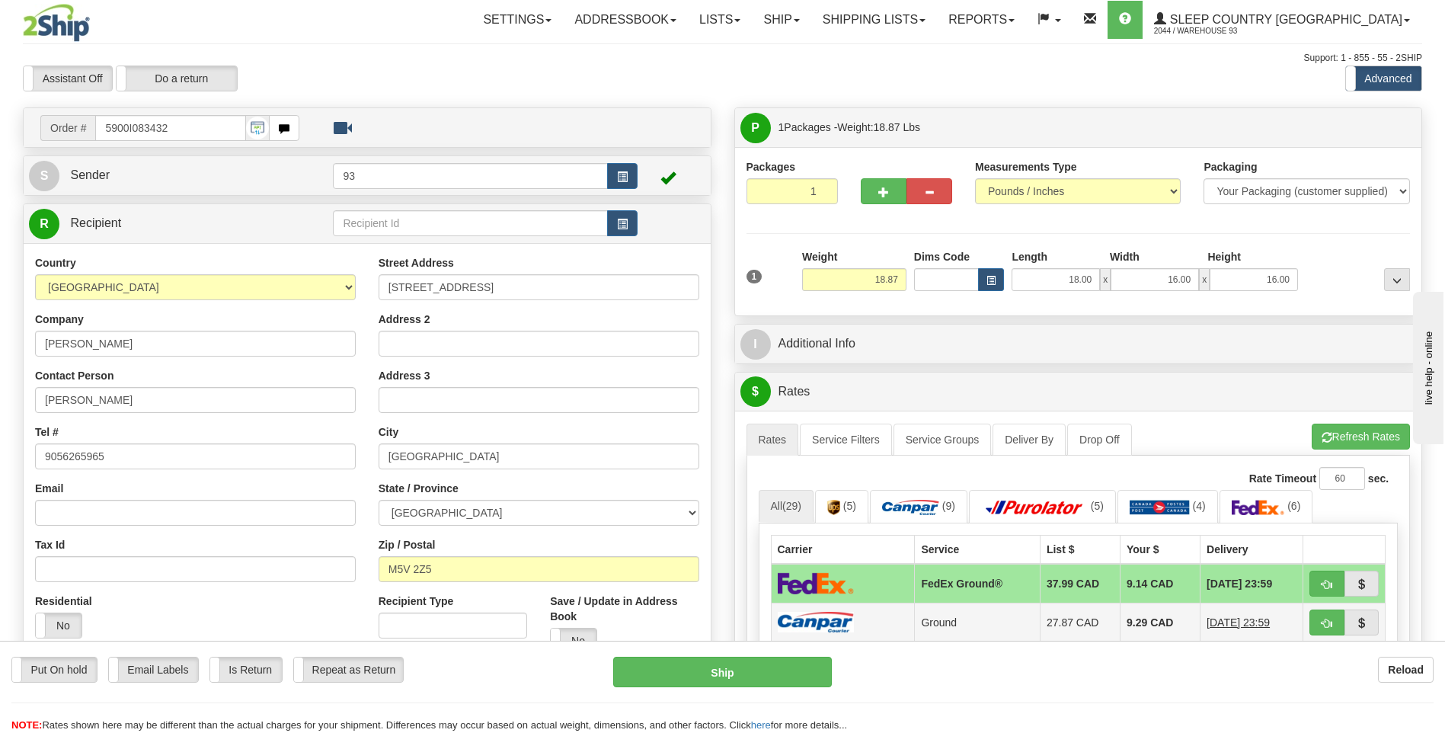
click at [841, 624] on img at bounding box center [816, 622] width 76 height 21
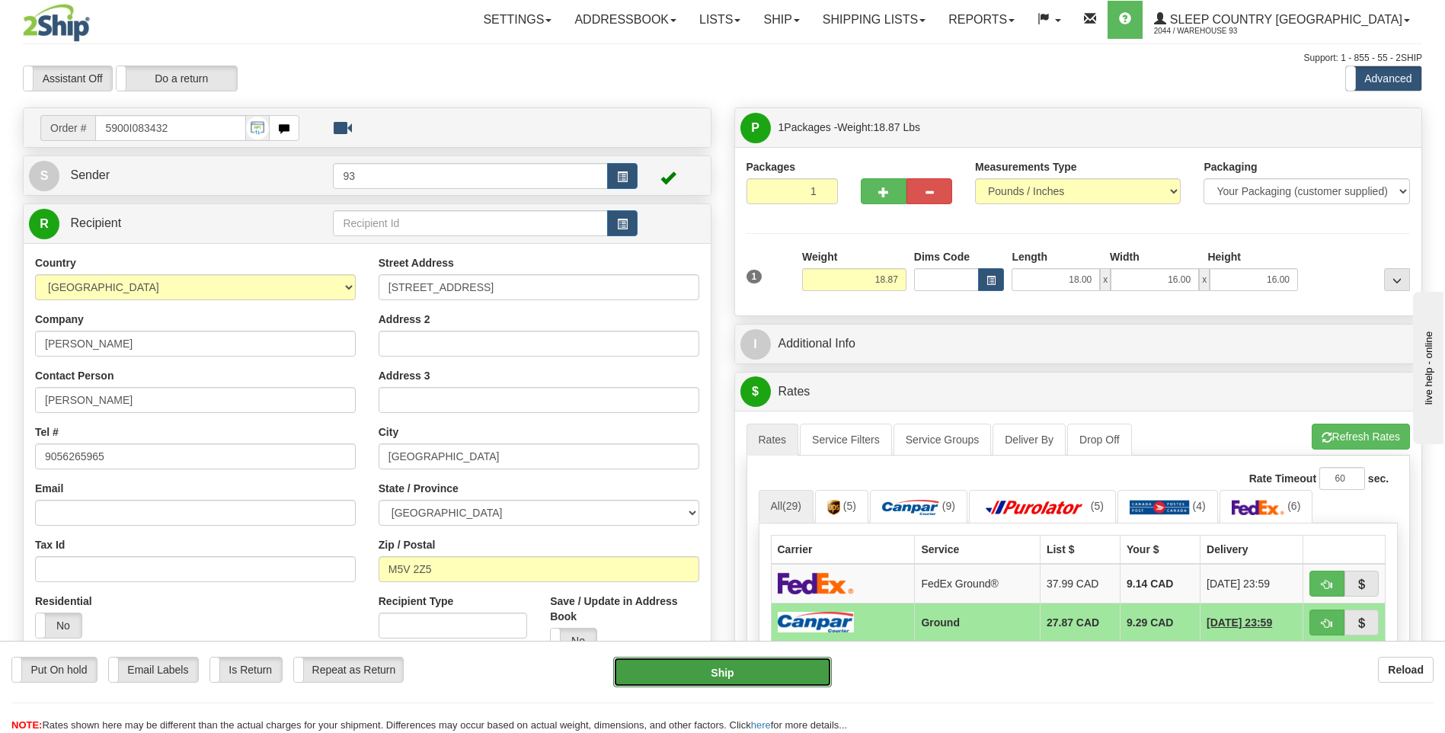
click at [781, 672] on button "Ship" at bounding box center [722, 671] width 218 height 30
type input "1"
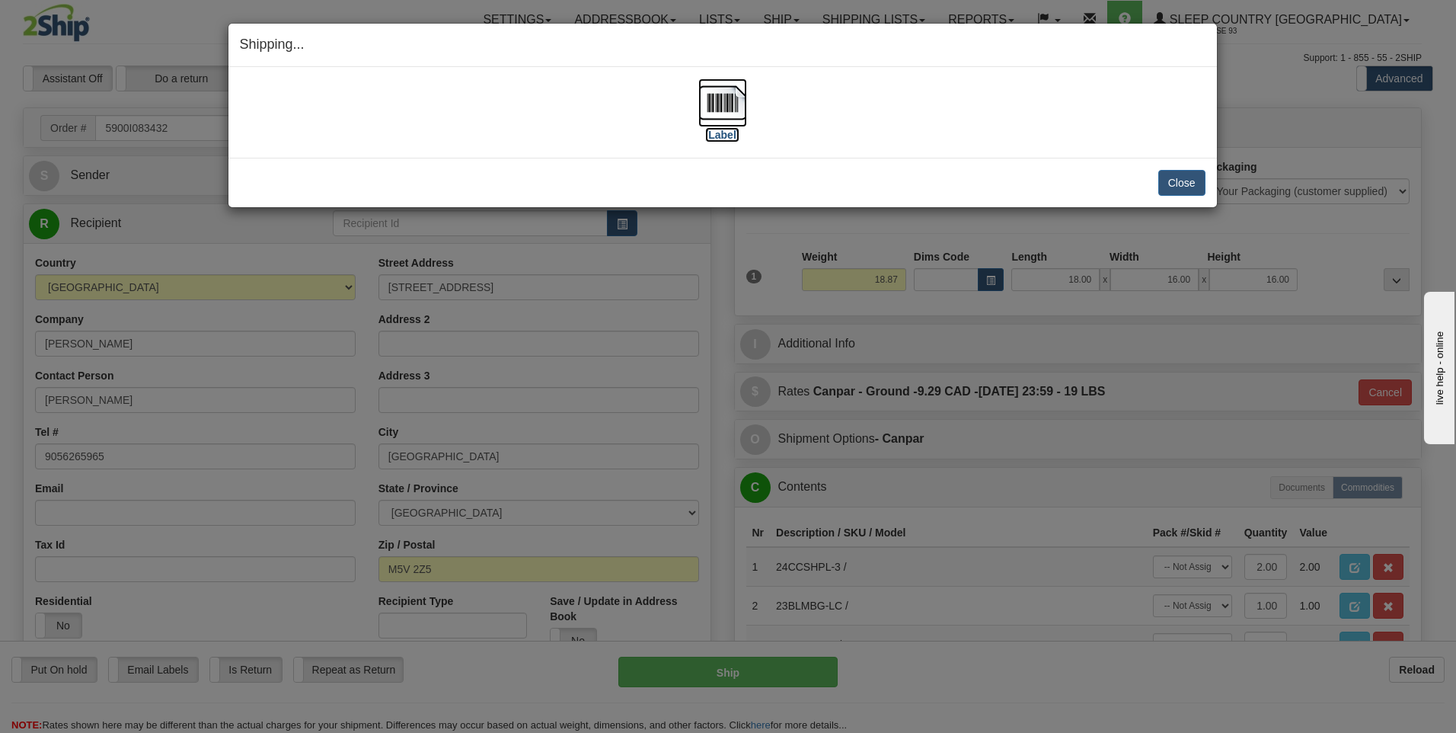
click at [733, 101] on img at bounding box center [722, 102] width 49 height 49
click at [1179, 180] on button "Close" at bounding box center [1181, 183] width 47 height 26
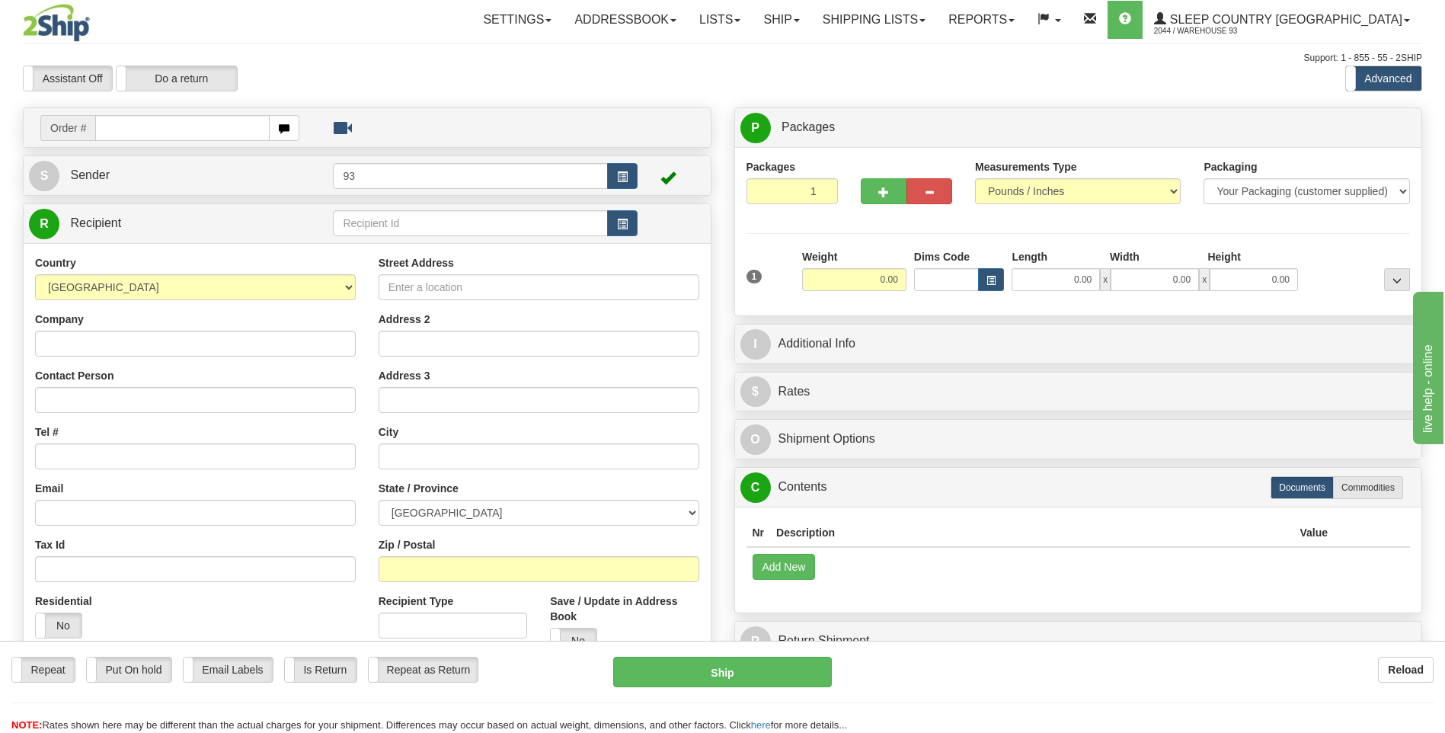
click at [157, 120] on input "text" at bounding box center [182, 128] width 174 height 26
type input "9000I083846"
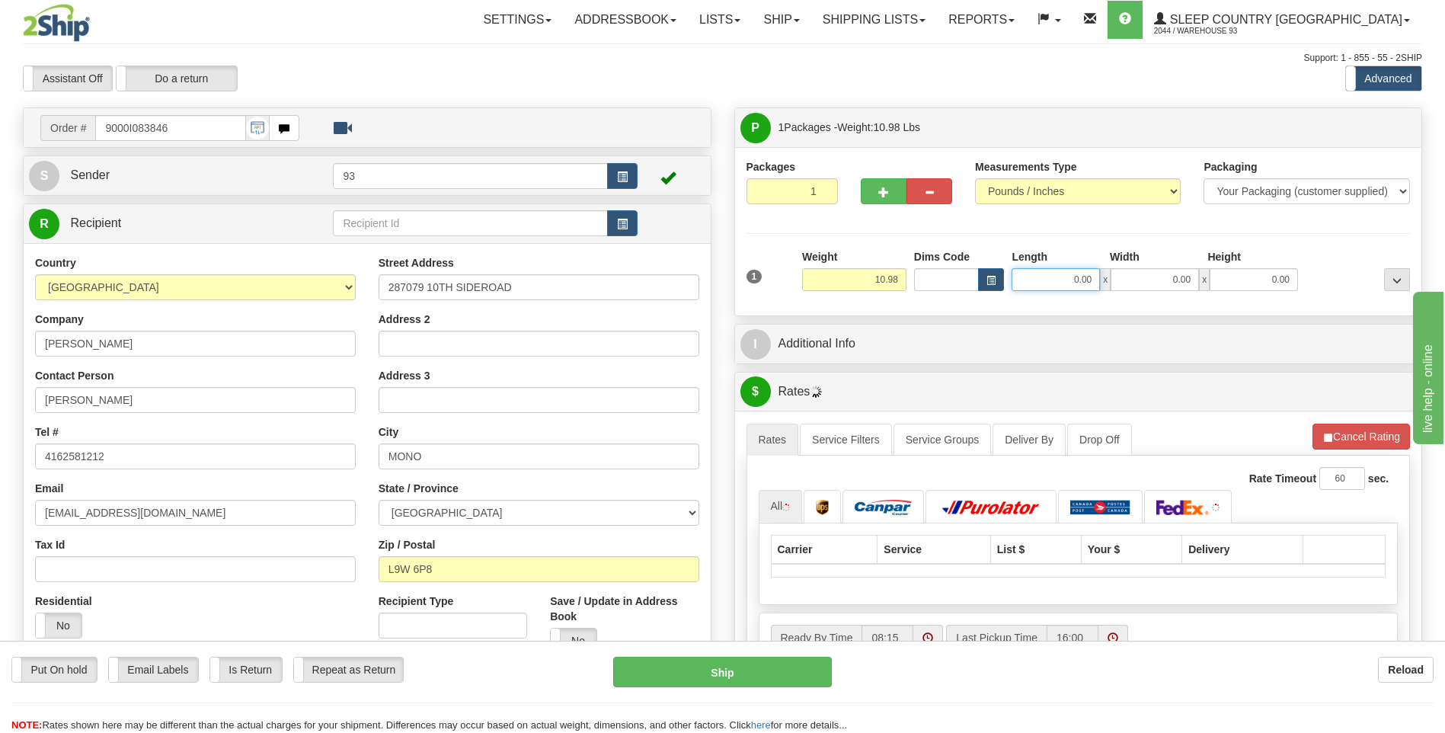
click at [1055, 283] on input "0.00" at bounding box center [1055, 279] width 88 height 23
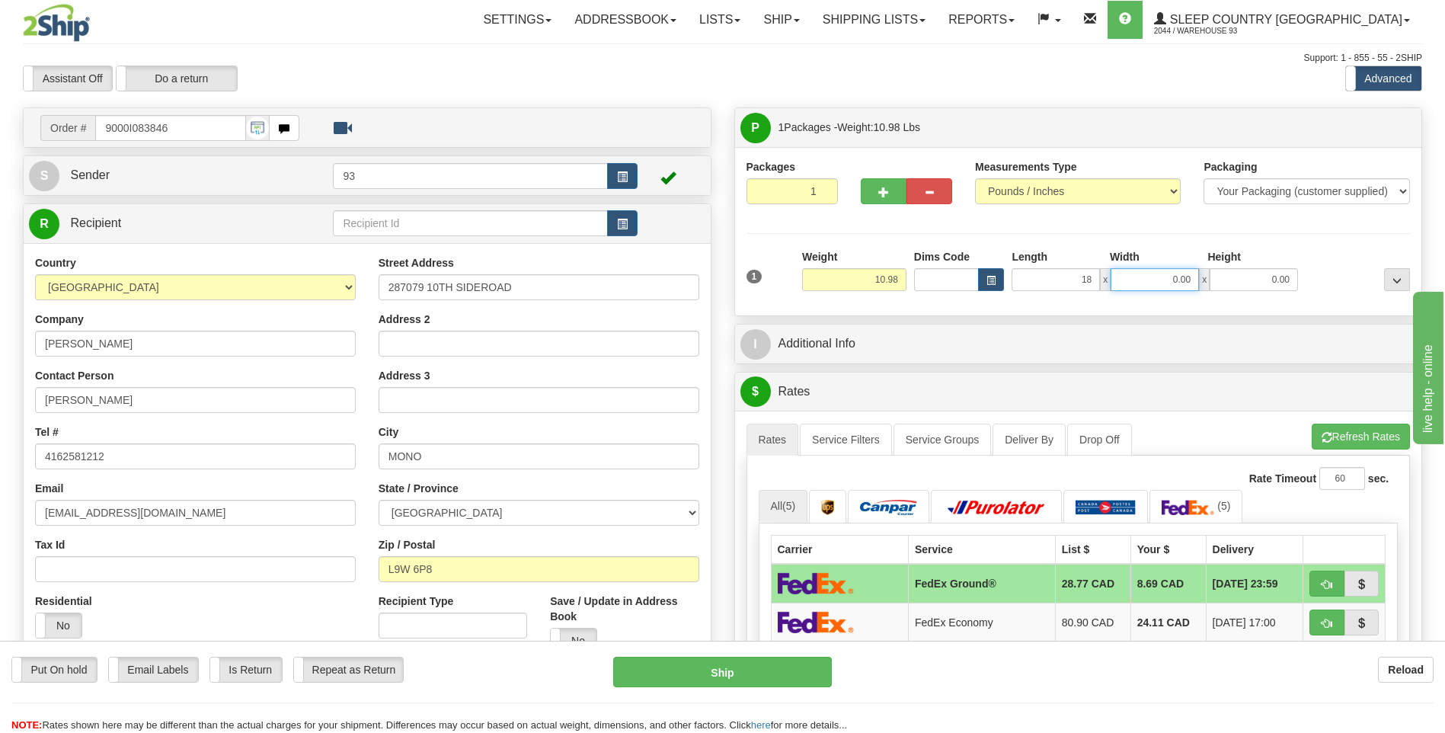
type input "18.00"
click at [1169, 284] on input "0.00" at bounding box center [1154, 279] width 88 height 23
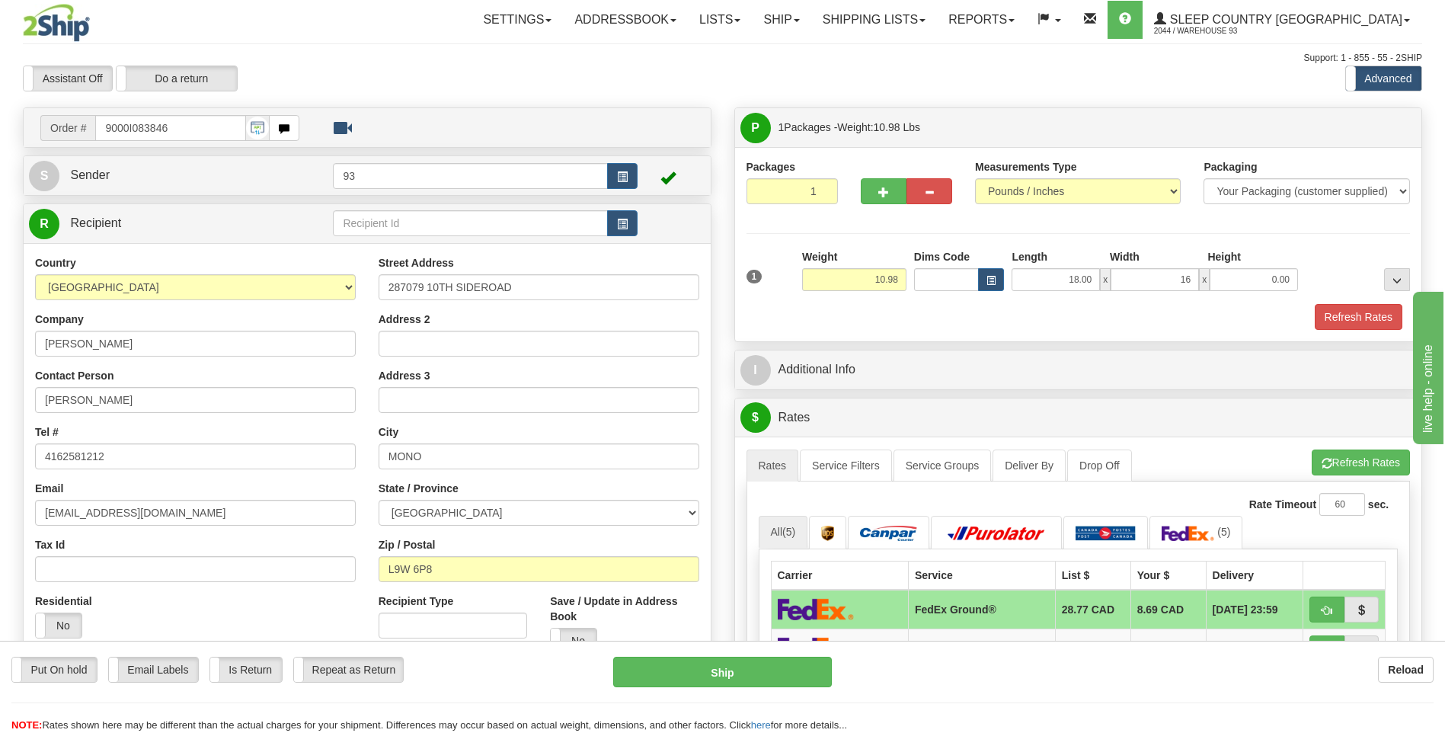
type input "16.00"
click at [1263, 267] on div "Height" at bounding box center [1252, 258] width 98 height 19
click at [1271, 280] on input "0.00" at bounding box center [1253, 279] width 88 height 23
type input "8.00"
click at [1349, 318] on button "Refresh Rates" at bounding box center [1358, 317] width 88 height 26
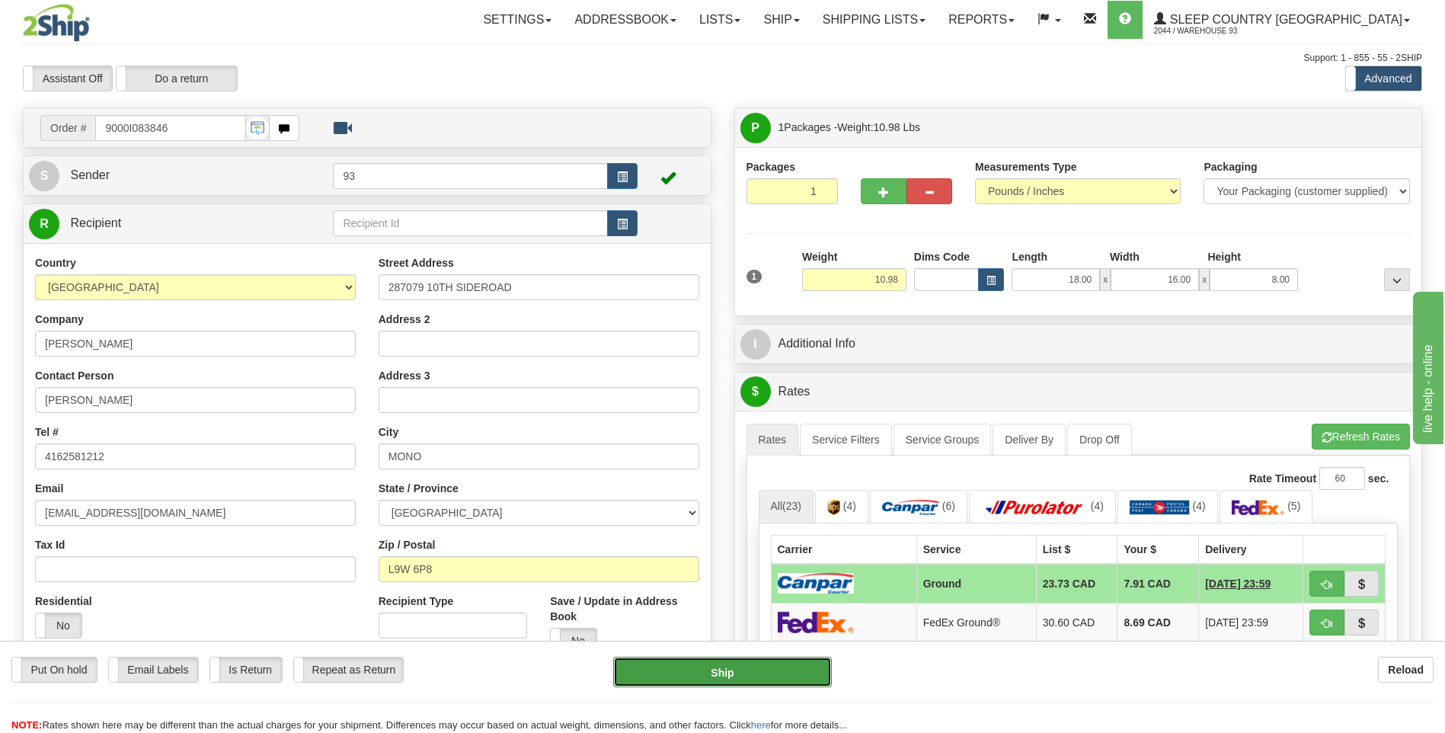
click at [784, 673] on button "Ship" at bounding box center [722, 671] width 218 height 30
type input "1"
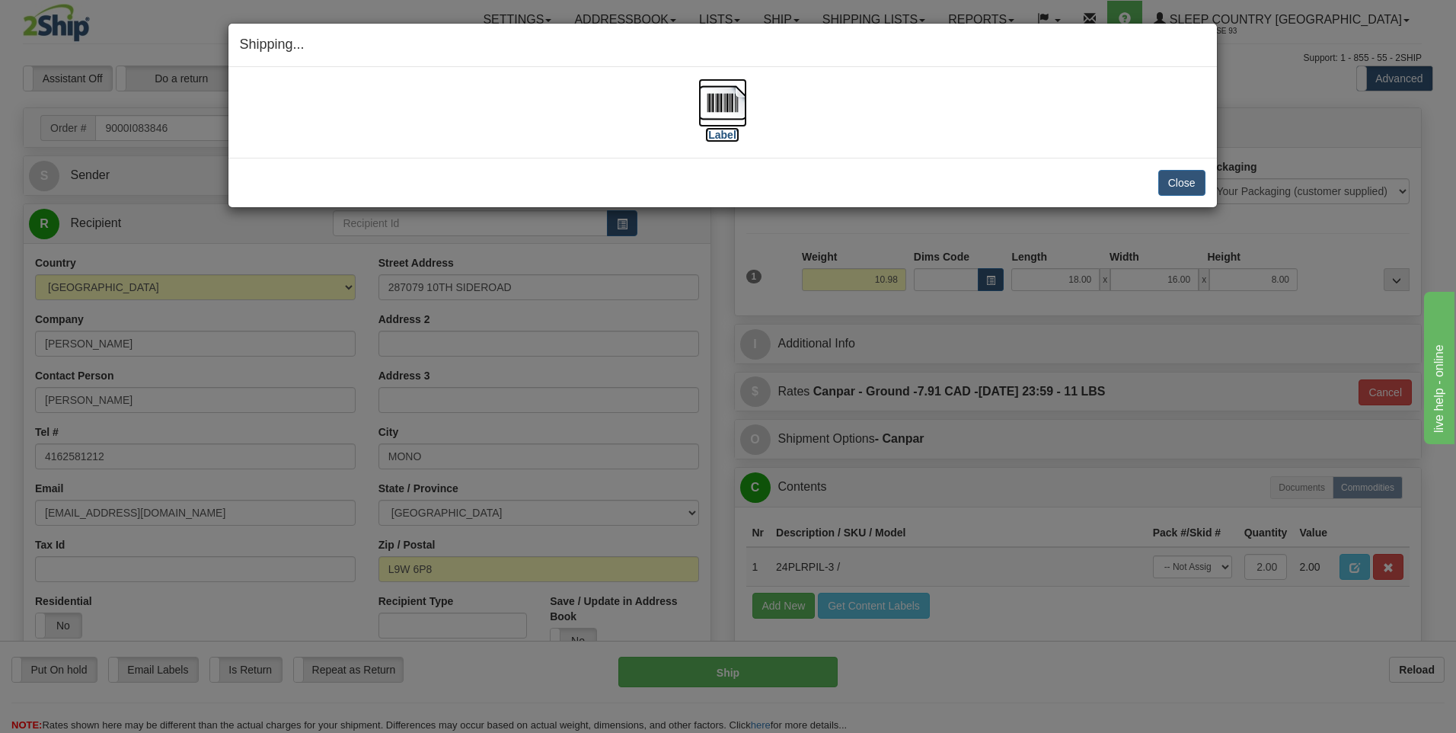
click at [731, 93] on img at bounding box center [722, 102] width 49 height 49
click at [1172, 176] on button "Close" at bounding box center [1181, 183] width 47 height 26
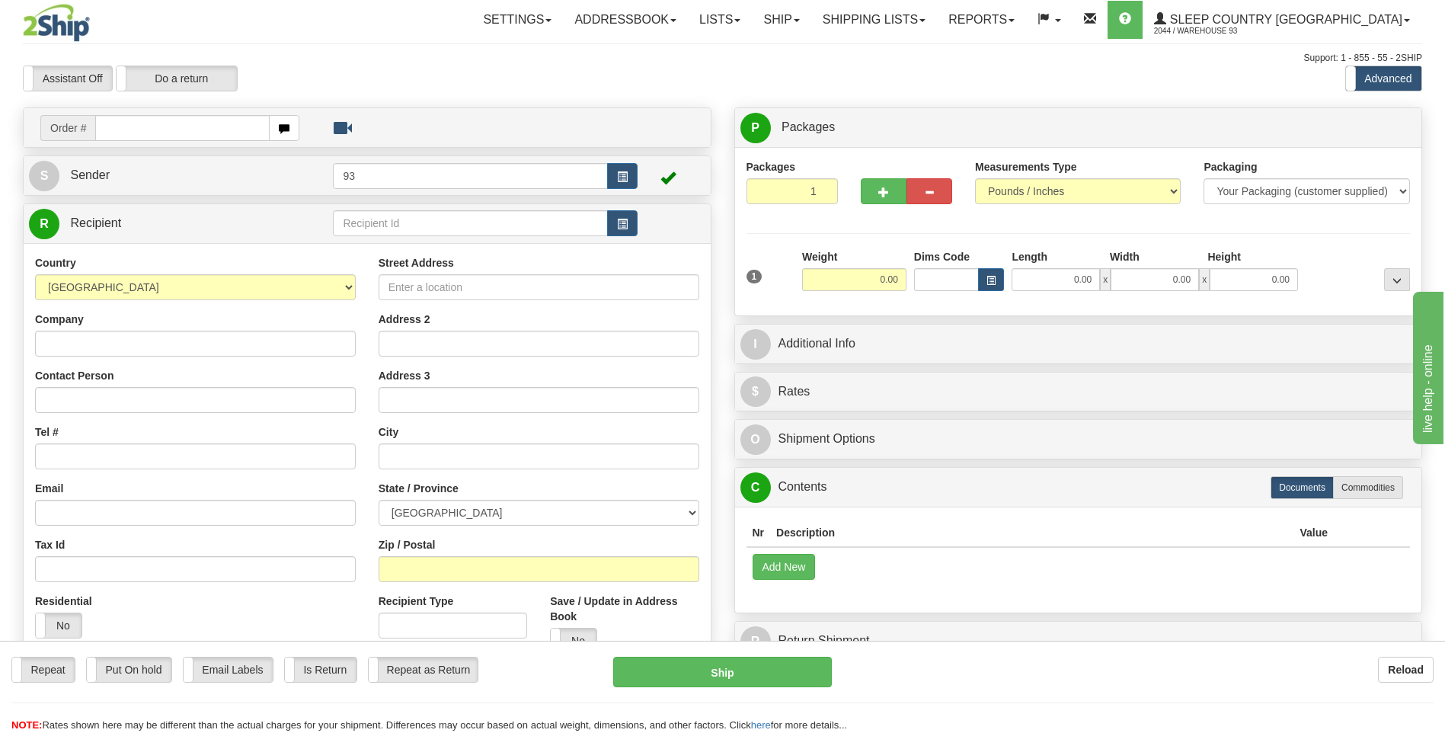
click at [189, 132] on input "text" at bounding box center [182, 128] width 174 height 26
type input "5900I083857"
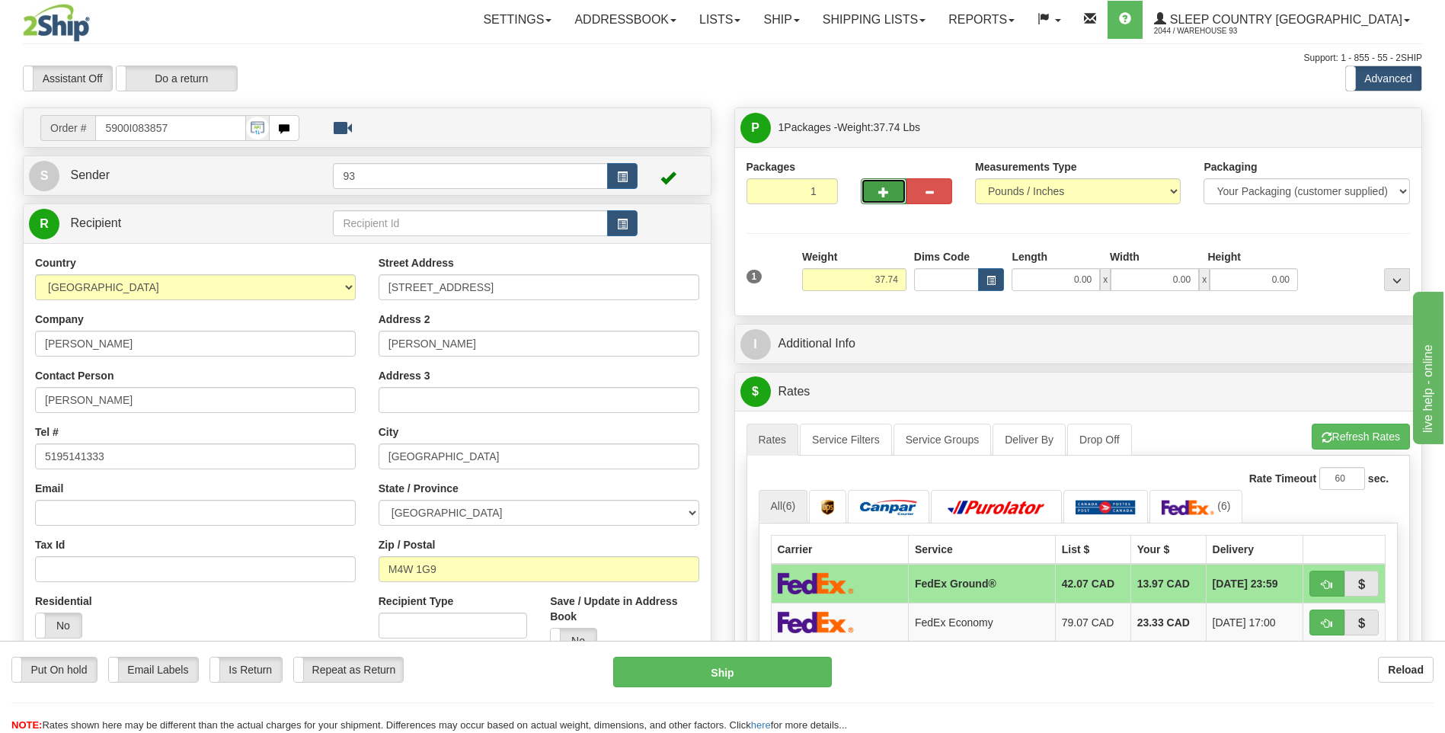
click at [874, 198] on button "button" at bounding box center [884, 191] width 46 height 26
type input "2"
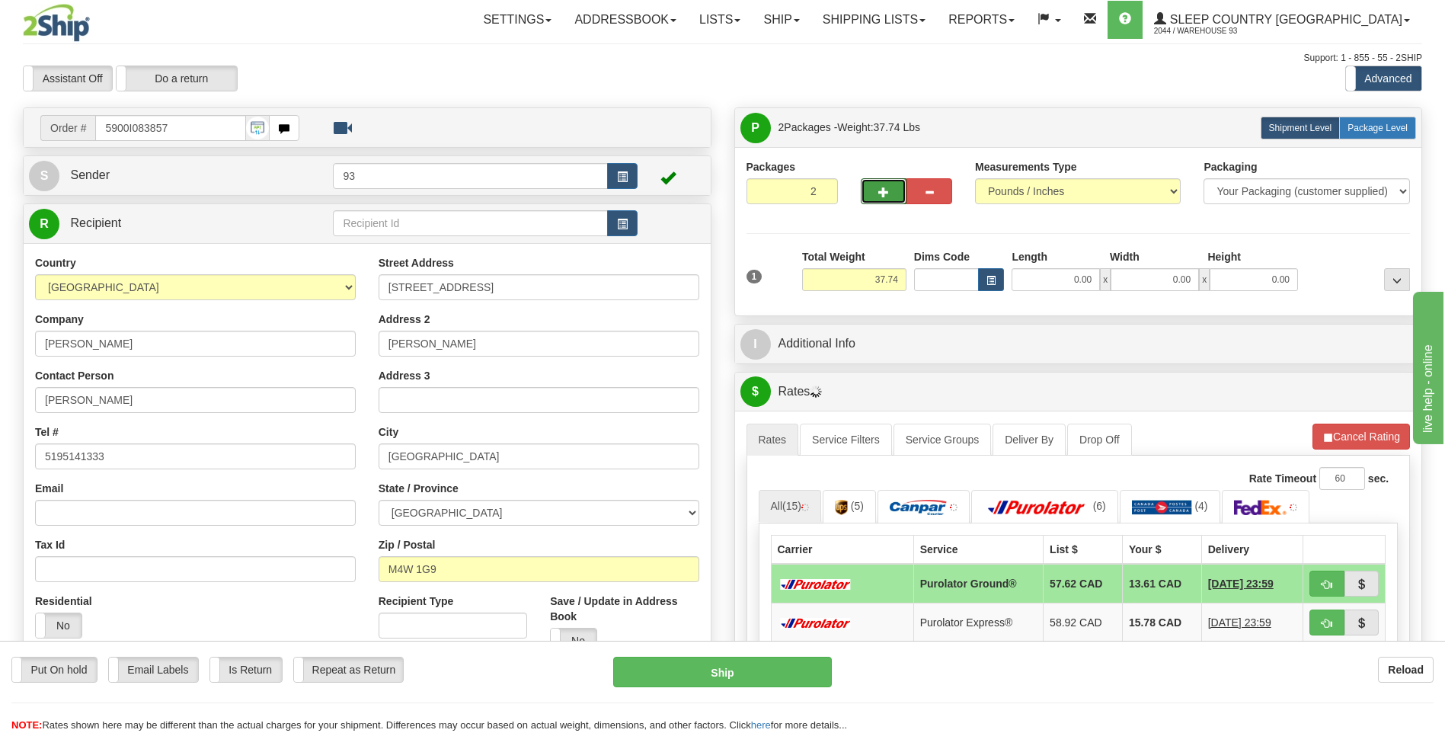
click at [1352, 124] on span "Package Level" at bounding box center [1377, 128] width 60 height 11
radio input "true"
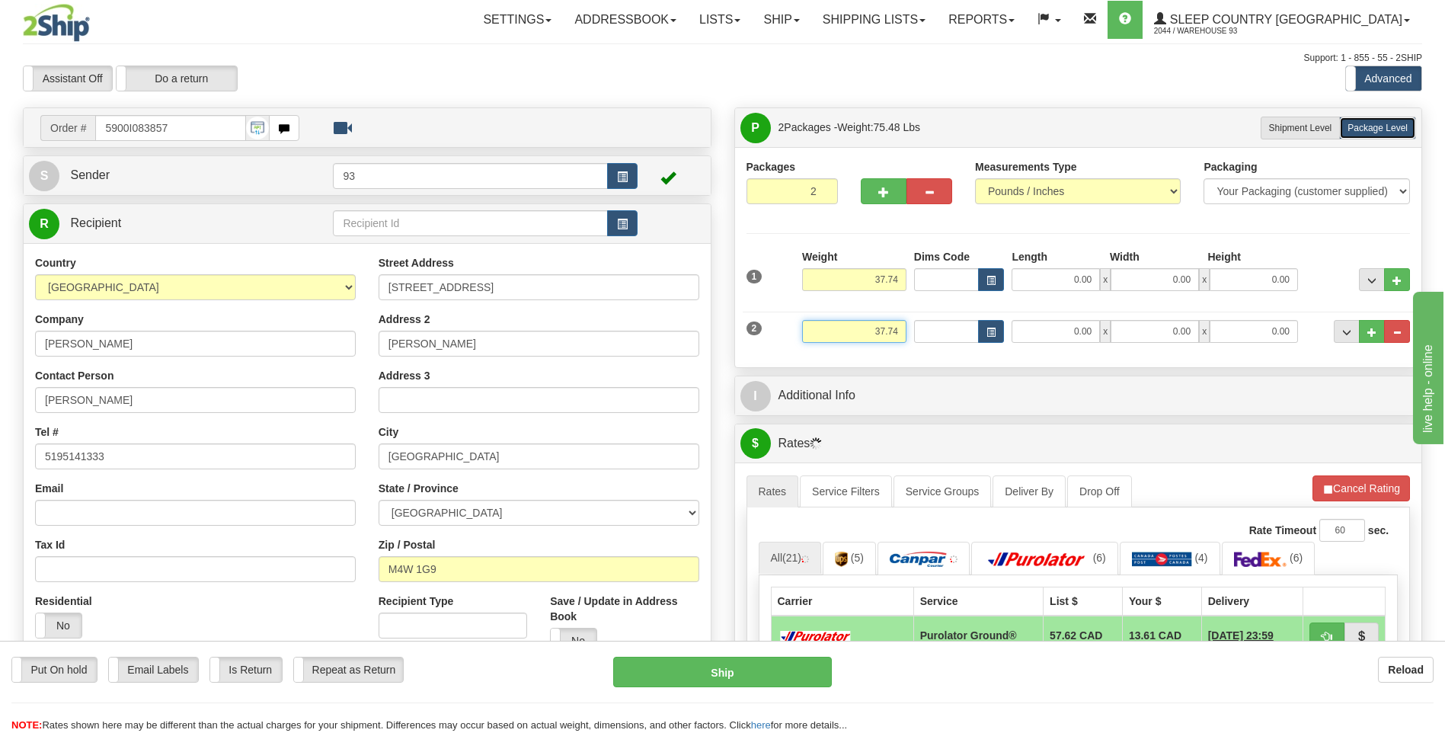
click at [903, 331] on input "37.74" at bounding box center [854, 331] width 104 height 23
type input "3"
type input "0.00"
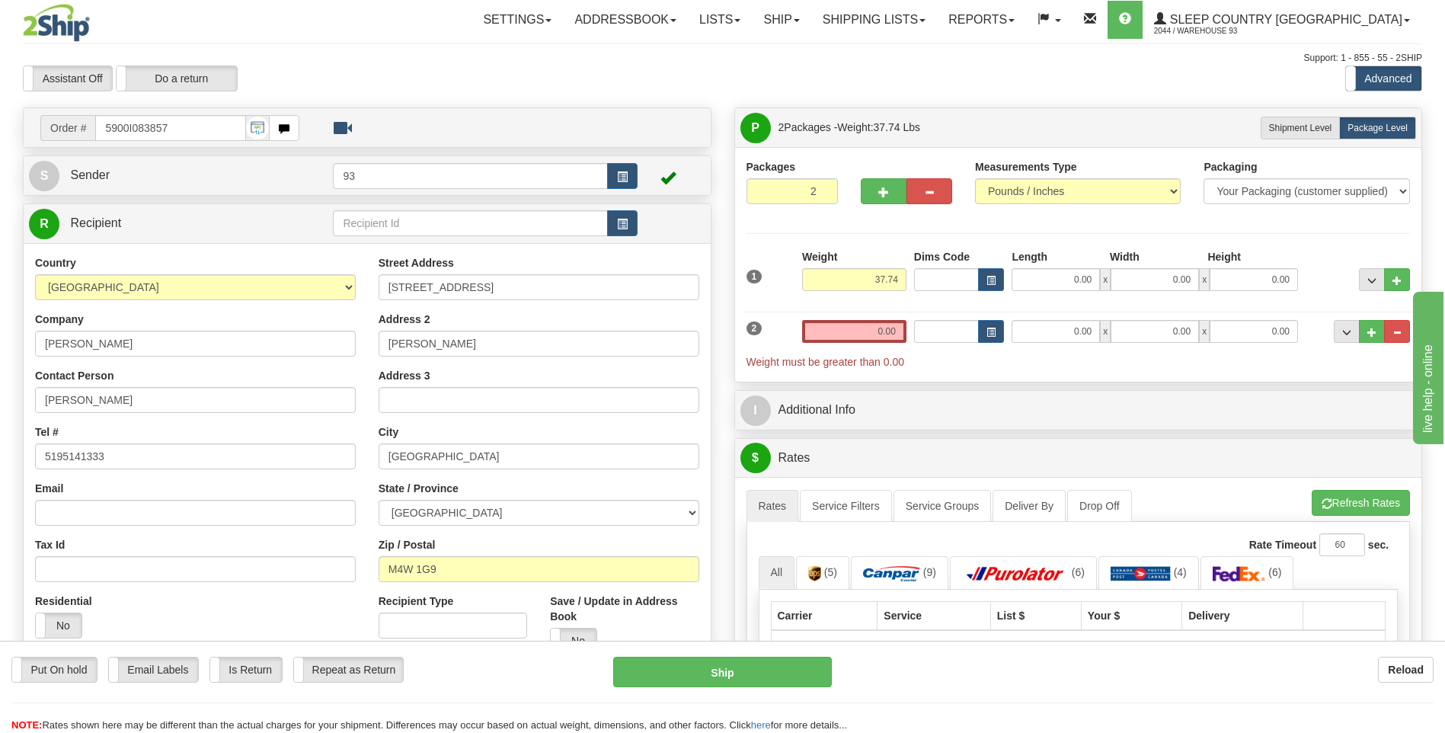
click at [906, 278] on div "Weight 37.74" at bounding box center [854, 275] width 112 height 53
click at [905, 278] on input "37.74" at bounding box center [854, 279] width 104 height 23
type input "3"
type input "16.00"
click at [1050, 275] on input "0.00" at bounding box center [1055, 279] width 88 height 23
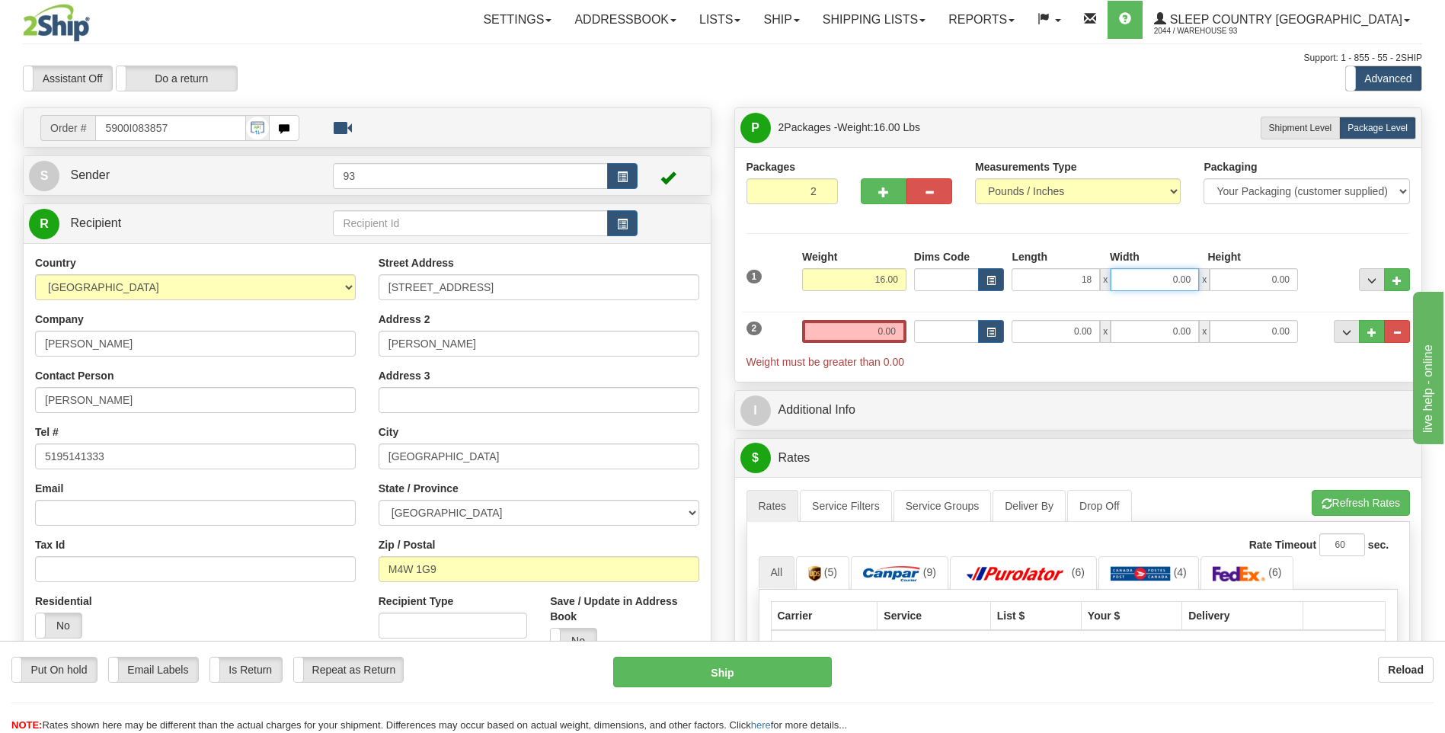
type input "18.00"
click at [1122, 279] on input "0.00" at bounding box center [1154, 279] width 88 height 23
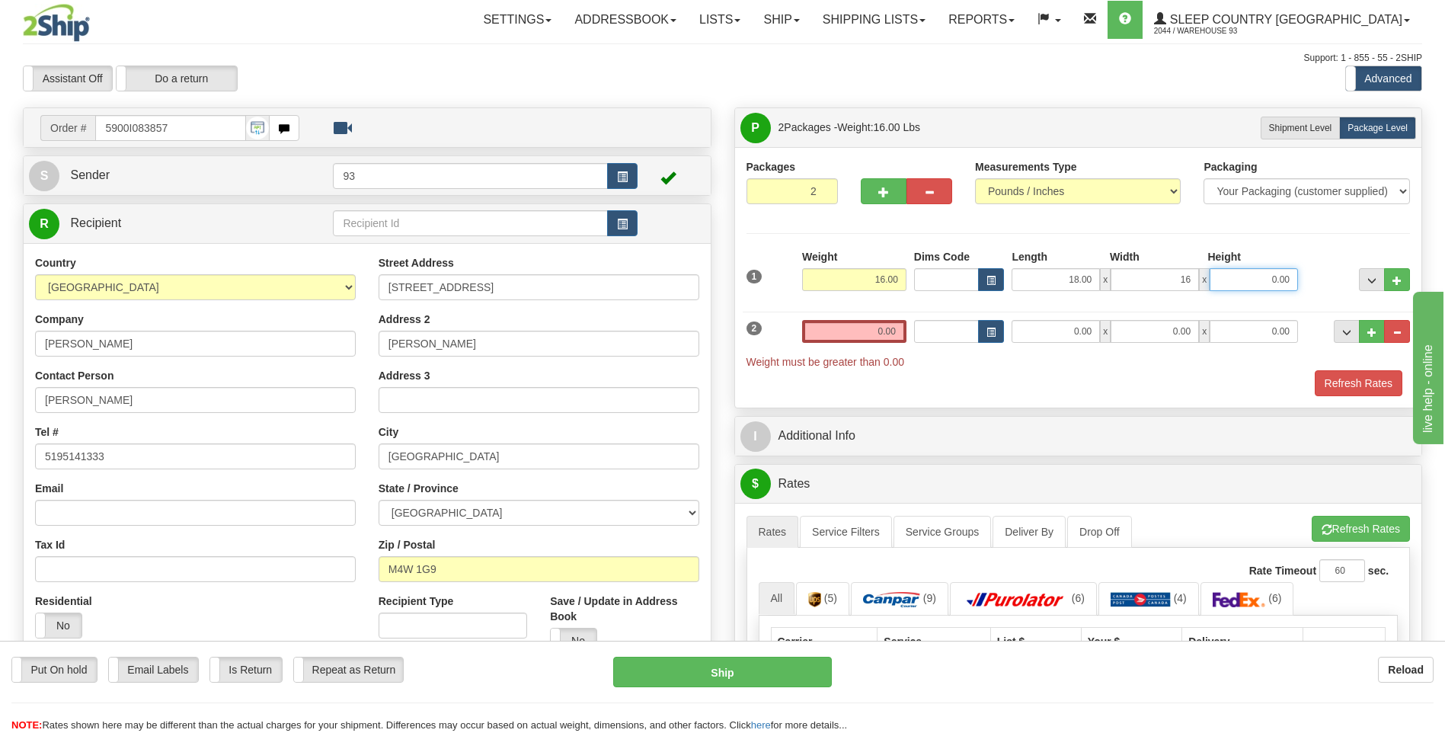
type input "16.00"
click at [1263, 285] on input "0.00" at bounding box center [1253, 279] width 88 height 23
type input "15.00"
click at [1124, 376] on div "Refresh Rates" at bounding box center [1079, 383] width 672 height 26
click at [1071, 326] on input "0.00" at bounding box center [1055, 331] width 88 height 23
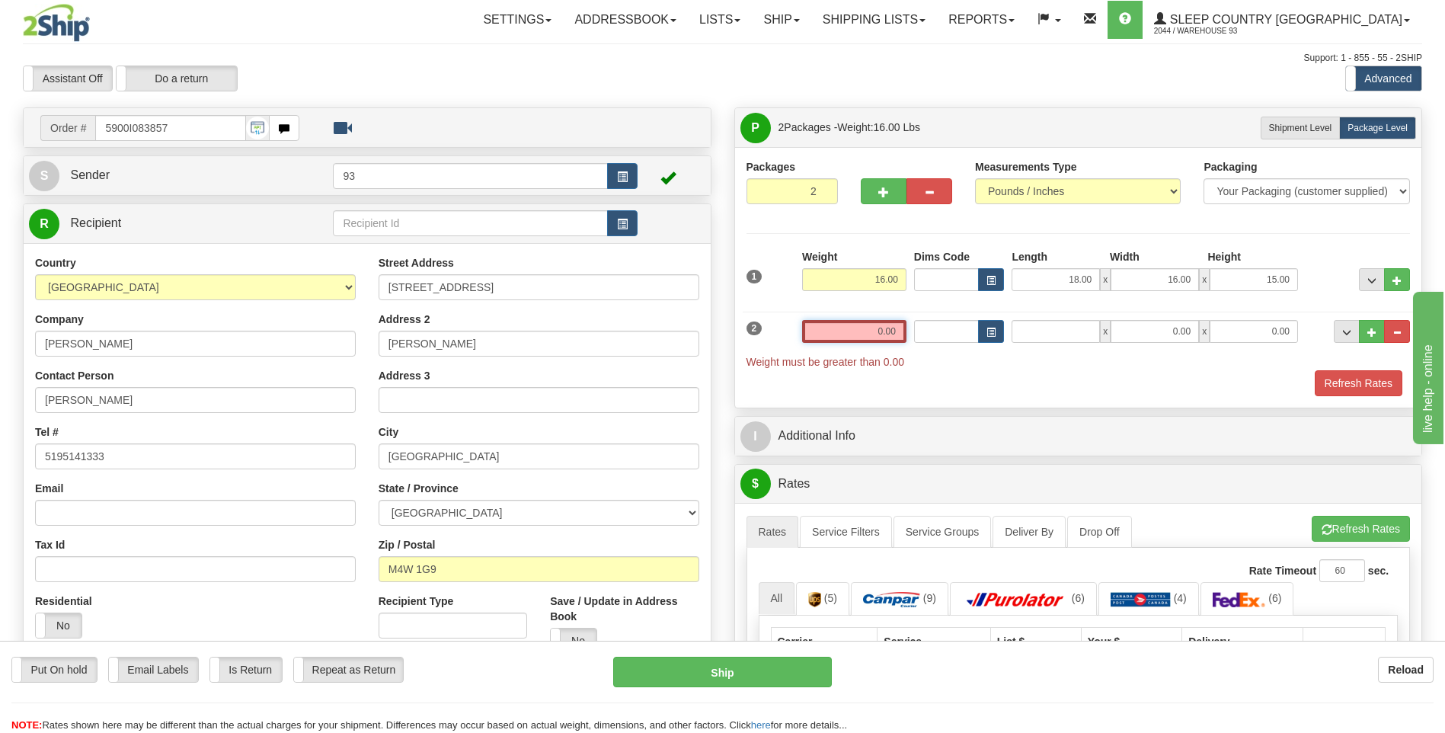
type input "0.00"
click at [857, 335] on input "0.00" at bounding box center [854, 331] width 104 height 23
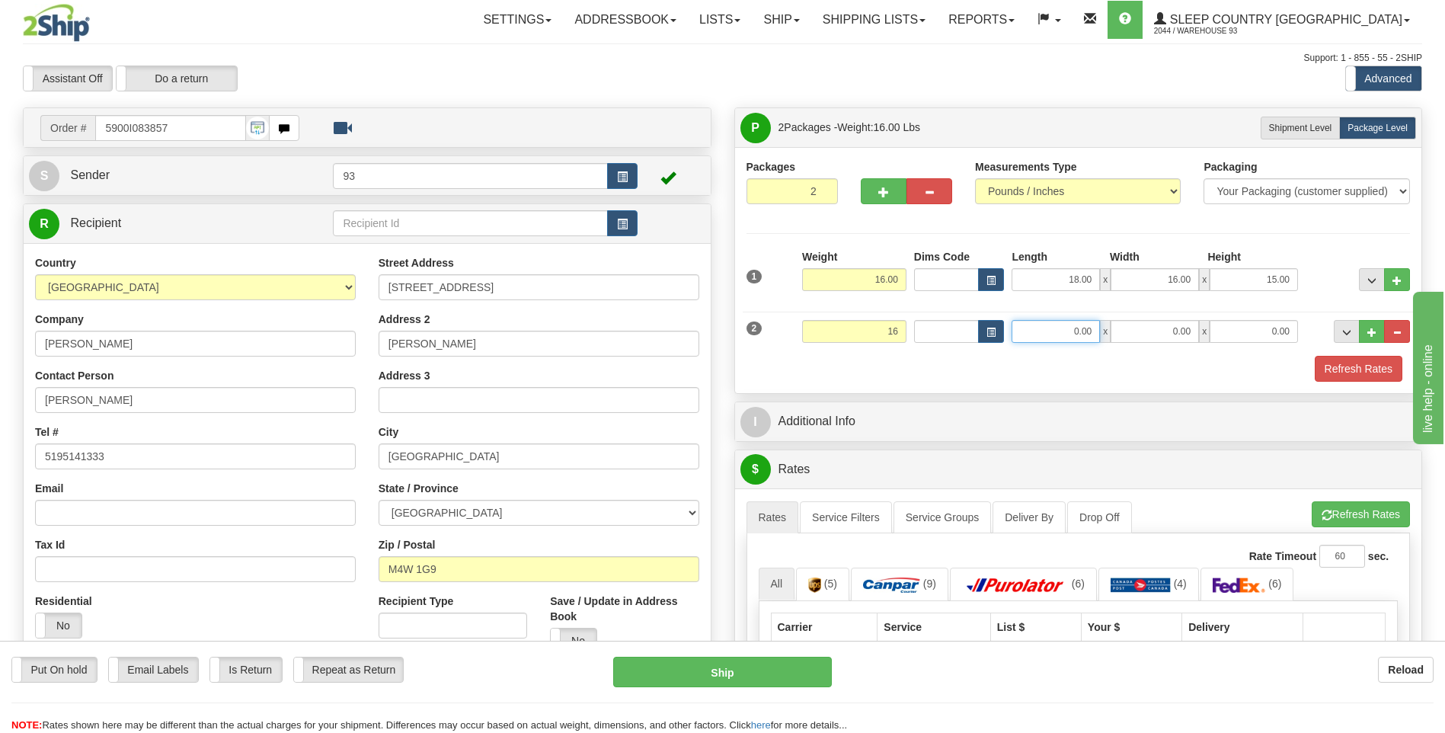
type input "16.00"
click at [1071, 334] on input "0.00" at bounding box center [1055, 331] width 88 height 23
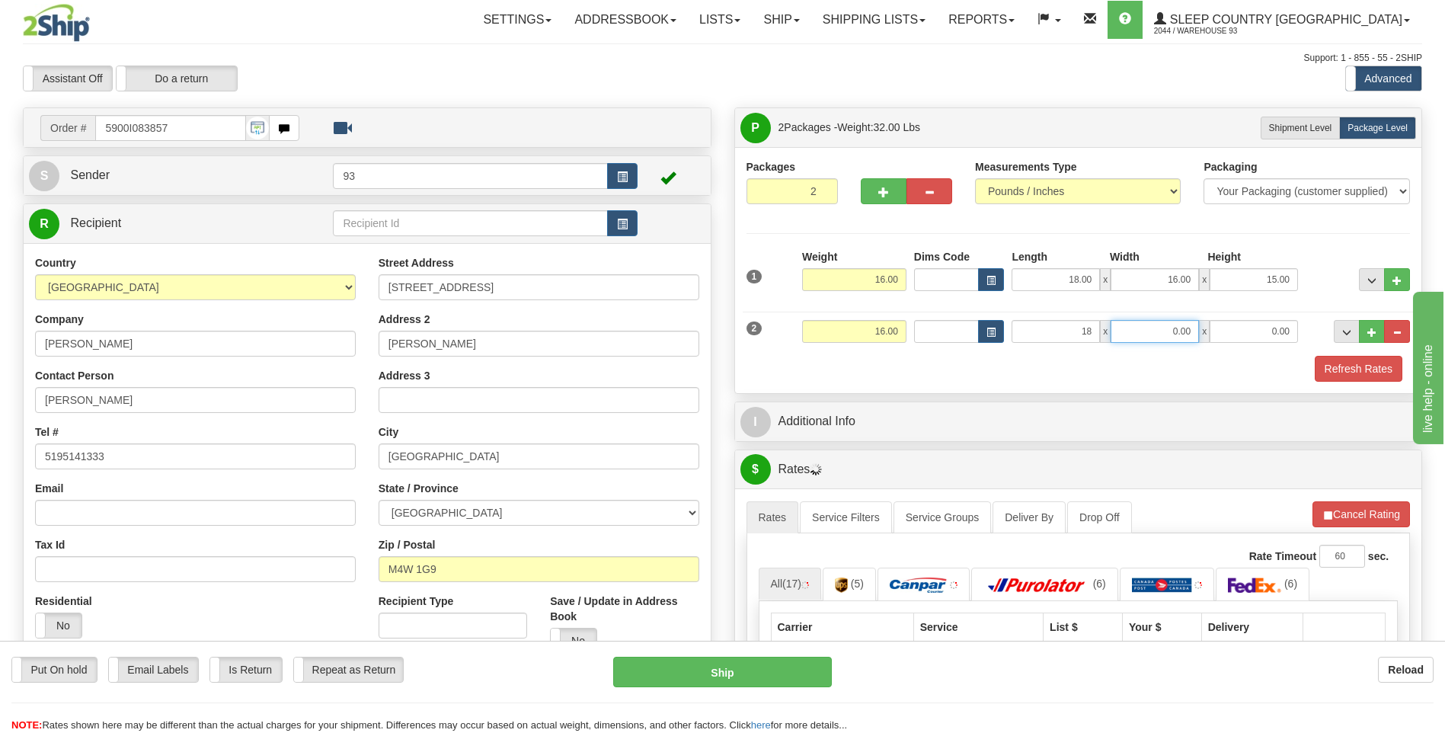
type input "18.00"
click at [1164, 336] on input "0.00" at bounding box center [1154, 331] width 88 height 23
type input "16.00"
drag, startPoint x: 1289, startPoint y: 332, endPoint x: 1279, endPoint y: 331, distance: 9.9
click at [1290, 332] on input "0.00" at bounding box center [1253, 331] width 88 height 23
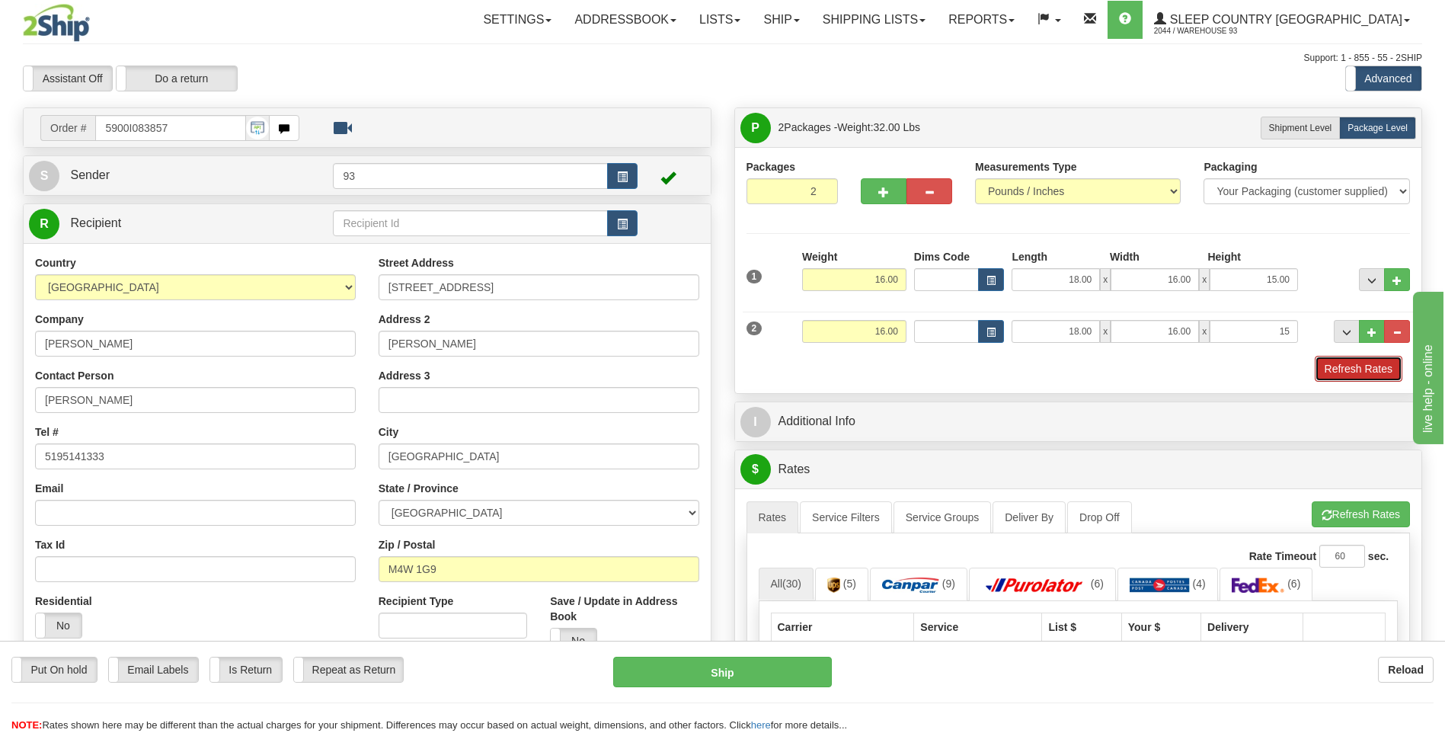
type input "15.00"
click at [1353, 373] on button "Refresh Rates" at bounding box center [1358, 369] width 88 height 26
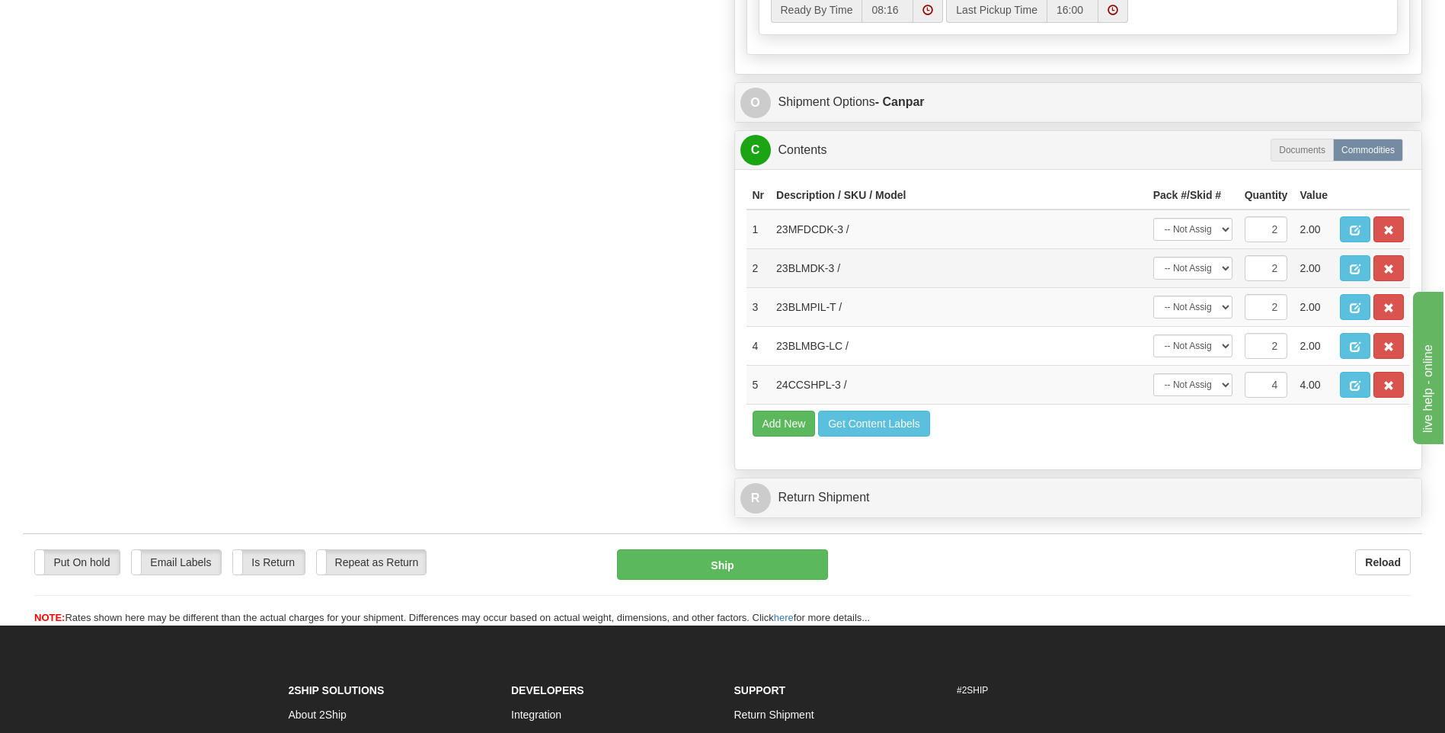
scroll to position [914, 0]
click at [1208, 387] on select "-- Not Assigned -- Package 1 Package 2 Split" at bounding box center [1192, 383] width 79 height 23
select select "SPLIT"
click at [1153, 372] on select "-- Not Assigned -- Package 1 Package 2 Split" at bounding box center [1192, 383] width 79 height 23
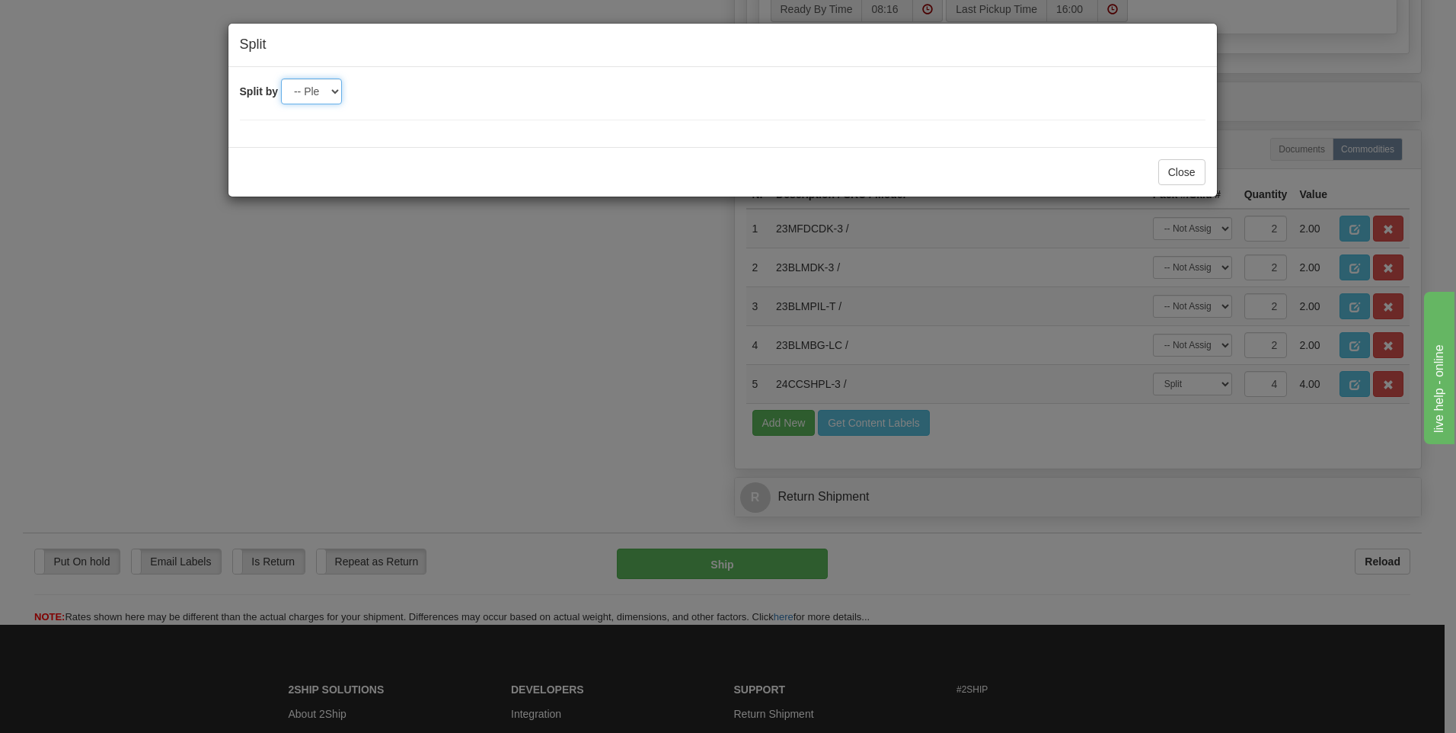
click at [318, 94] on select "-- Please select -- 2" at bounding box center [311, 91] width 61 height 26
select select "2"
click at [281, 78] on select "-- Please select -- 2" at bounding box center [311, 91] width 61 height 26
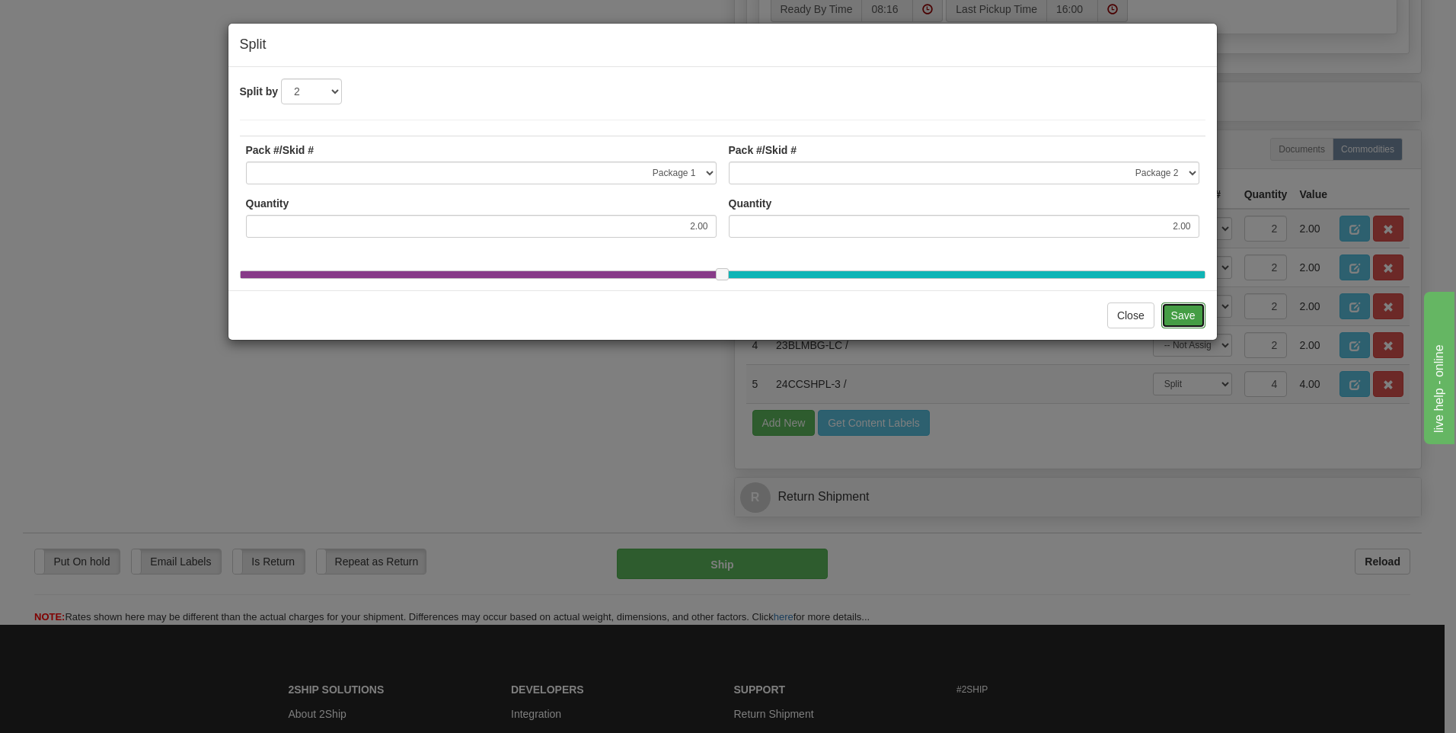
click at [1181, 327] on button "Save" at bounding box center [1183, 315] width 44 height 26
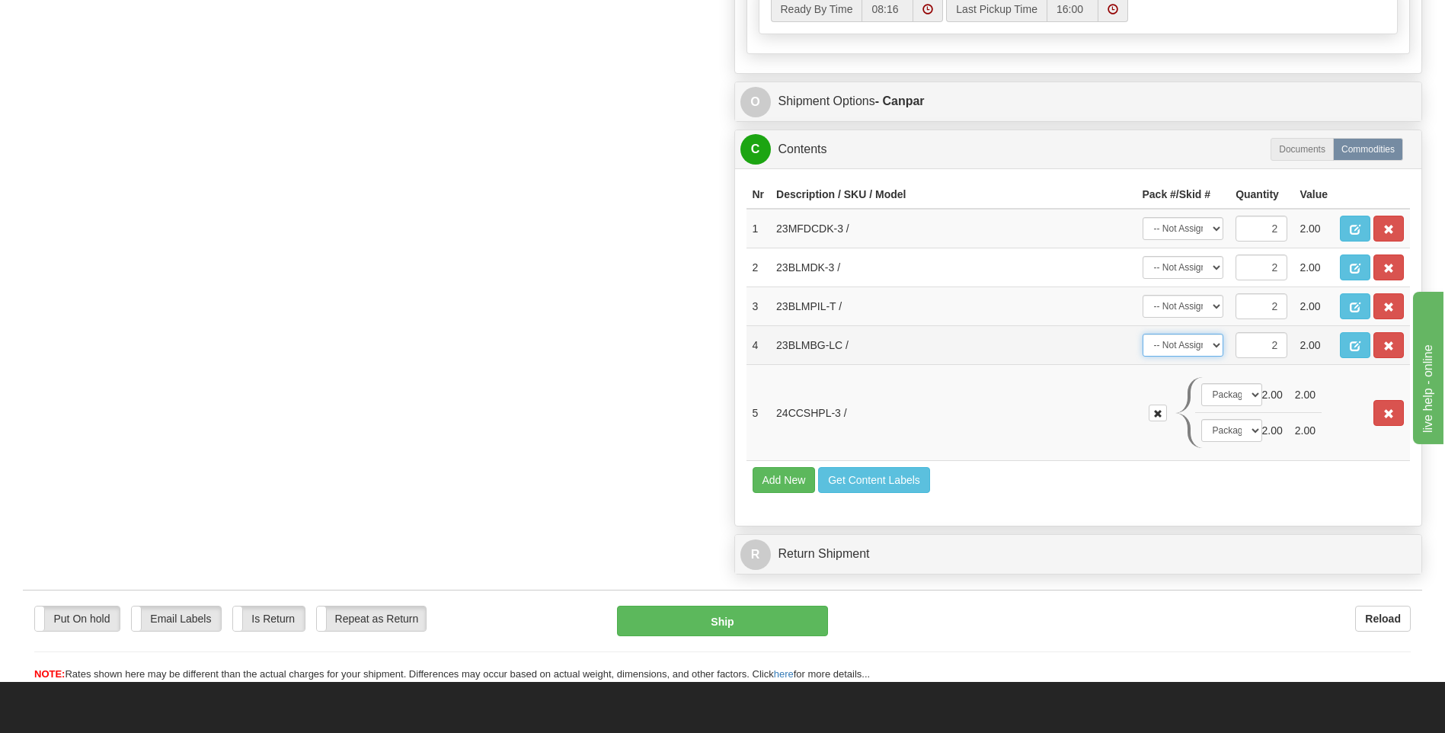
click at [1204, 335] on select "-- Not Assigned -- Package 1 Package 2 Split" at bounding box center [1182, 345] width 81 height 23
select select "1"
click at [1142, 334] on select "-- Not Assigned -- Package 1 Package 2 Split" at bounding box center [1182, 345] width 81 height 23
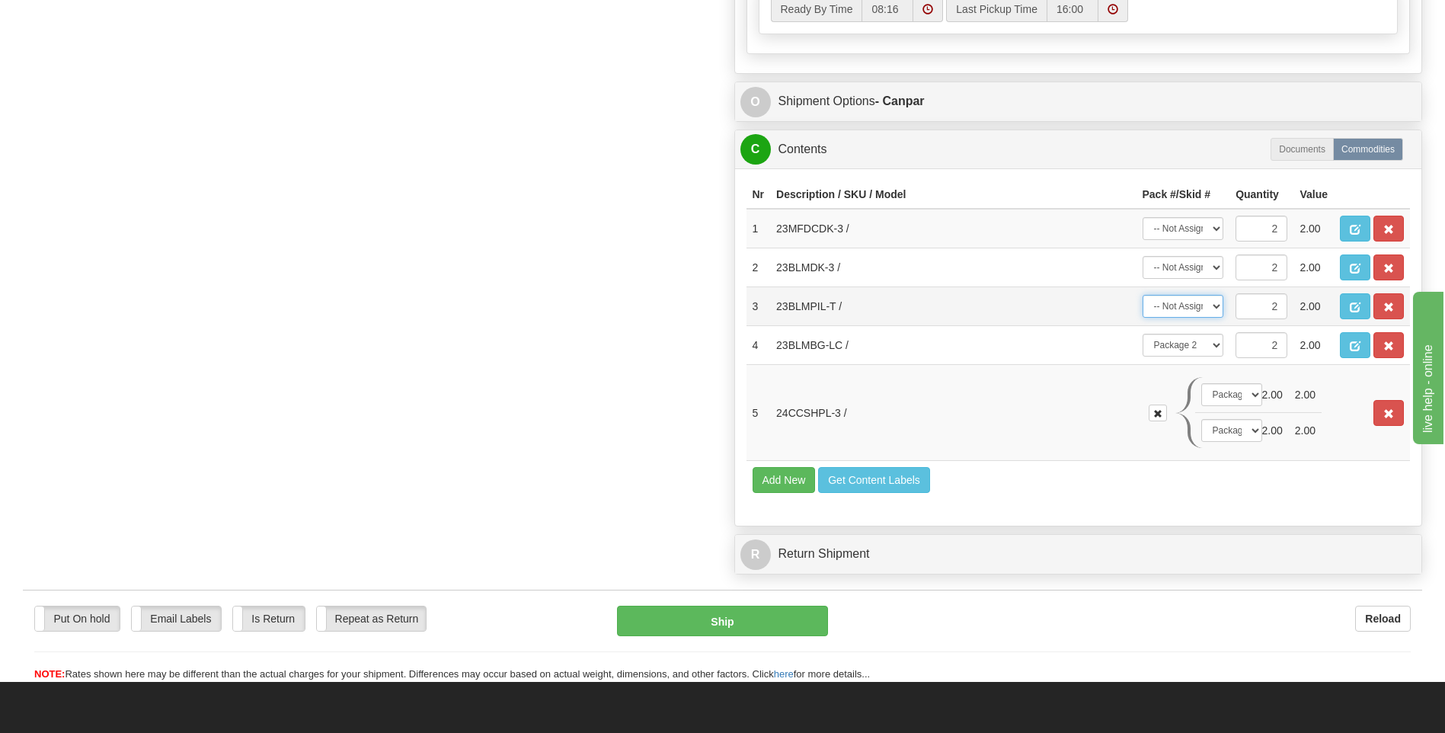
click at [1190, 302] on select "-- Not Assigned -- Package 1 Package 2 Split" at bounding box center [1182, 306] width 81 height 23
select select "1"
click at [1142, 295] on select "-- Not Assigned -- Package 1 Package 2 Split" at bounding box center [1182, 306] width 81 height 23
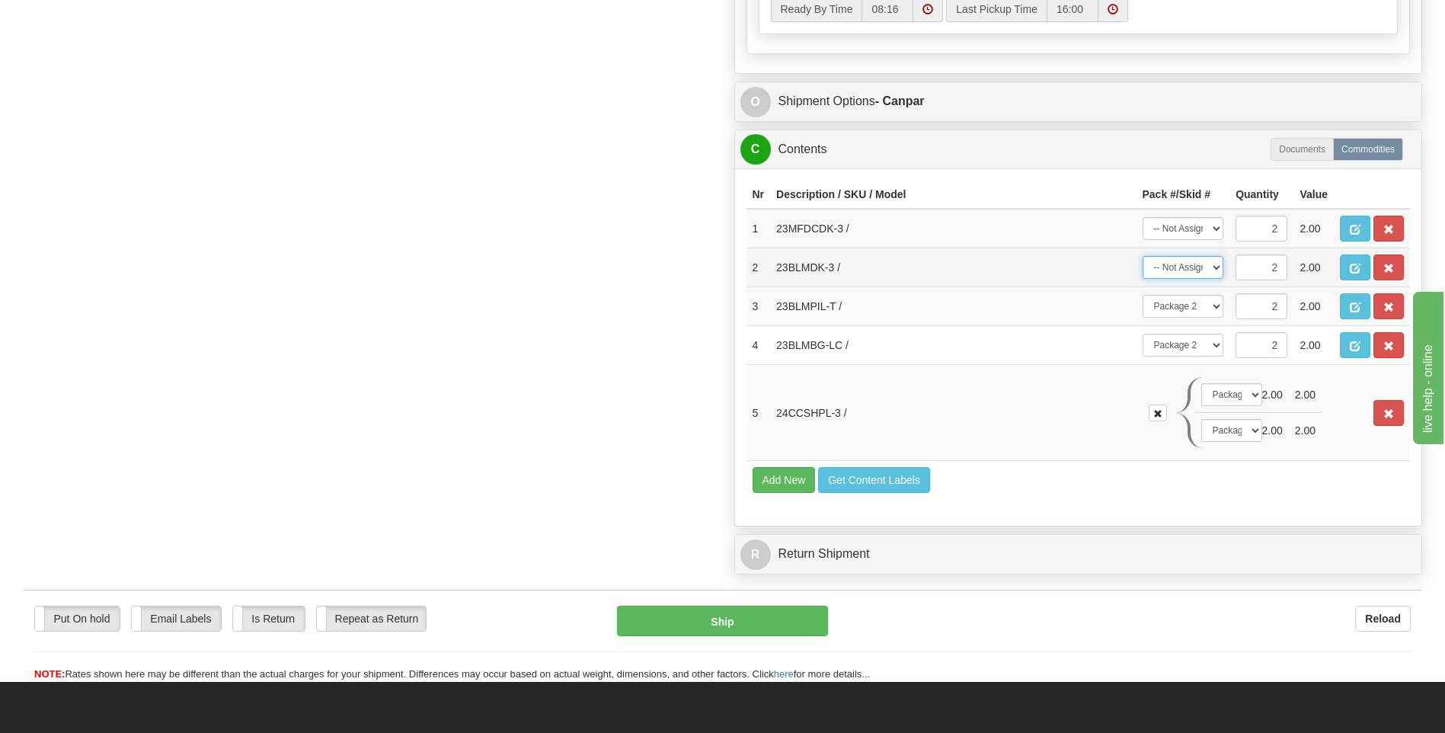
click at [1199, 271] on select "-- Not Assigned -- Package 1 Package 2 Split" at bounding box center [1182, 267] width 81 height 23
select select "0"
click at [1142, 256] on select "-- Not Assigned -- Package 1 Package 2 Split" at bounding box center [1182, 267] width 81 height 23
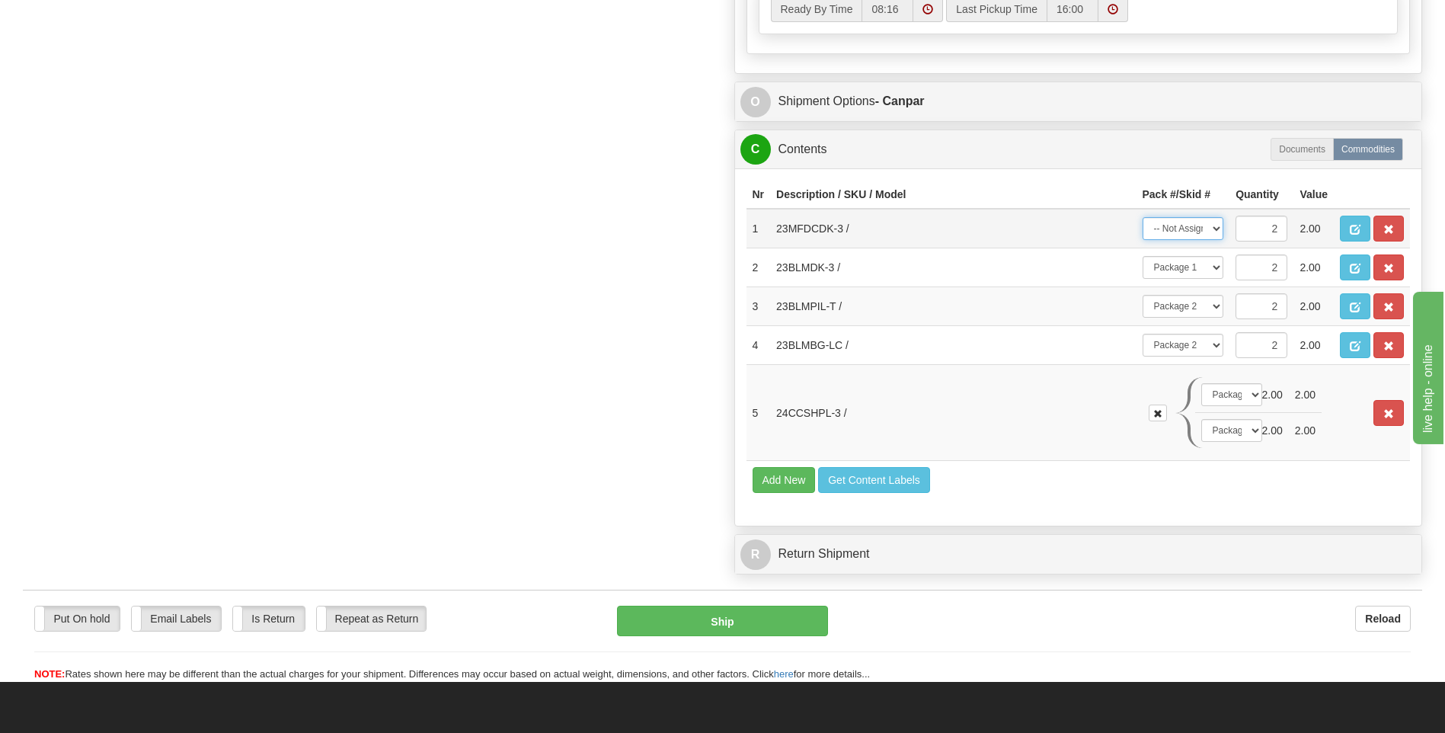
click at [1184, 228] on select "-- Not Assigned -- Package 1 Package 2 Split" at bounding box center [1182, 228] width 81 height 23
select select "0"
click at [1142, 217] on select "-- Not Assigned -- Package 1 Package 2 Split" at bounding box center [1182, 228] width 81 height 23
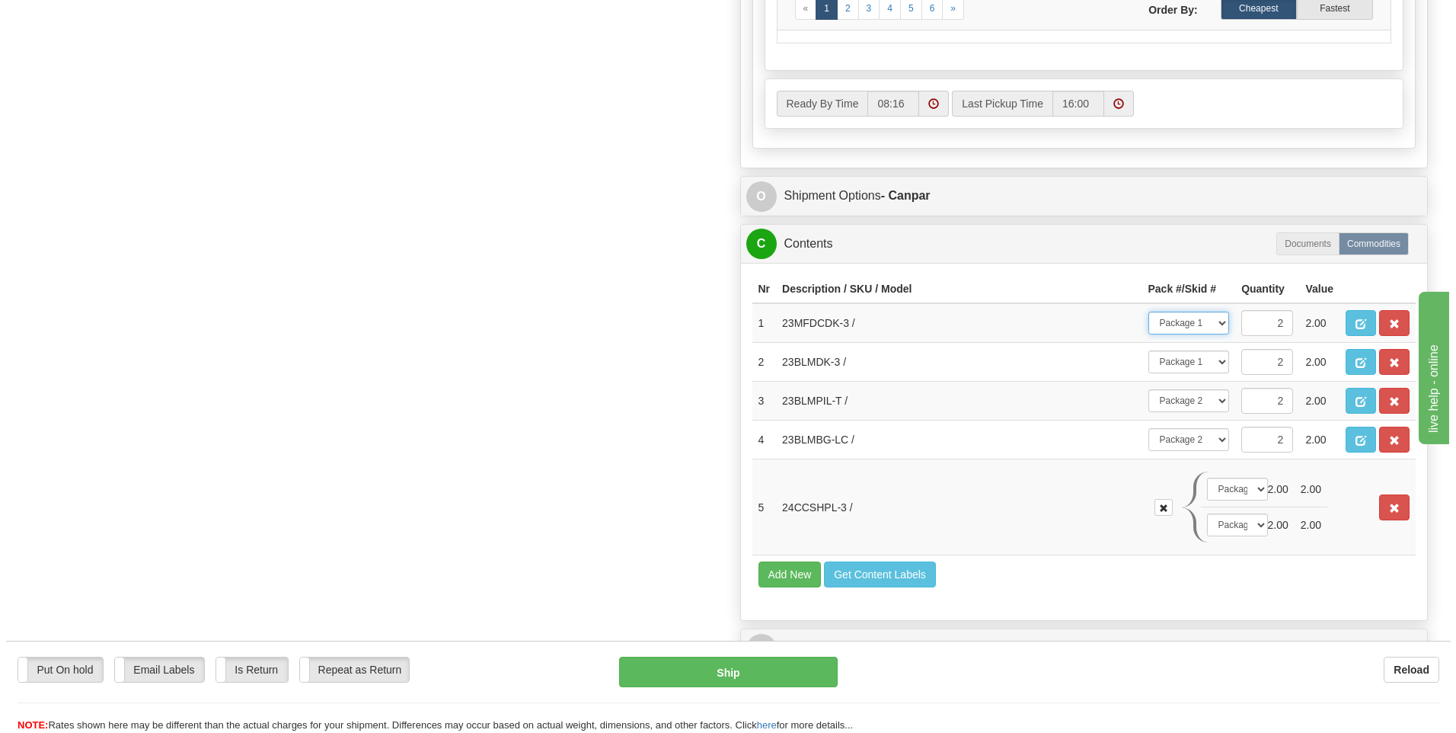
scroll to position [950, 0]
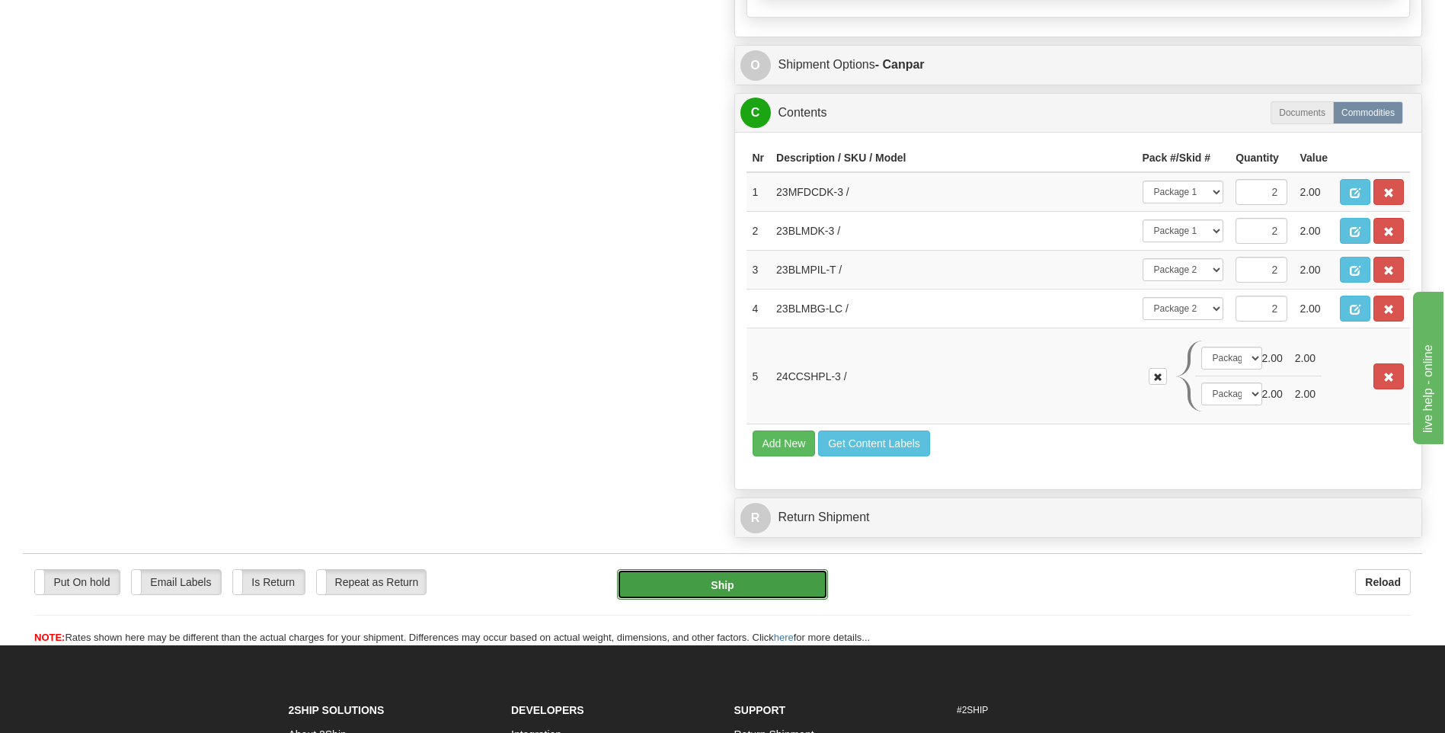
click at [767, 578] on button "Ship" at bounding box center [722, 584] width 210 height 30
type input "1"
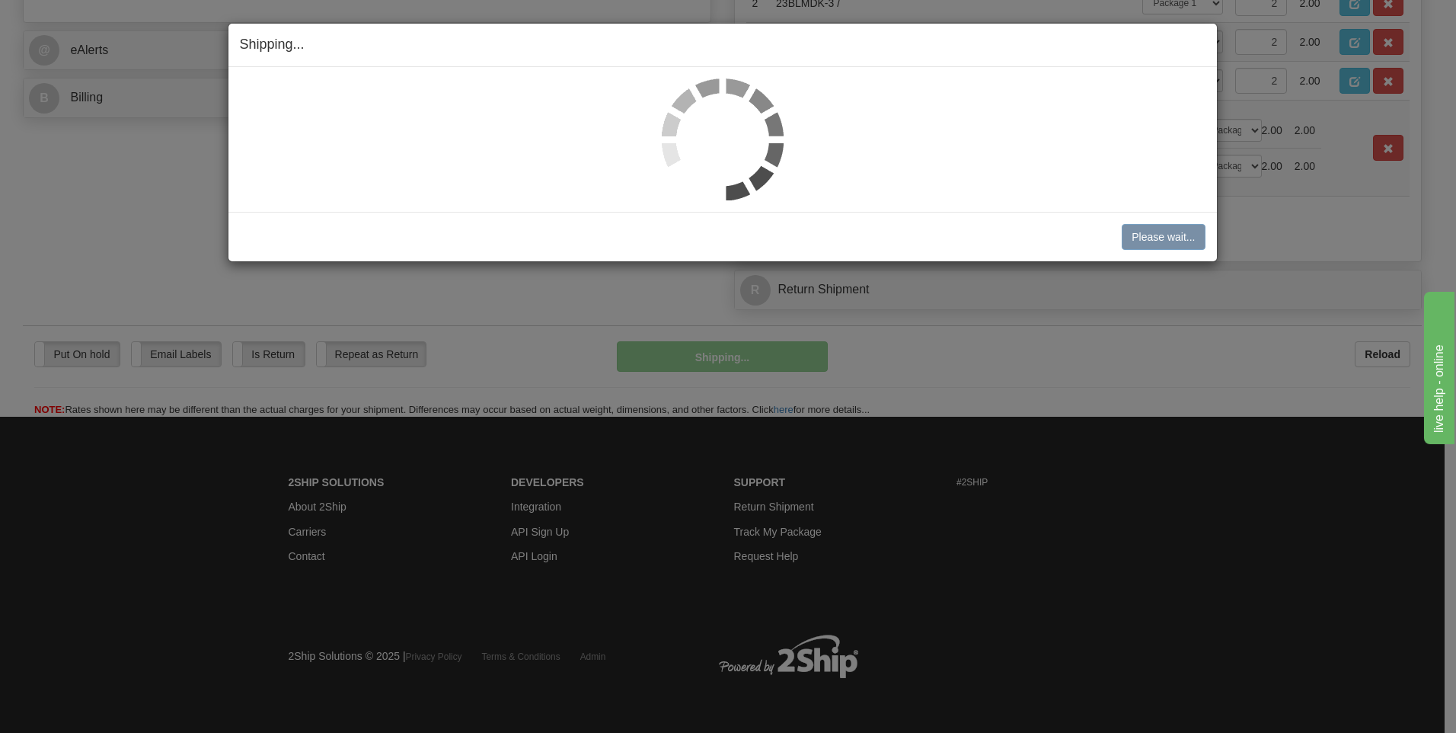
scroll to position [654, 0]
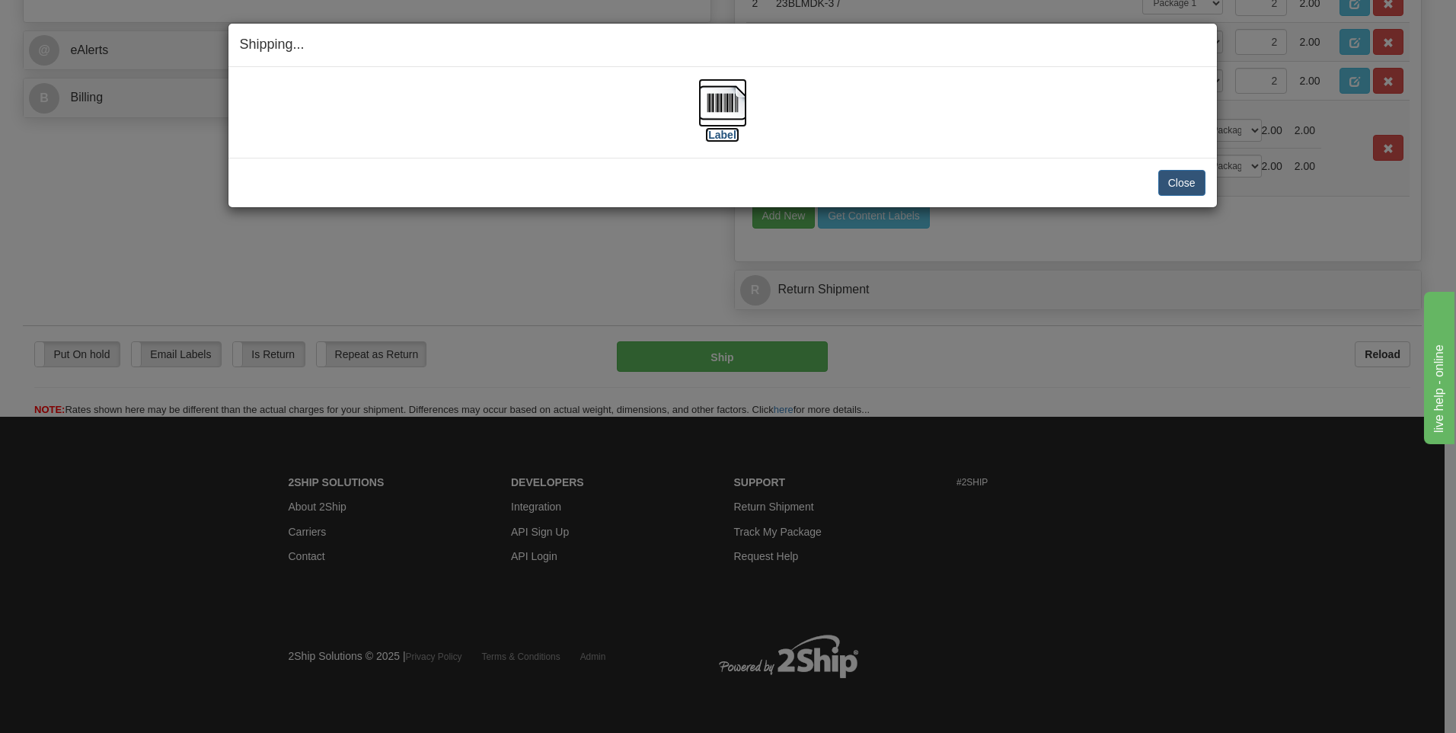
click at [712, 102] on img at bounding box center [722, 102] width 49 height 49
click at [1170, 176] on button "Close" at bounding box center [1181, 183] width 47 height 26
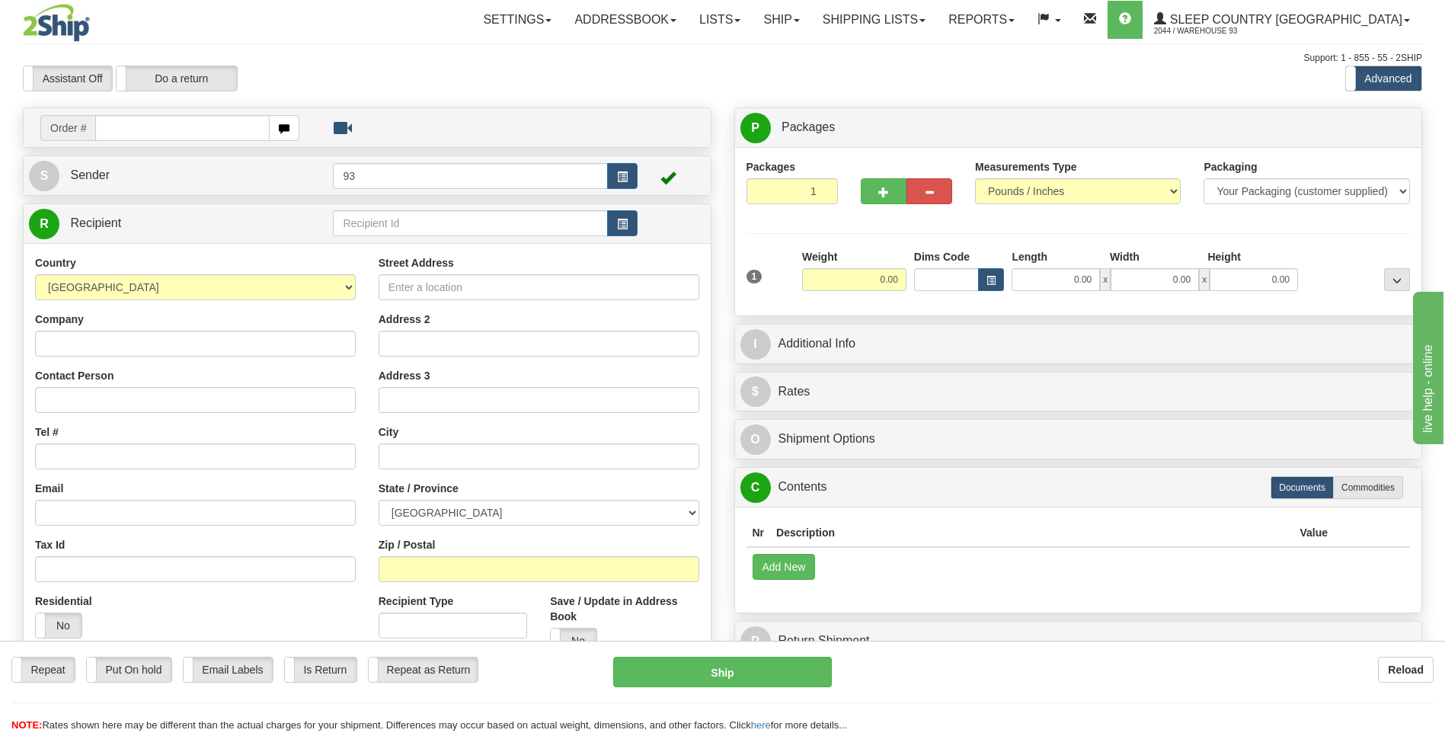
click at [146, 123] on input "text" at bounding box center [182, 128] width 174 height 26
type input "901I084727"
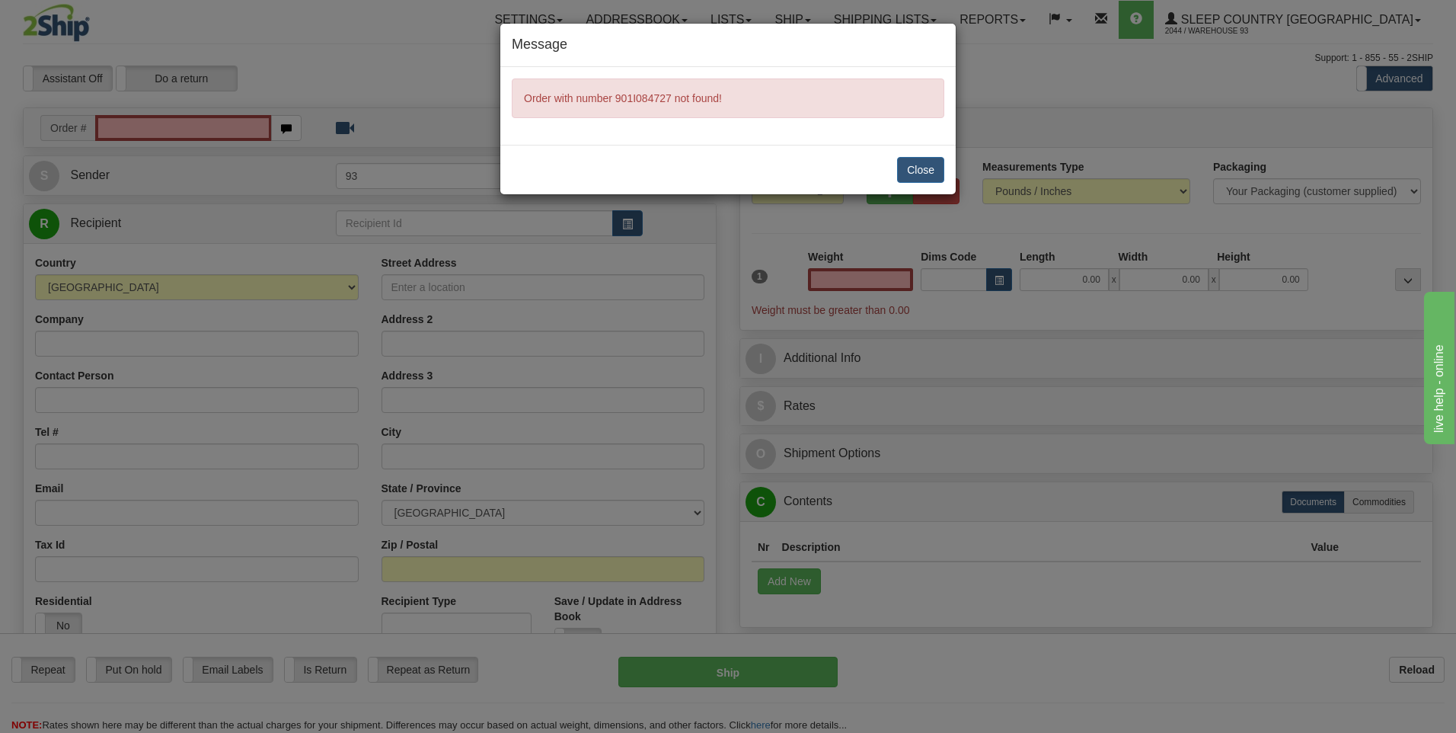
type input "0.00"
click at [910, 172] on button "Close" at bounding box center [920, 170] width 47 height 26
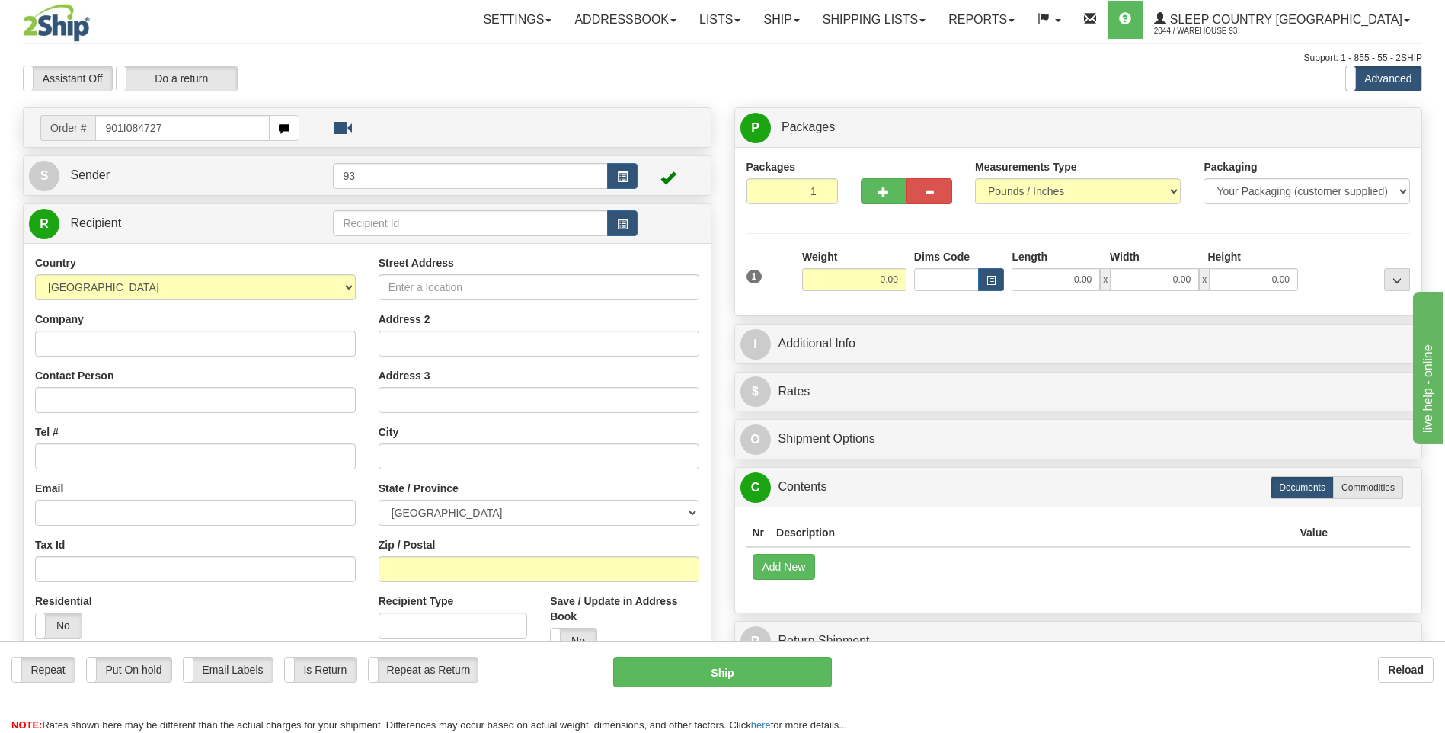
type input "901I084727"
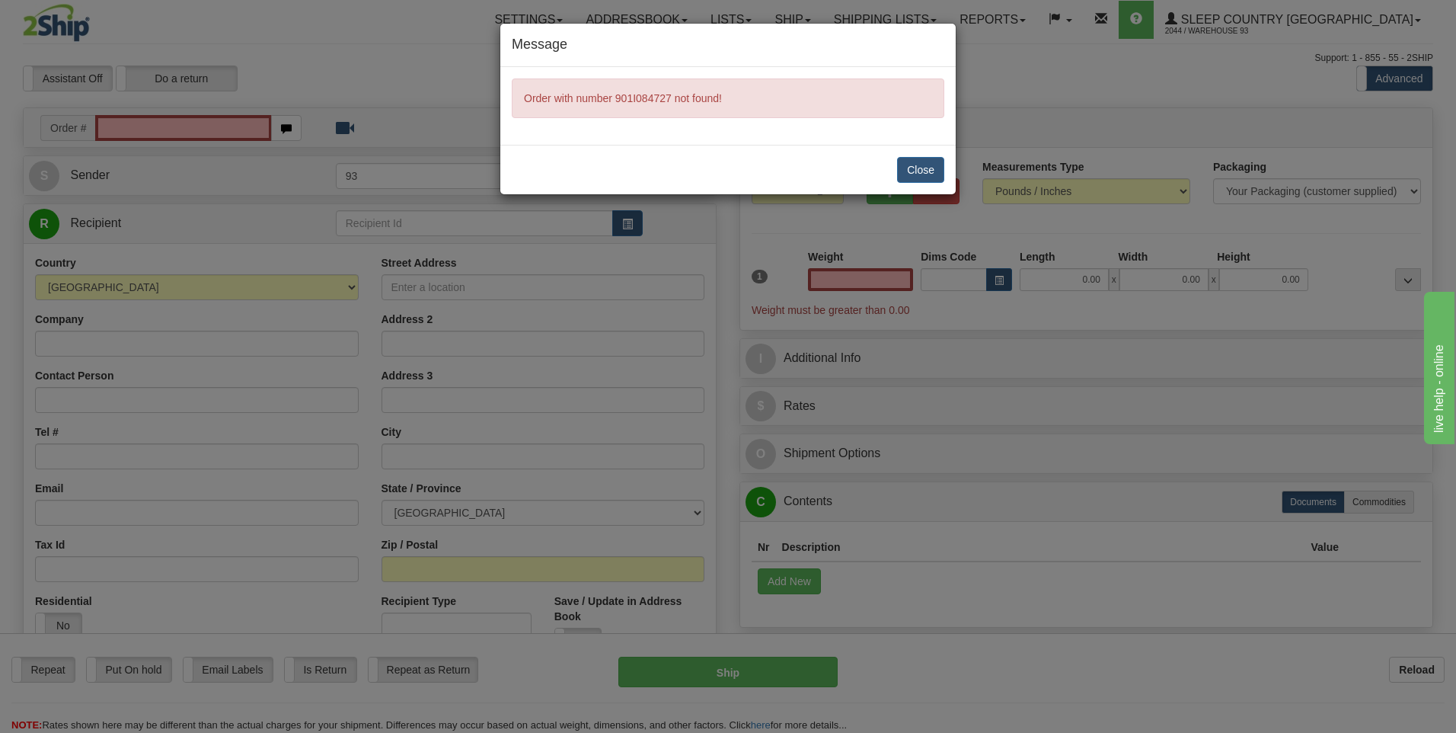
type input "0.00"
click at [917, 177] on button "Close" at bounding box center [920, 170] width 47 height 26
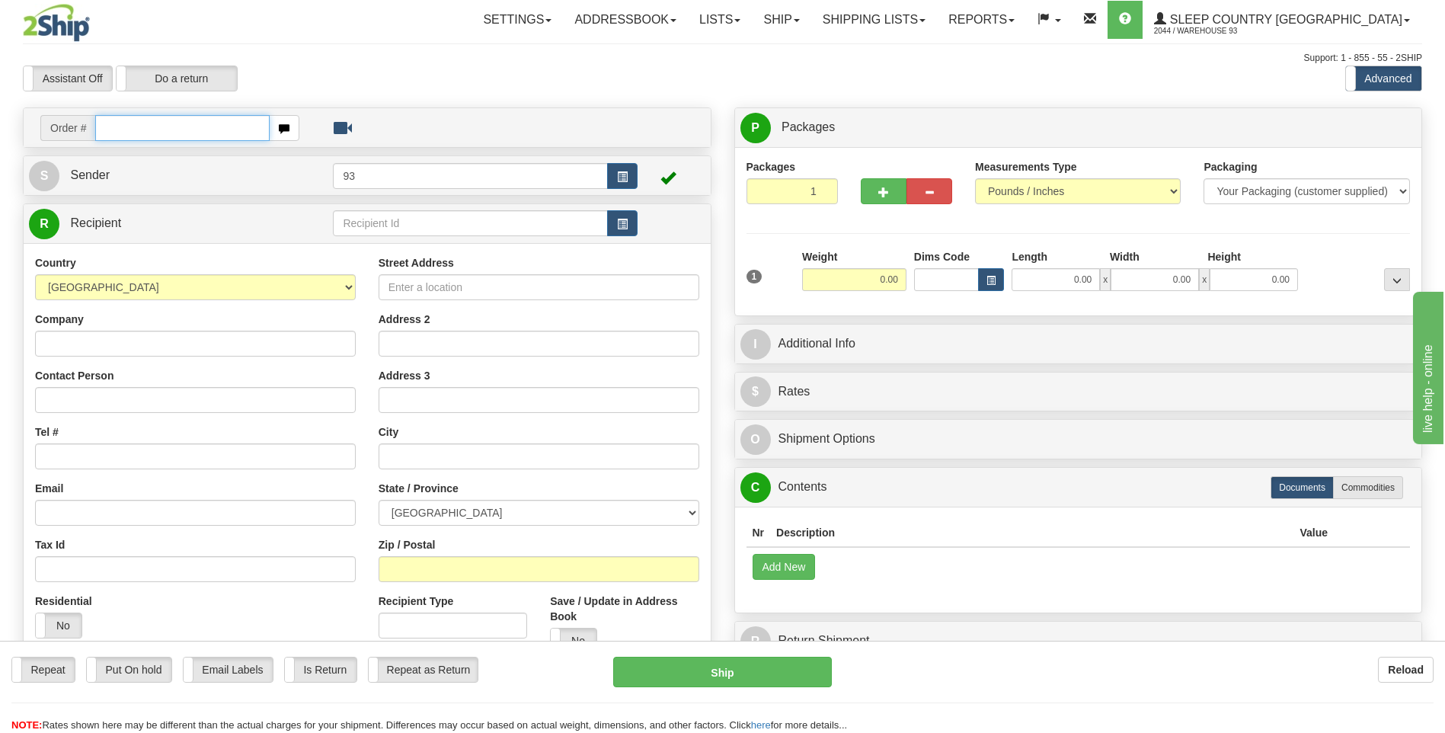
click at [149, 131] on input "text" at bounding box center [182, 128] width 174 height 26
type input "9000I084798"
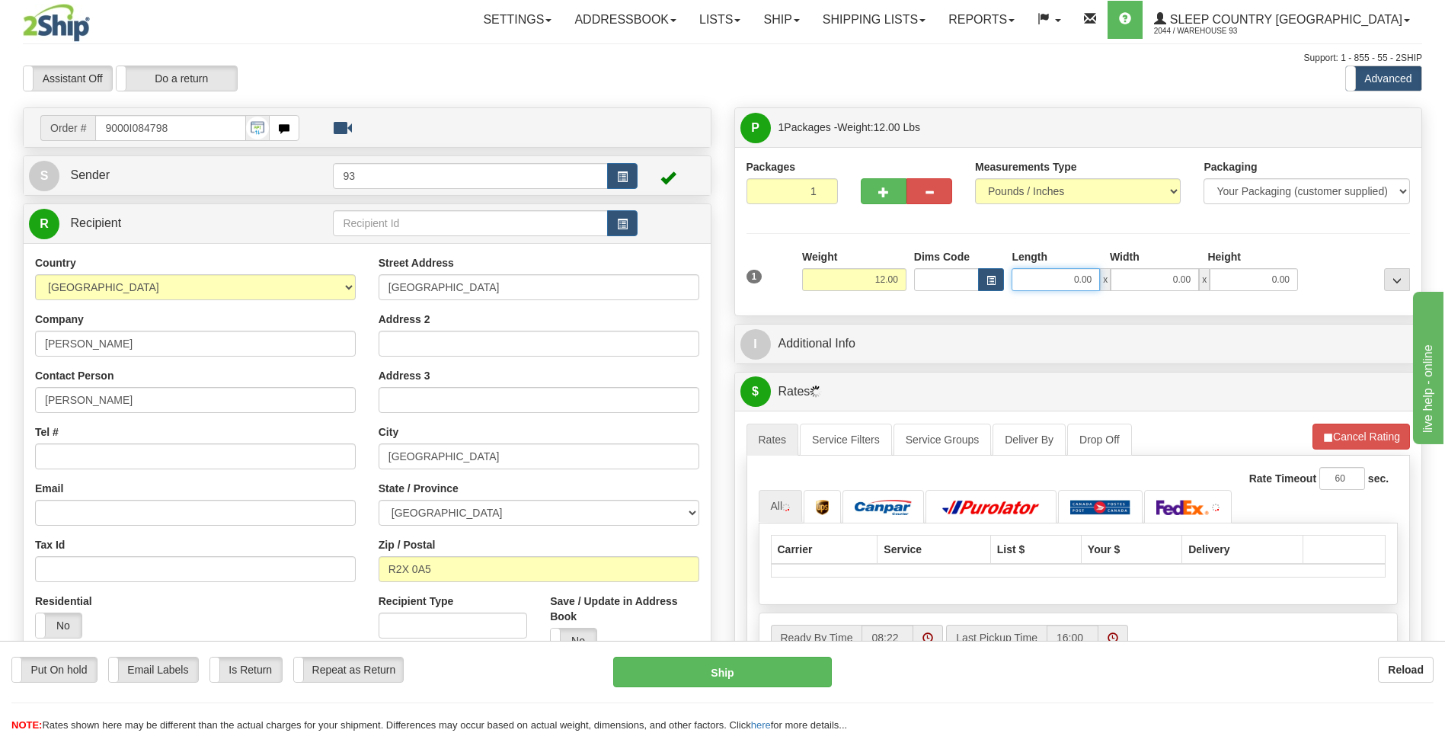
click at [1033, 272] on input "0.00" at bounding box center [1055, 279] width 88 height 23
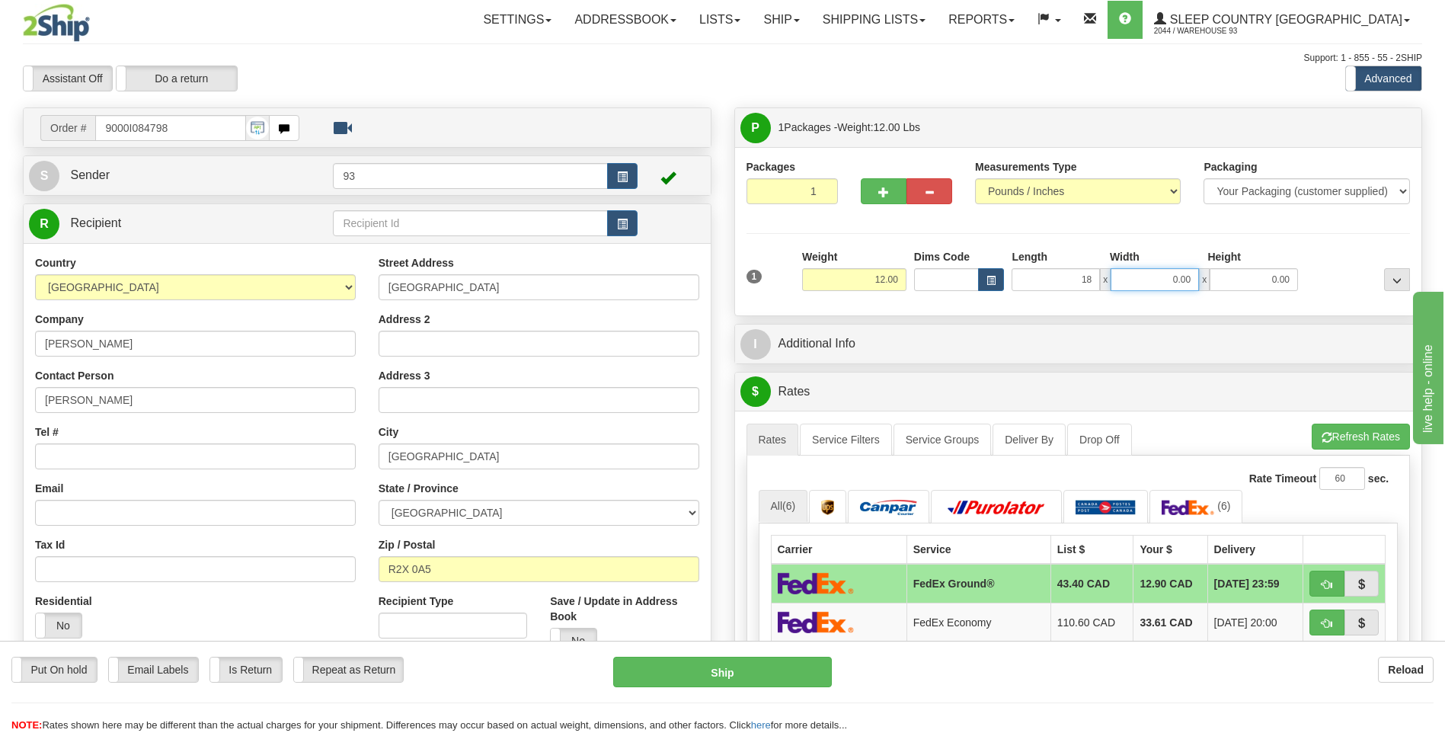
type input "18.00"
click at [1148, 286] on input "0.00" at bounding box center [1154, 279] width 88 height 23
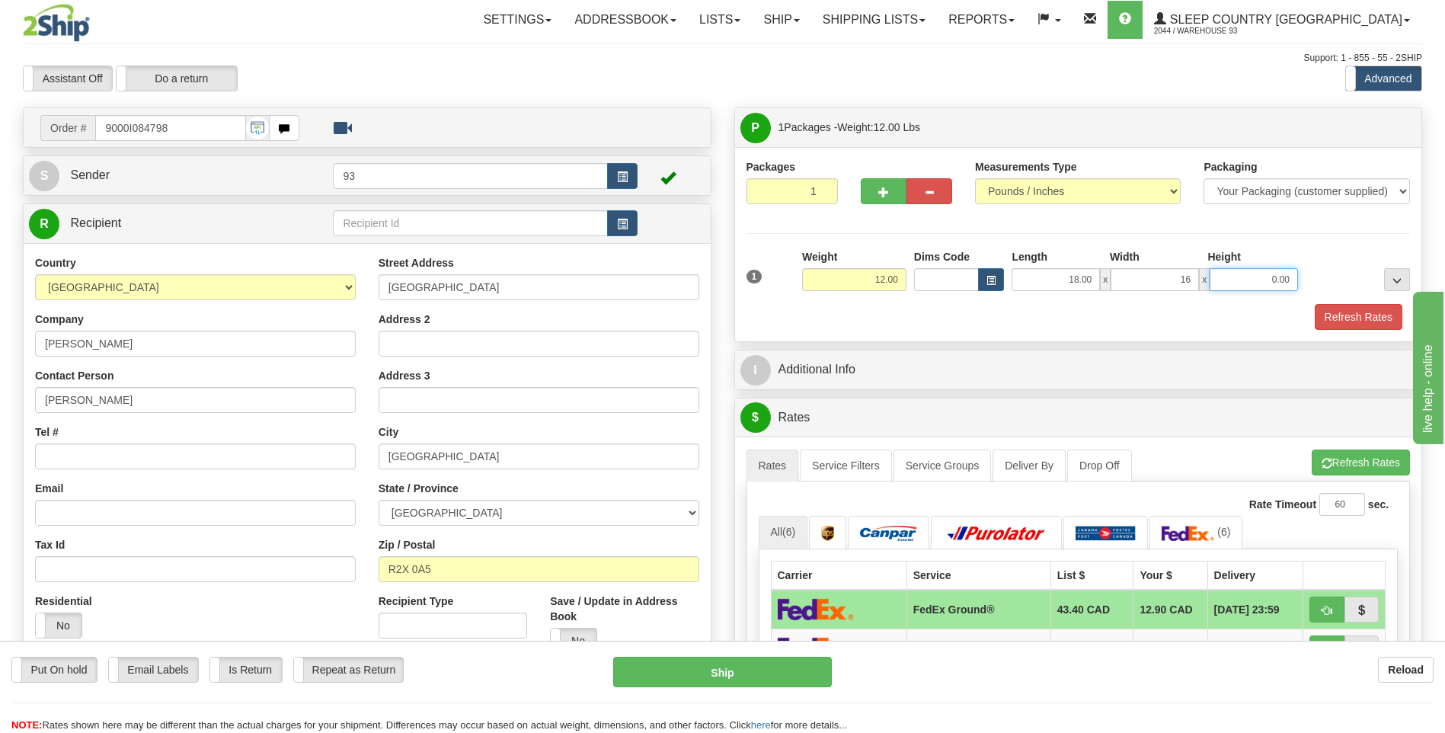
type input "16.00"
click at [1239, 279] on input "0.00" at bounding box center [1253, 279] width 88 height 23
type input "8.00"
click at [1342, 308] on button "Refresh Rates" at bounding box center [1358, 317] width 88 height 26
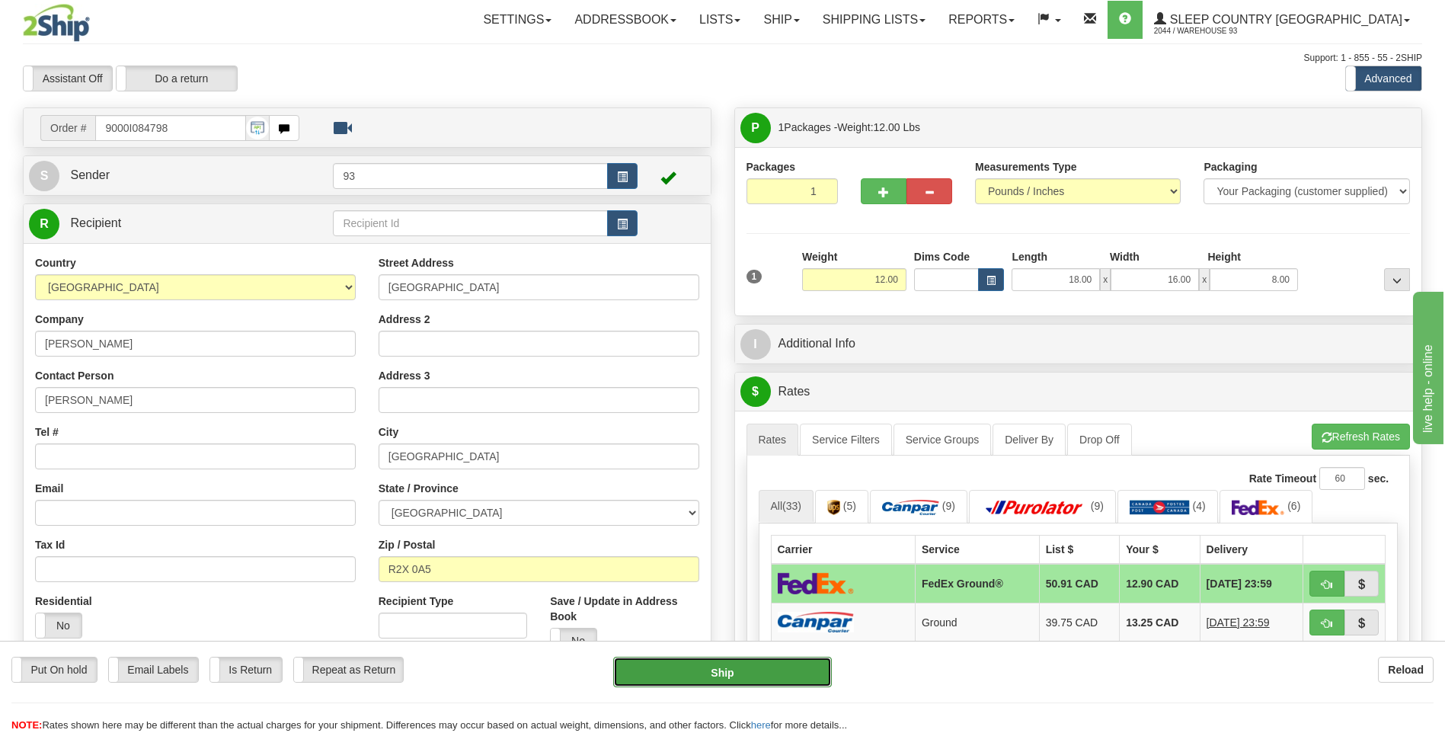
drag, startPoint x: 757, startPoint y: 676, endPoint x: 775, endPoint y: 667, distance: 20.4
click at [757, 676] on button "Ship" at bounding box center [722, 671] width 218 height 30
type input "92"
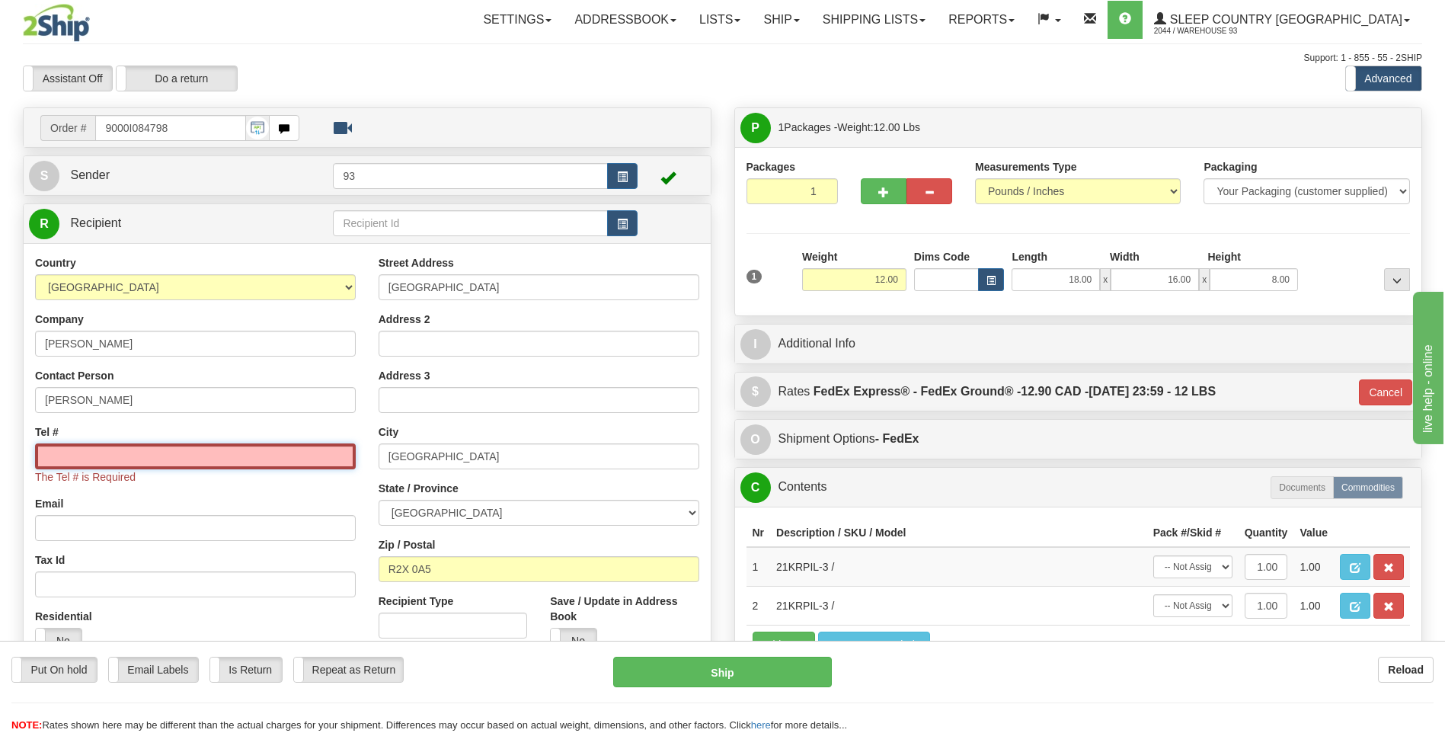
click at [265, 457] on input "Tel #" at bounding box center [195, 456] width 321 height 26
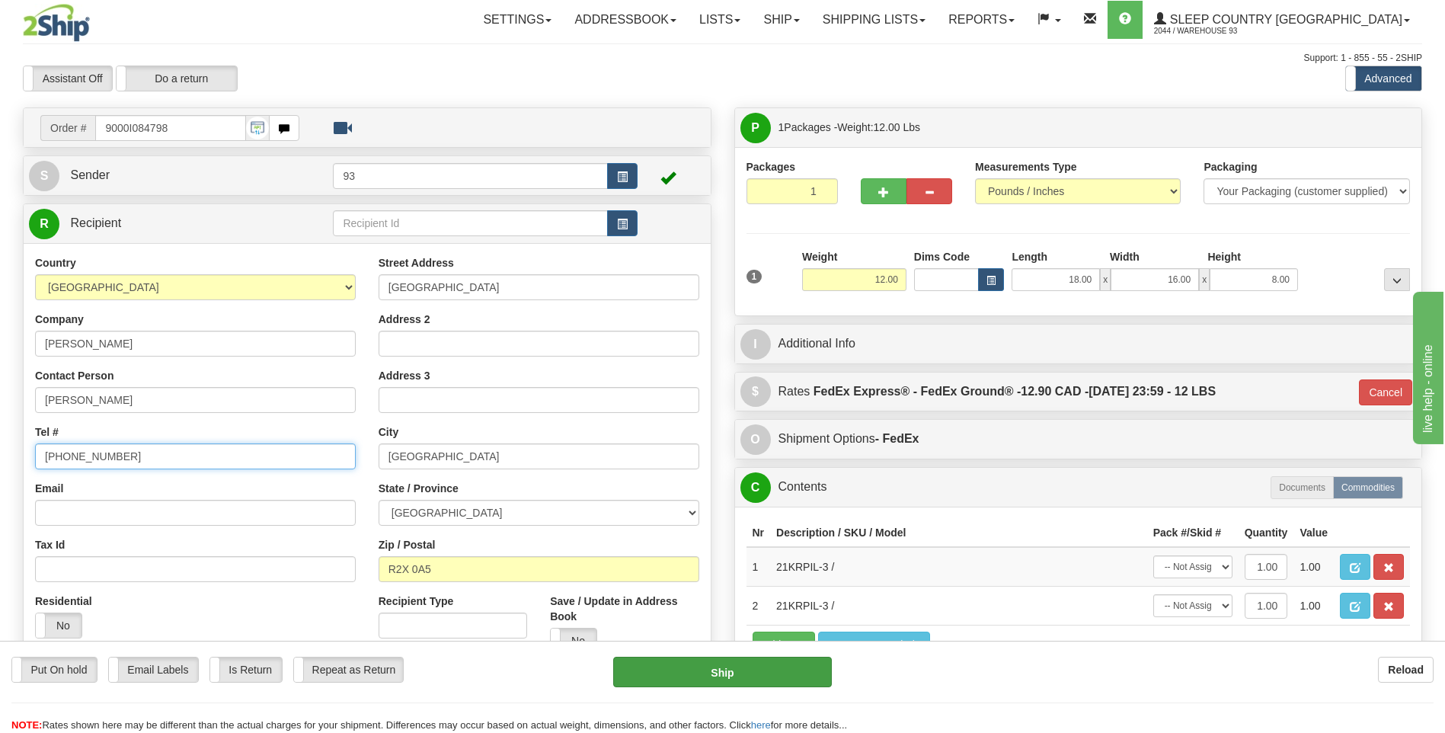
type input "204-792-2031"
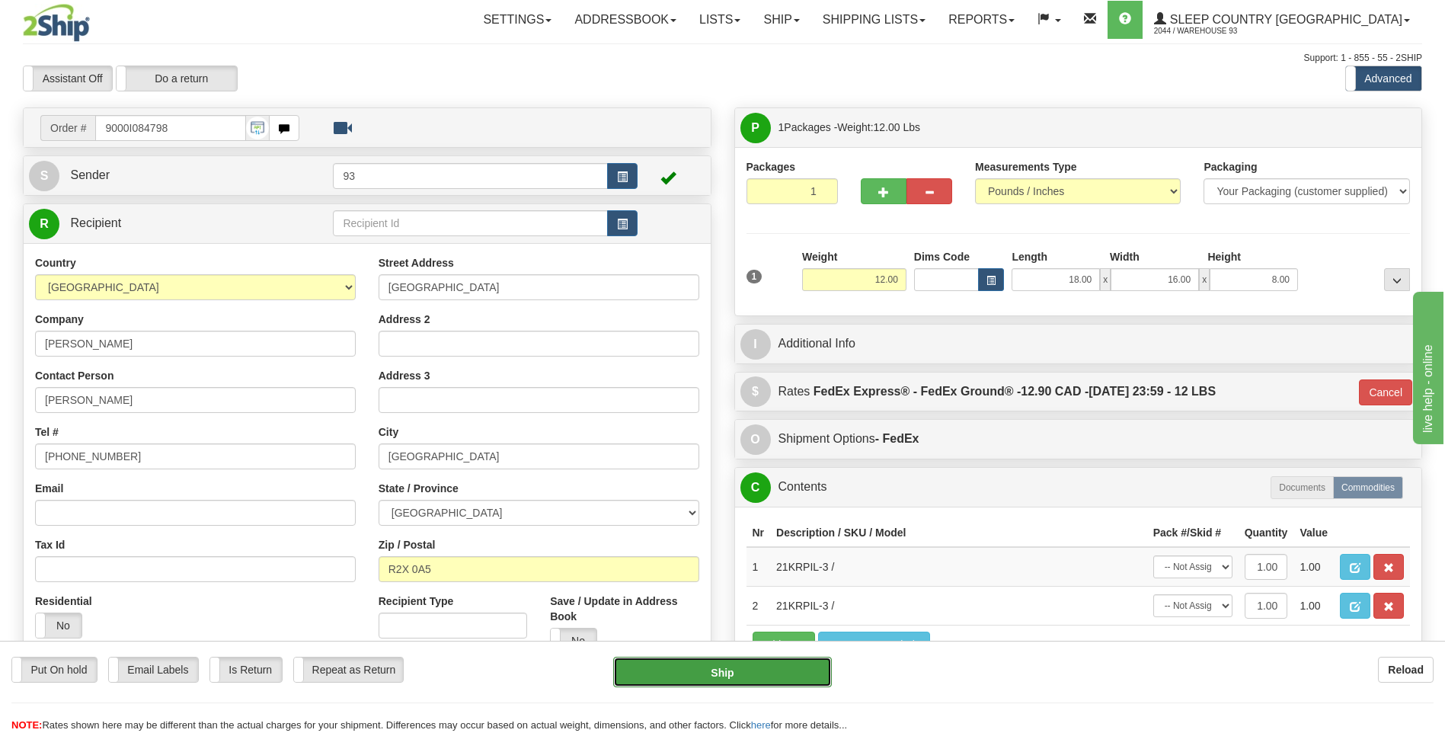
click at [695, 660] on button "Ship" at bounding box center [722, 671] width 218 height 30
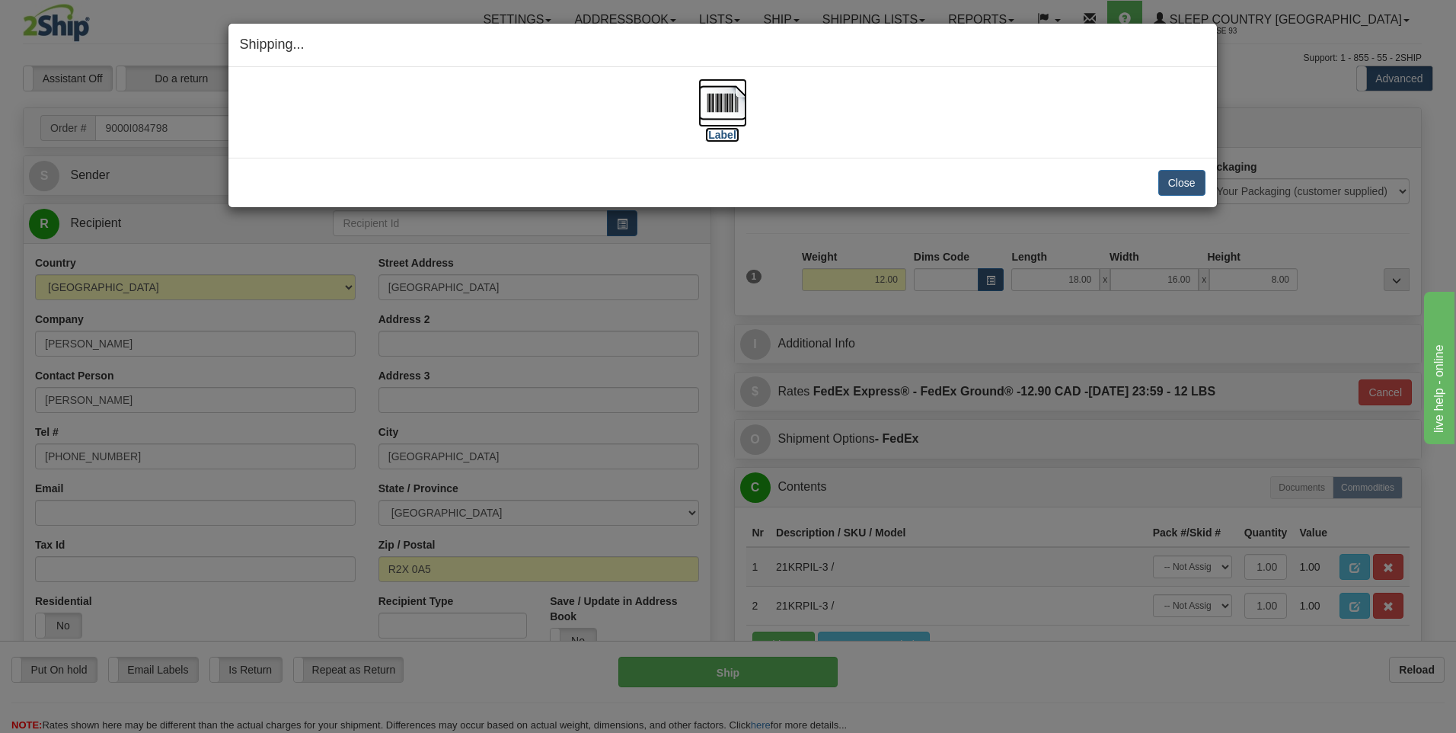
click at [720, 99] on img at bounding box center [722, 102] width 49 height 49
click at [1183, 184] on button "Close" at bounding box center [1181, 183] width 47 height 26
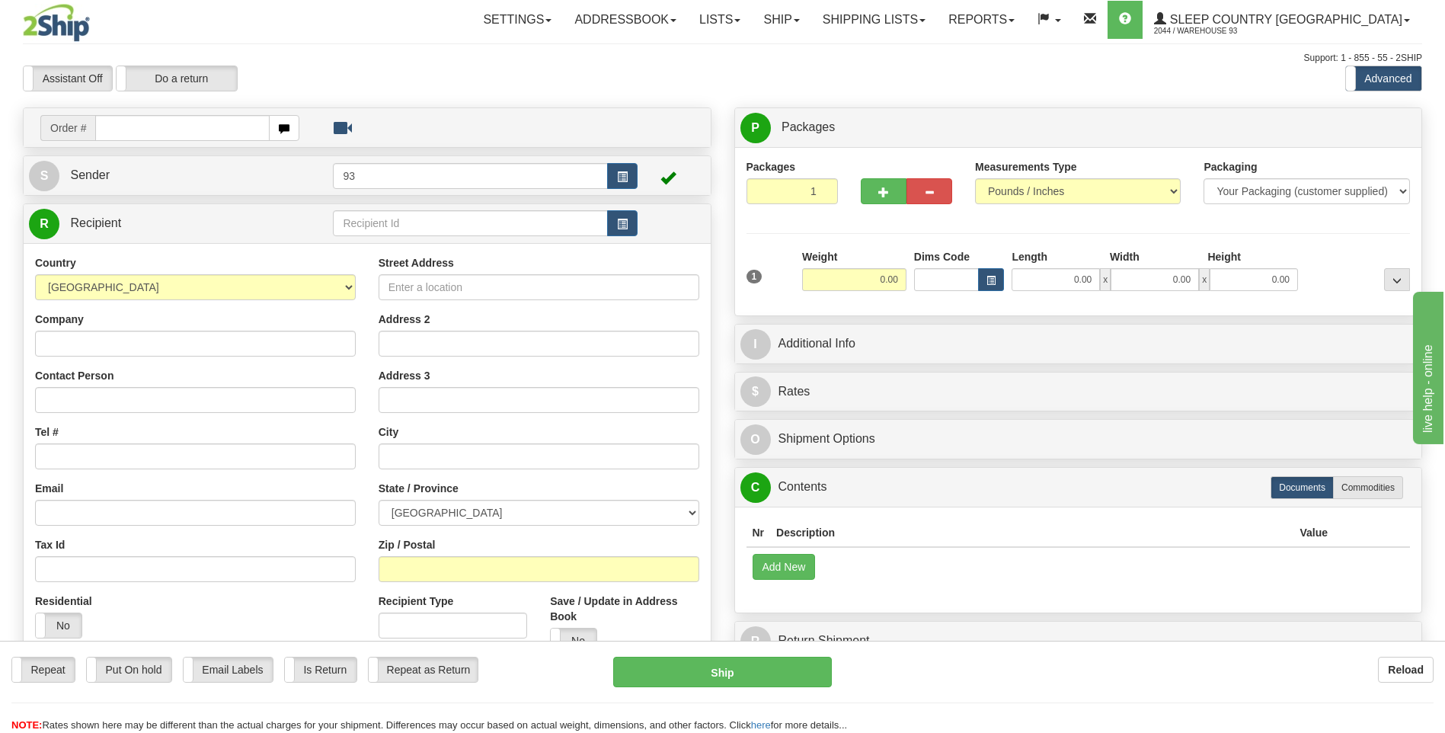
click at [152, 133] on input "text" at bounding box center [182, 128] width 174 height 26
type input "9000I084997"
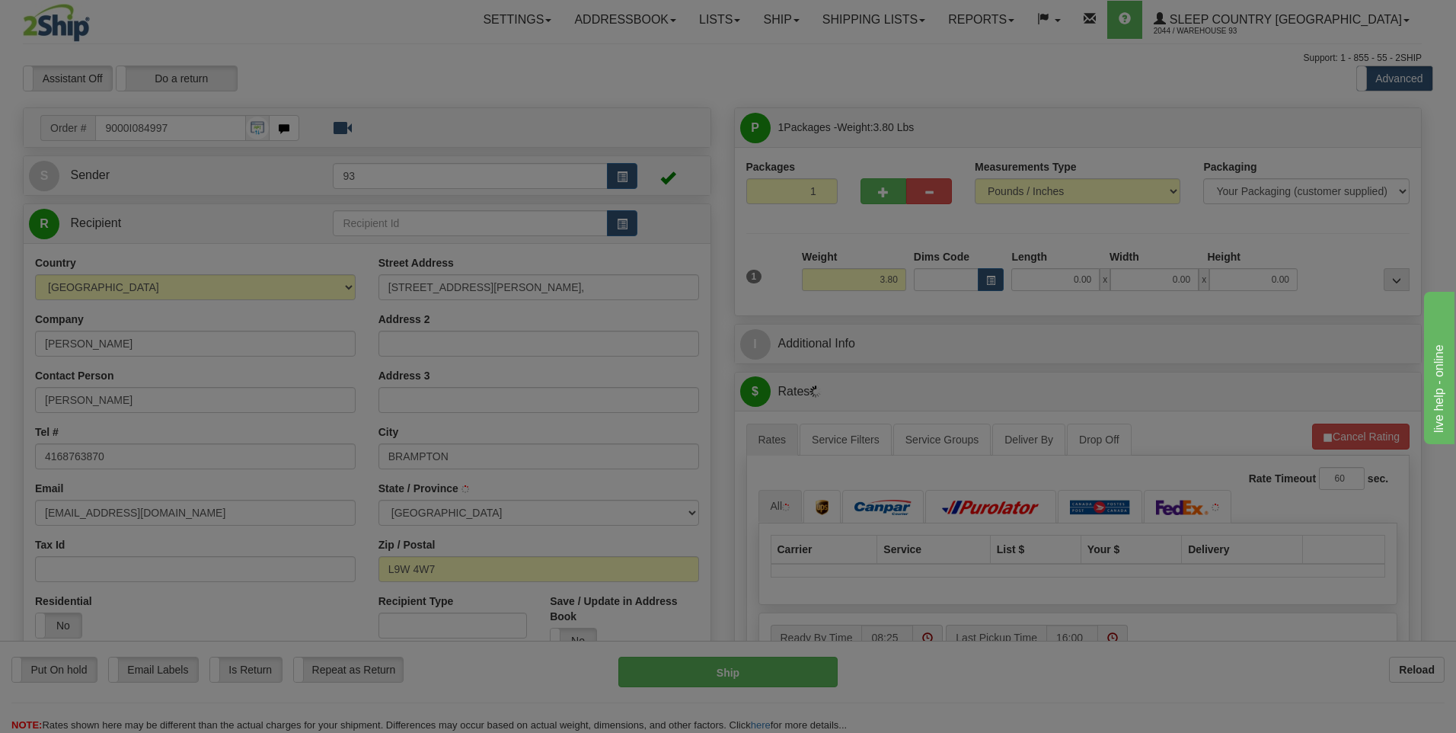
type input "ORANGEVILLE"
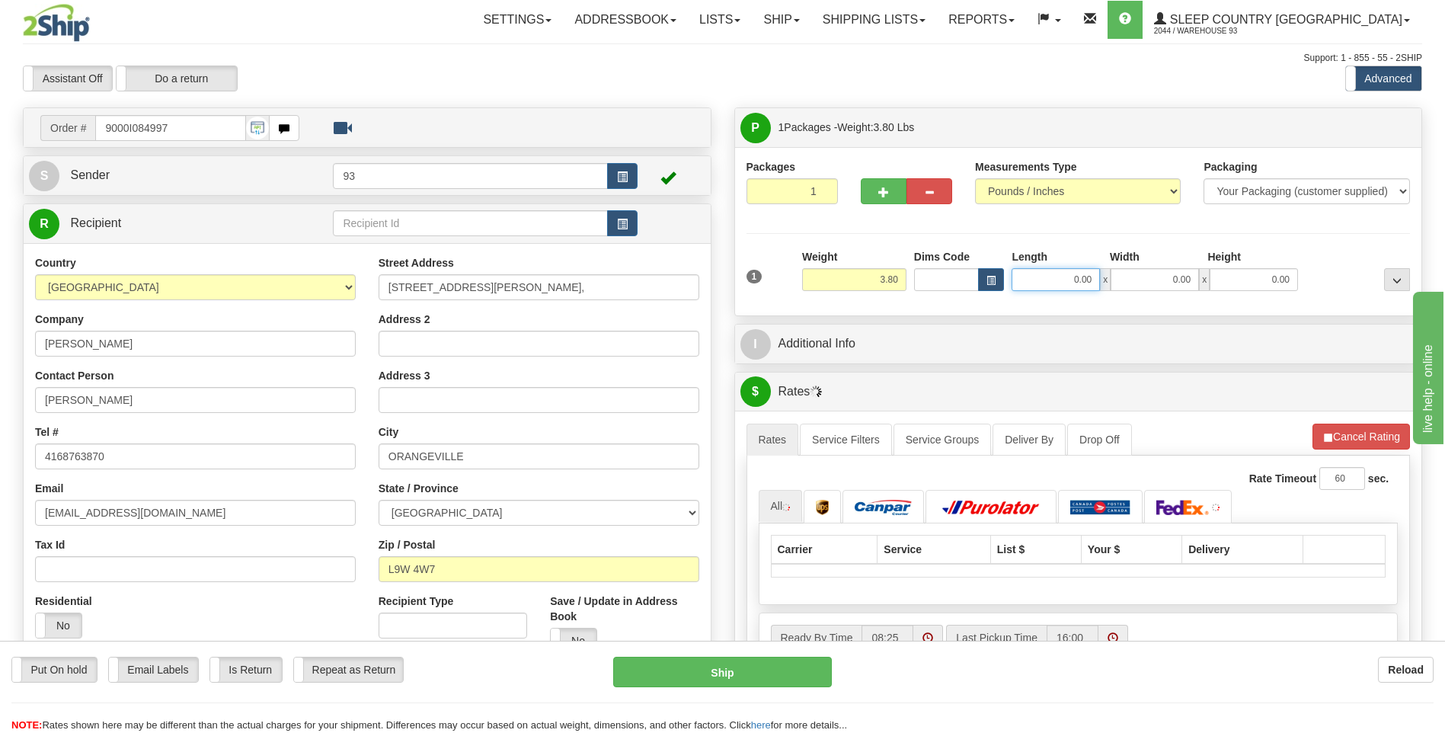
click at [1062, 275] on input "0.00" at bounding box center [1055, 279] width 88 height 23
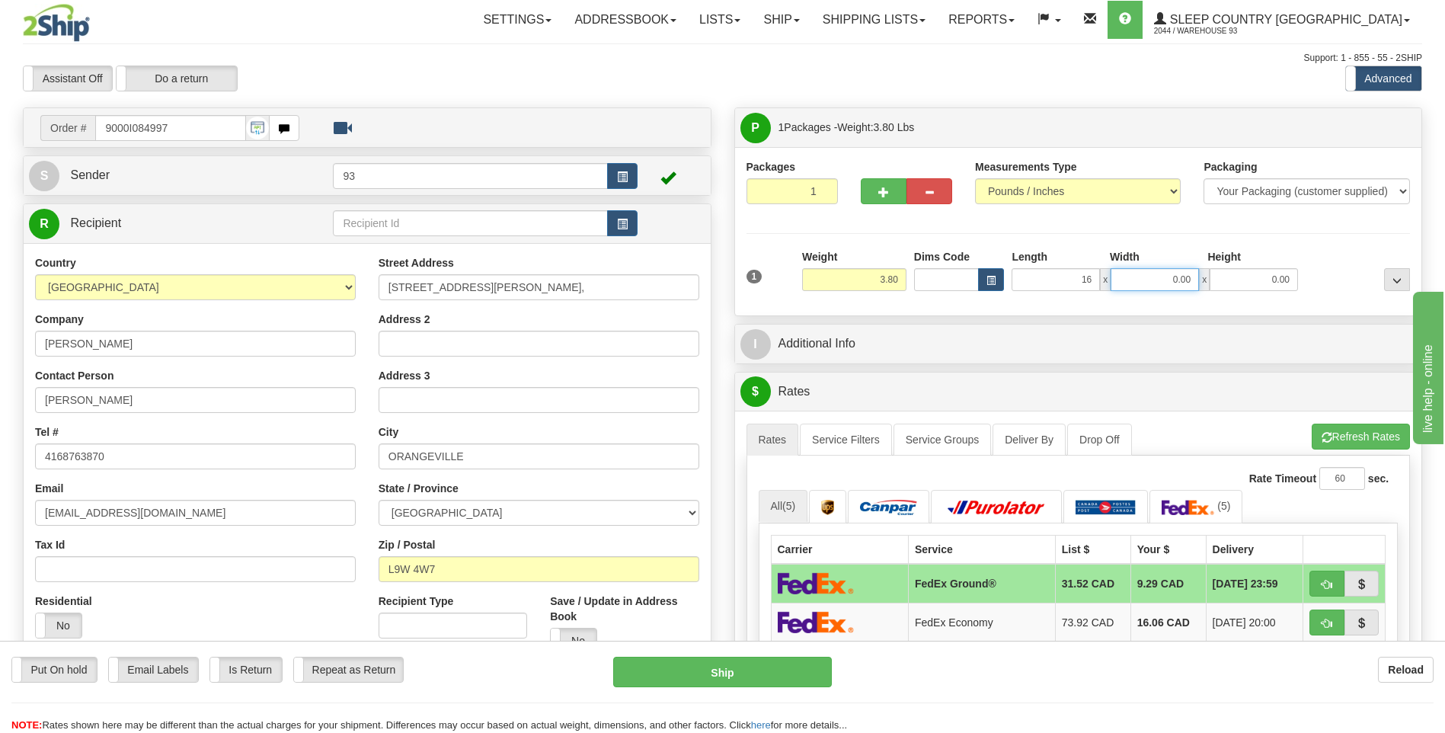
type input "16.00"
click at [1163, 276] on input "0.00" at bounding box center [1154, 279] width 88 height 23
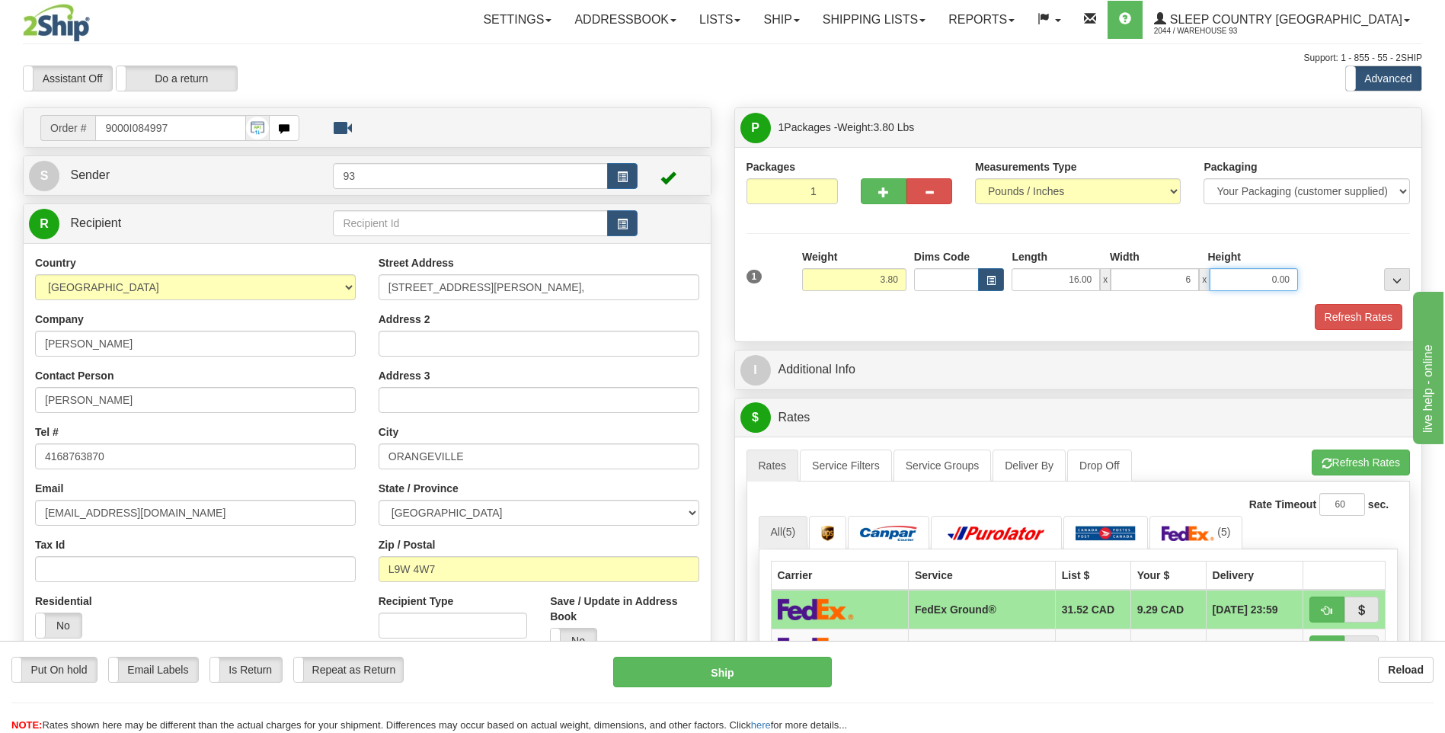
type input "6.00"
click at [1257, 276] on input "0.00" at bounding box center [1253, 279] width 88 height 23
type input "6.00"
click at [1317, 303] on div "Packaging Your Packaging (customer supplied) Envelope (carrier supplied) Pack (…" at bounding box center [1105, 303] width 615 height 1
click at [1336, 311] on button "Refresh Rates" at bounding box center [1358, 317] width 88 height 26
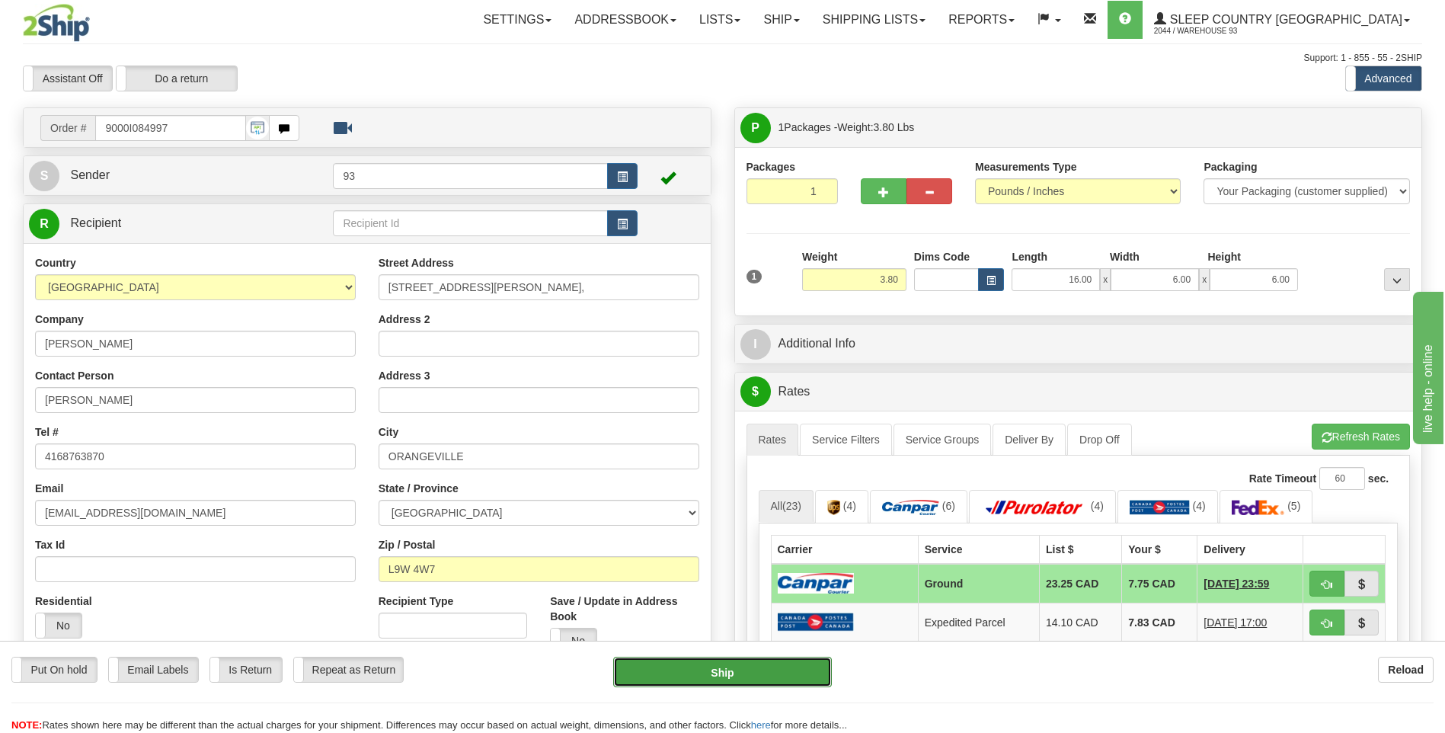
click at [804, 666] on button "Ship" at bounding box center [722, 671] width 218 height 30
type input "1"
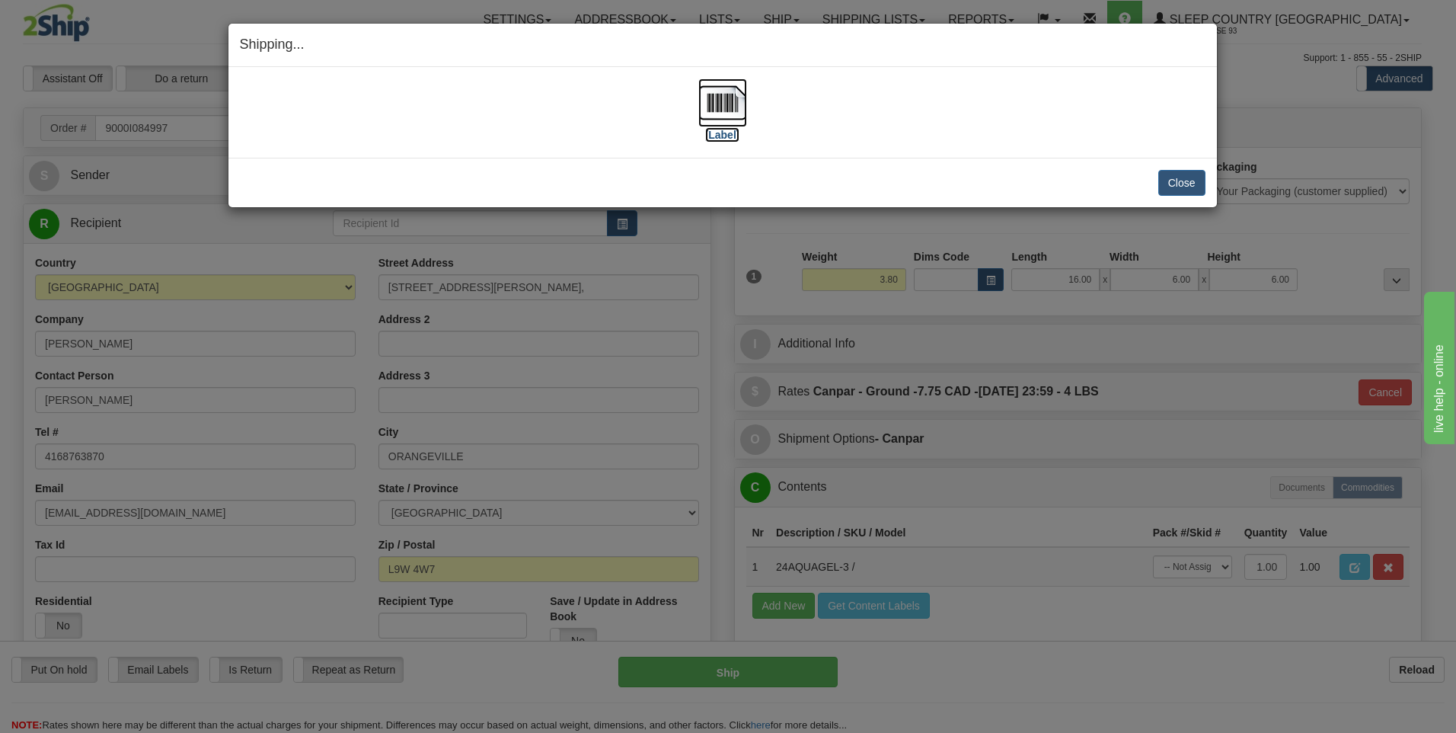
click at [733, 101] on img at bounding box center [722, 102] width 49 height 49
click at [1172, 185] on button "Close" at bounding box center [1181, 183] width 47 height 26
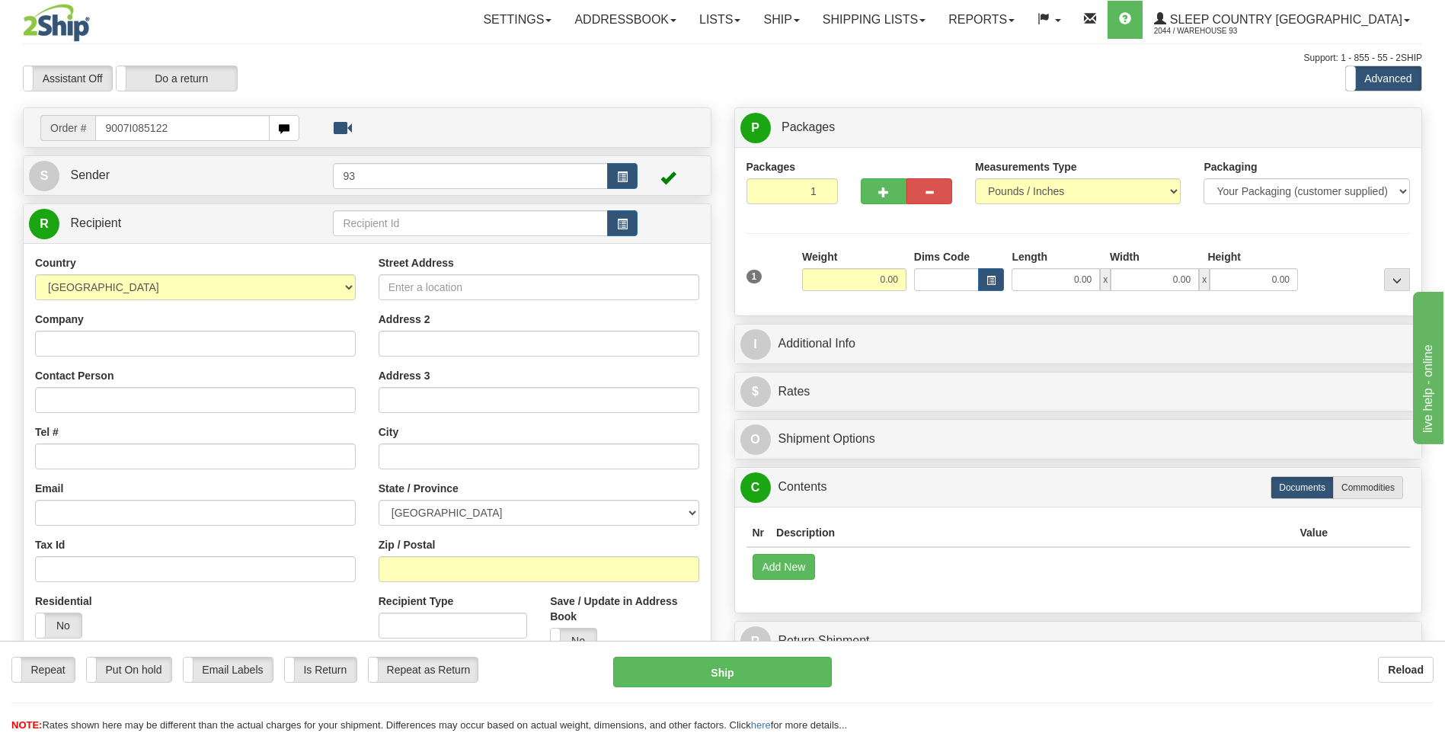
type input "9007I085122"
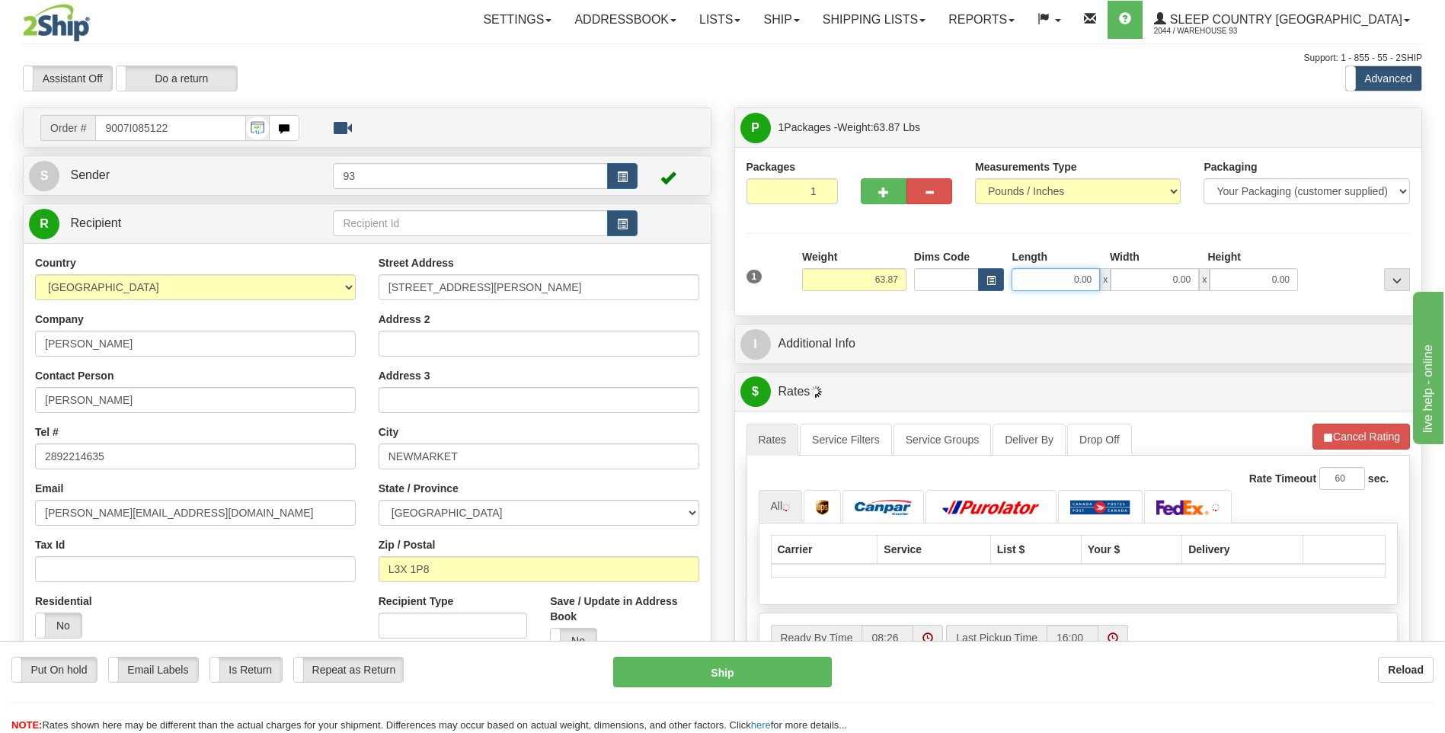
click at [1039, 282] on input "0.00" at bounding box center [1055, 279] width 88 height 23
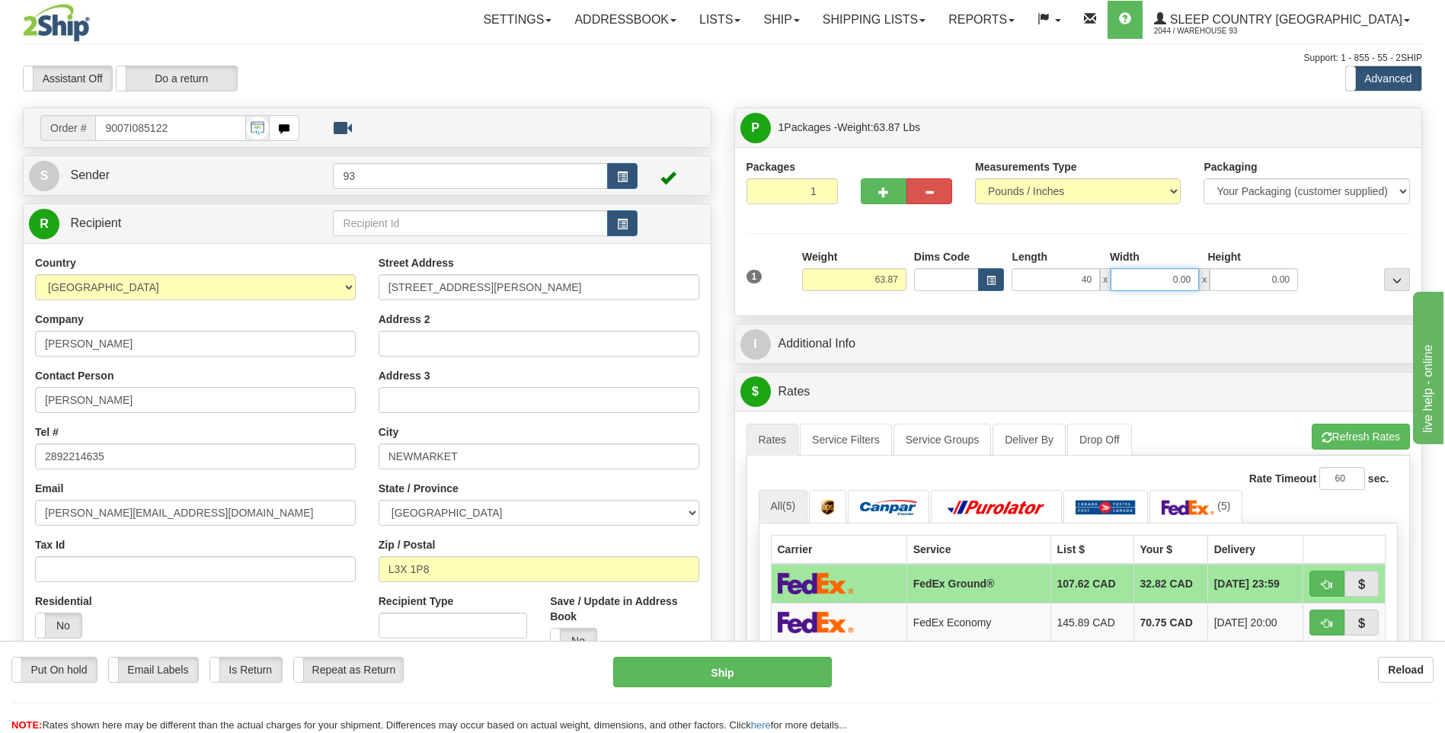
type input "40.00"
click at [1174, 283] on input "0.00" at bounding box center [1154, 279] width 88 height 23
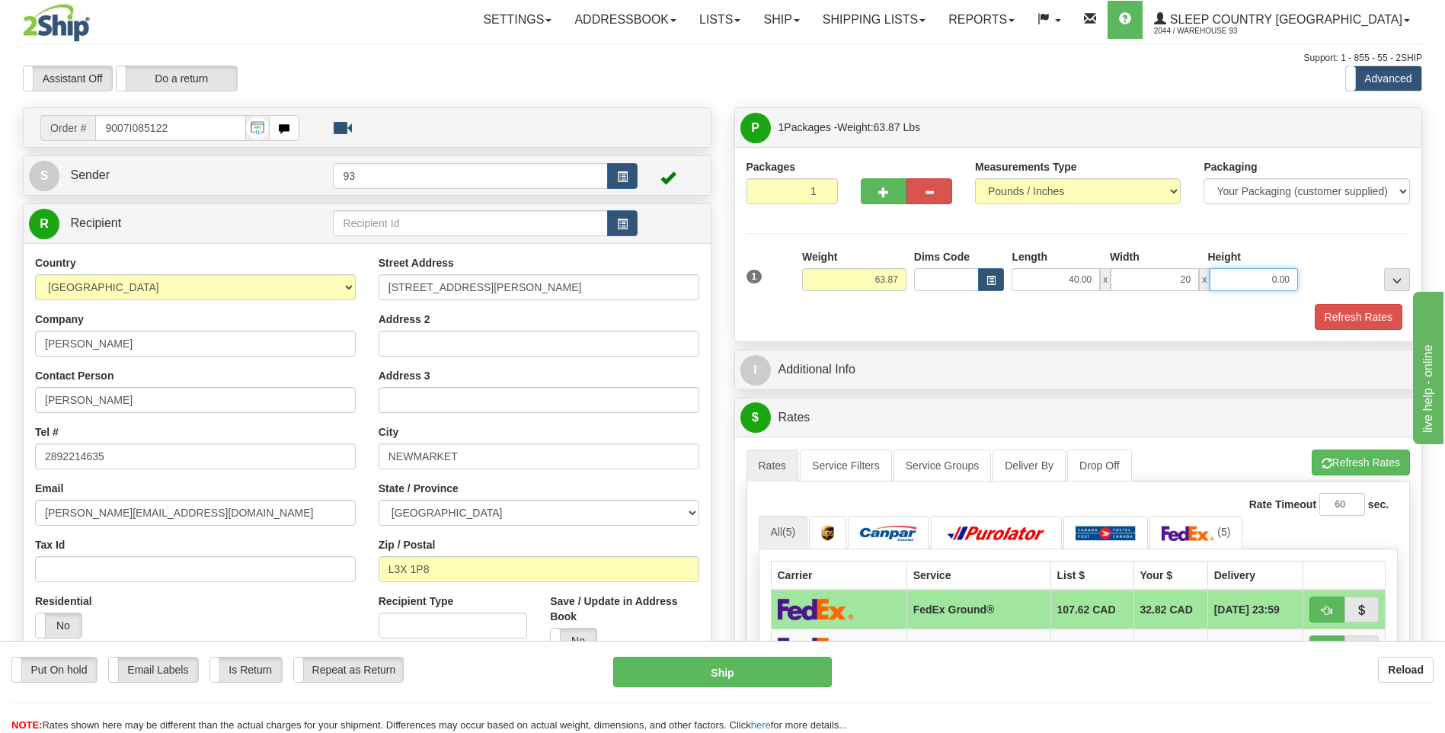
type input "20.00"
click at [1236, 276] on input "0.00" at bounding box center [1253, 279] width 88 height 23
type input "20.00"
click at [1394, 320] on button "Refresh Rates" at bounding box center [1358, 317] width 88 height 26
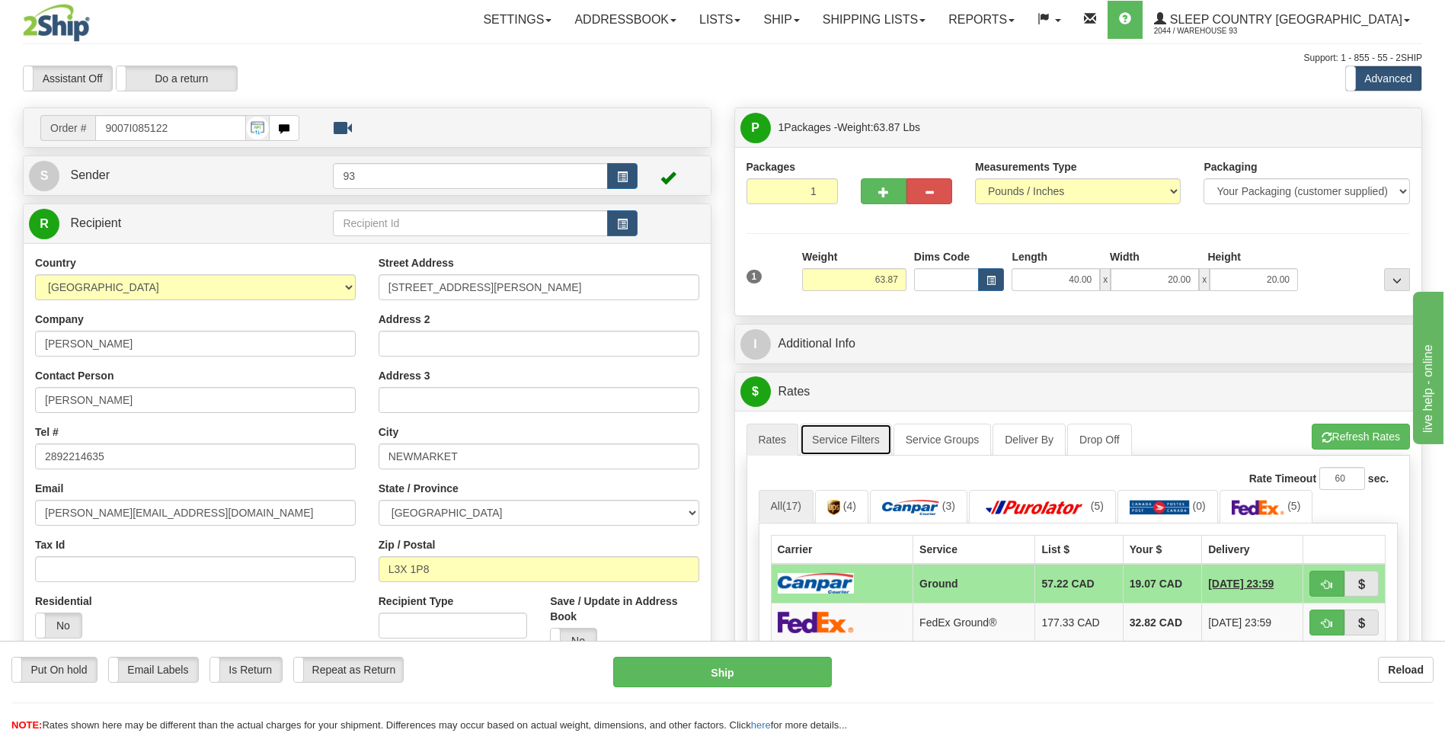
click at [831, 440] on link "Service Filters" at bounding box center [846, 439] width 92 height 32
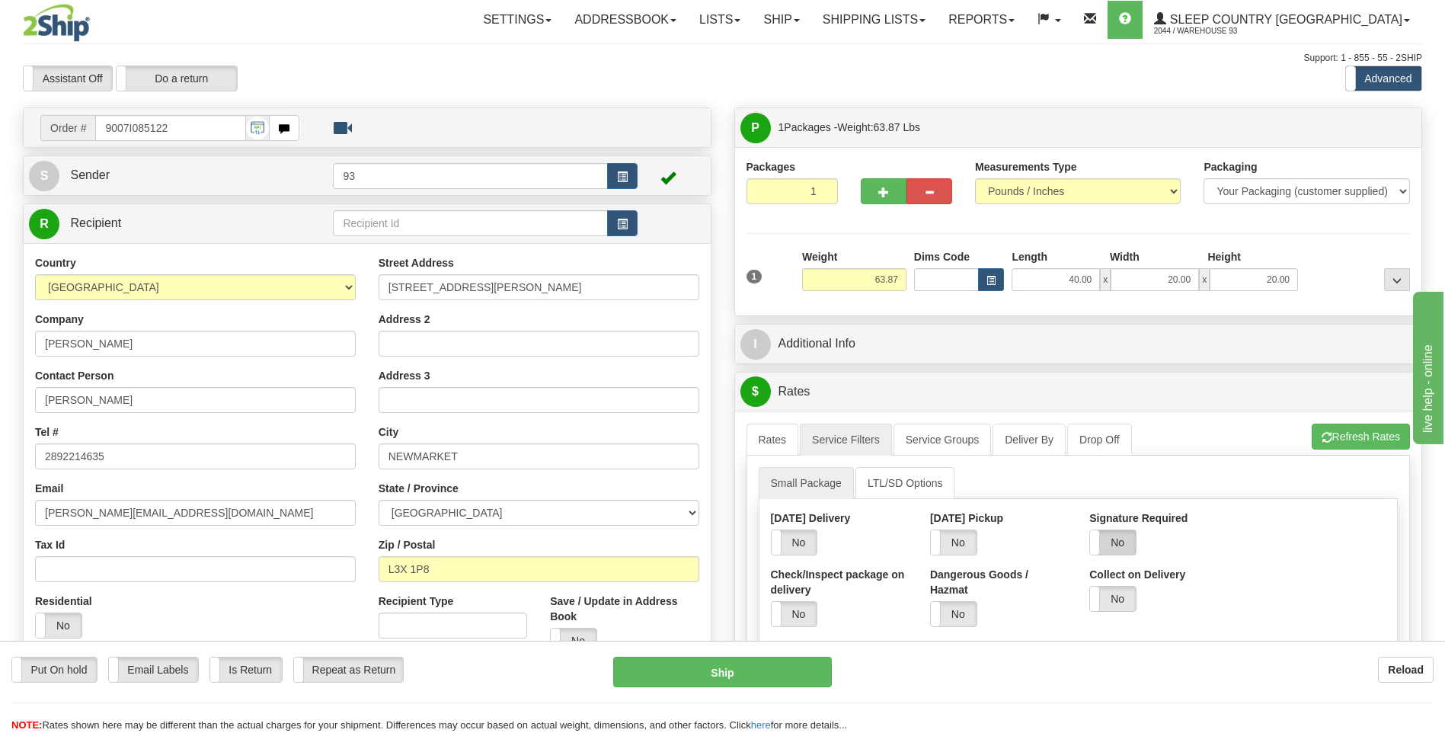
click at [1105, 538] on label "No" at bounding box center [1113, 542] width 46 height 24
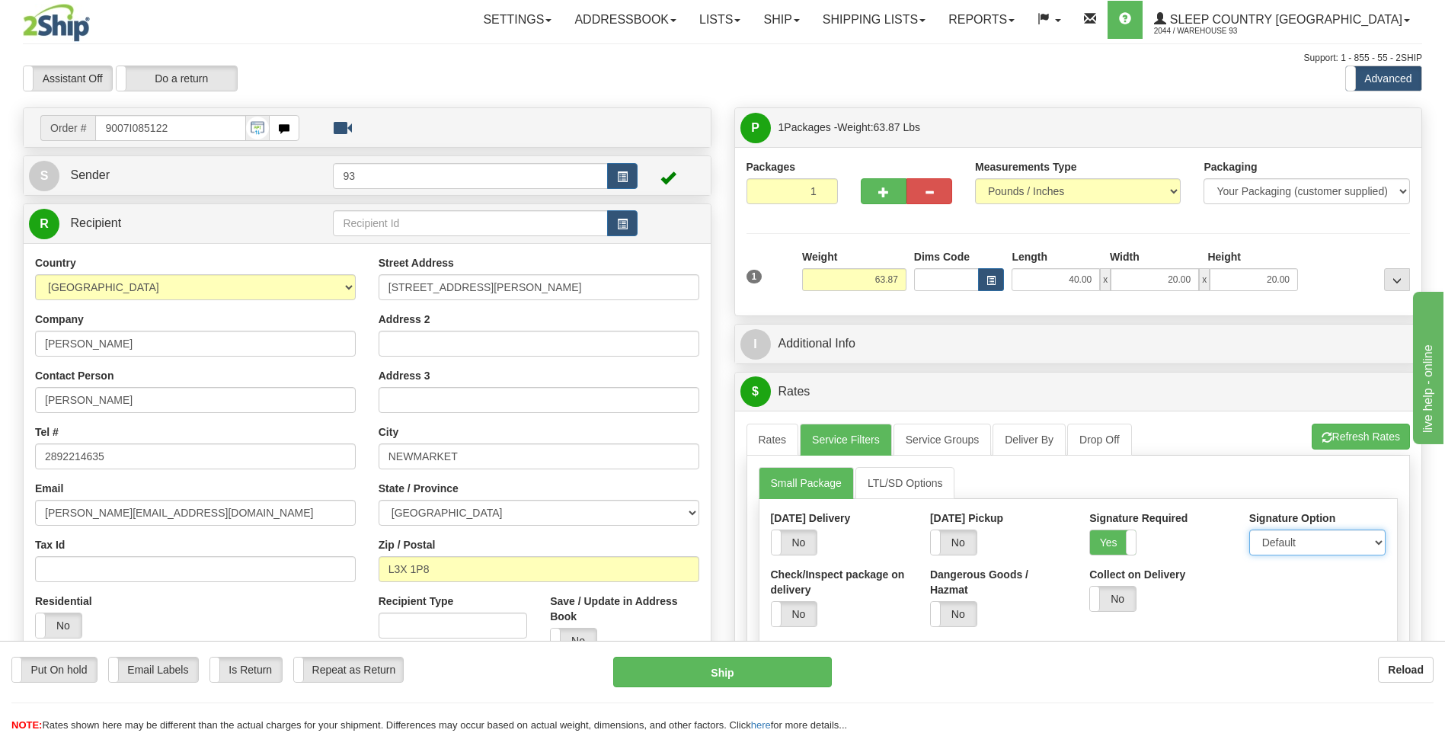
click at [1266, 538] on select "Default Adult Direct Indirect No Signature Required" at bounding box center [1317, 542] width 136 height 26
select select "1"
click at [1249, 529] on select "Default Adult Direct Indirect No Signature Required" at bounding box center [1317, 542] width 136 height 26
click at [784, 449] on link "Rates" at bounding box center [772, 439] width 53 height 32
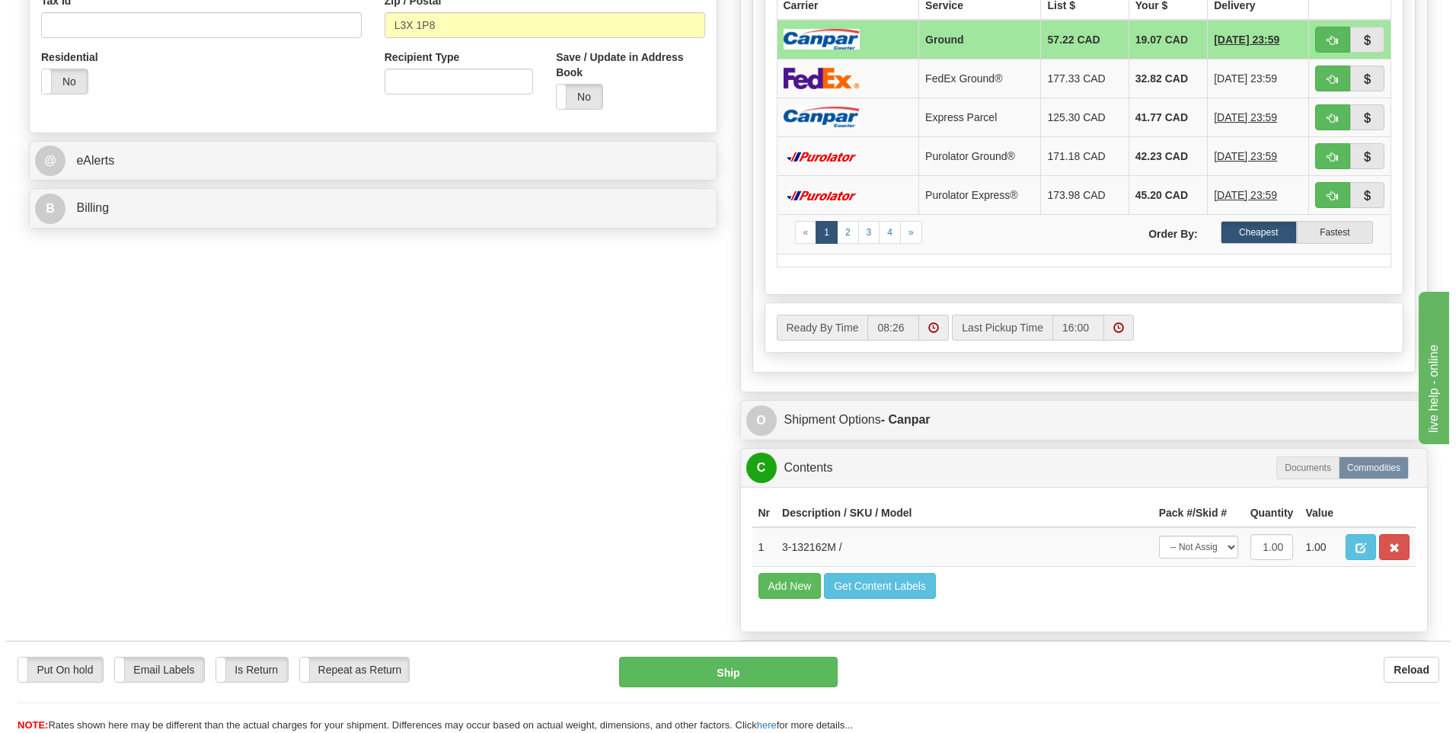
scroll to position [609, 0]
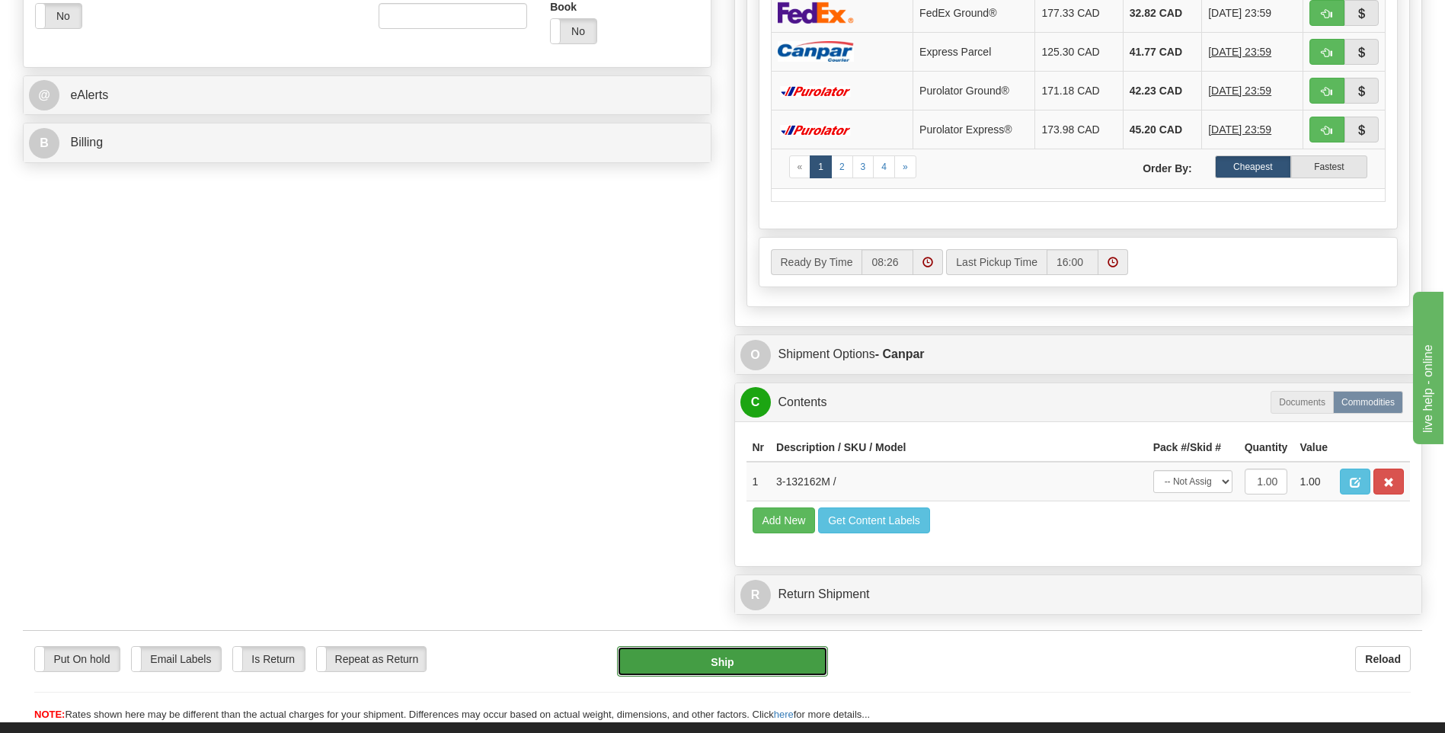
click at [797, 665] on button "Ship" at bounding box center [722, 661] width 210 height 30
type input "1"
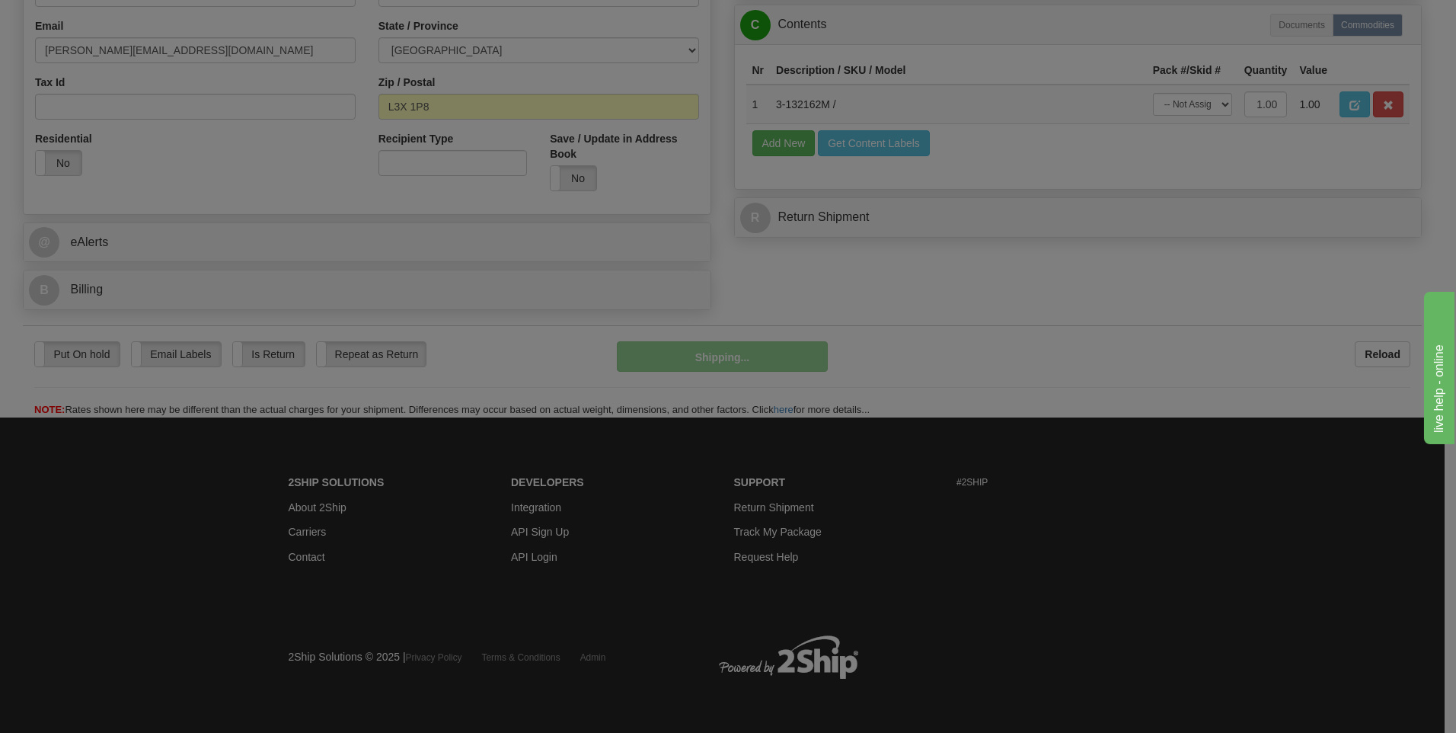
scroll to position [463, 0]
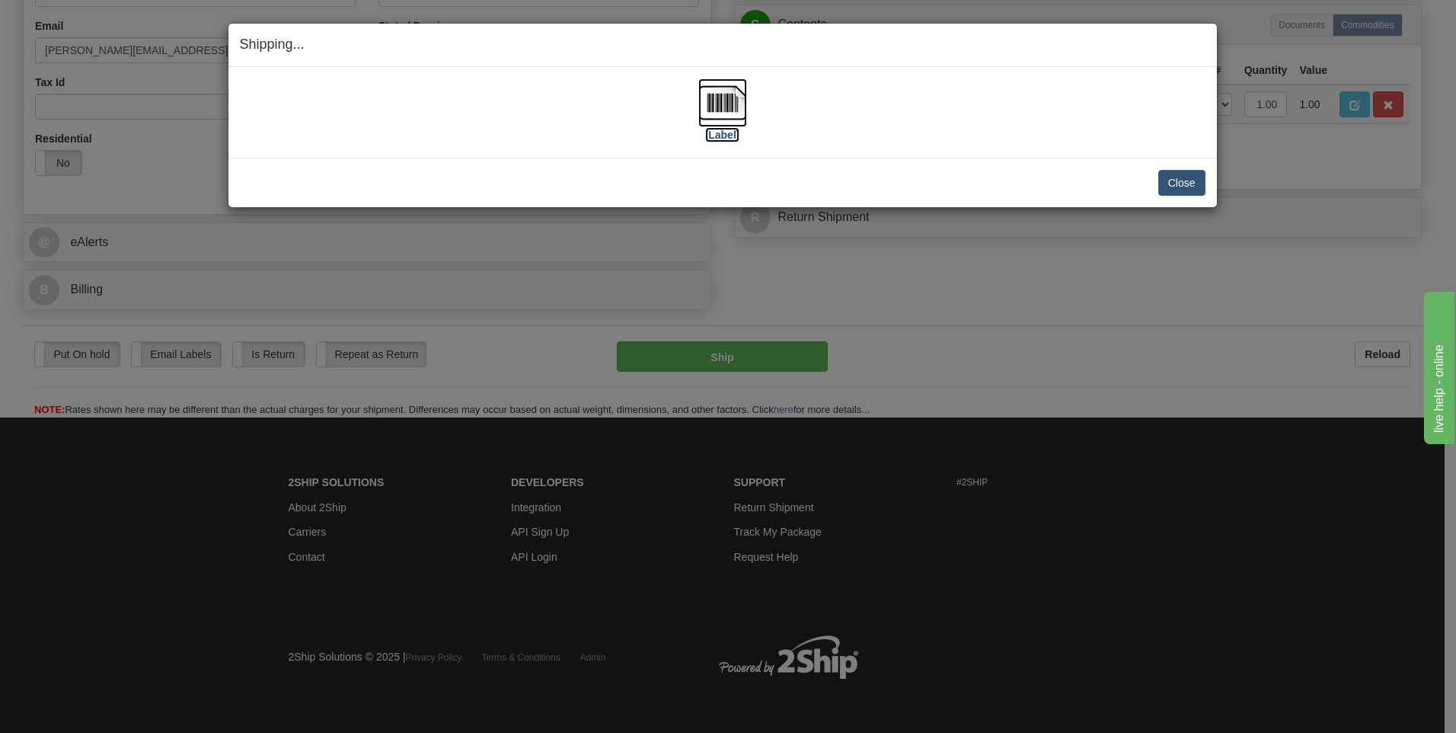
click at [719, 106] on img at bounding box center [722, 102] width 49 height 49
click at [1200, 180] on button "Close" at bounding box center [1181, 183] width 47 height 26
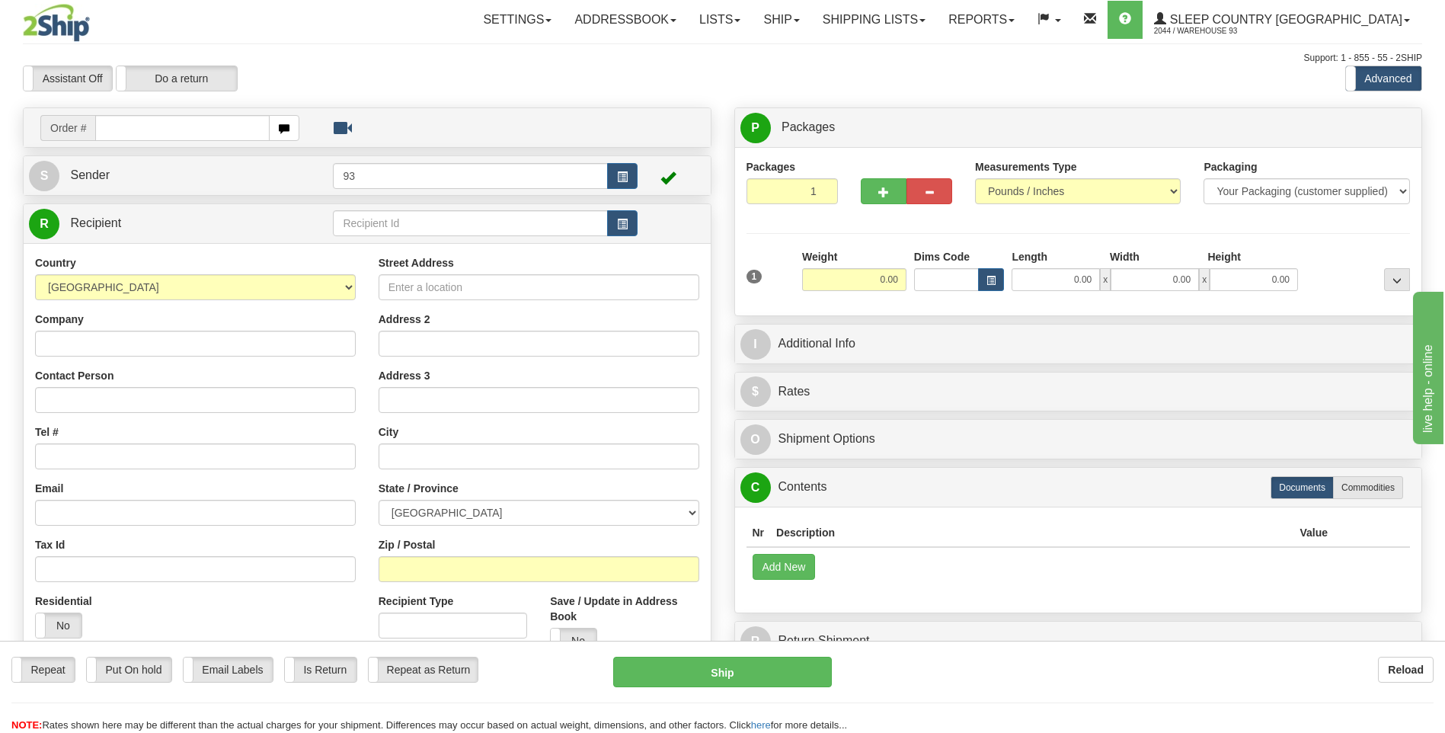
click at [180, 135] on input "text" at bounding box center [182, 128] width 174 height 26
type input "9000I085377"
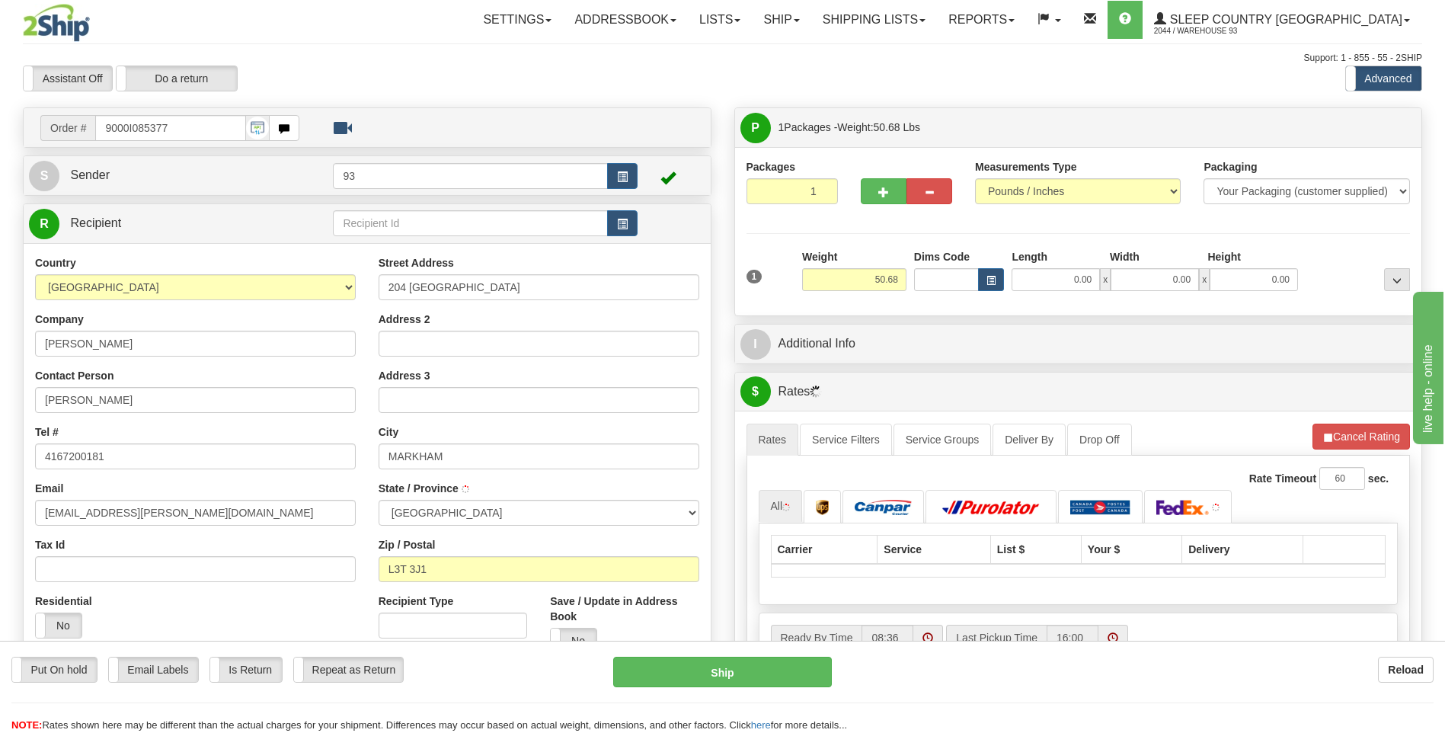
type input "[PERSON_NAME]"
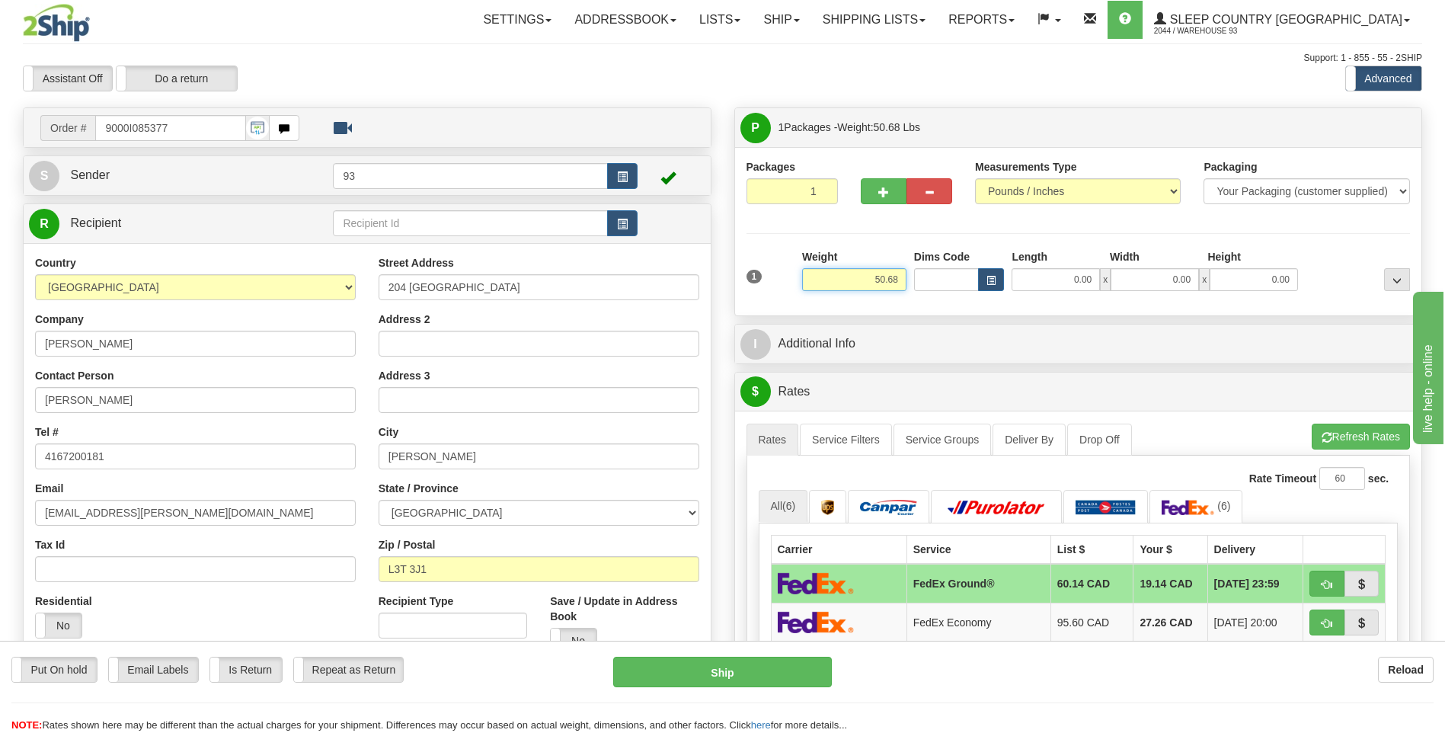
click at [896, 277] on input "50.68" at bounding box center [854, 279] width 104 height 23
type input "5"
type input "38.00"
click at [1062, 276] on input "0.00" at bounding box center [1055, 279] width 88 height 23
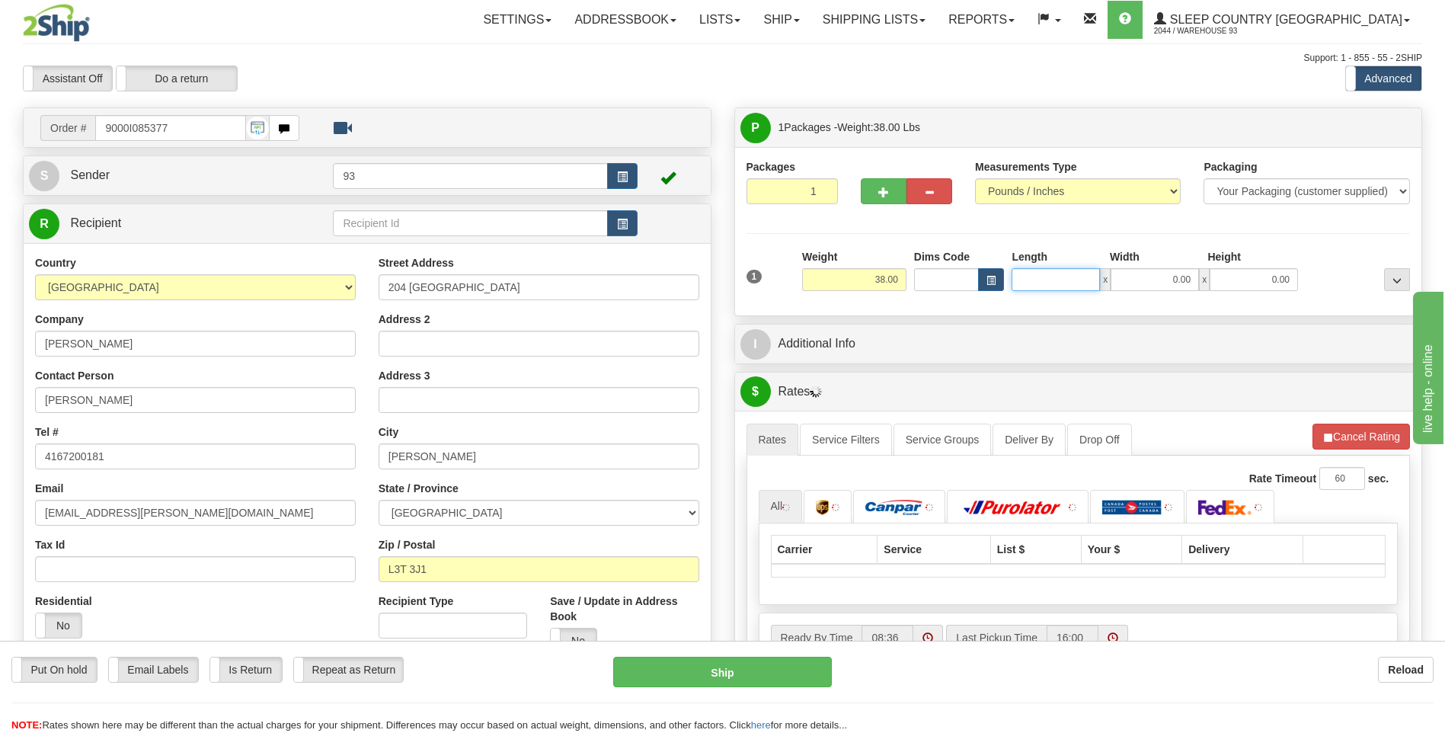
type input "1"
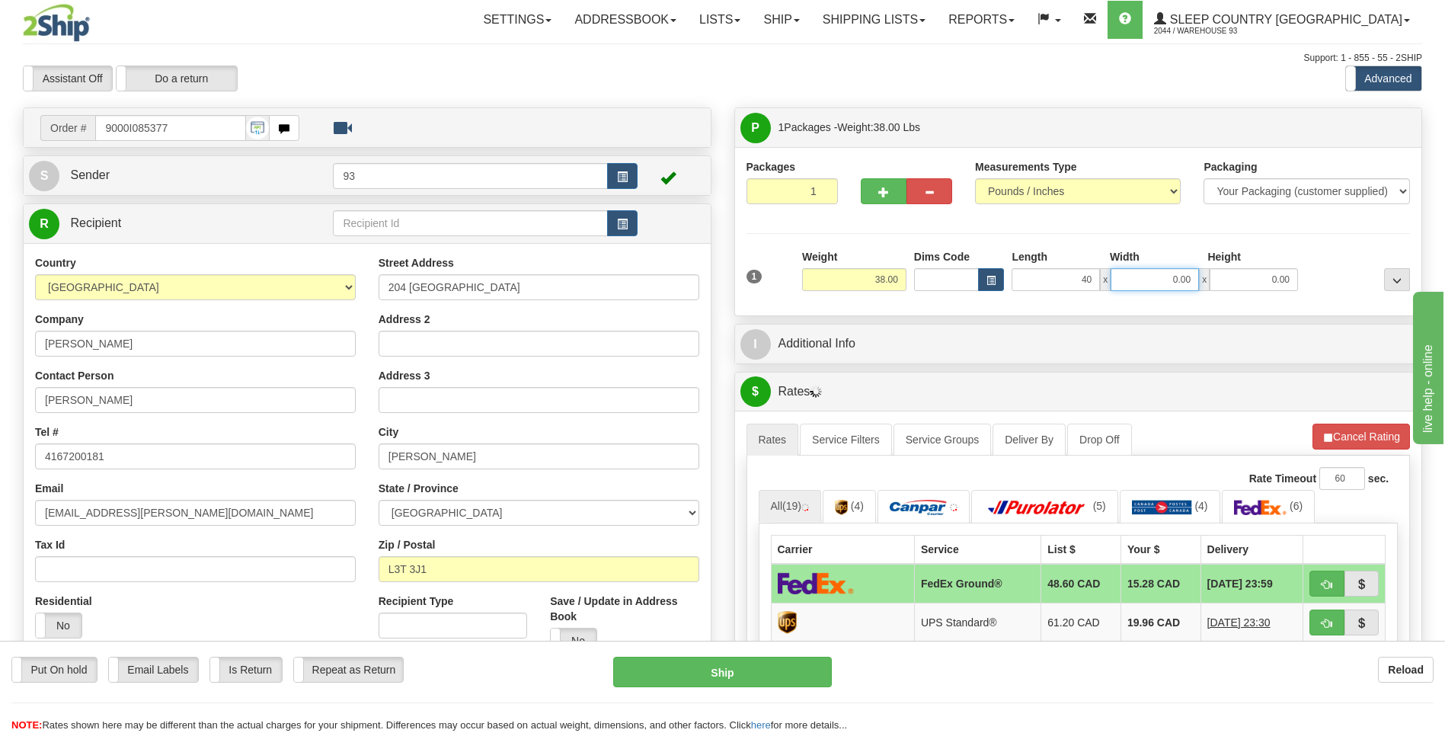
type input "40.00"
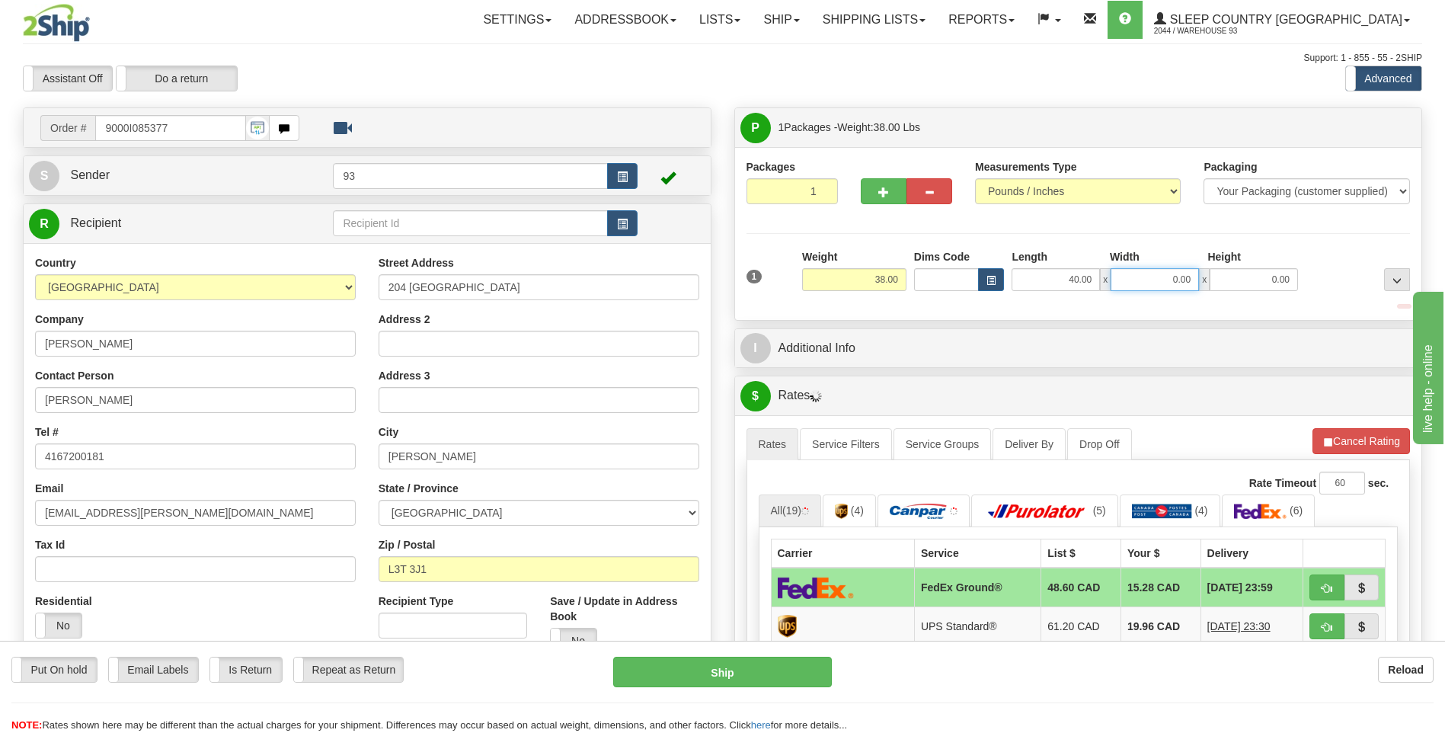
click at [1161, 279] on input "0.00" at bounding box center [1154, 279] width 88 height 23
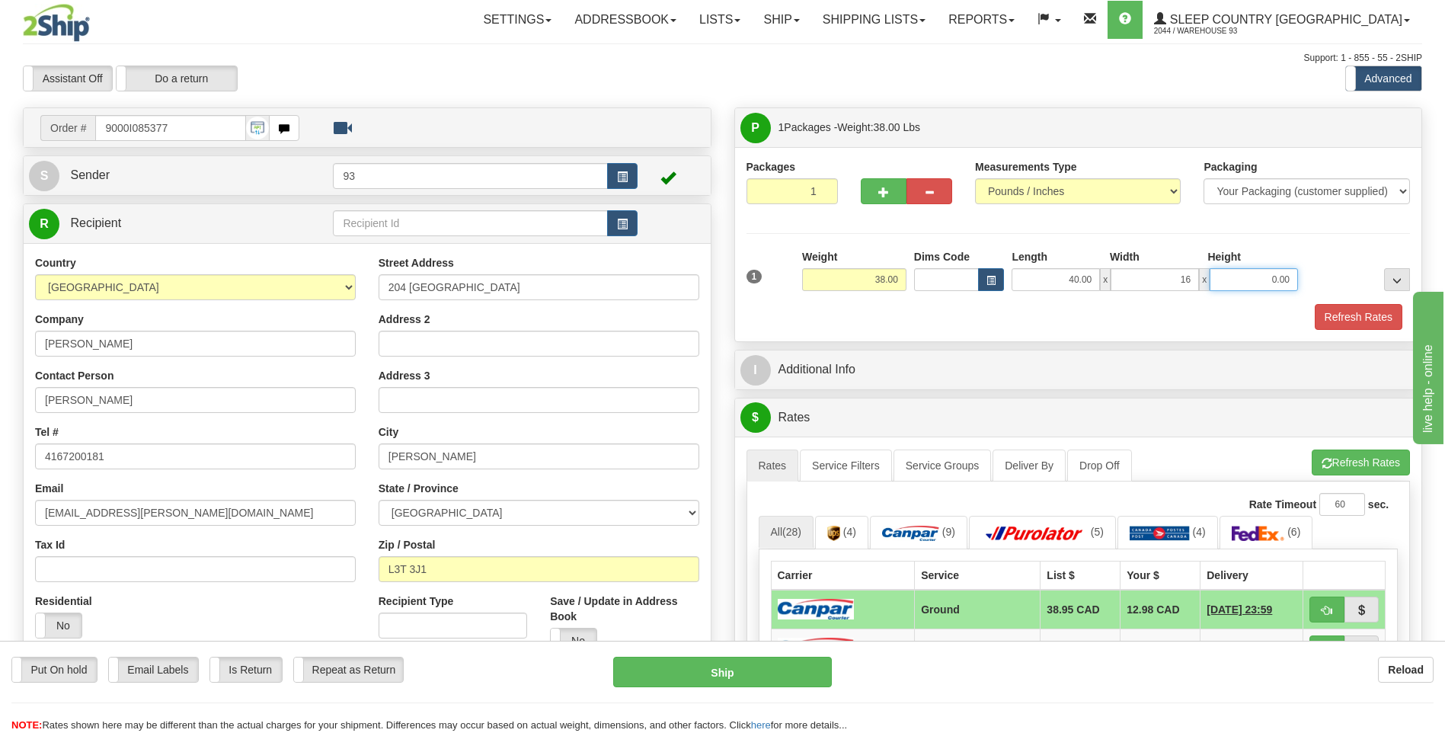
type input "16.00"
click at [1263, 286] on input "0.00" at bounding box center [1253, 279] width 88 height 23
type input "16.00"
click at [1384, 314] on button "Refresh Rates" at bounding box center [1358, 317] width 88 height 26
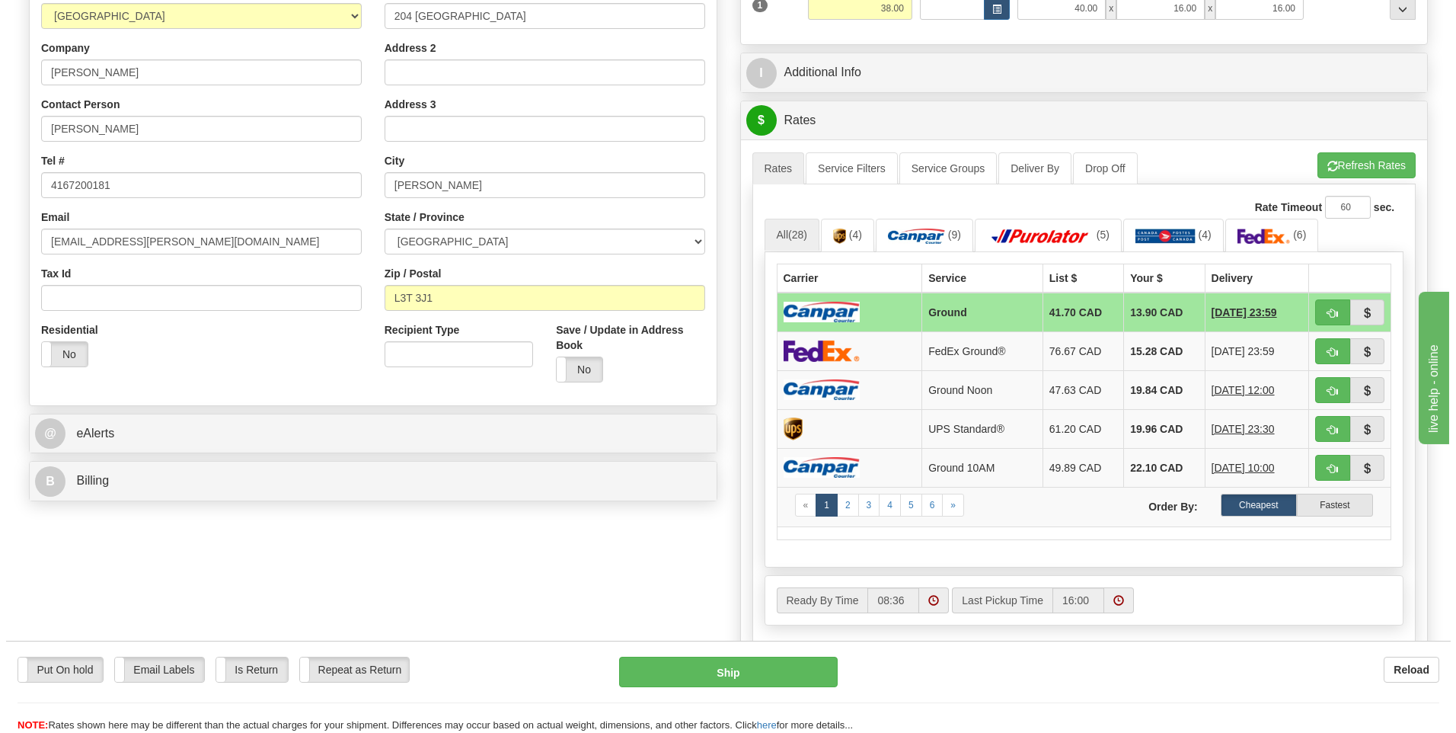
scroll to position [305, 0]
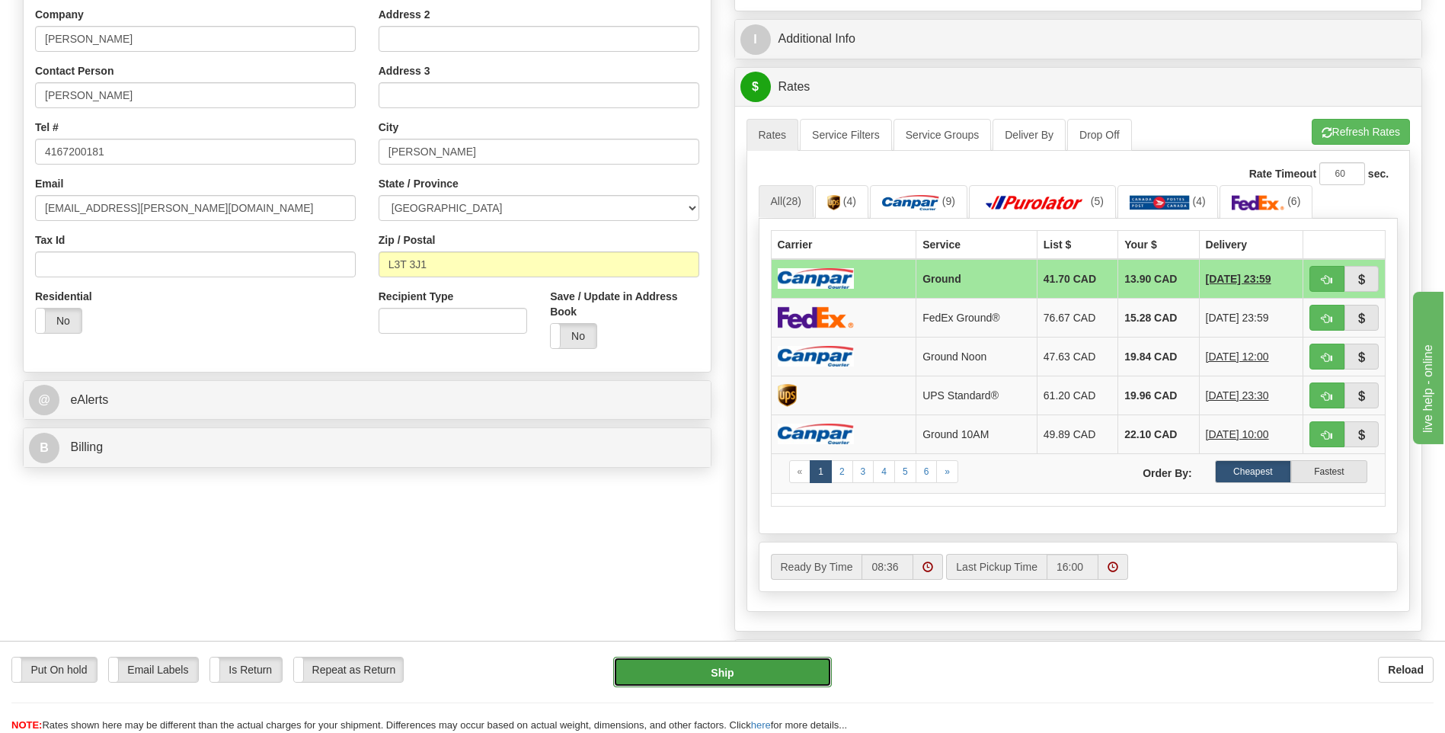
click at [804, 672] on button "Ship" at bounding box center [722, 671] width 218 height 30
type input "1"
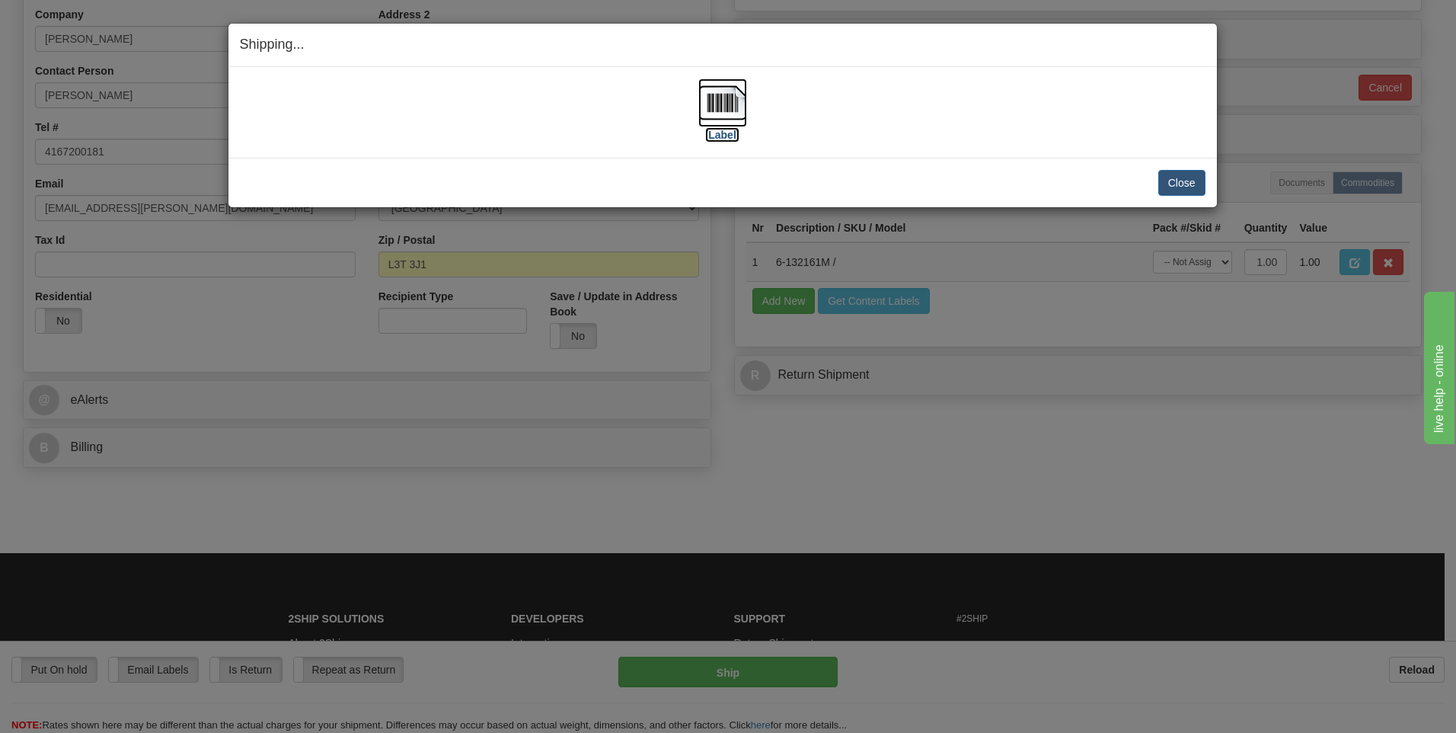
click at [727, 96] on img at bounding box center [722, 102] width 49 height 49
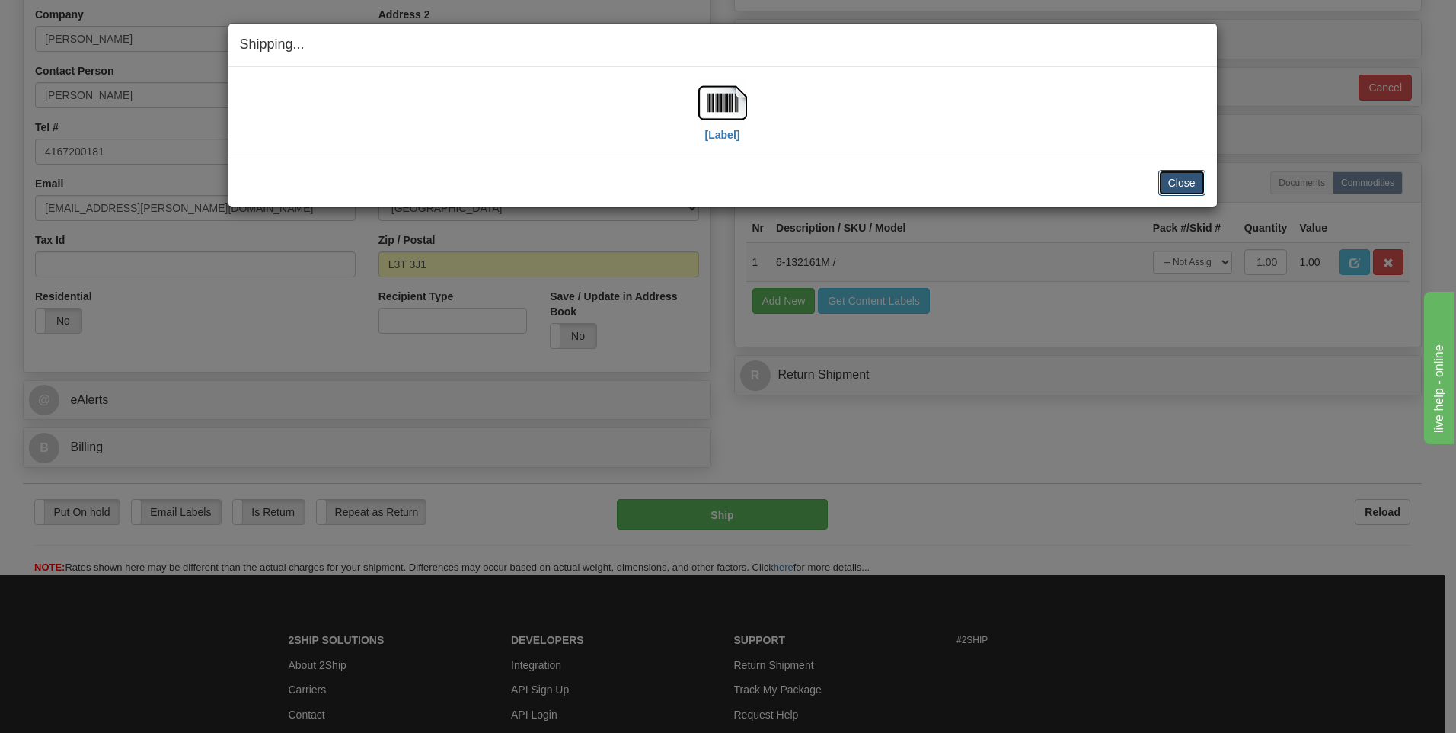
click at [1178, 184] on button "Close" at bounding box center [1181, 183] width 47 height 26
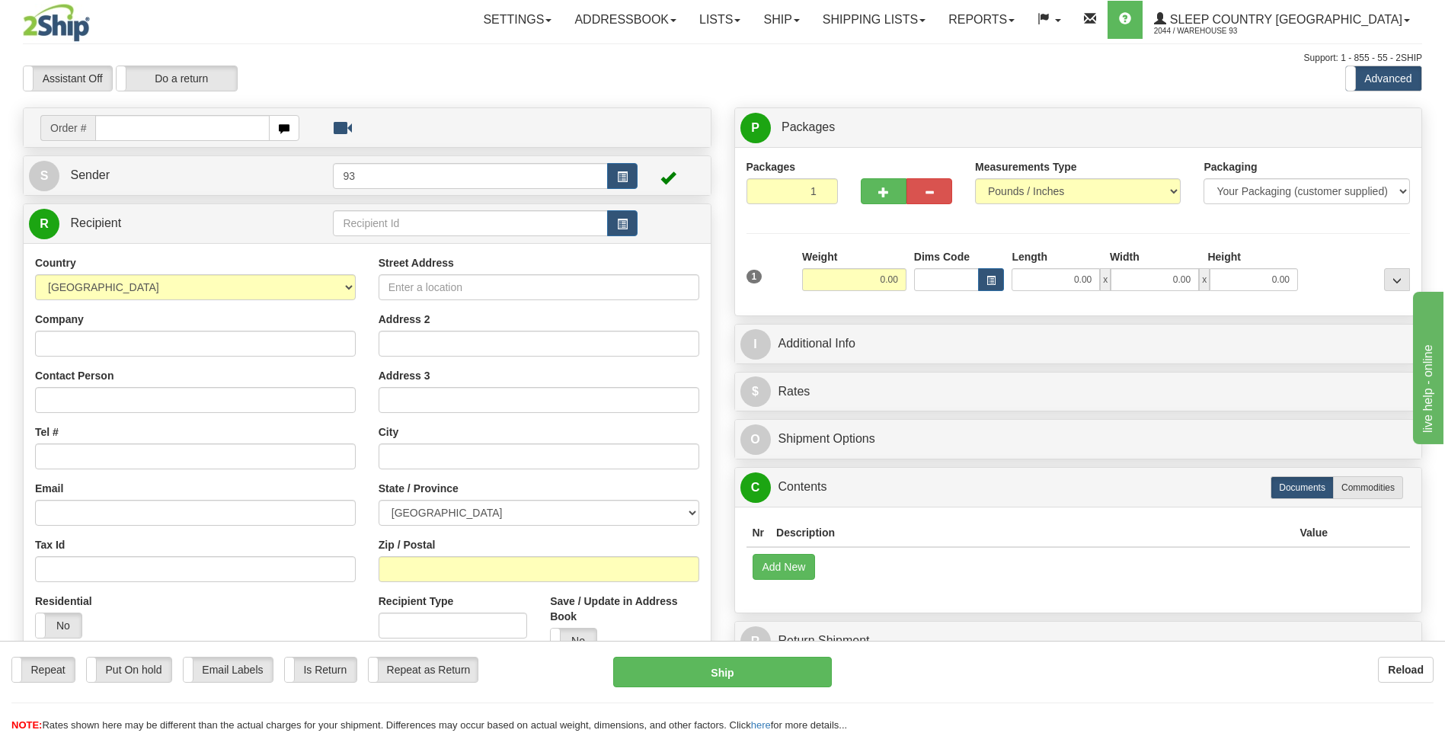
click at [125, 126] on input "text" at bounding box center [182, 128] width 174 height 26
type input "9000I085523"
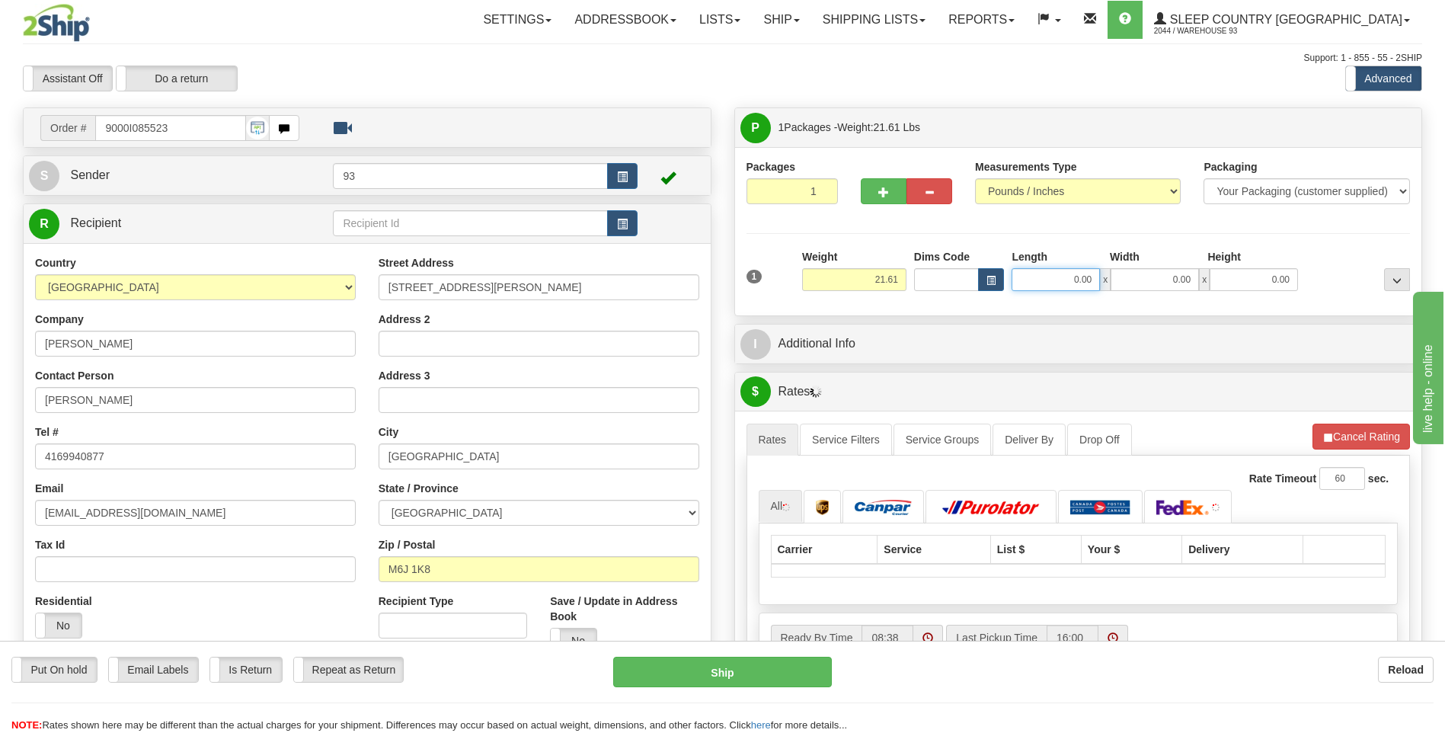
click at [1066, 276] on input "0.00" at bounding box center [1055, 279] width 88 height 23
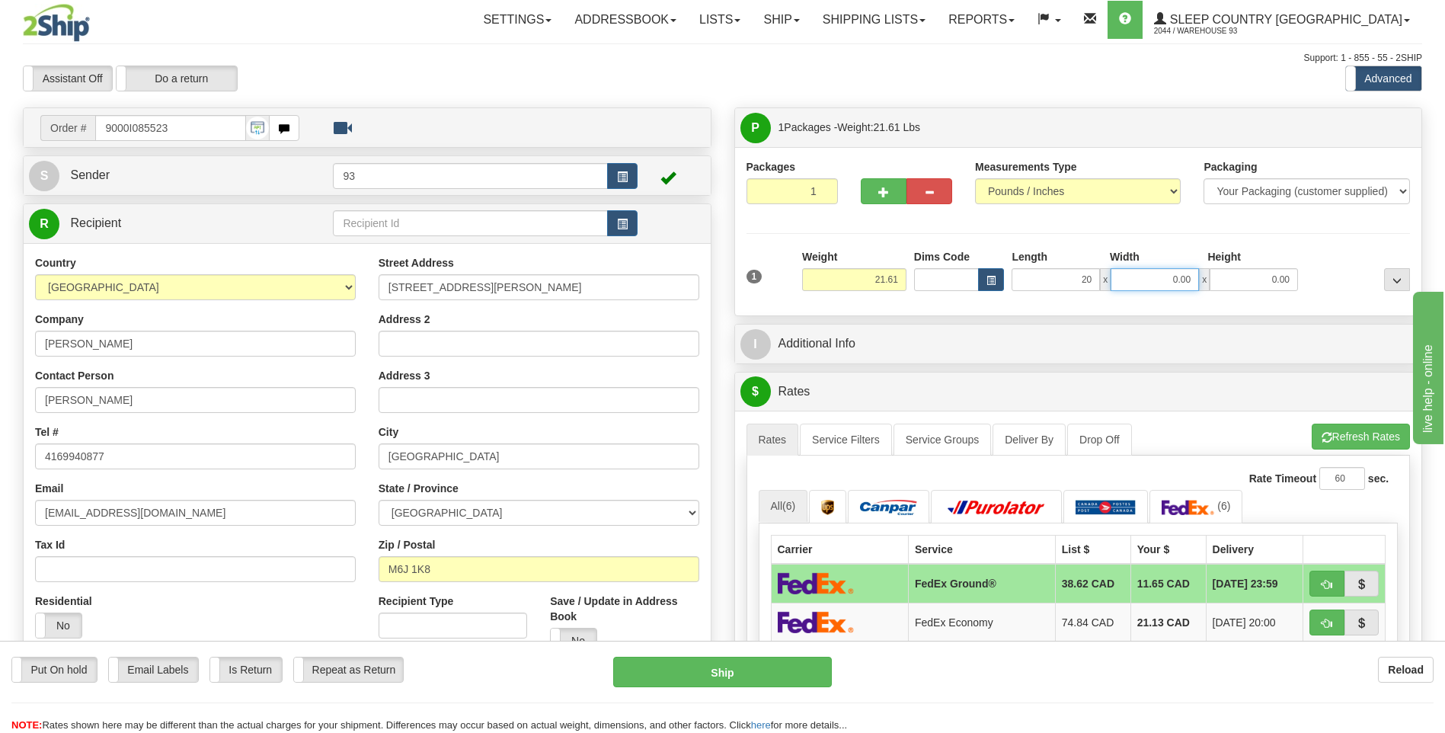
type input "20.00"
click at [1174, 282] on input "0.00" at bounding box center [1154, 279] width 88 height 23
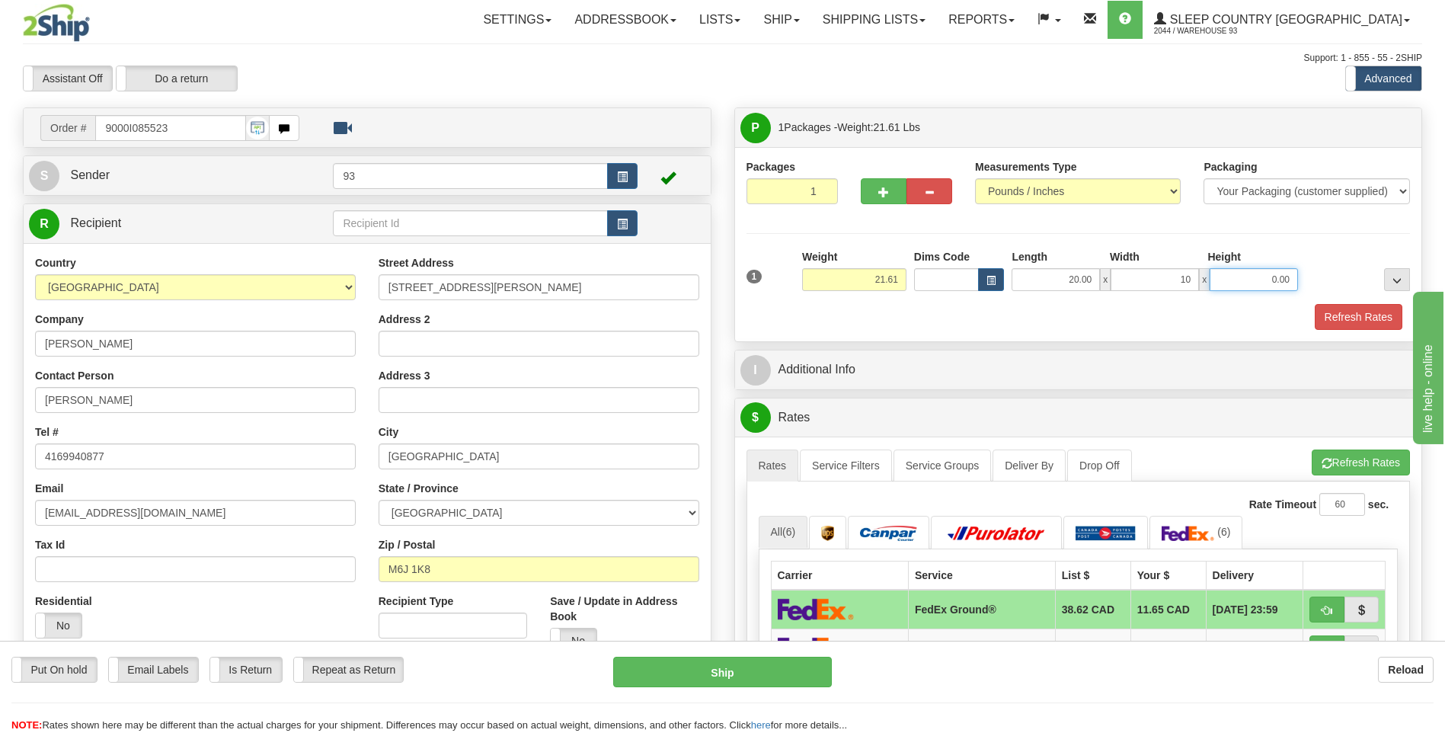
type input "10.00"
click at [1276, 276] on input "0.00" at bounding box center [1253, 279] width 88 height 23
type input "10.00"
click at [1384, 311] on button "Refresh Rates" at bounding box center [1358, 317] width 88 height 26
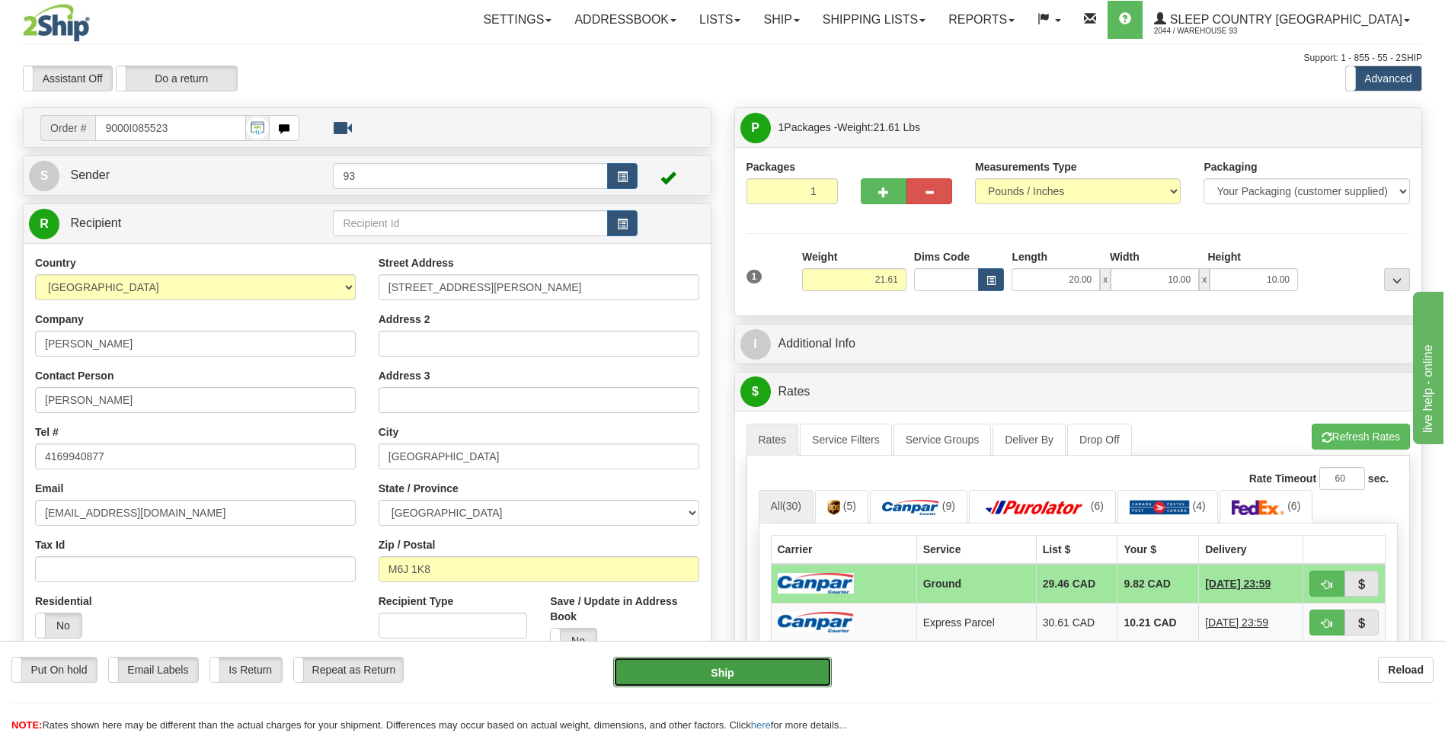
click at [770, 677] on button "Ship" at bounding box center [722, 671] width 218 height 30
type input "1"
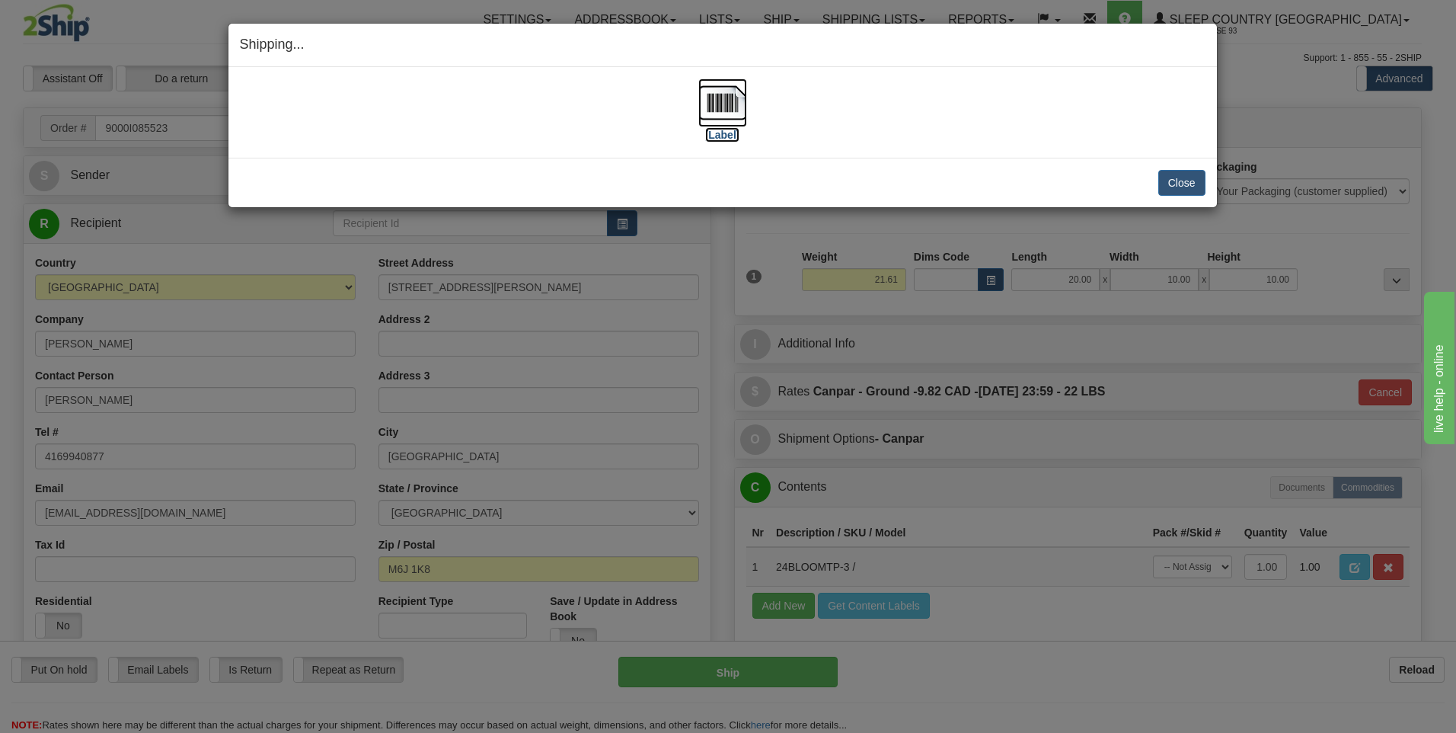
click at [739, 110] on img at bounding box center [722, 102] width 49 height 49
click at [1168, 184] on button "Close" at bounding box center [1181, 183] width 47 height 26
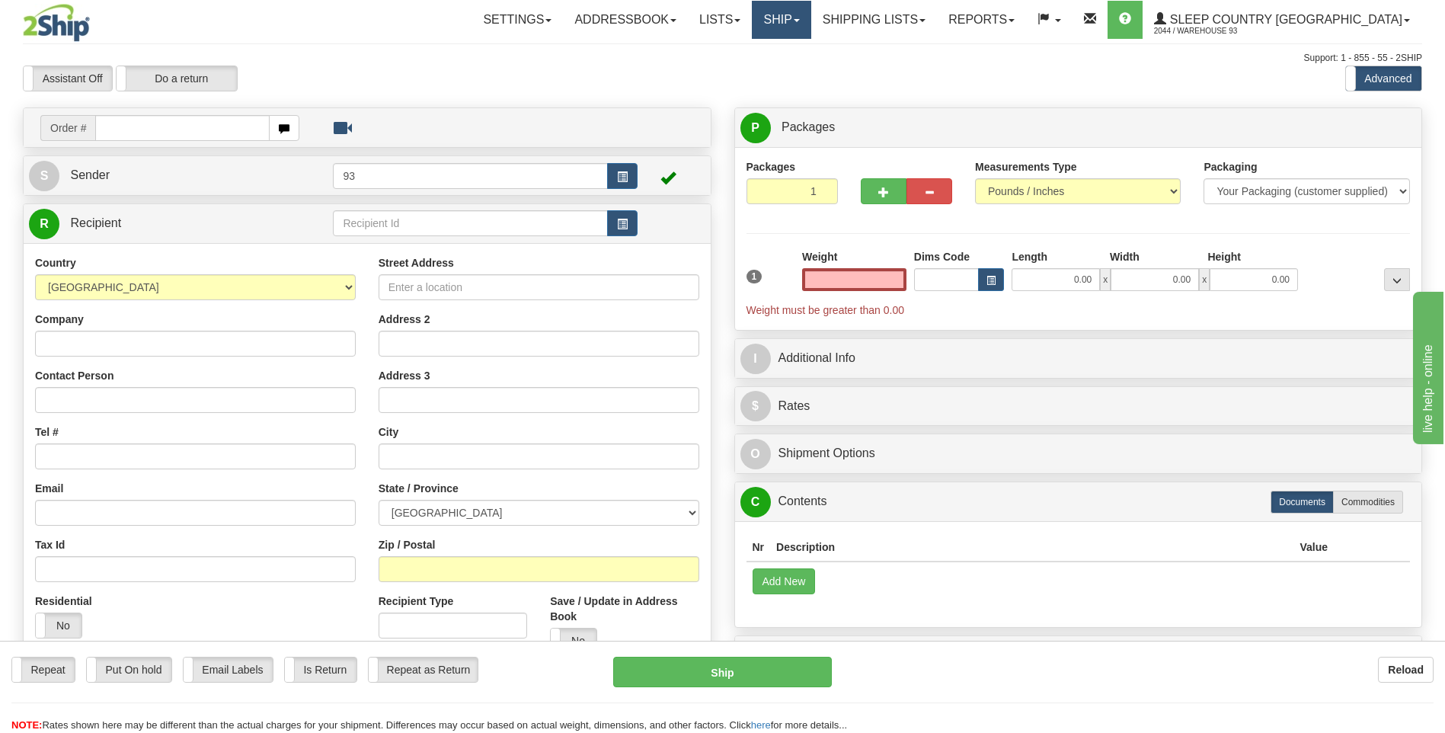
type input "0.00"
click at [810, 29] on link "Ship" at bounding box center [781, 20] width 59 height 38
click at [810, 49] on link "Ship Screen" at bounding box center [741, 53] width 138 height 20
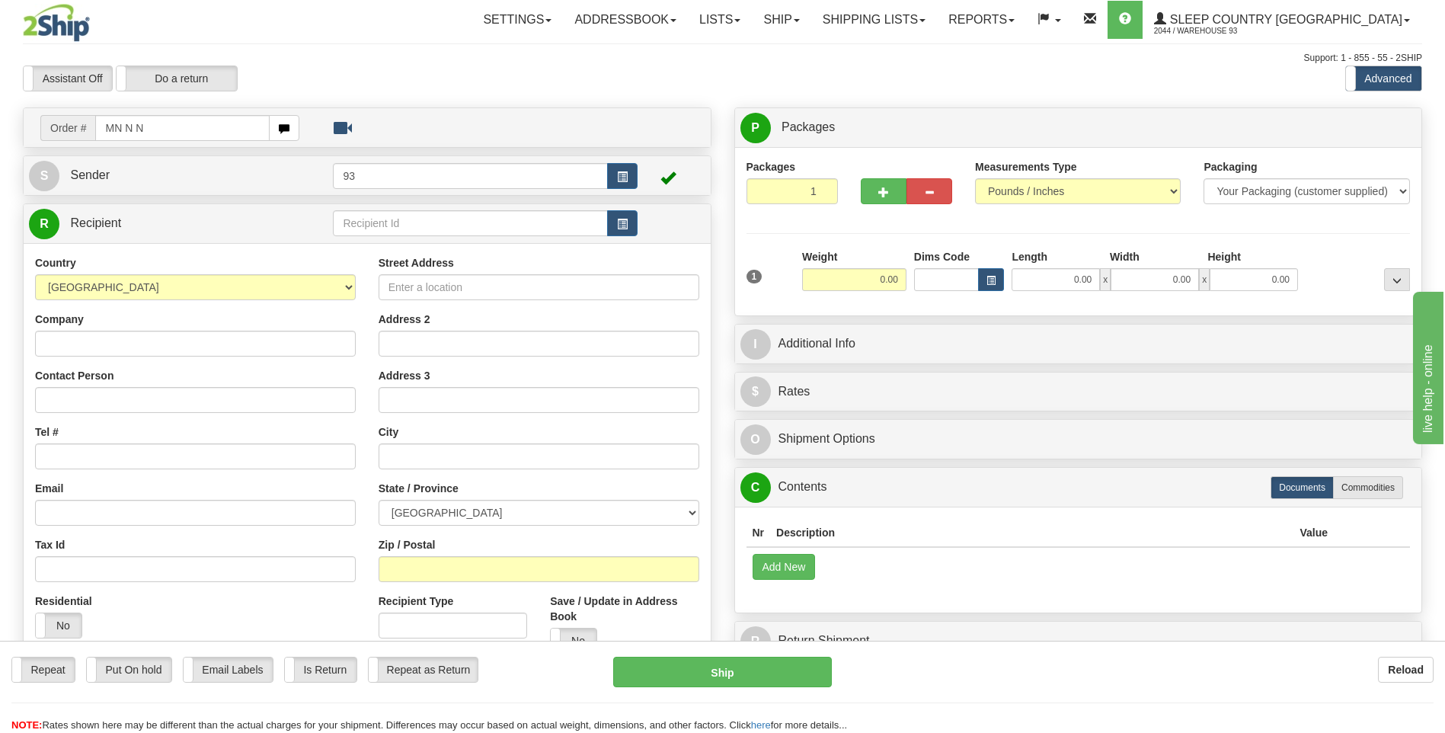
scroll to position [0, 16063]
type input "..."
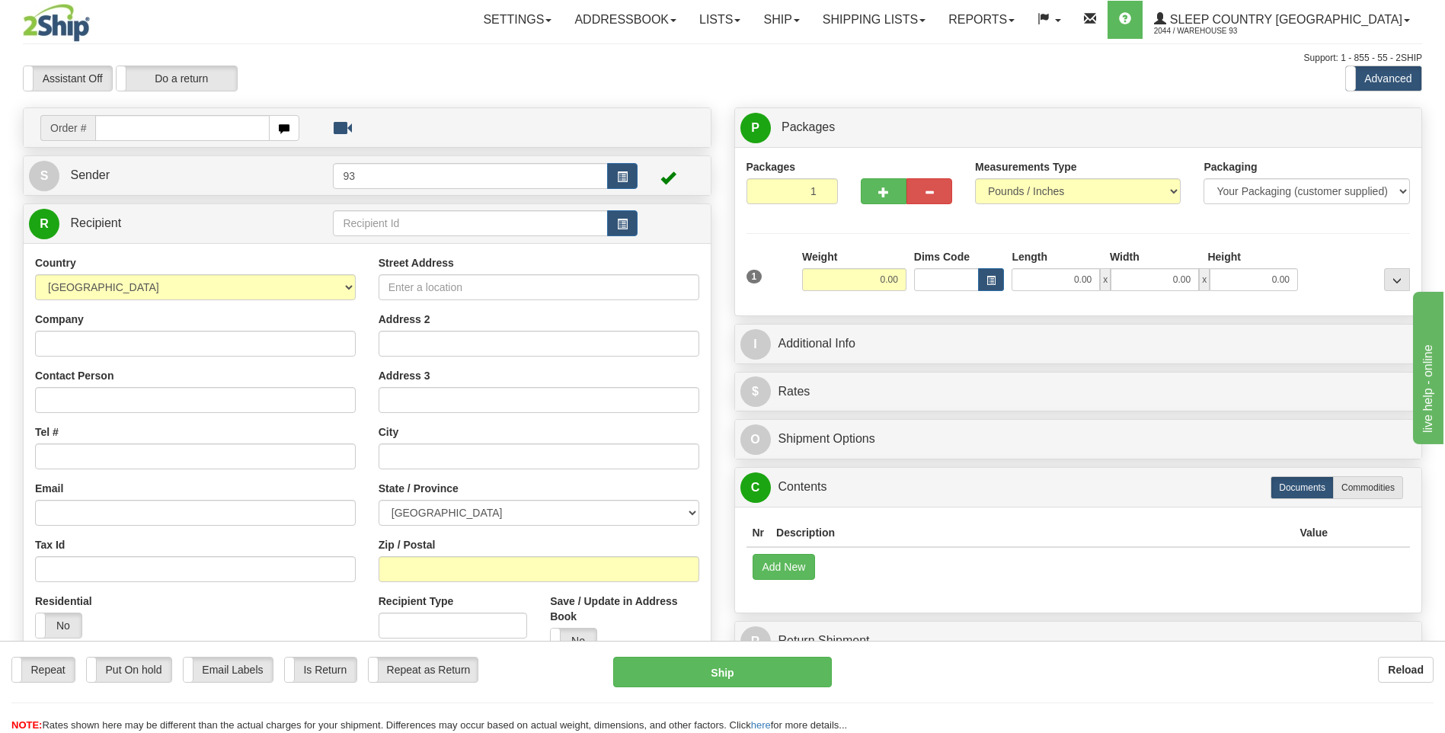
type input "..."
